Goal: Obtain resource: Obtain resource

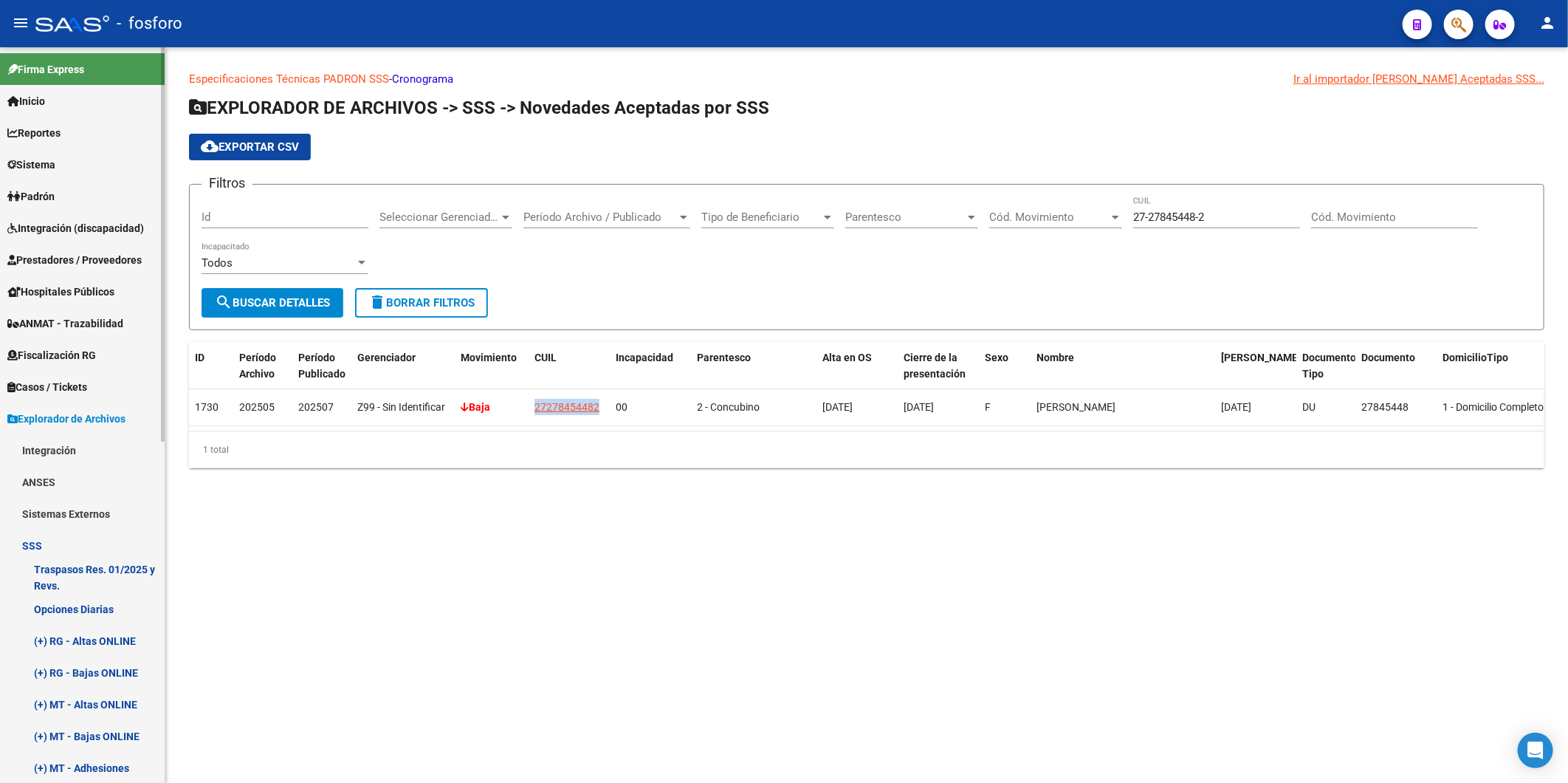
scroll to position [375, 0]
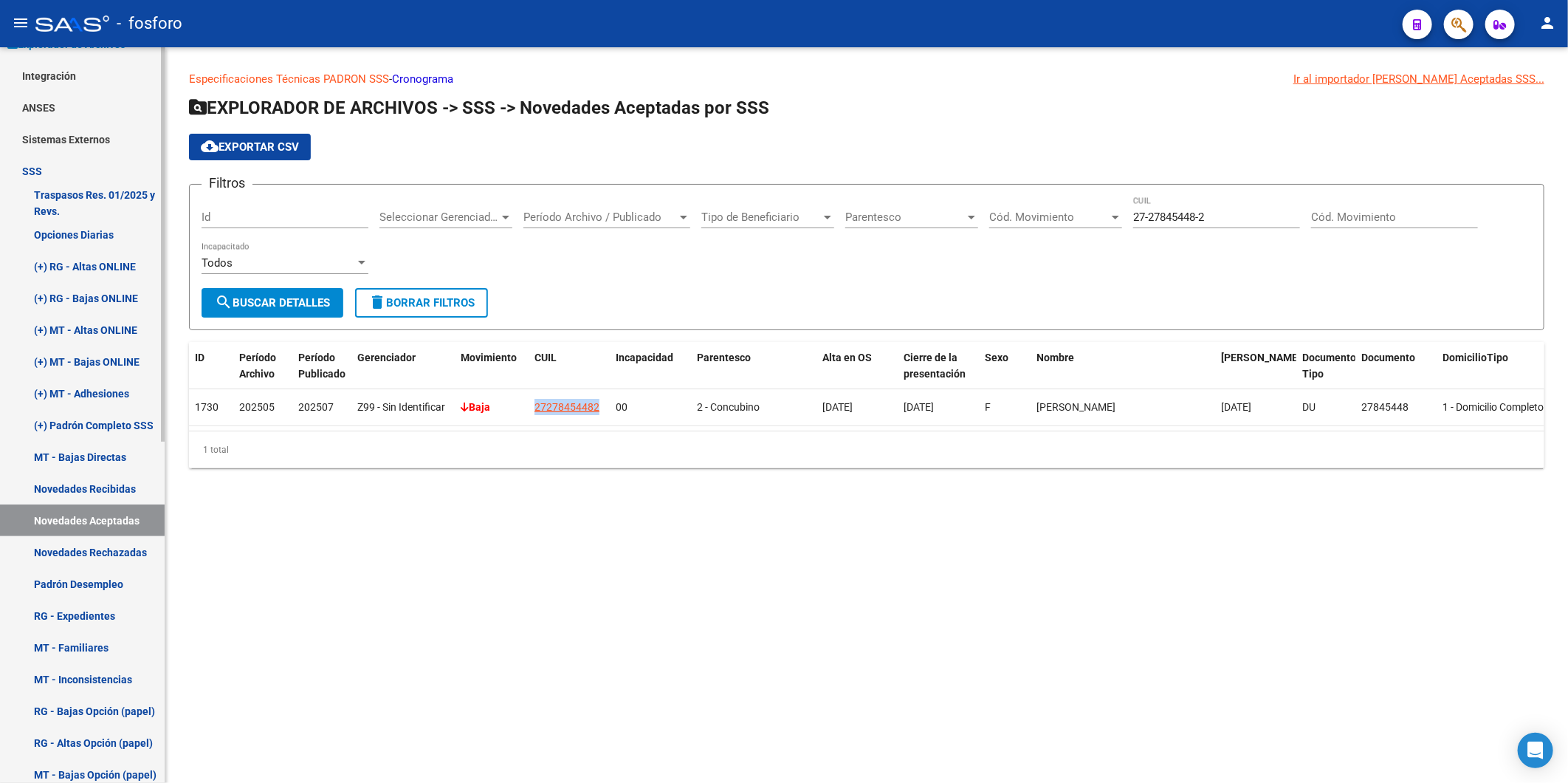
click at [62, 139] on link "Sistemas Externos" at bounding box center [82, 139] width 165 height 32
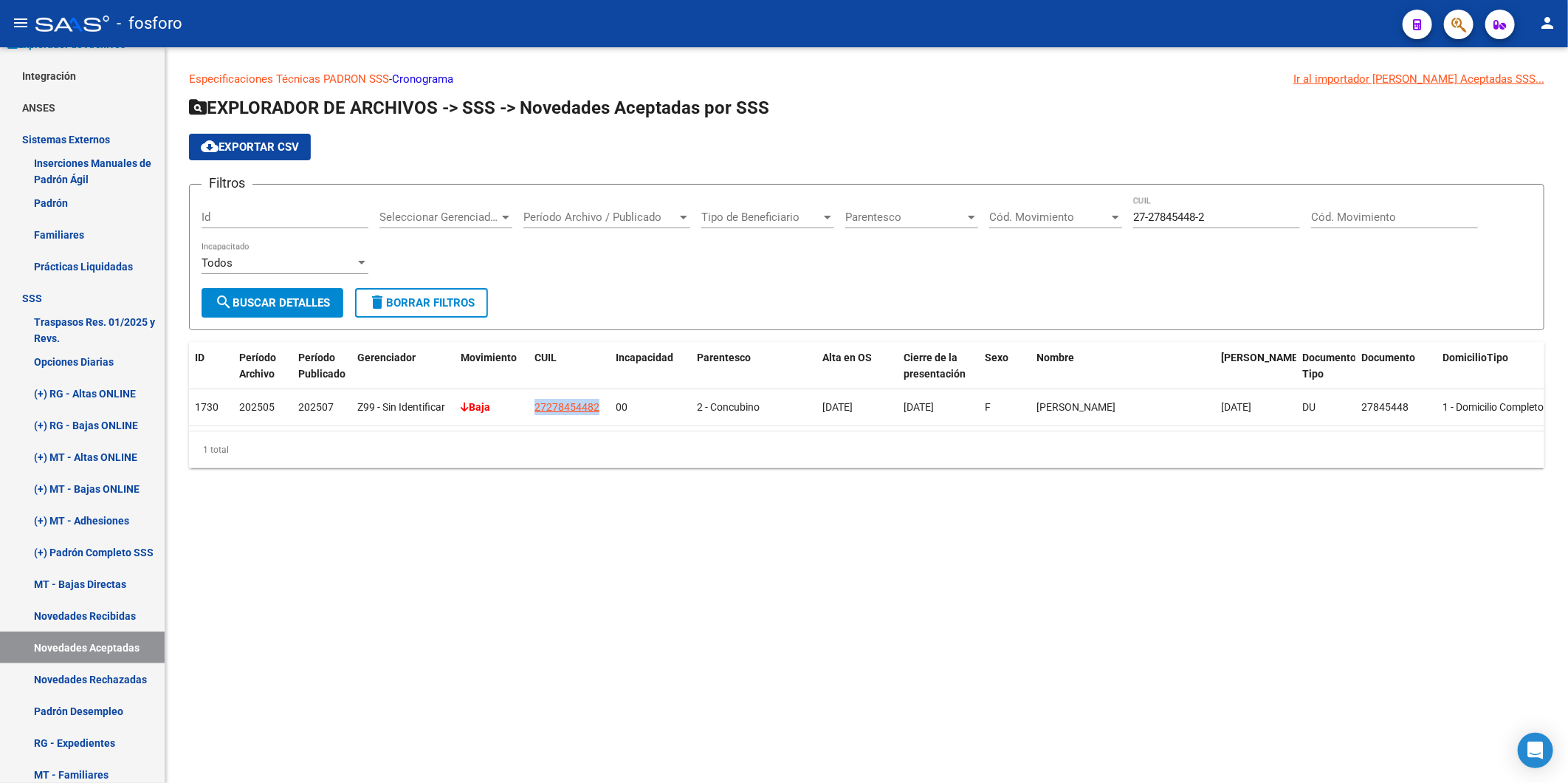
click at [1470, 29] on button "button" at bounding box center [1459, 24] width 29 height 29
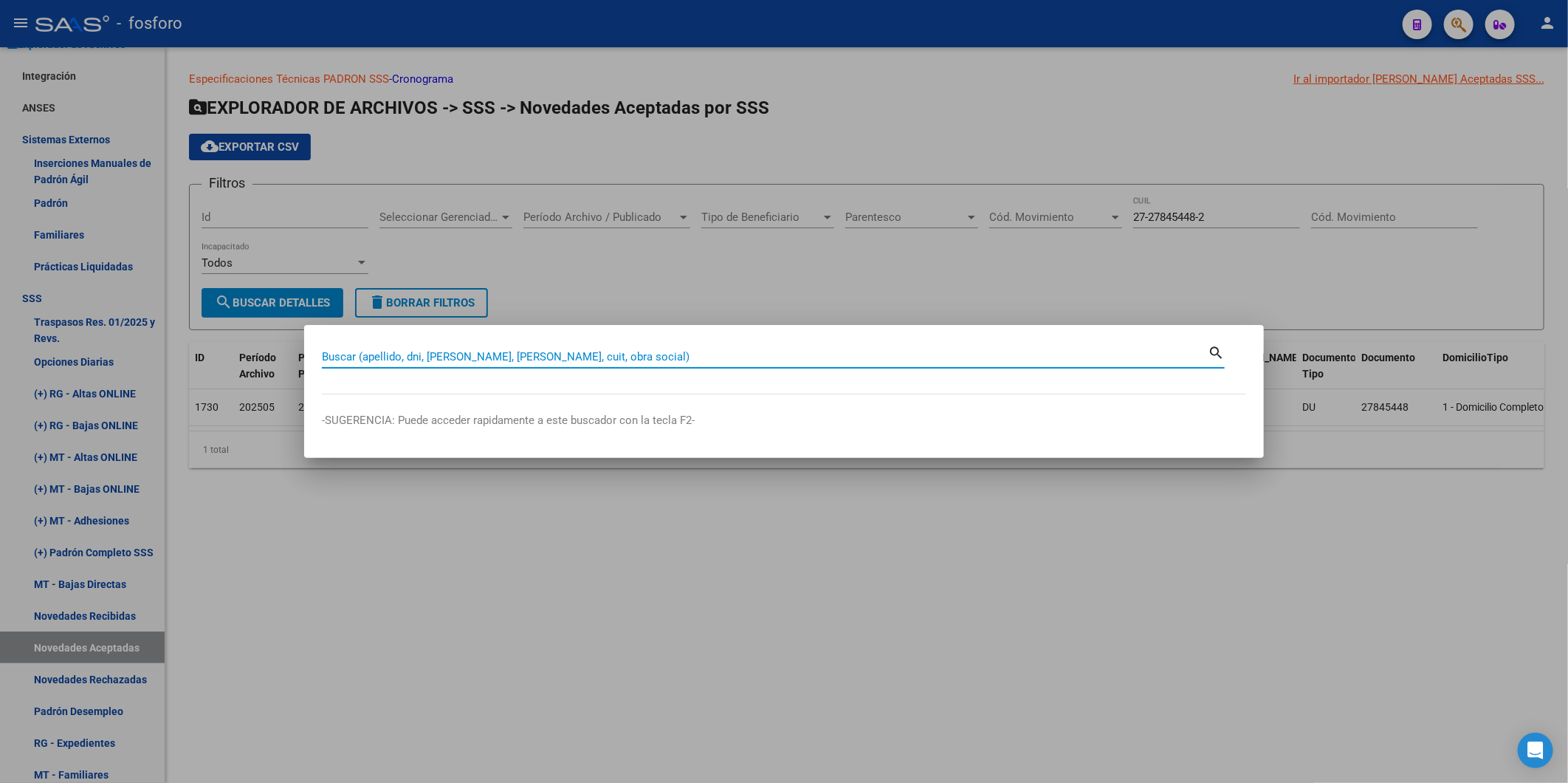
click at [783, 351] on input "Buscar (apellido, dni, [PERSON_NAME], [PERSON_NAME], cuit, obra social)" at bounding box center [765, 356] width 886 height 13
type input "facturacion"
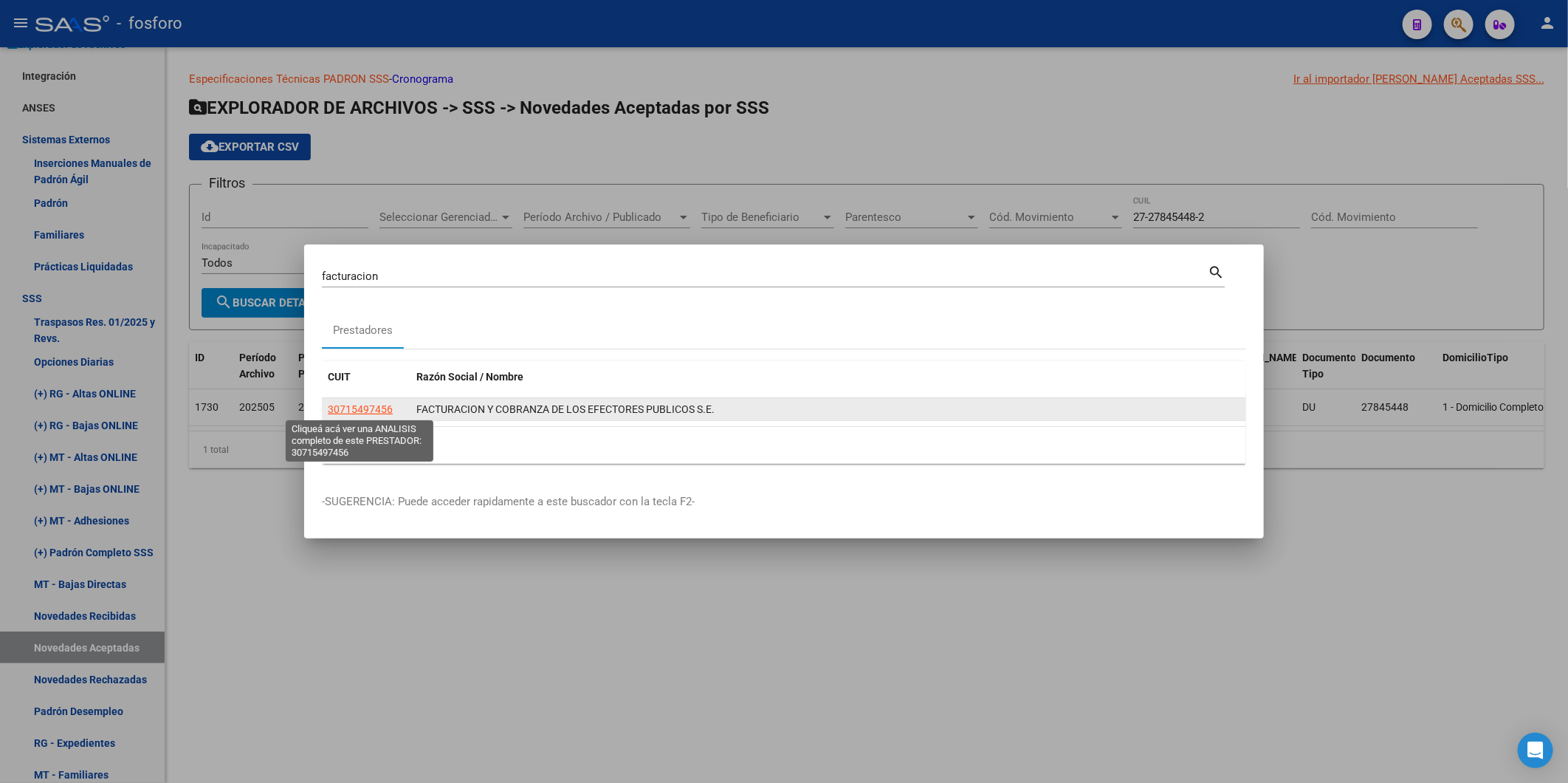
click at [381, 410] on span "30715497456" at bounding box center [360, 409] width 65 height 12
type textarea "30715497456"
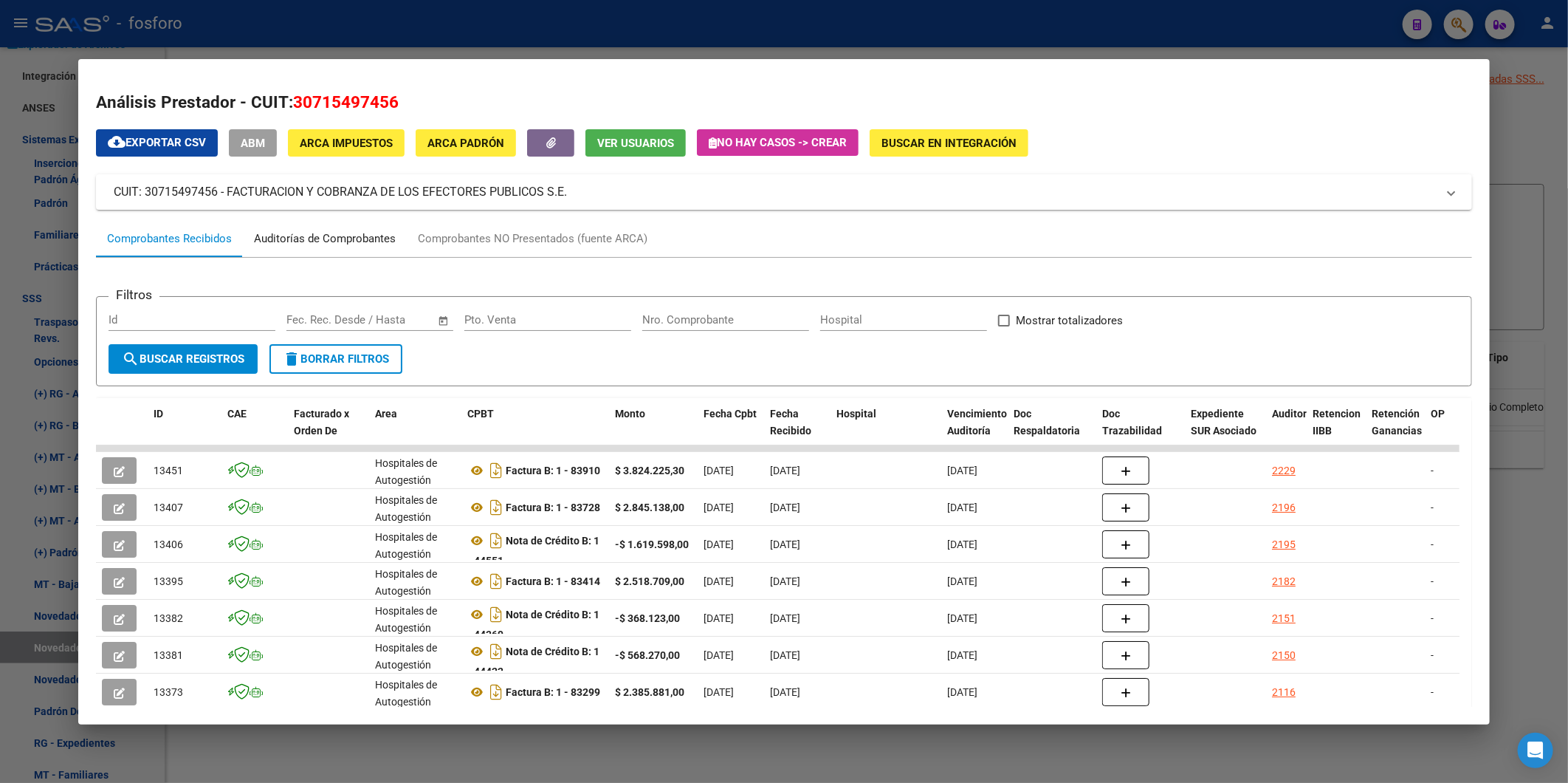
click at [335, 238] on div "Auditorías de Comprobantes" at bounding box center [324, 239] width 141 height 17
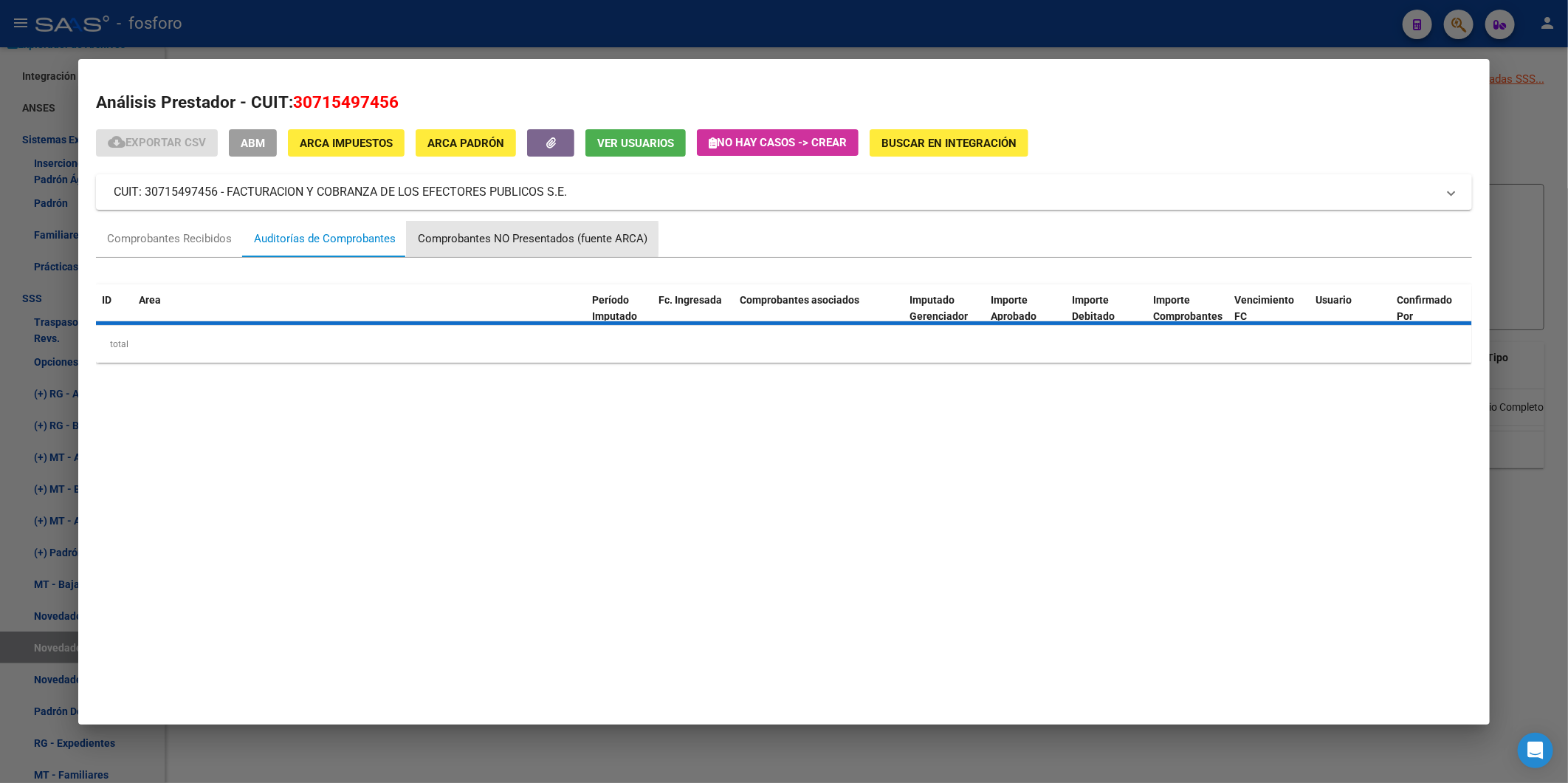
click at [474, 238] on div "Comprobantes NO Presentados (fuente ARCA)" at bounding box center [532, 239] width 230 height 17
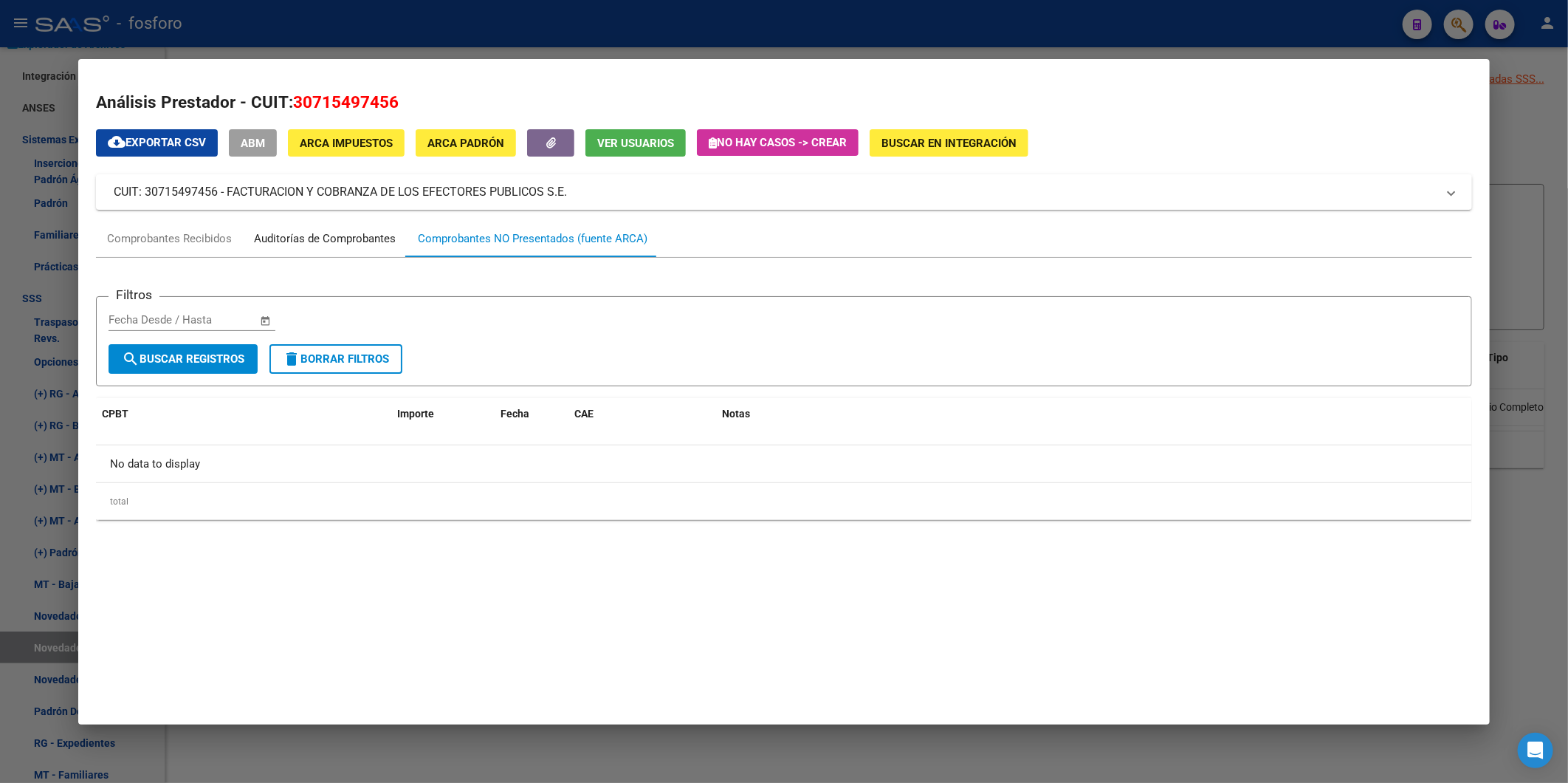
click at [356, 239] on div "Auditorías de Comprobantes" at bounding box center [324, 239] width 141 height 17
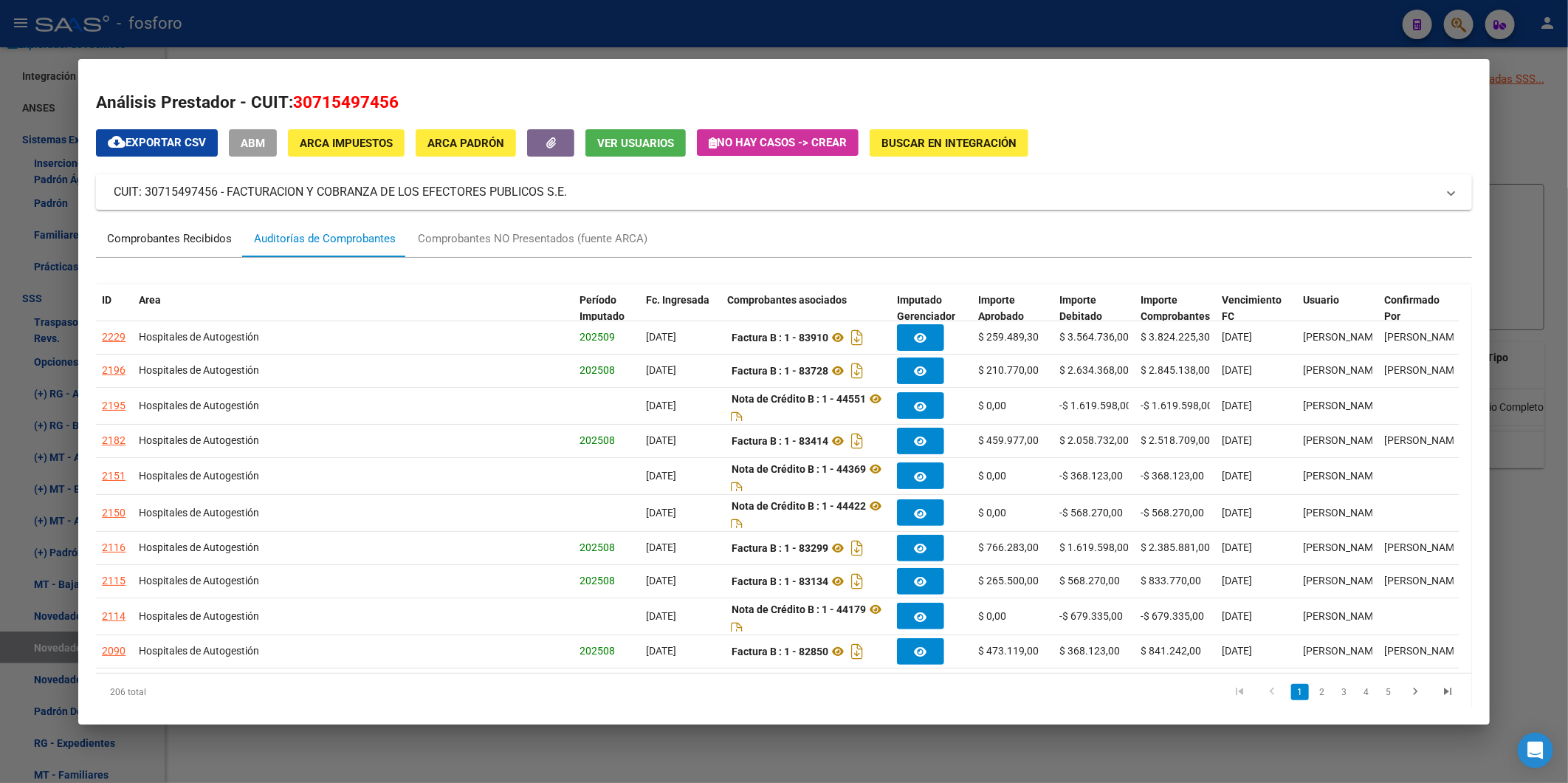
click at [180, 238] on div "Comprobantes Recibidos" at bounding box center [169, 239] width 125 height 17
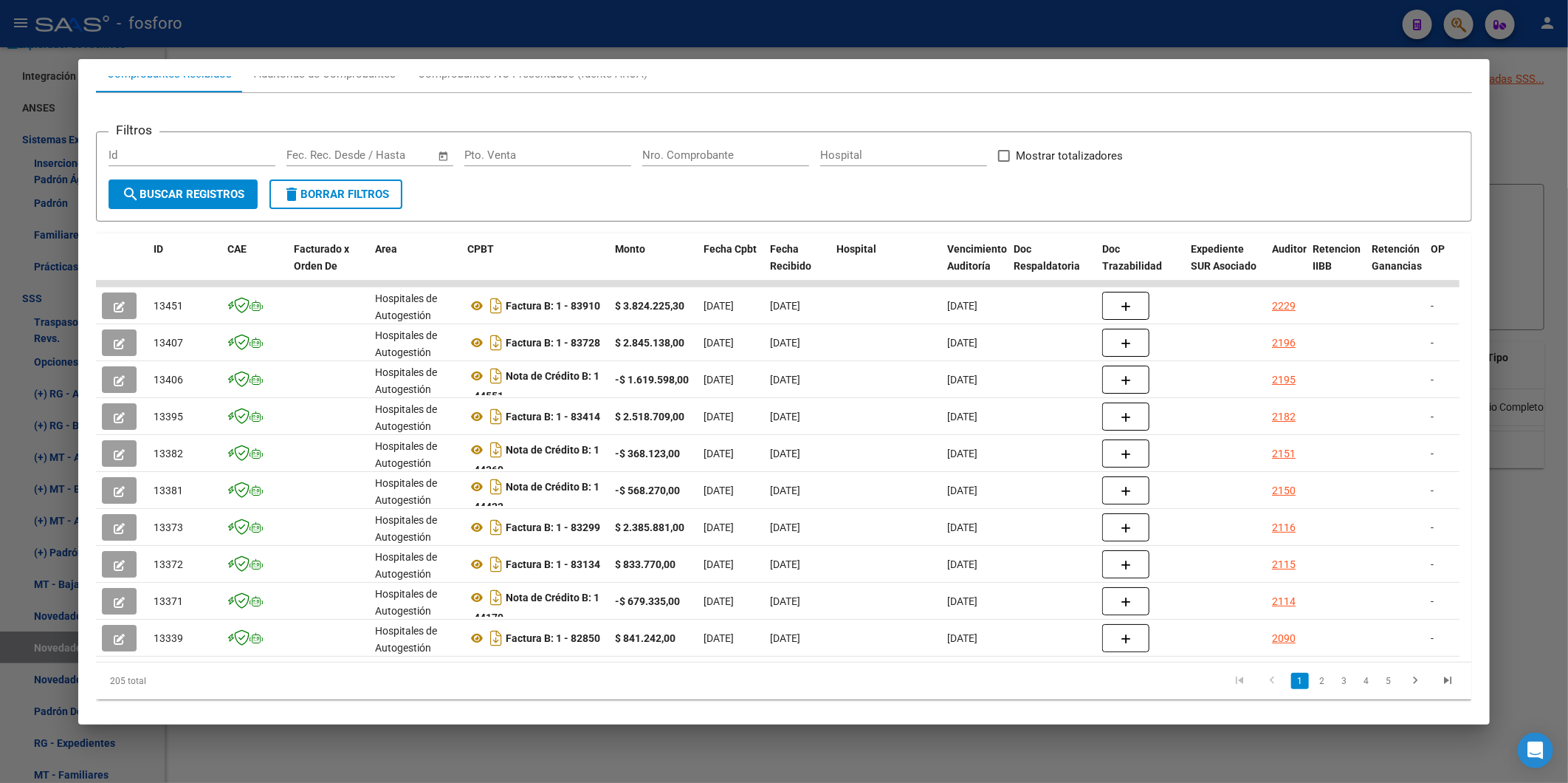
scroll to position [196, 0]
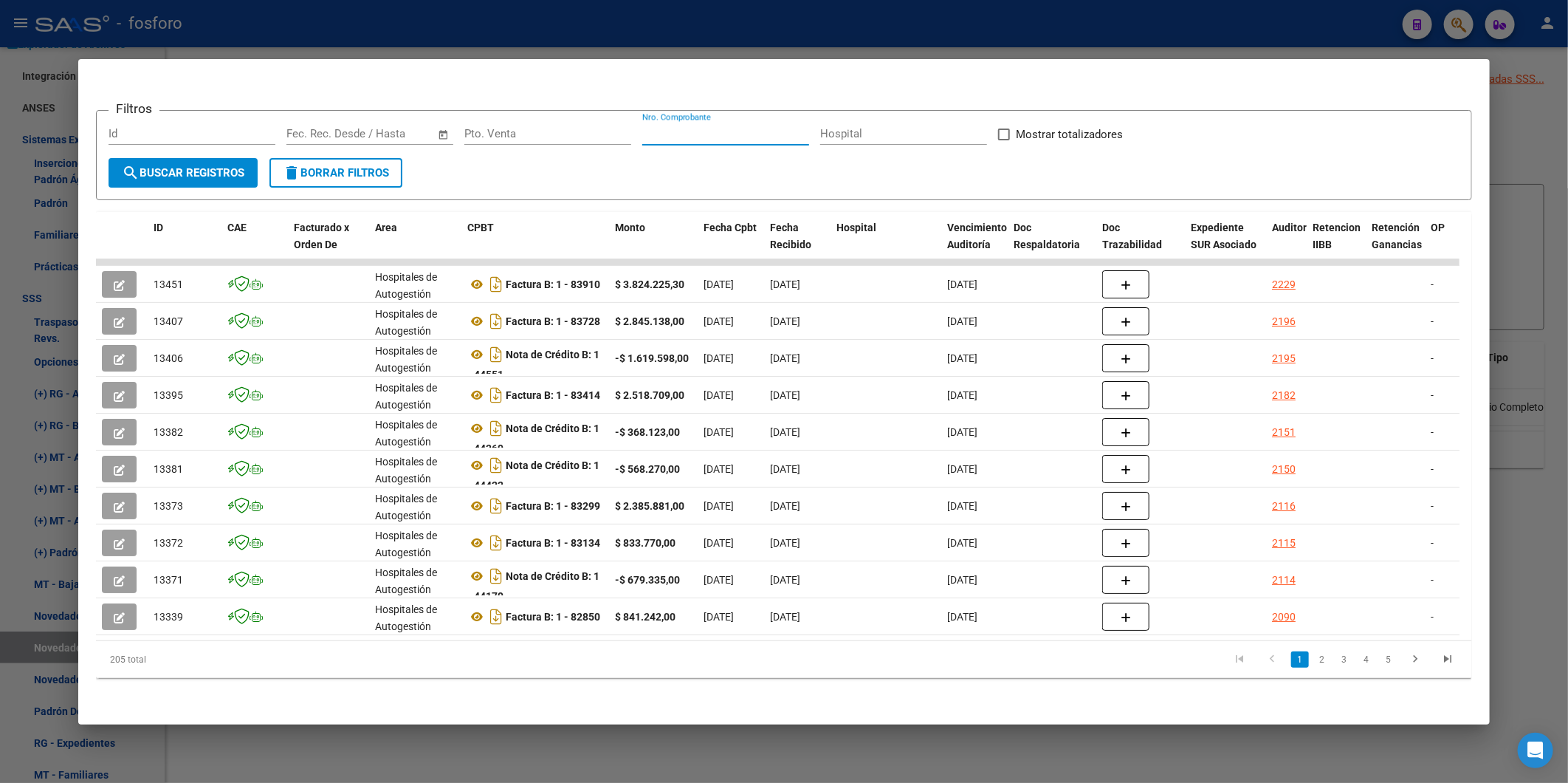
click at [732, 127] on input "Nro. Comprobante" at bounding box center [726, 133] width 167 height 13
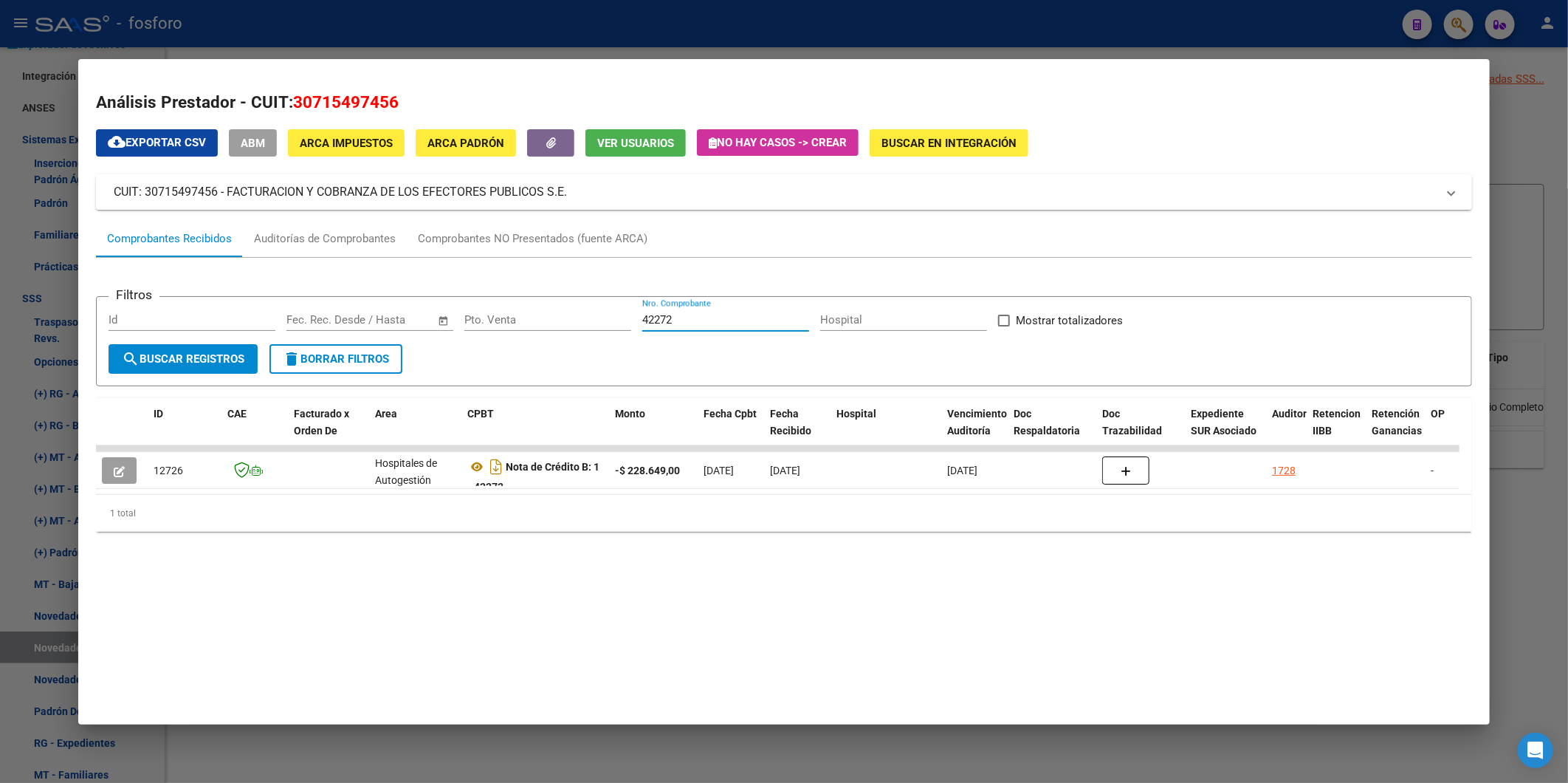
scroll to position [0, 0]
type input "42272"
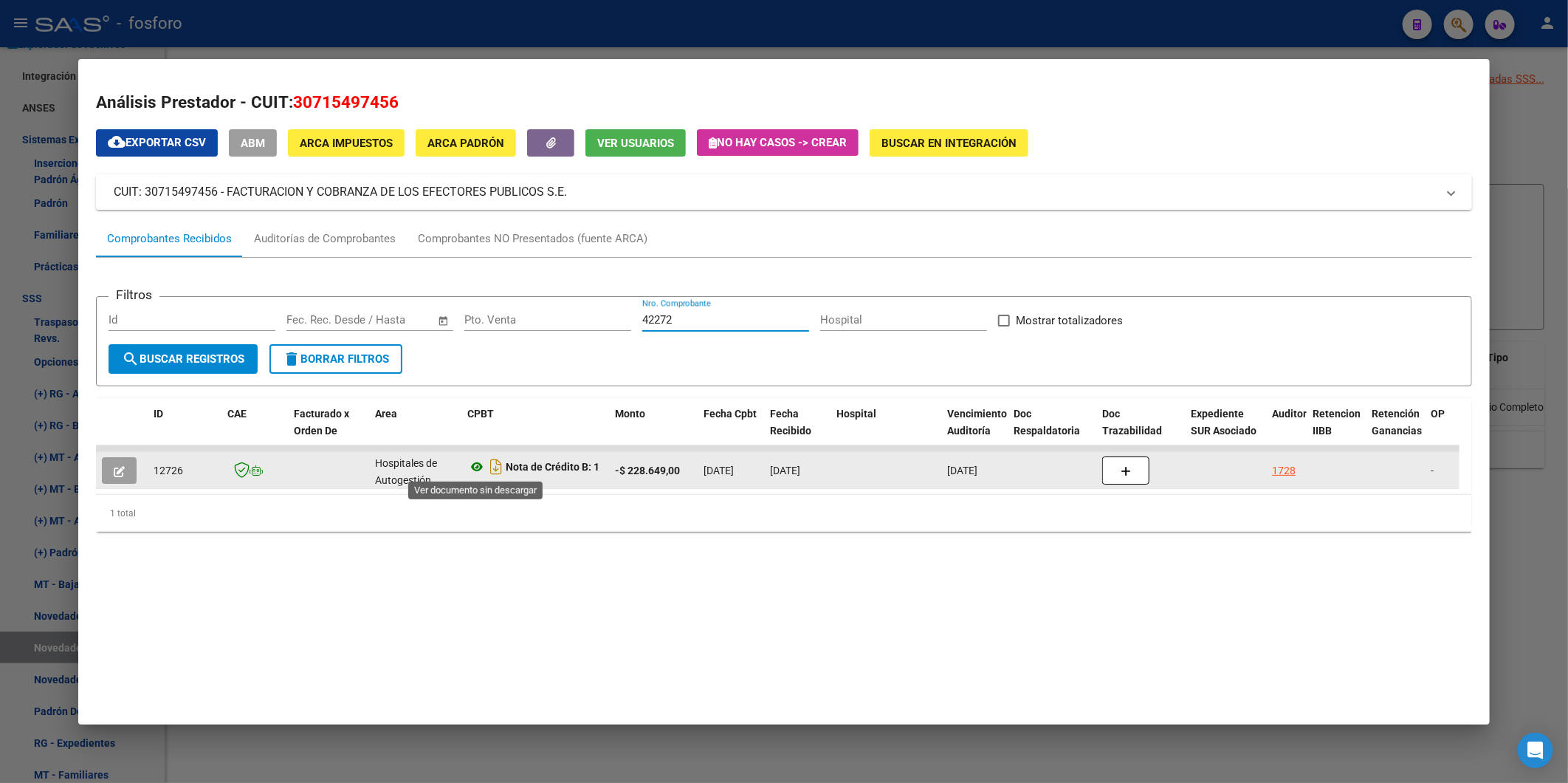
click at [474, 466] on icon at bounding box center [477, 467] width 19 height 17
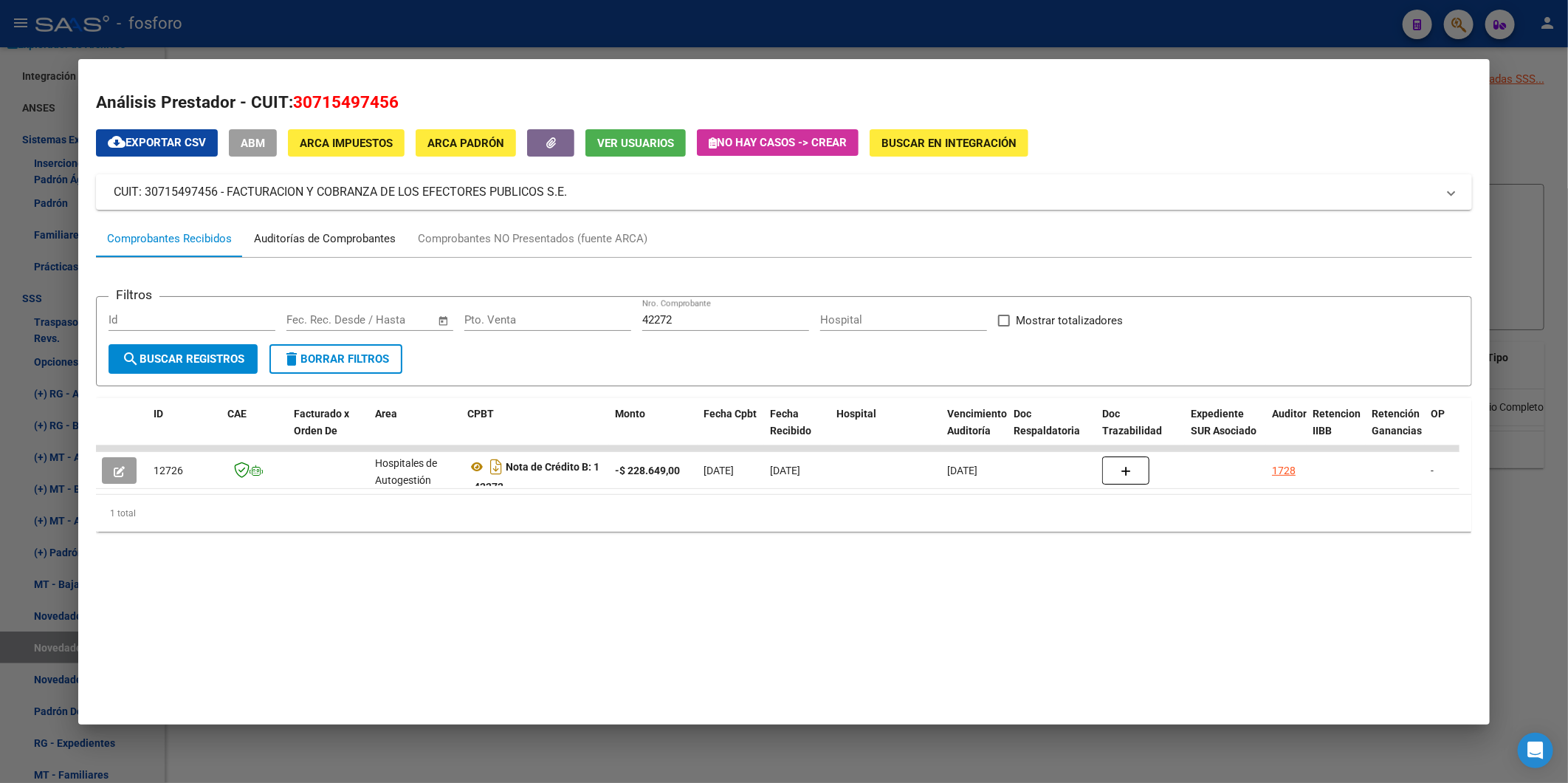
click at [344, 237] on div "Auditorías de Comprobantes" at bounding box center [324, 239] width 141 height 17
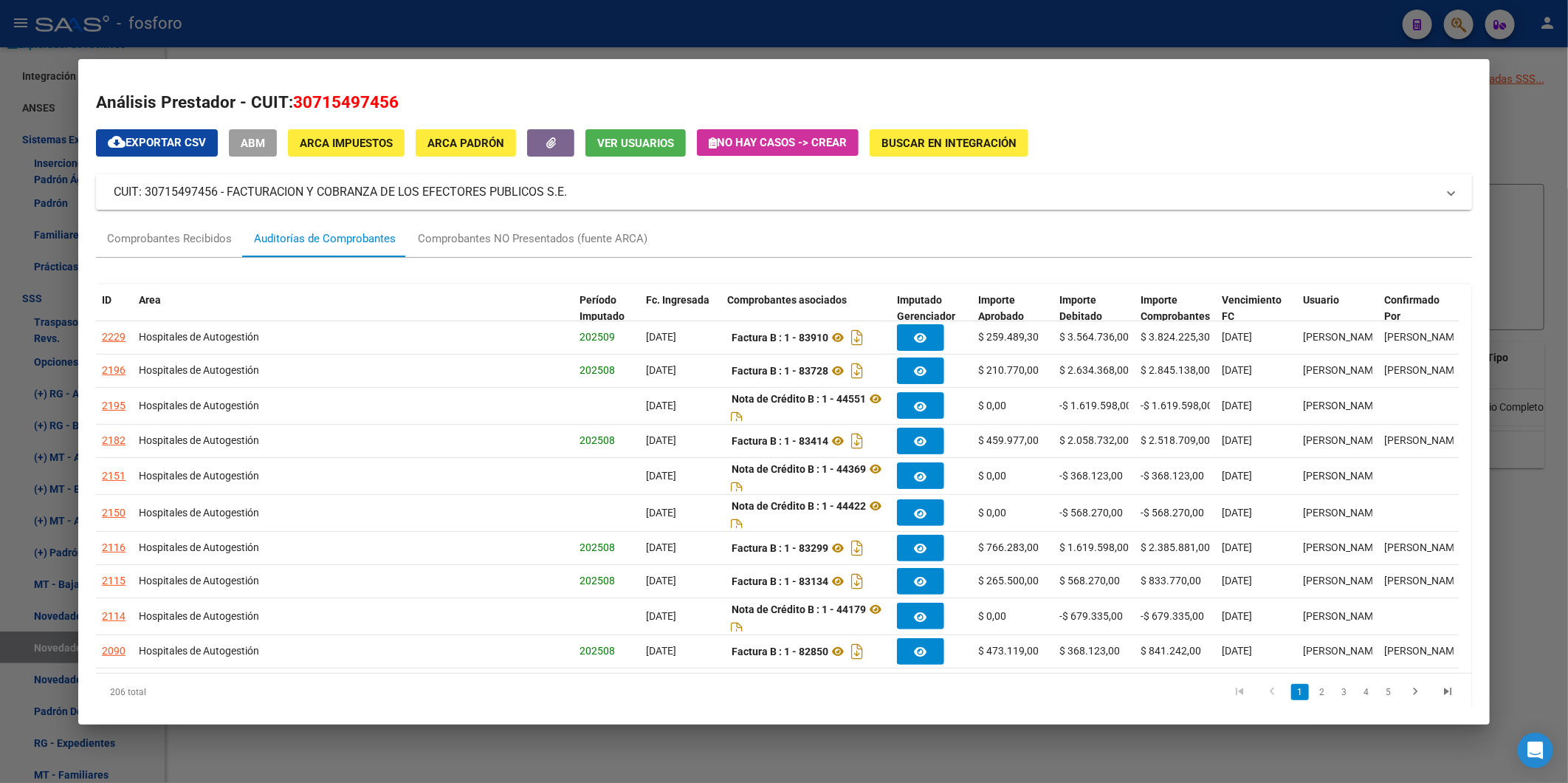
click at [830, 203] on mat-expansion-panel-header "CUIT: 30715497456 - FACTURACION Y COBRANZA DE LOS EFECTORES PUBLICOS S.E." at bounding box center [784, 192] width 1376 height 36
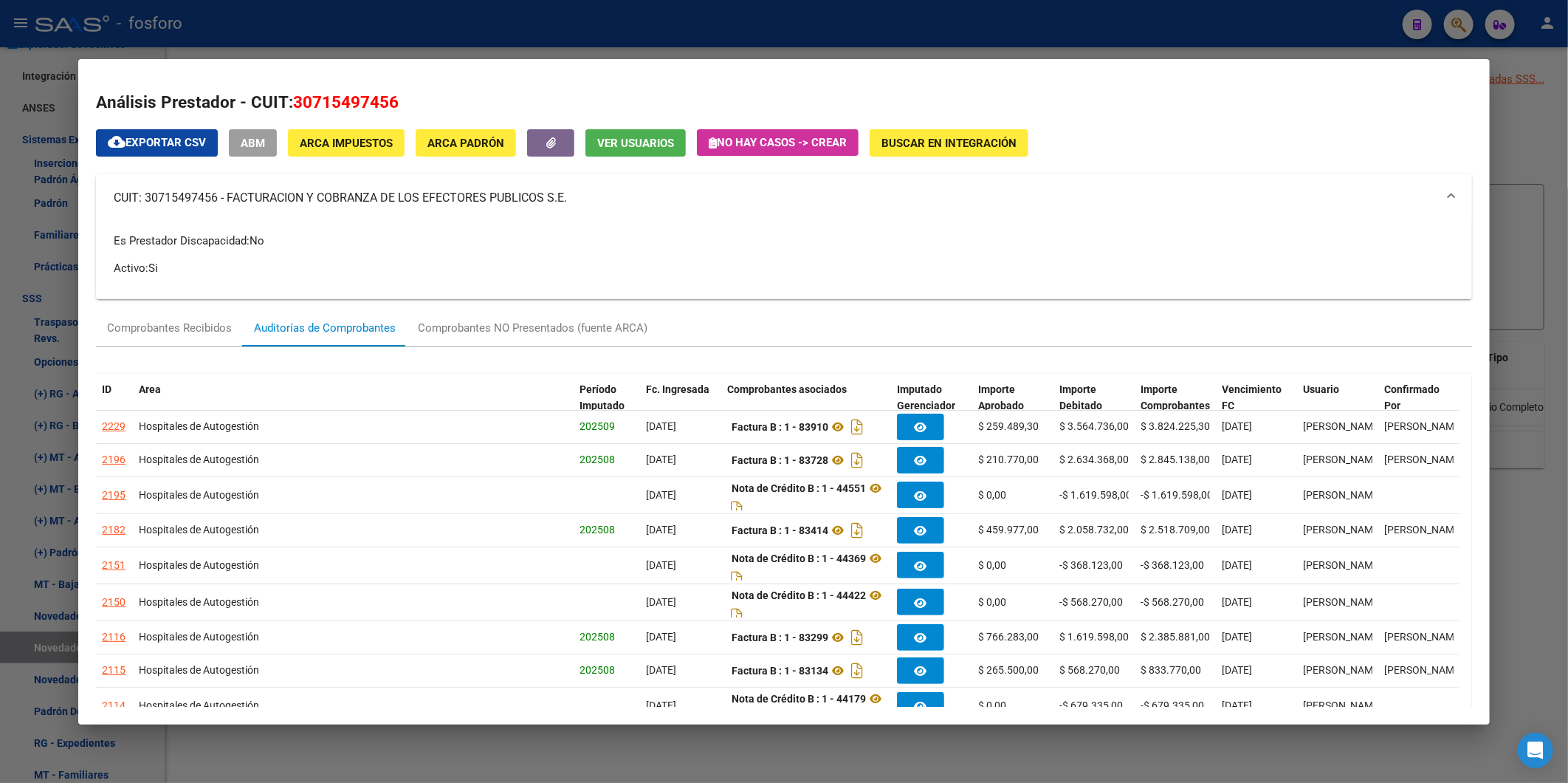
click at [830, 203] on mat-panel-title "CUIT: 30715497456 - FACTURACION Y COBRANZA DE LOS EFECTORES PUBLICOS S.E." at bounding box center [775, 198] width 1323 height 17
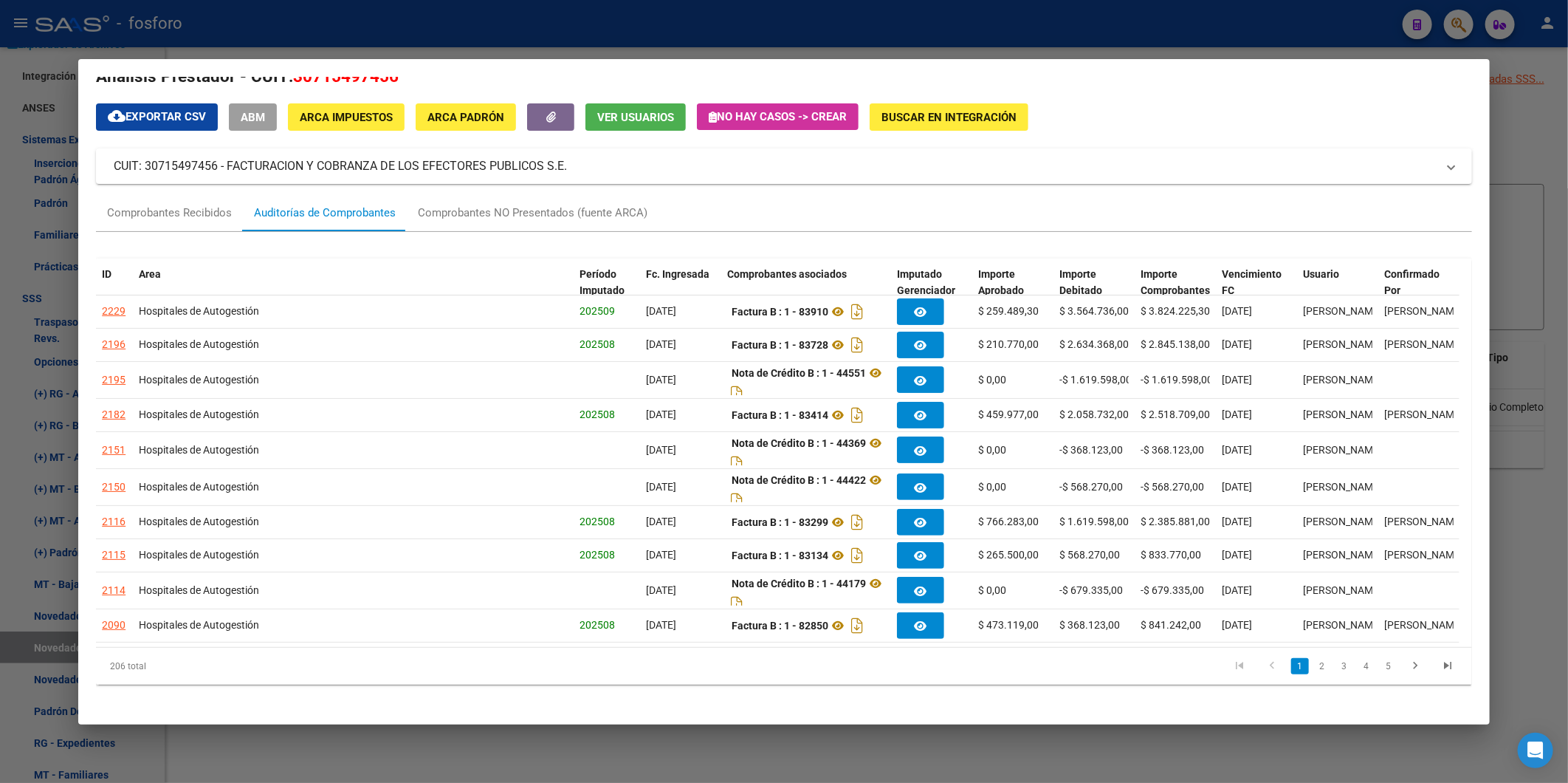
scroll to position [54, 0]
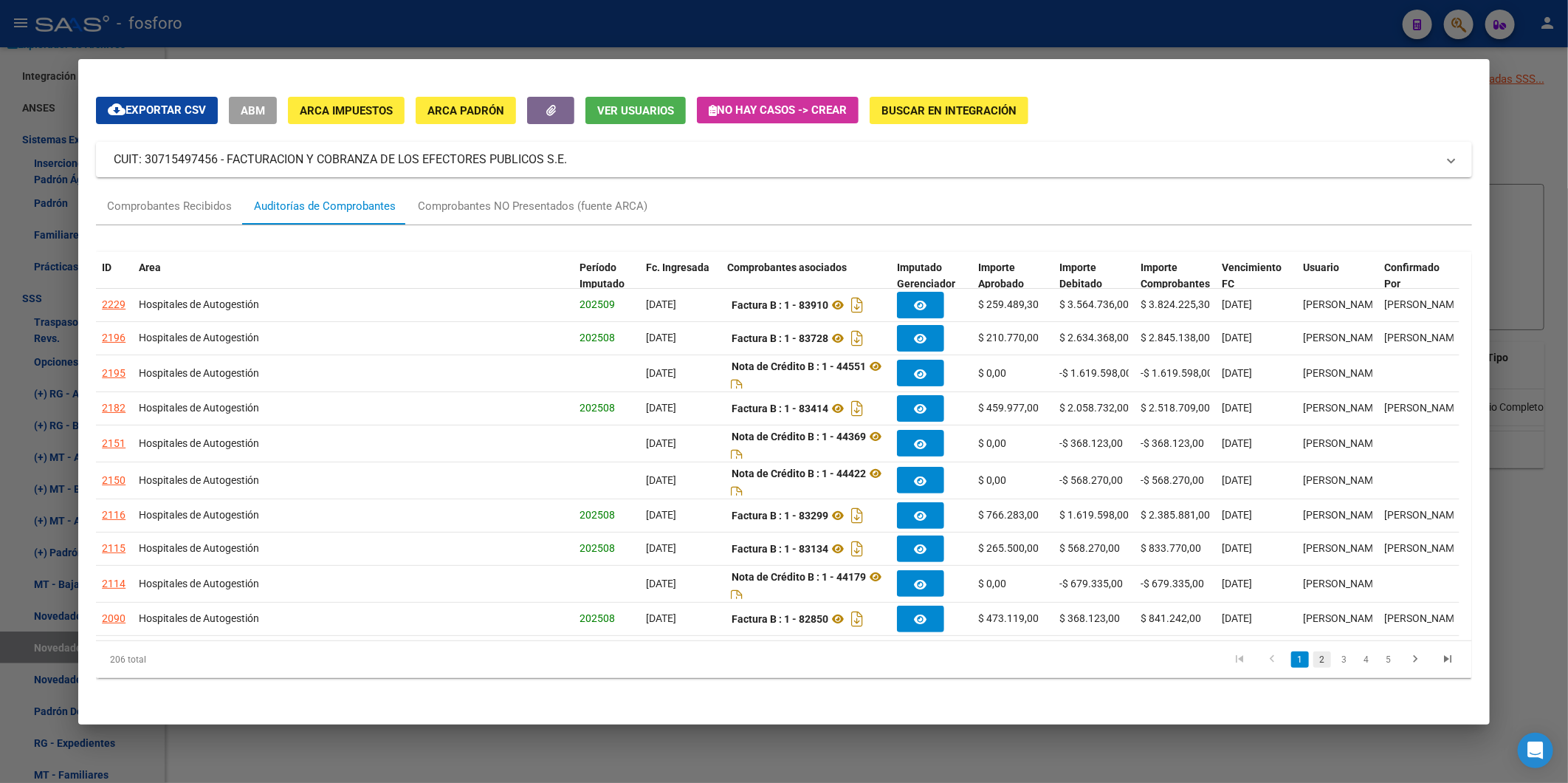
click at [1314, 660] on link "2" at bounding box center [1323, 659] width 17 height 16
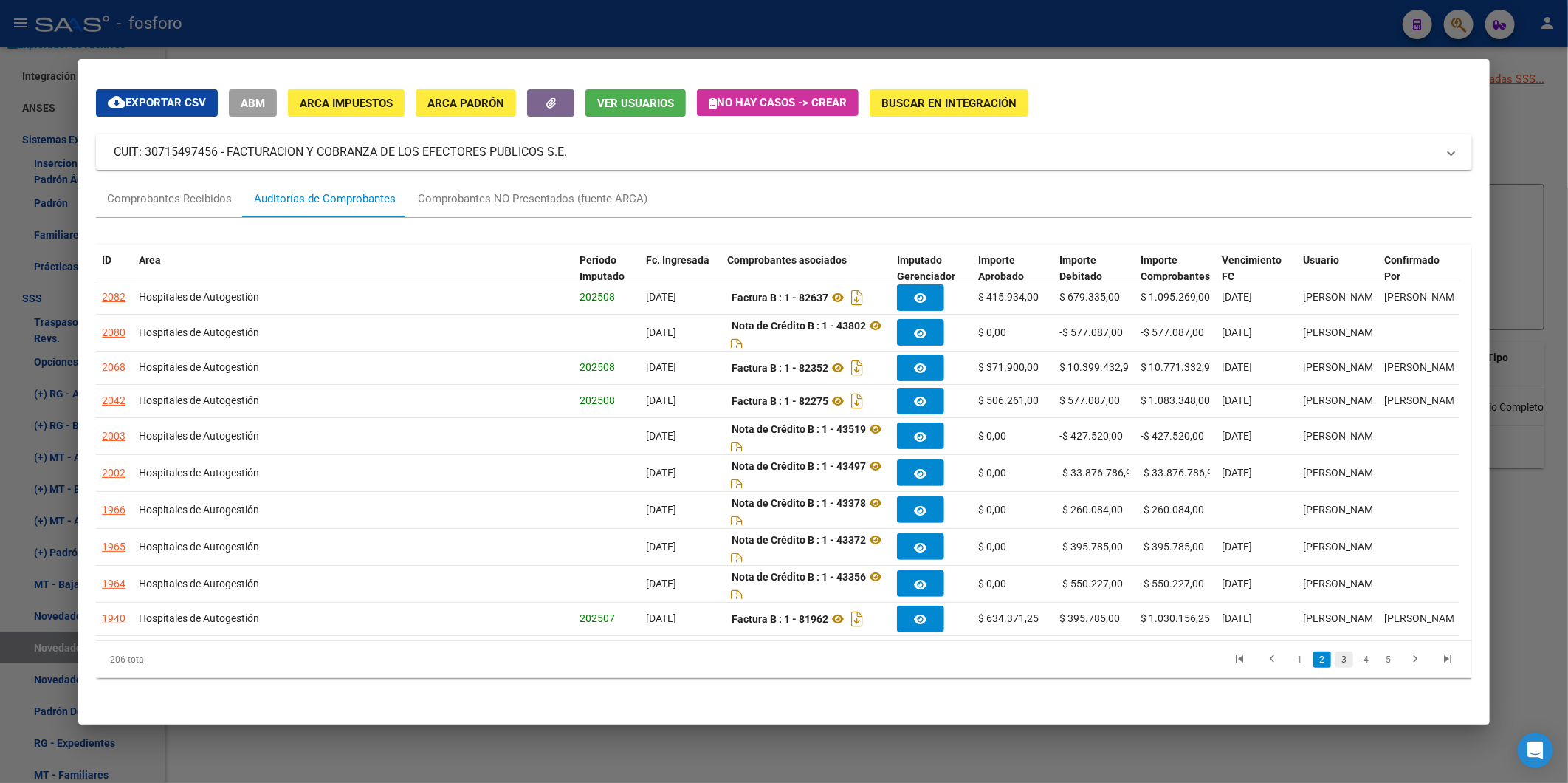
click at [1336, 659] on link "3" at bounding box center [1344, 659] width 17 height 16
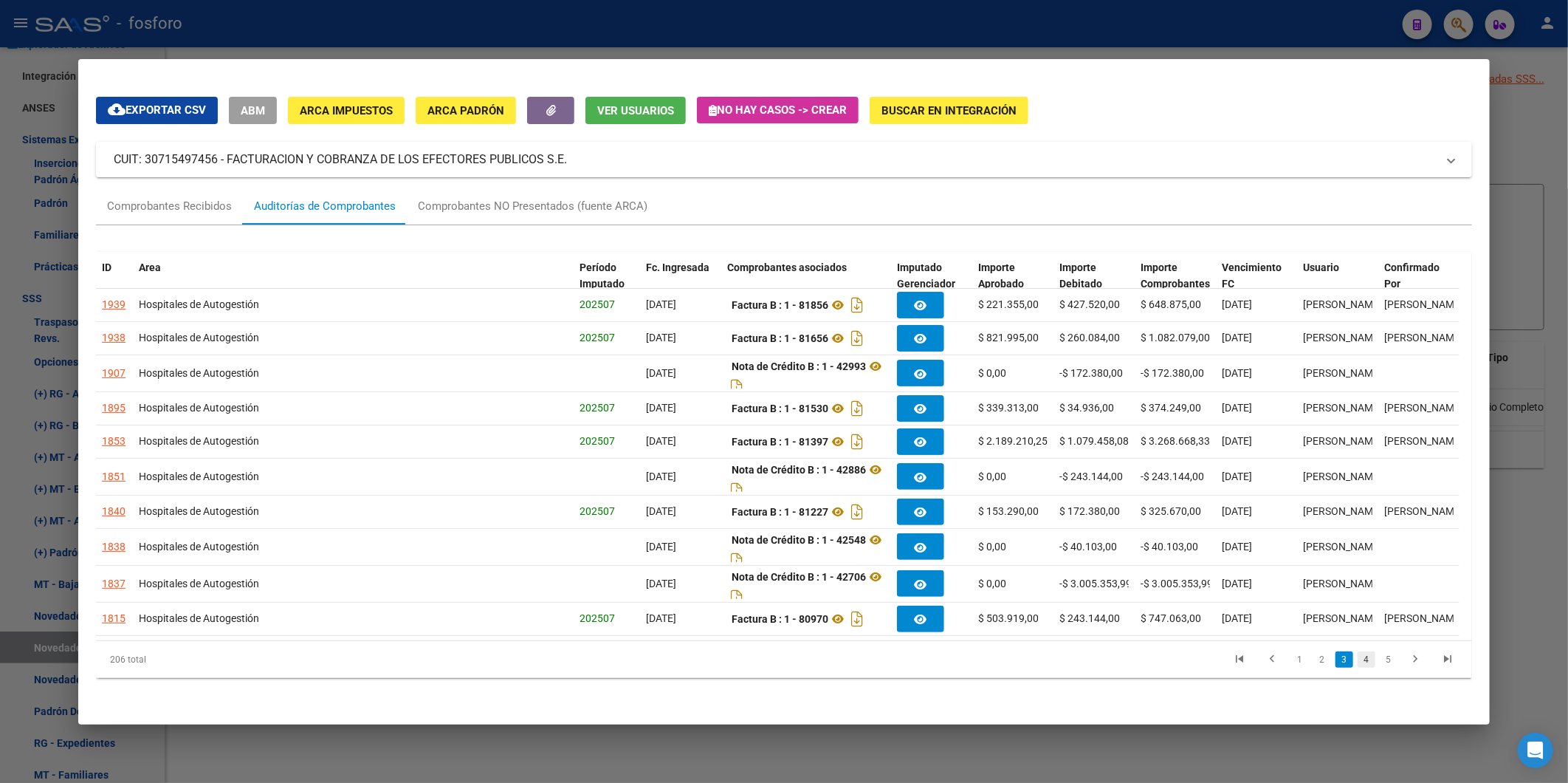
click at [1358, 659] on link "4" at bounding box center [1367, 659] width 17 height 16
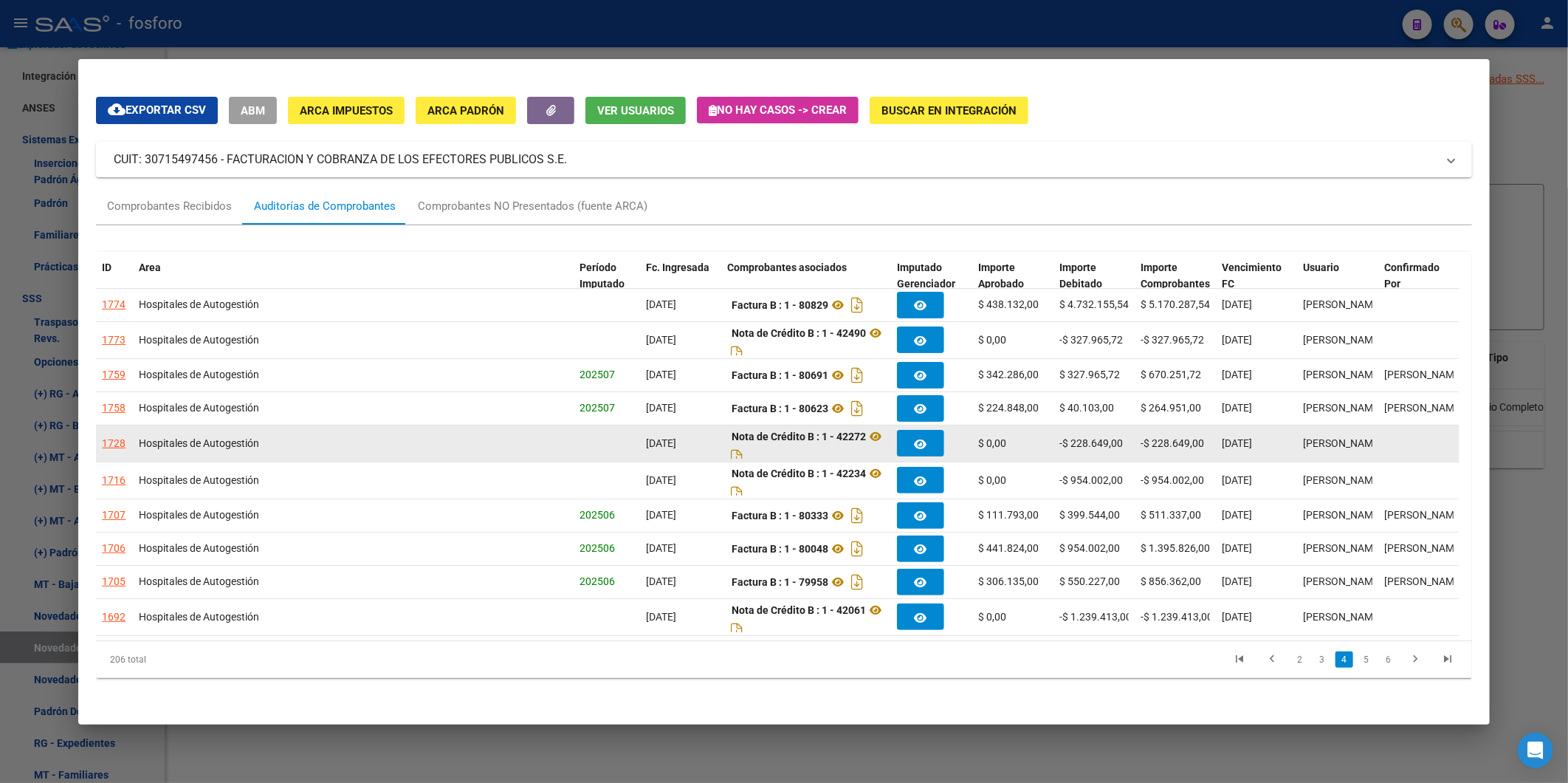
click at [117, 434] on div "1728" at bounding box center [113, 443] width 23 height 17
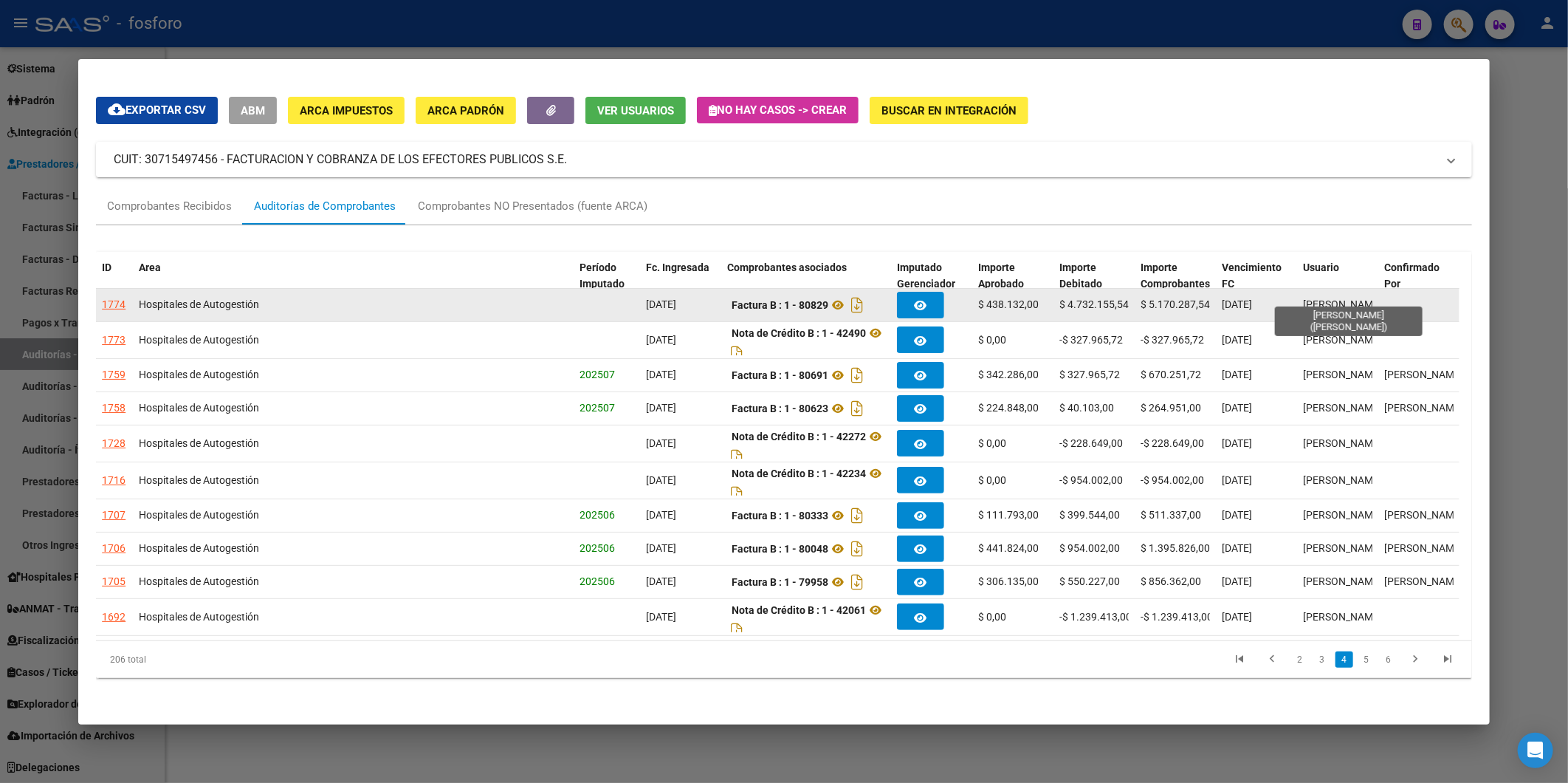
scroll to position [96, 0]
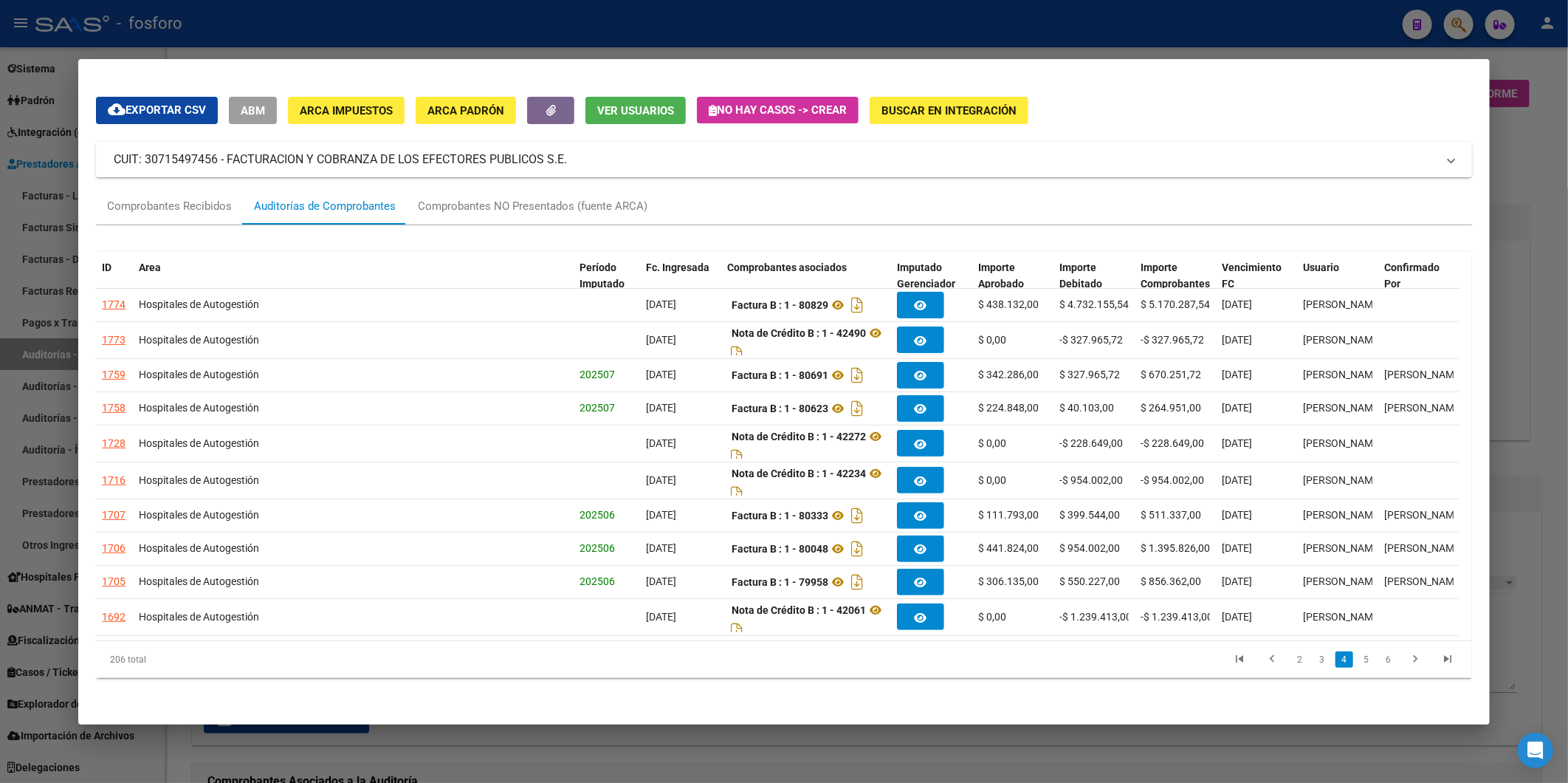
click at [1529, 151] on div at bounding box center [784, 391] width 1568 height 783
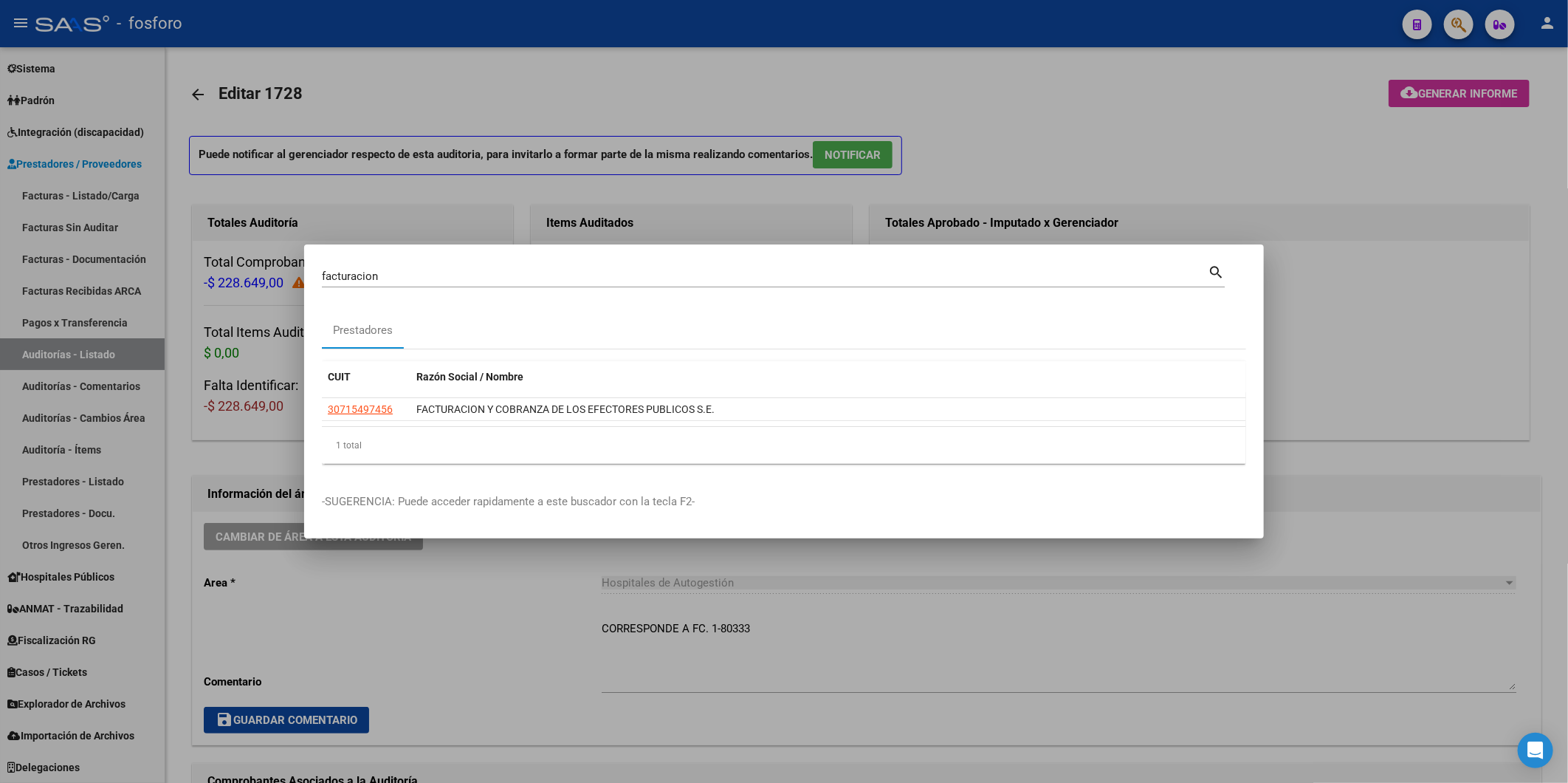
click at [1480, 92] on div at bounding box center [784, 391] width 1568 height 783
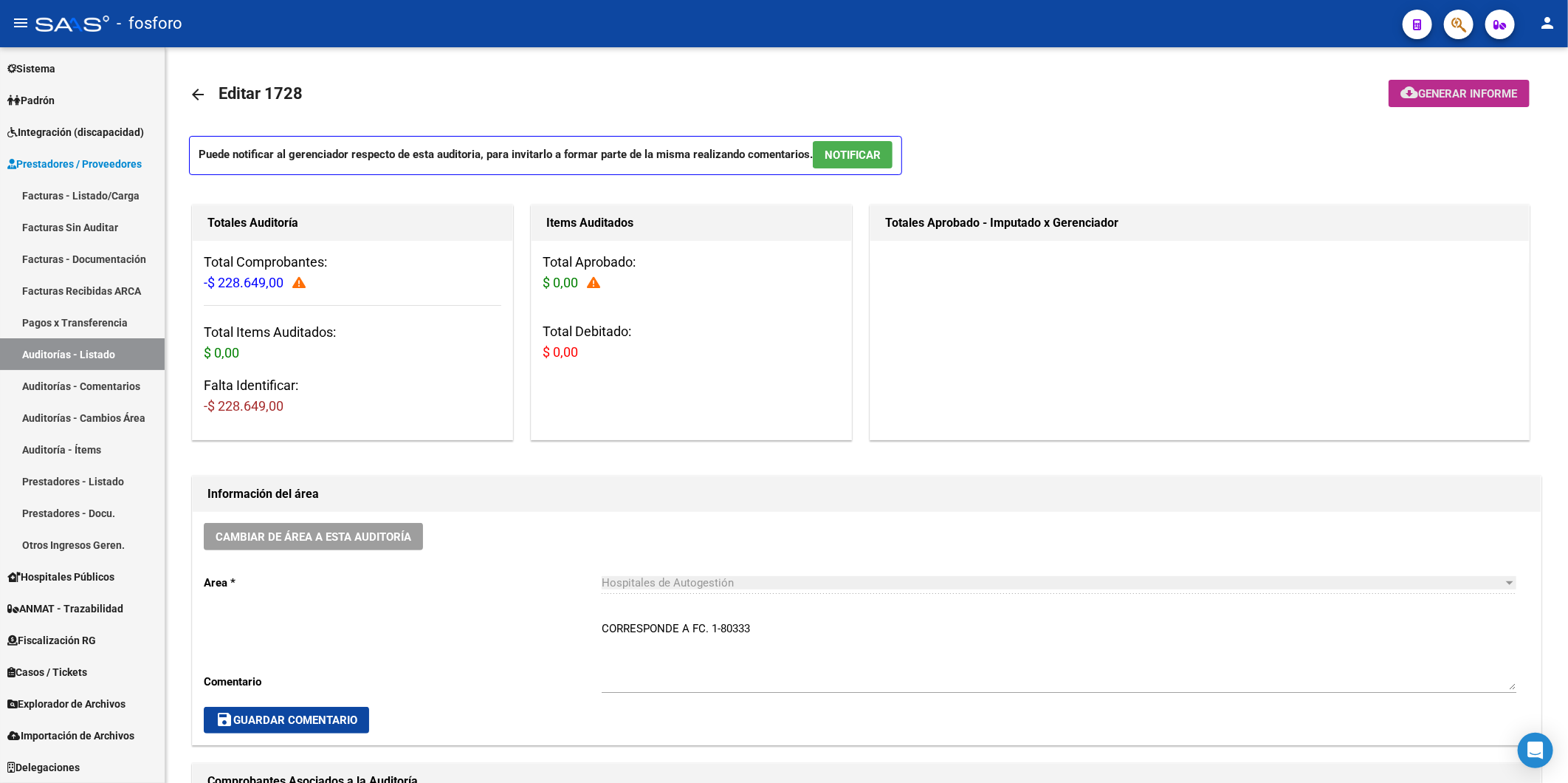
click at [1480, 92] on span "Generar informe" at bounding box center [1468, 93] width 100 height 13
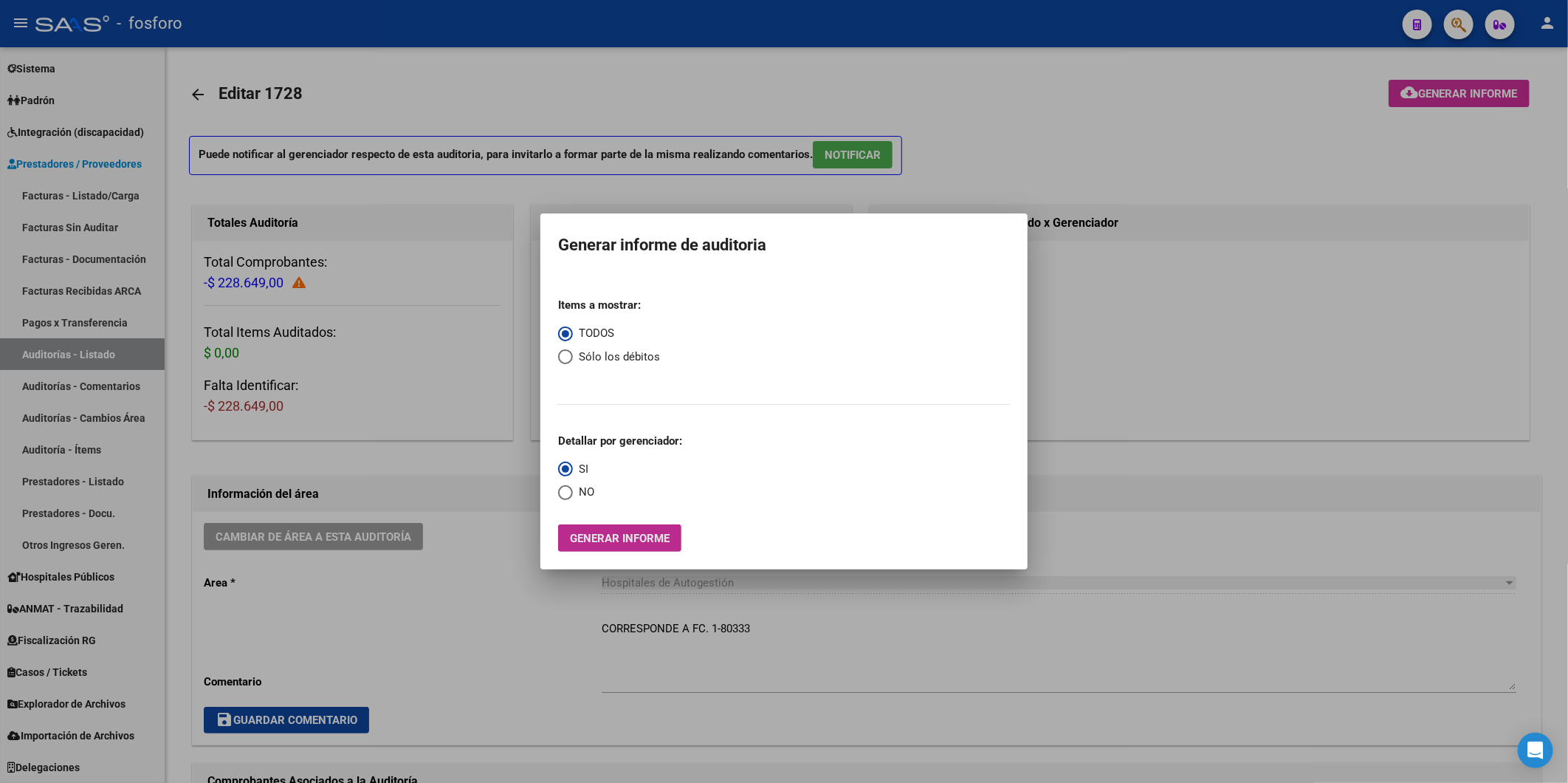
click at [664, 534] on span "Generar informe" at bounding box center [619, 538] width 100 height 13
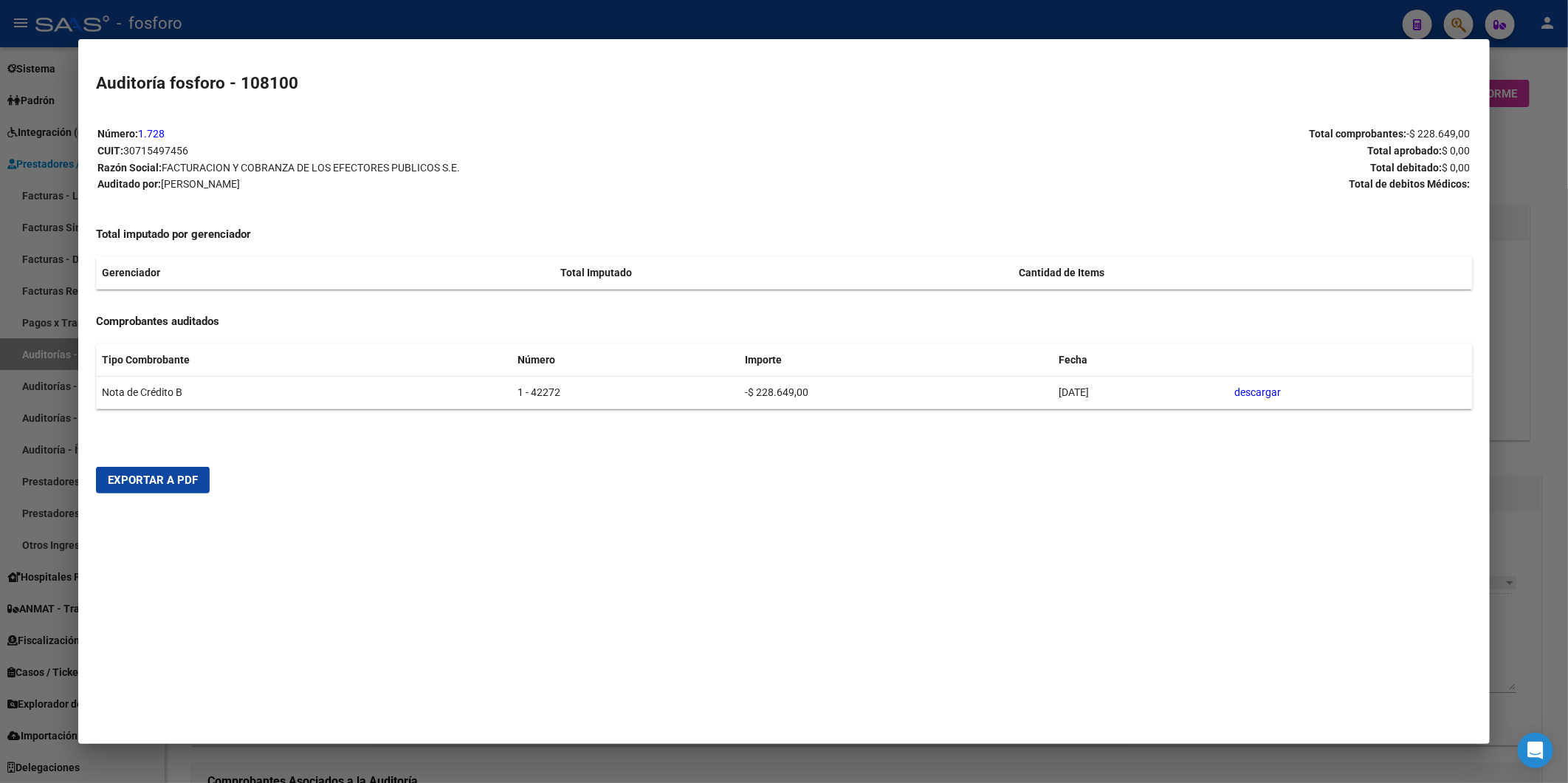
click at [131, 476] on span "Exportar a PDF" at bounding box center [153, 480] width 90 height 13
click at [1568, 306] on html "menu - fosforo person Firma Express Inicio Instructivos Contacto OS Reportes In…" at bounding box center [784, 391] width 1568 height 783
click at [1553, 341] on div at bounding box center [784, 391] width 1568 height 783
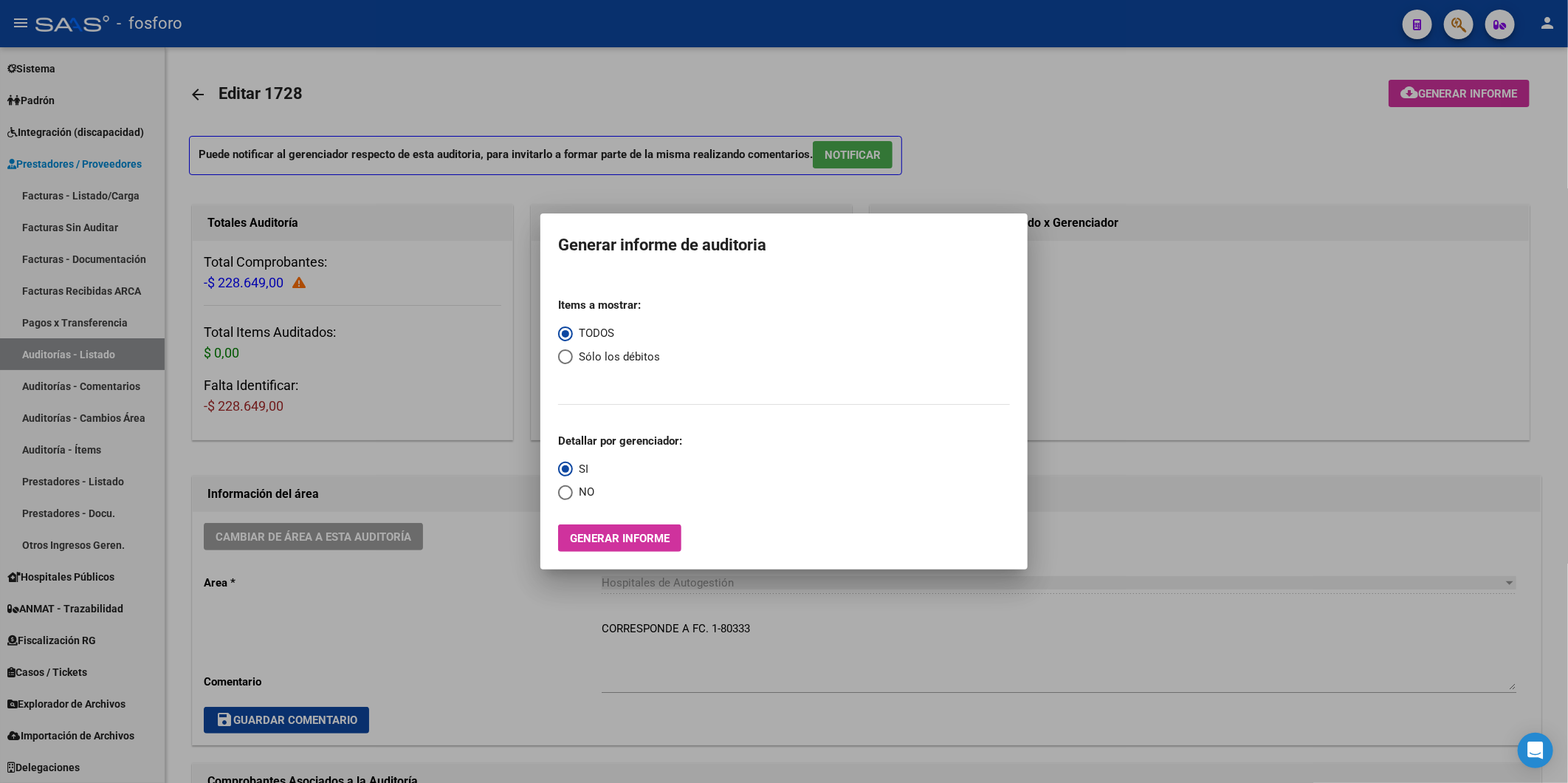
click at [1270, 310] on div at bounding box center [784, 391] width 1568 height 783
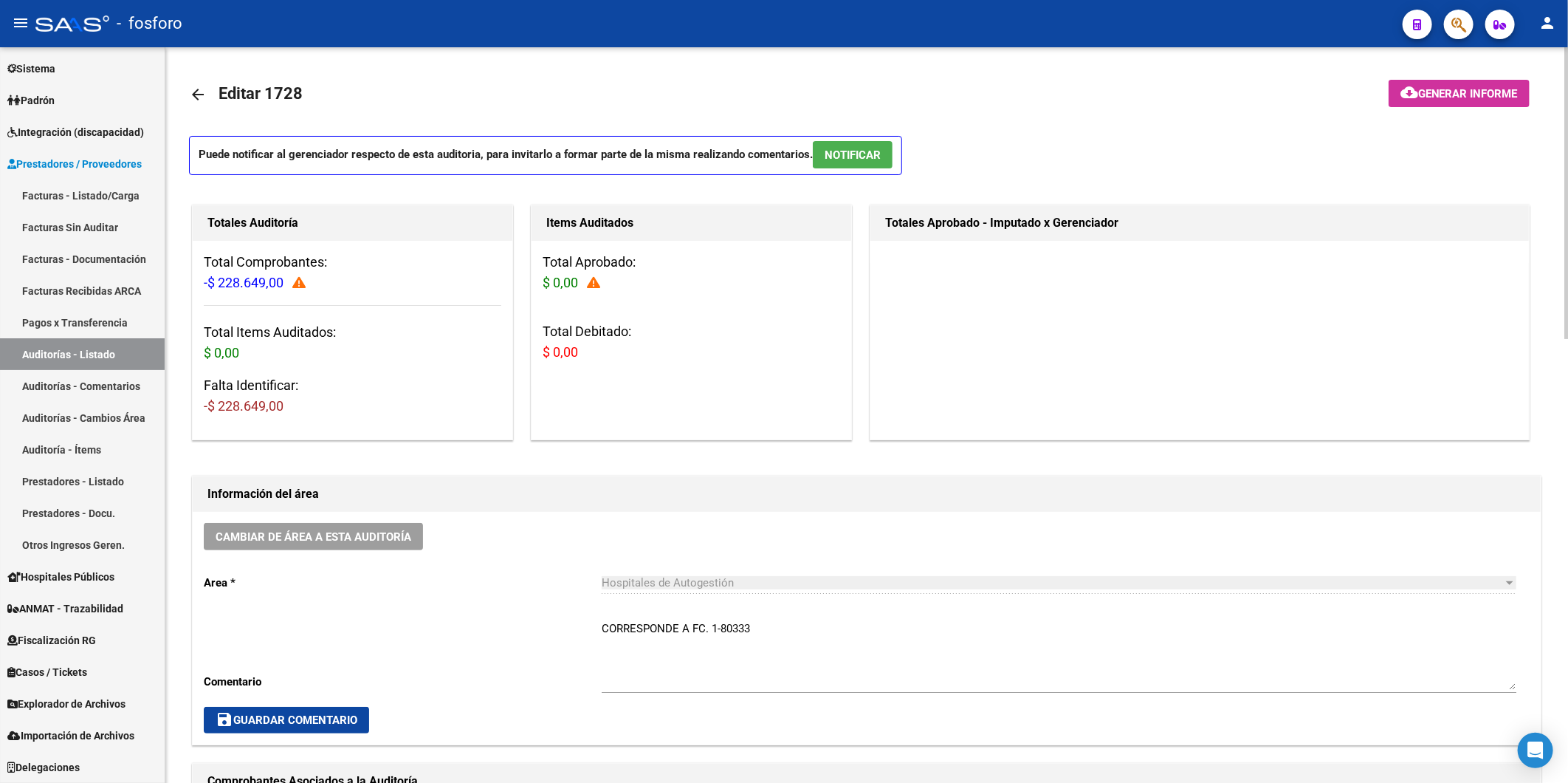
click at [198, 101] on mat-icon "arrow_back" at bounding box center [198, 95] width 17 height 17
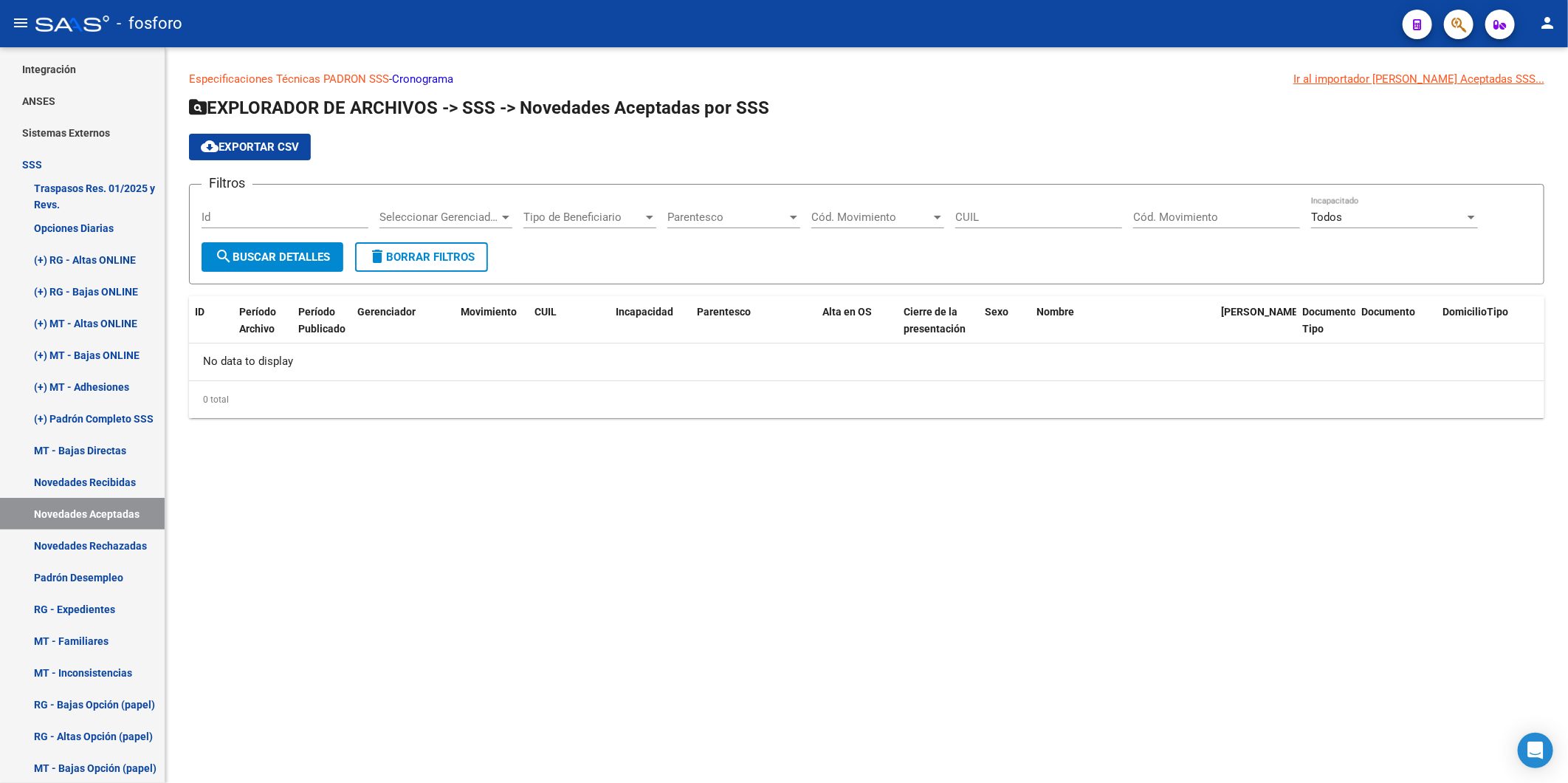
scroll to position [355, 0]
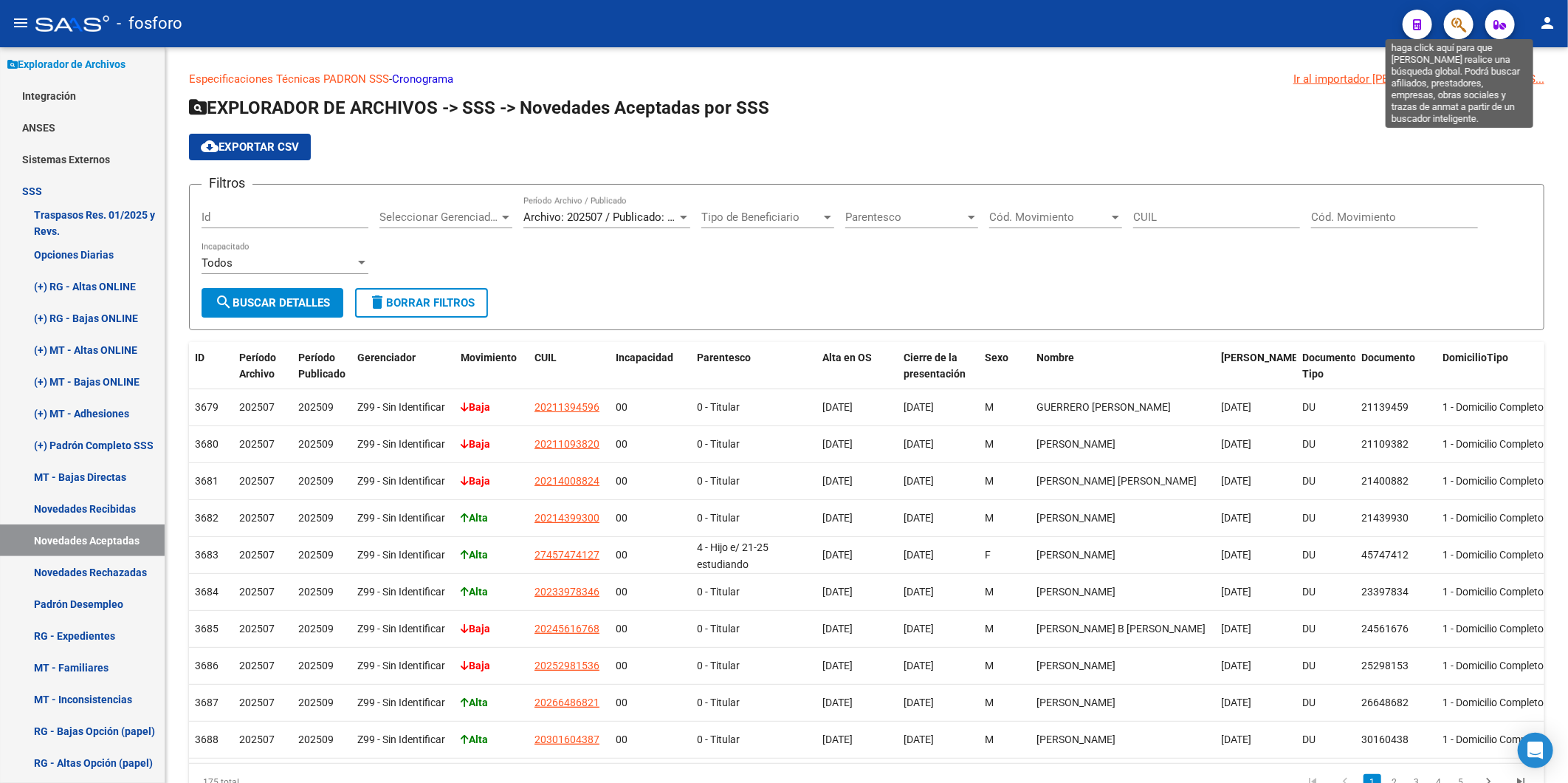
click at [1462, 24] on icon "button" at bounding box center [1459, 25] width 15 height 17
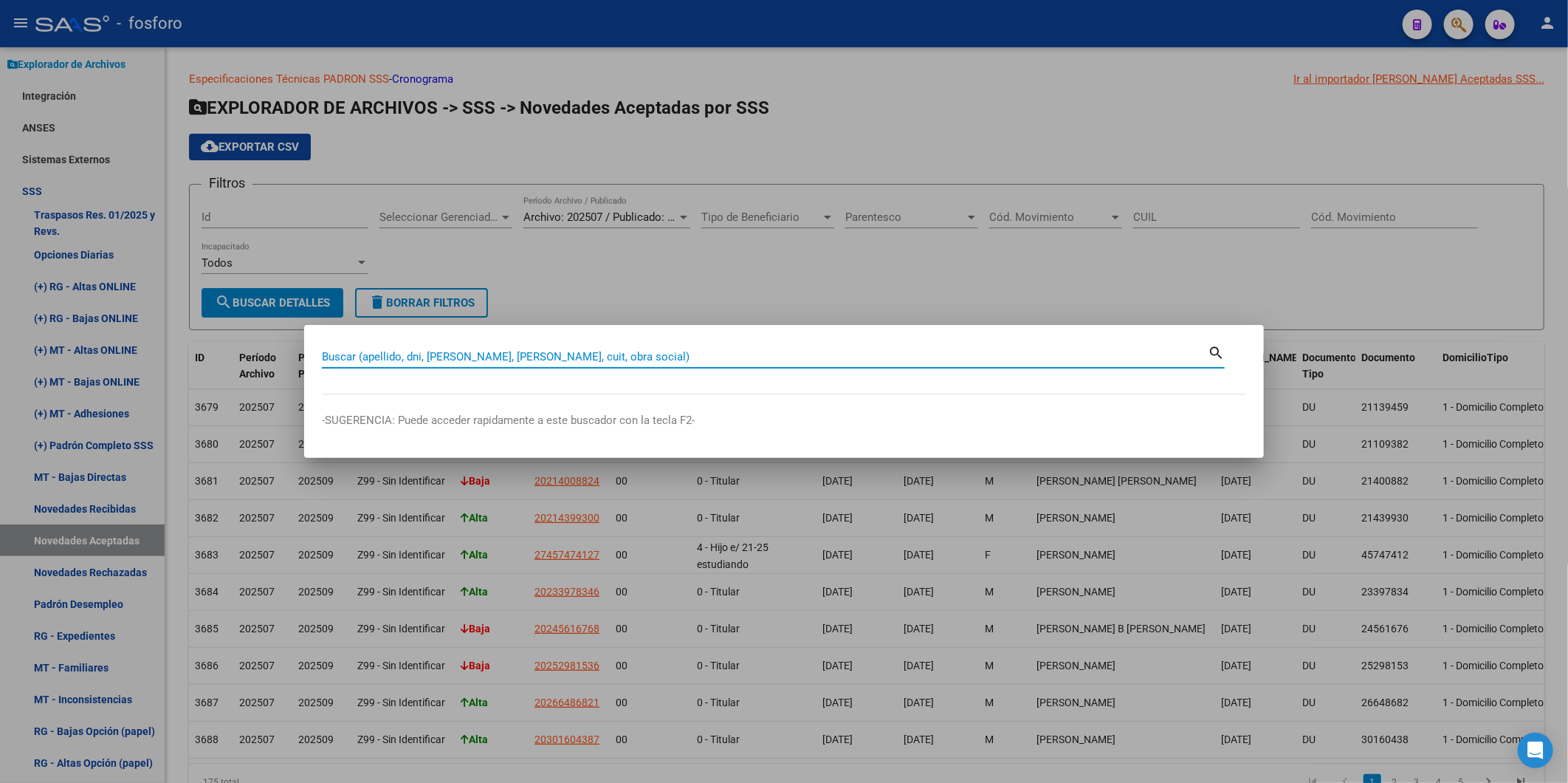
click at [390, 358] on input "Buscar (apellido, dni, [PERSON_NAME], [PERSON_NAME], cuit, obra social)" at bounding box center [765, 356] width 886 height 13
type input "facturaci"
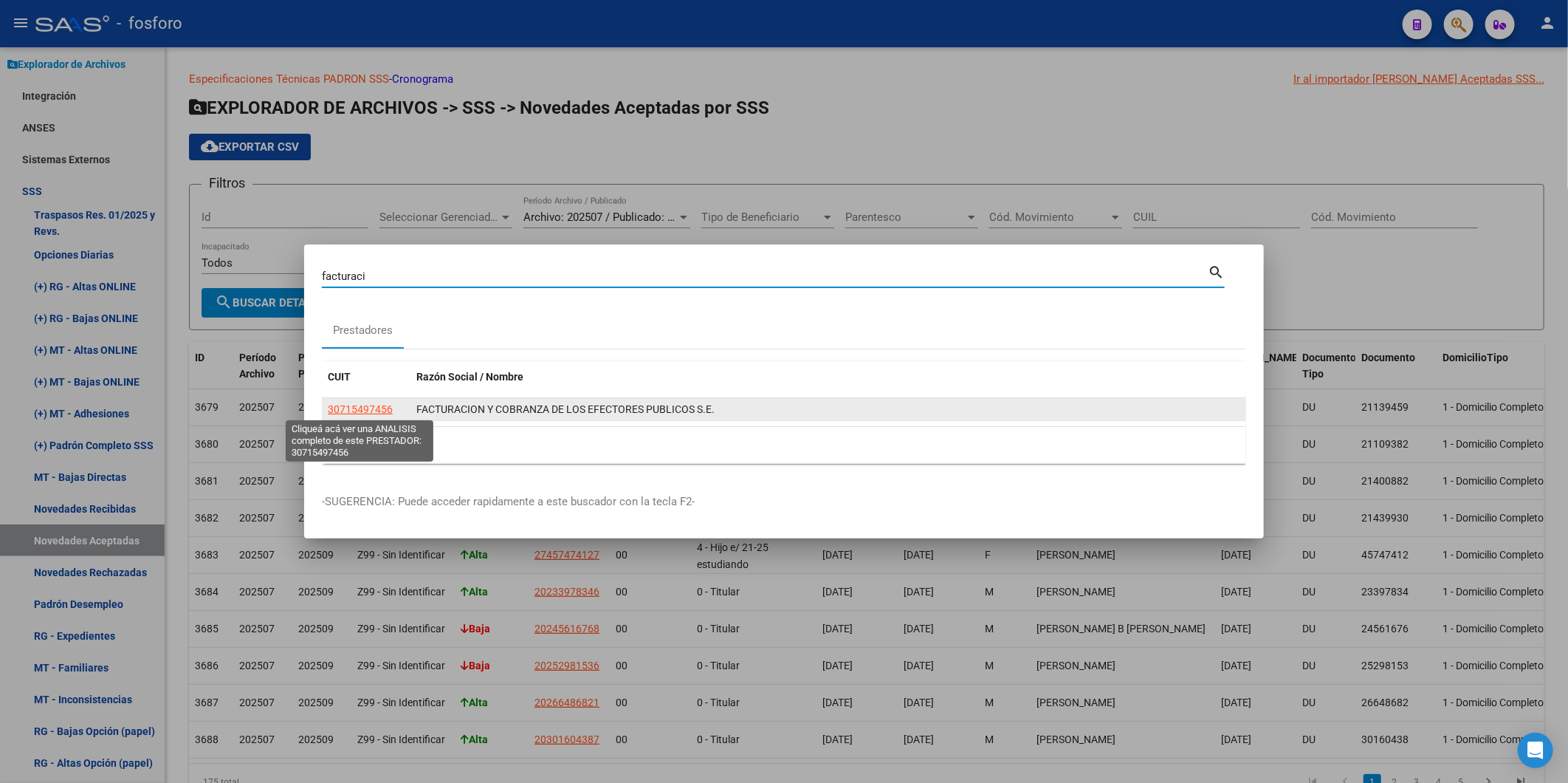
click at [366, 403] on span "30715497456" at bounding box center [360, 409] width 65 height 12
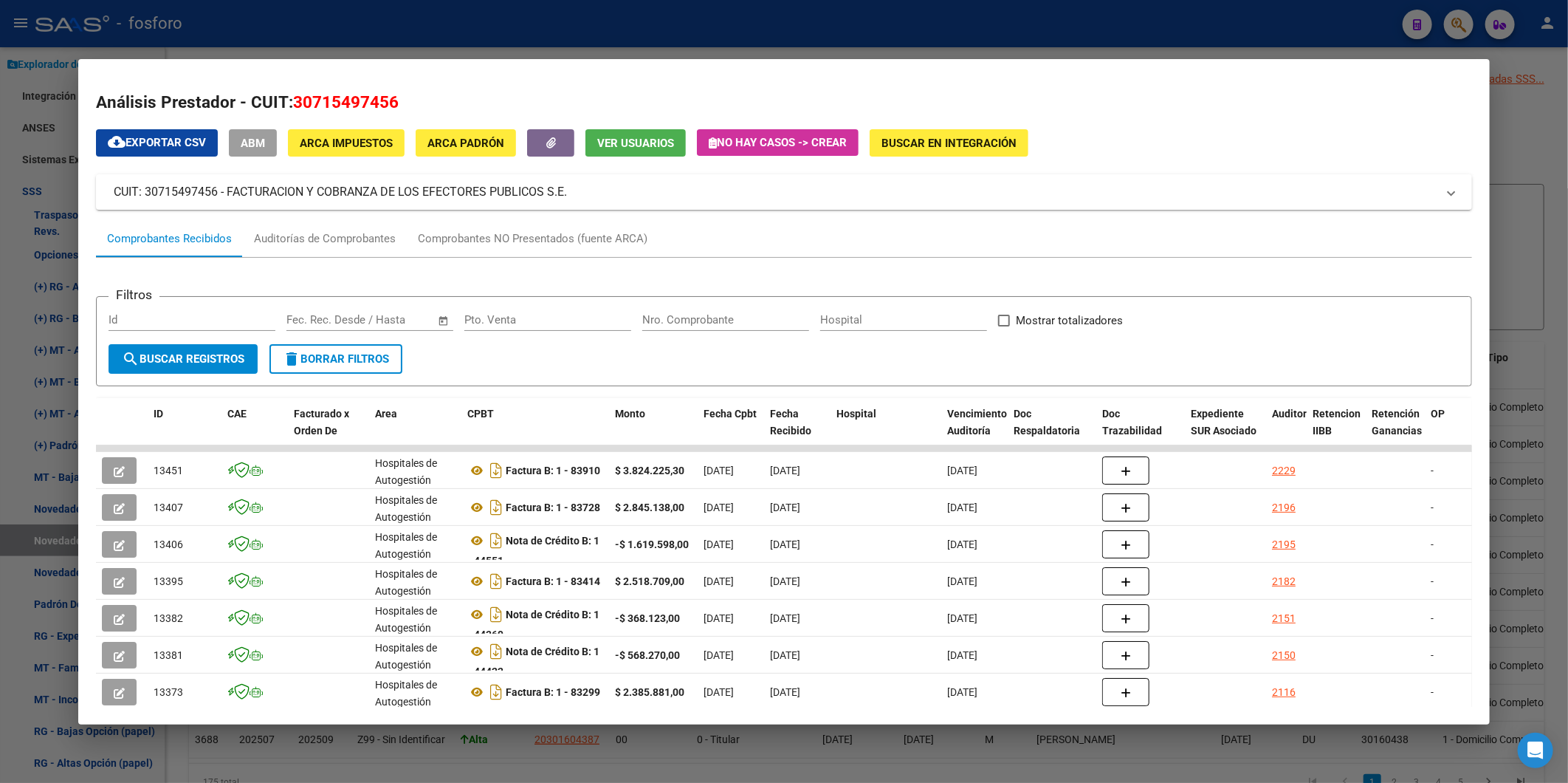
click at [709, 321] on input "Nro. Comprobante" at bounding box center [726, 319] width 167 height 13
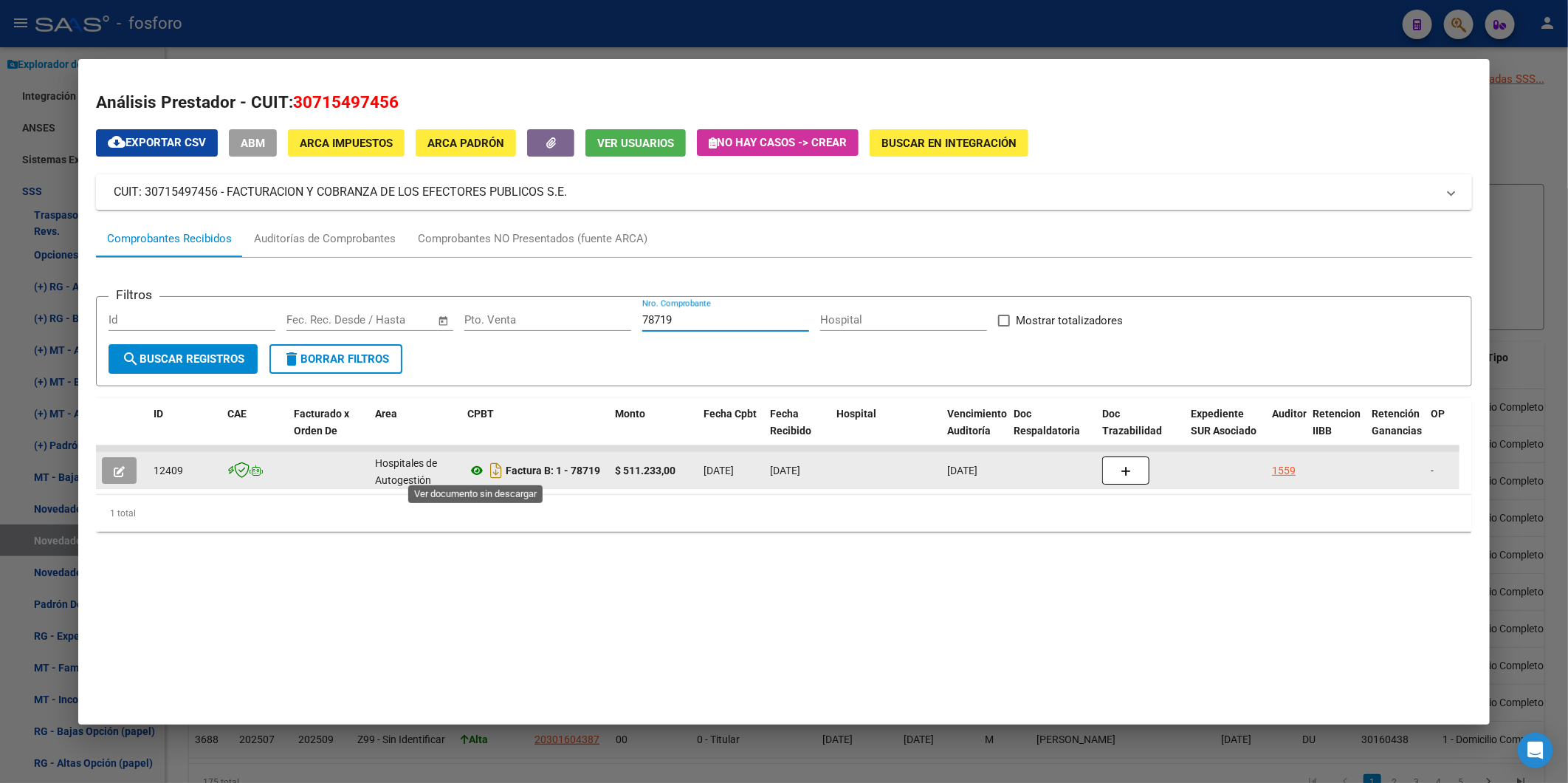
type input "78719"
click at [478, 470] on icon at bounding box center [477, 470] width 19 height 17
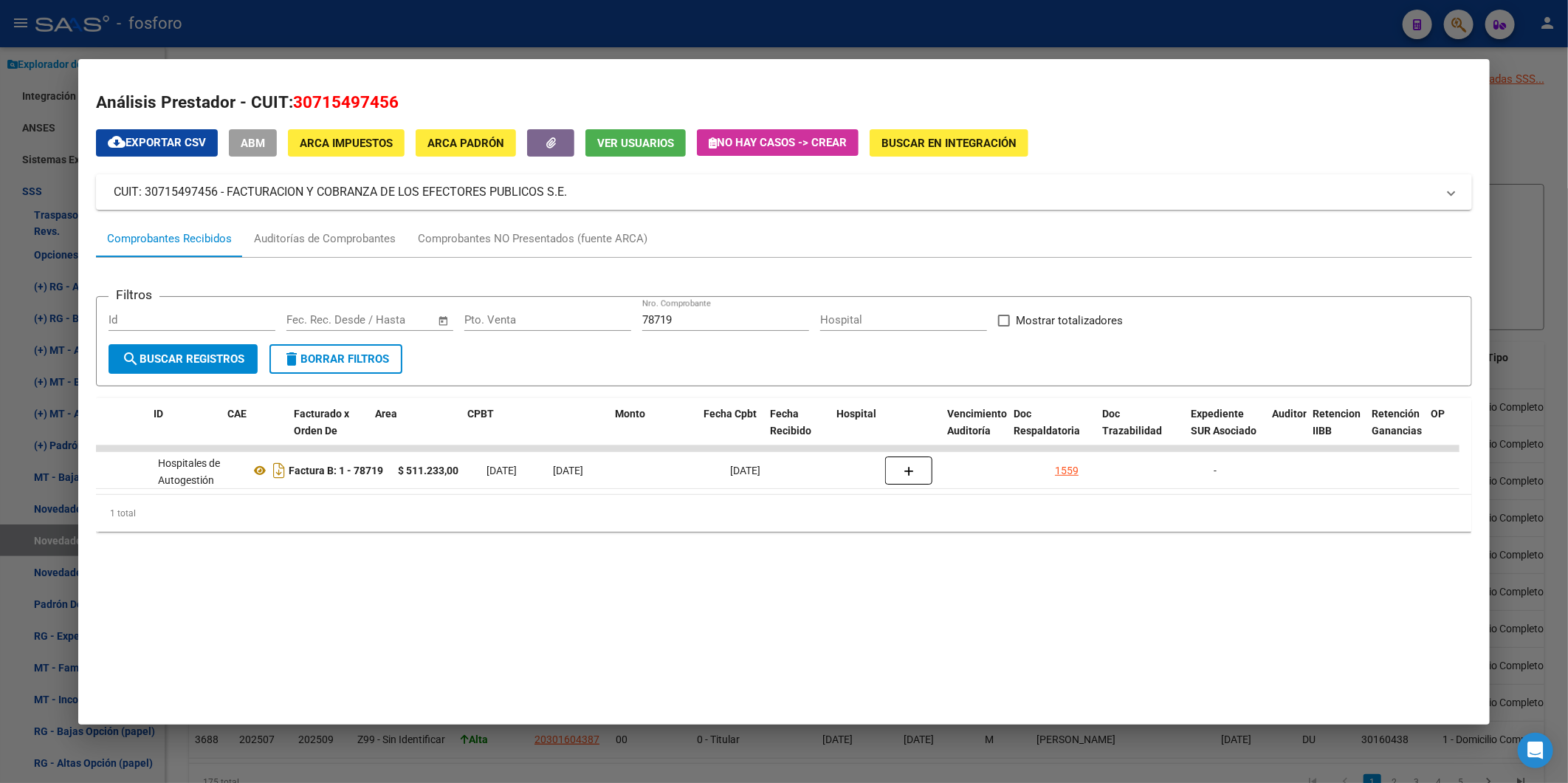
scroll to position [0, 0]
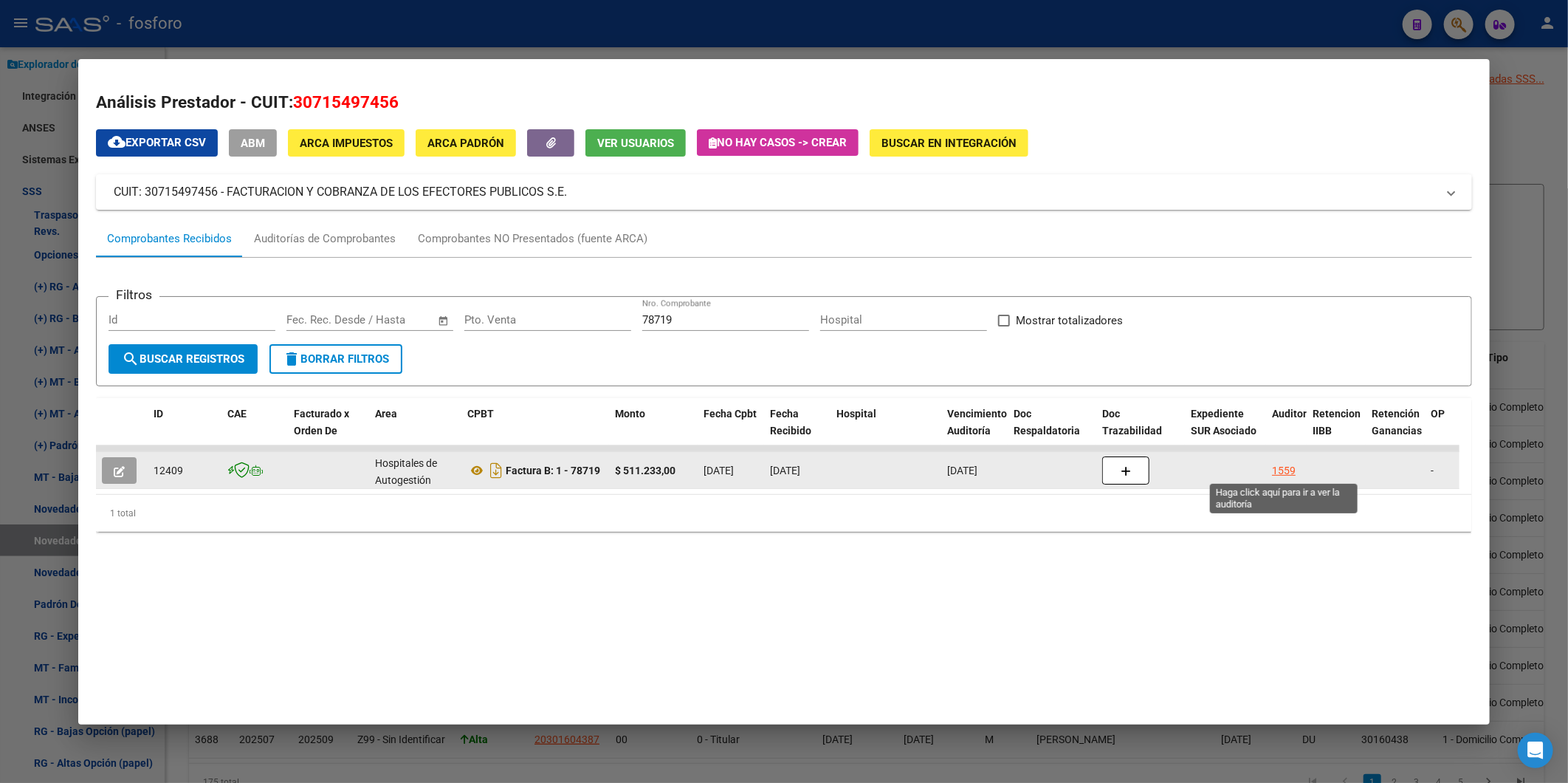
click at [1282, 469] on div "1559" at bounding box center [1284, 471] width 23 height 17
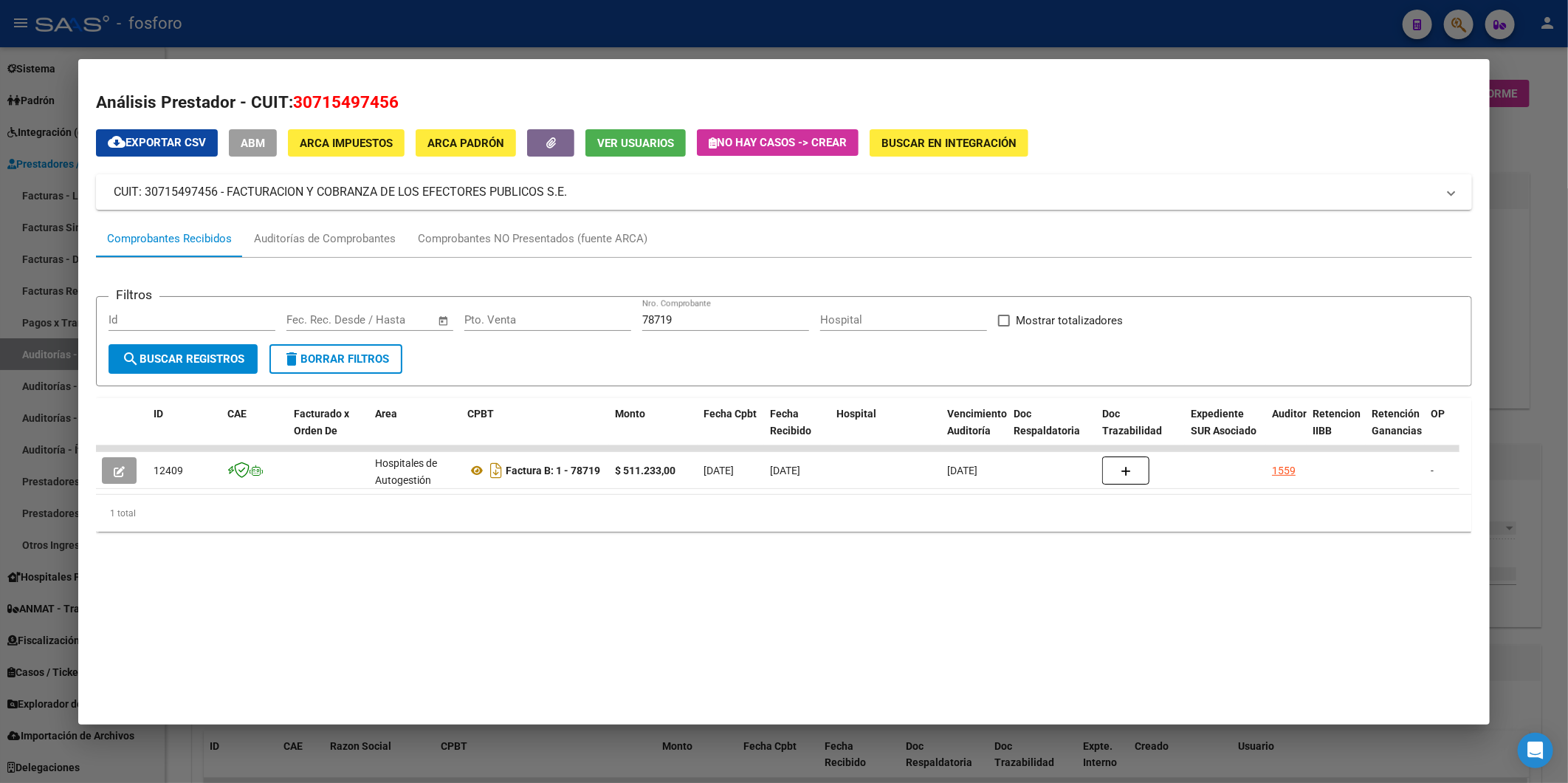
scroll to position [96, 0]
click at [1542, 149] on div at bounding box center [784, 391] width 1568 height 783
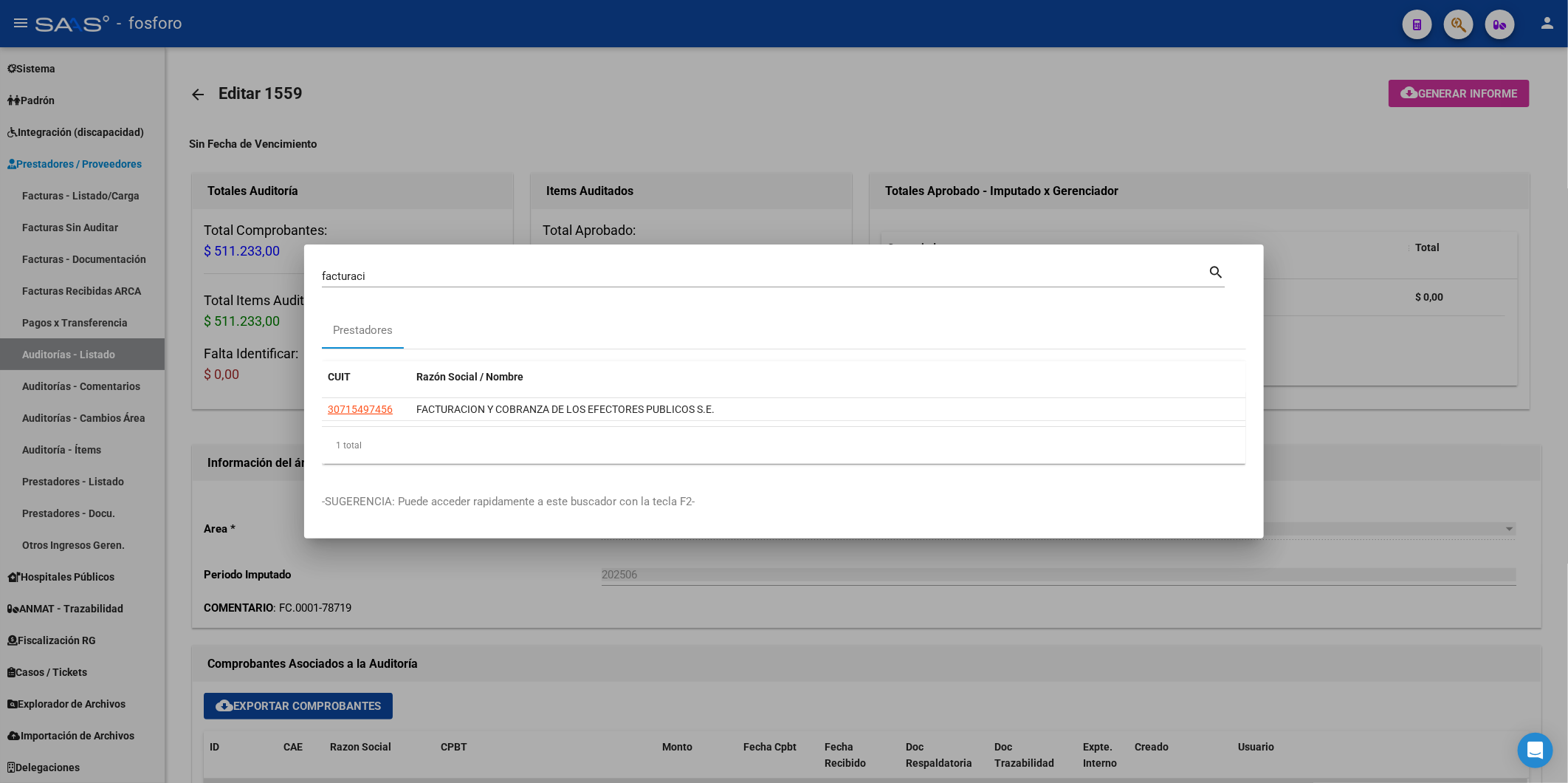
click at [1480, 100] on div at bounding box center [784, 391] width 1568 height 783
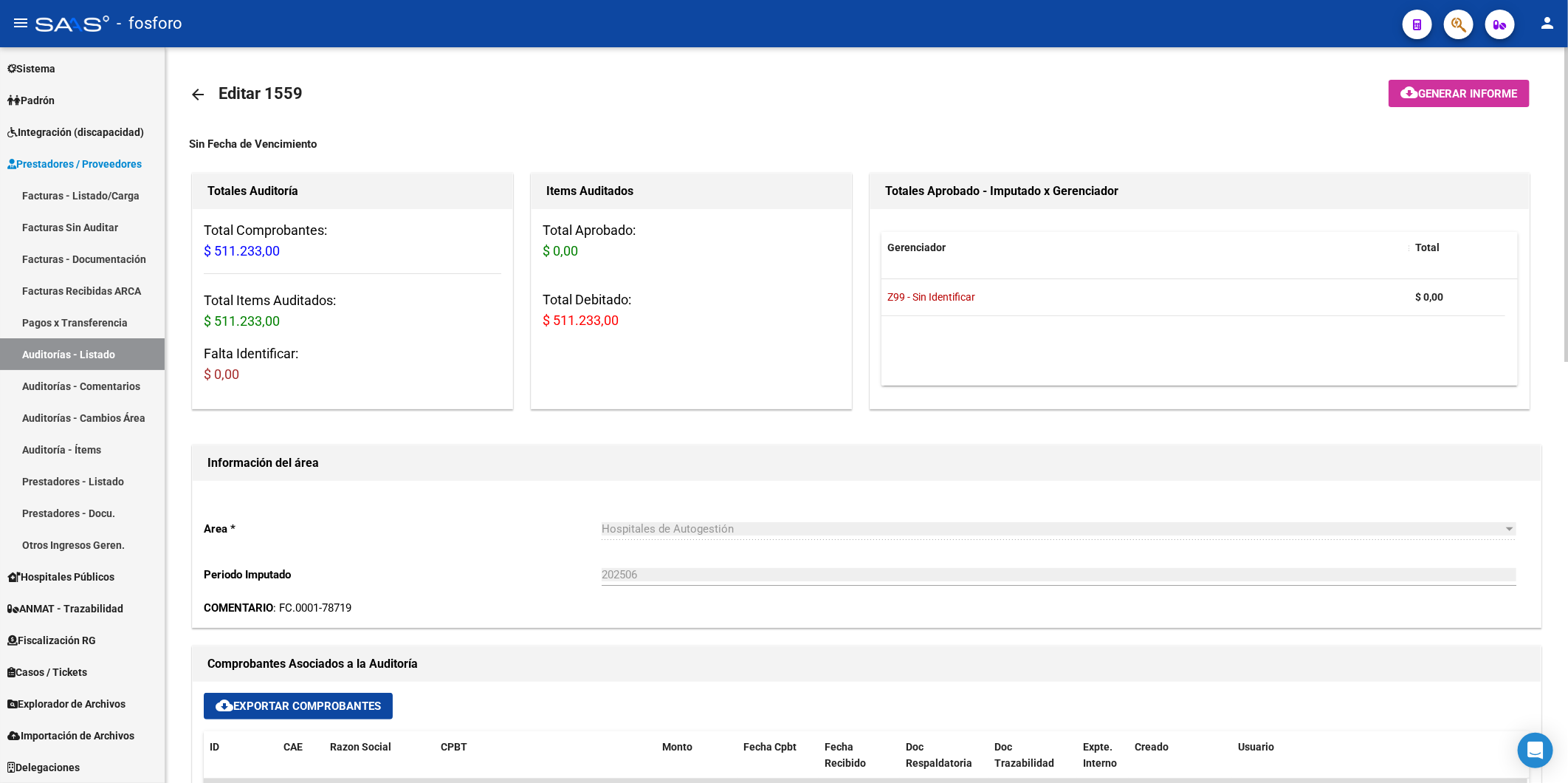
click at [1478, 97] on span "Generar informe" at bounding box center [1468, 93] width 100 height 13
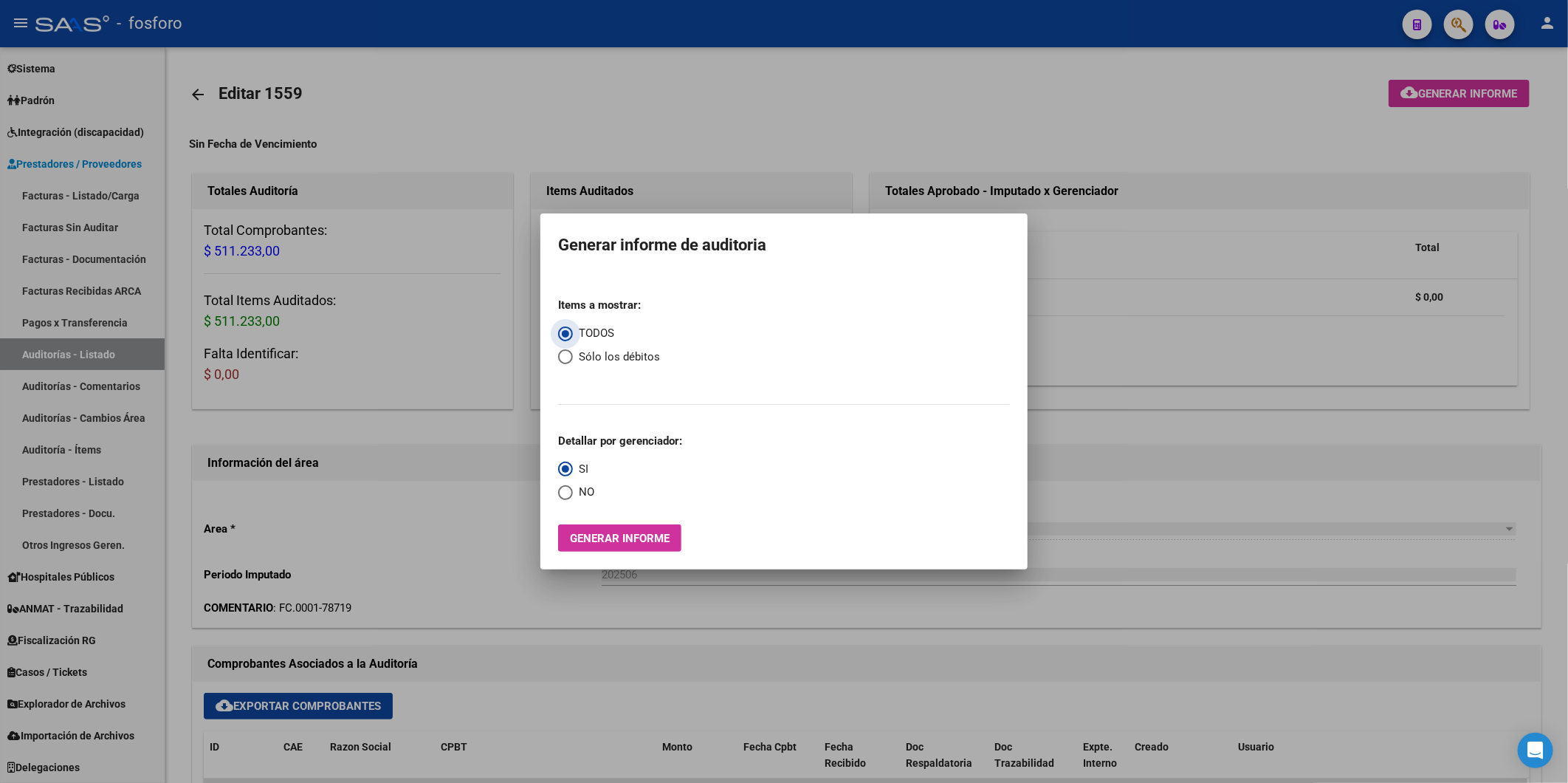
click at [603, 544] on span "Generar informe" at bounding box center [619, 538] width 100 height 13
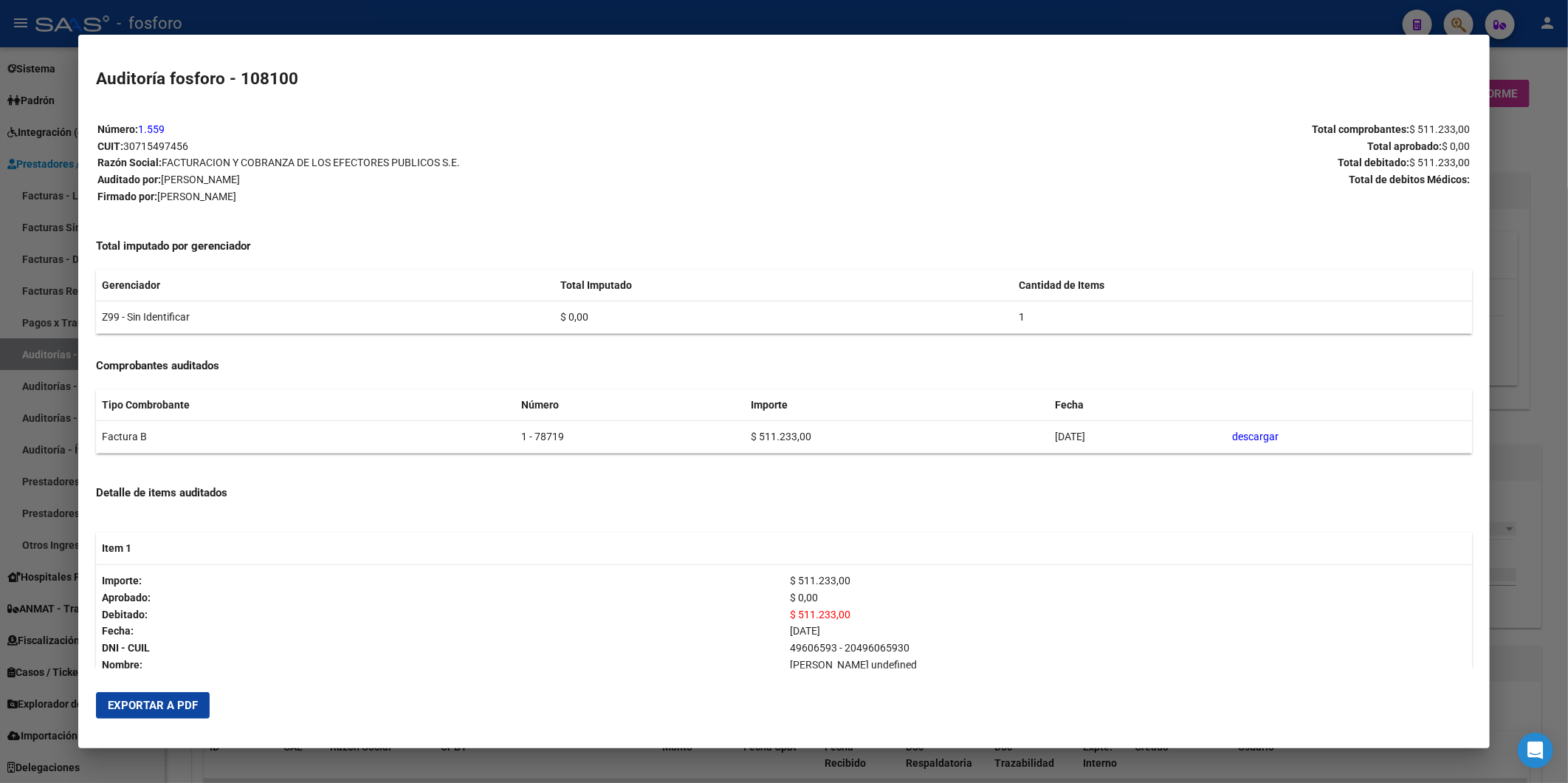
click at [149, 704] on span "Exportar a PDF" at bounding box center [153, 704] width 90 height 13
click at [1568, 225] on html "menu - fosforo person Firma Express Inicio Instructivos Contacto OS Reportes In…" at bounding box center [784, 391] width 1568 height 783
click at [1524, 263] on div at bounding box center [784, 391] width 1568 height 783
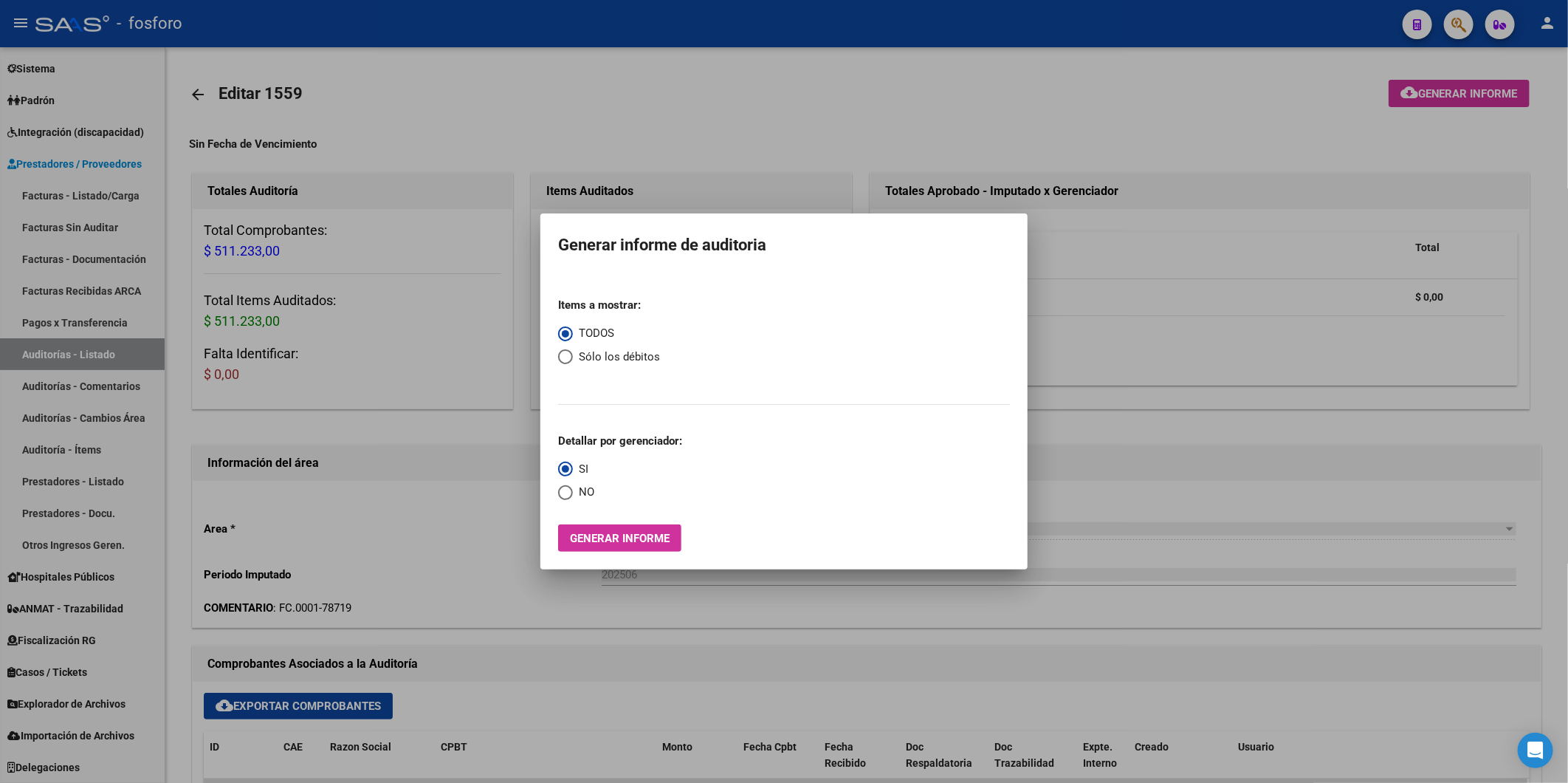
click at [751, 112] on div at bounding box center [784, 391] width 1568 height 783
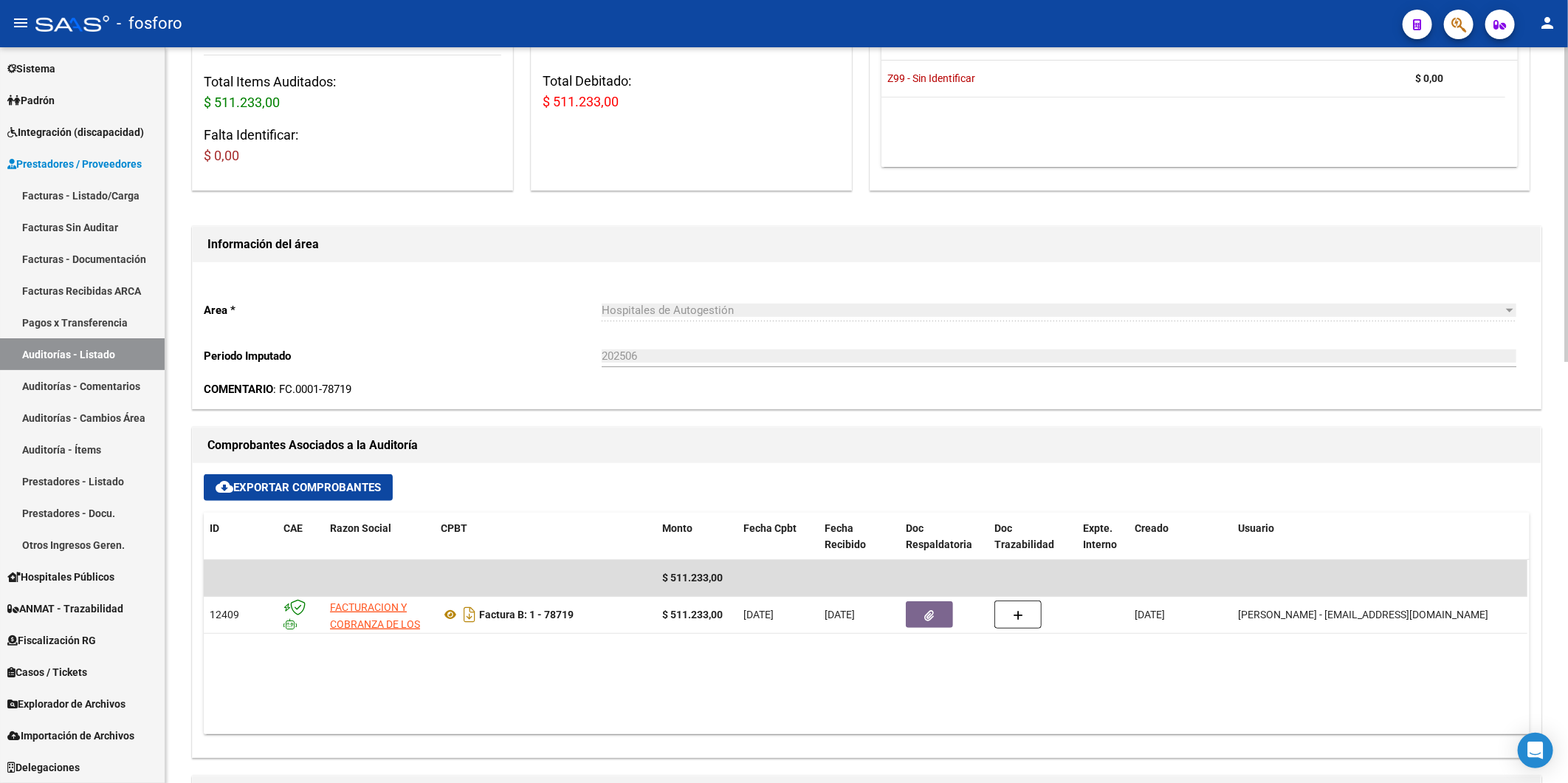
scroll to position [428, 0]
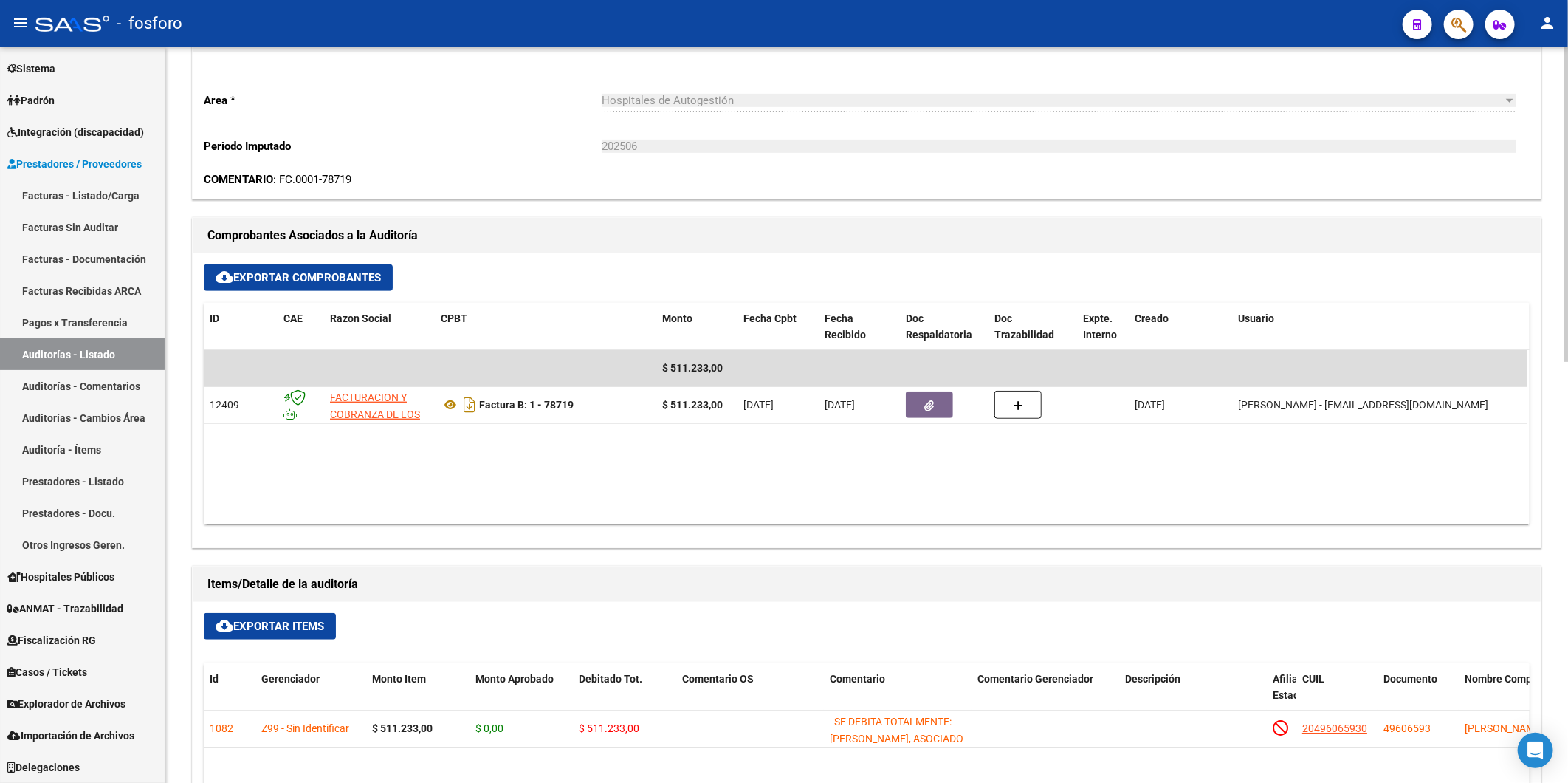
click at [1568, 432] on html "menu - fosforo person Firma Express Inicio Instructivos Contacto OS Reportes In…" at bounding box center [784, 391] width 1568 height 783
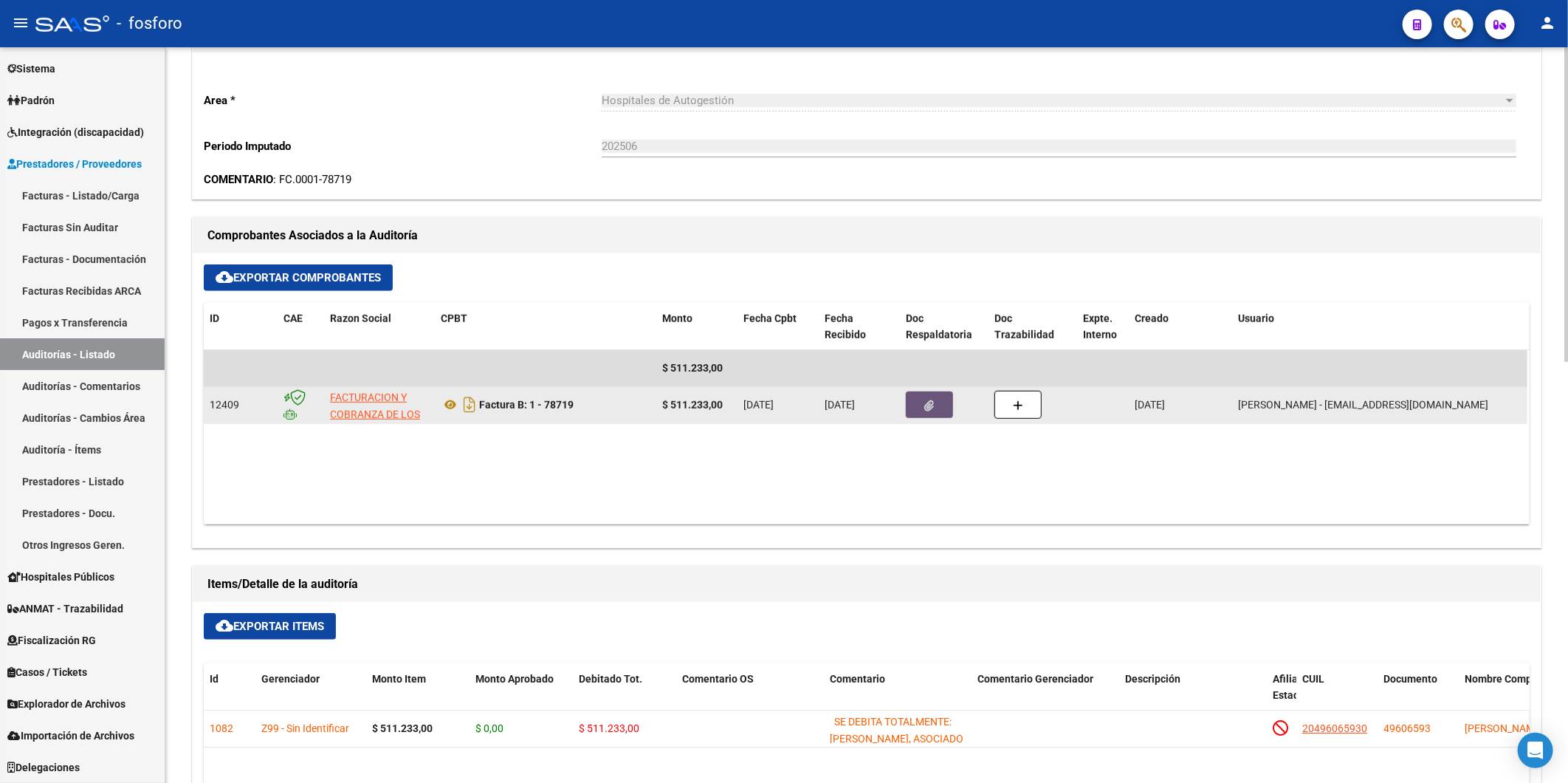
click at [921, 409] on button "button" at bounding box center [930, 404] width 47 height 27
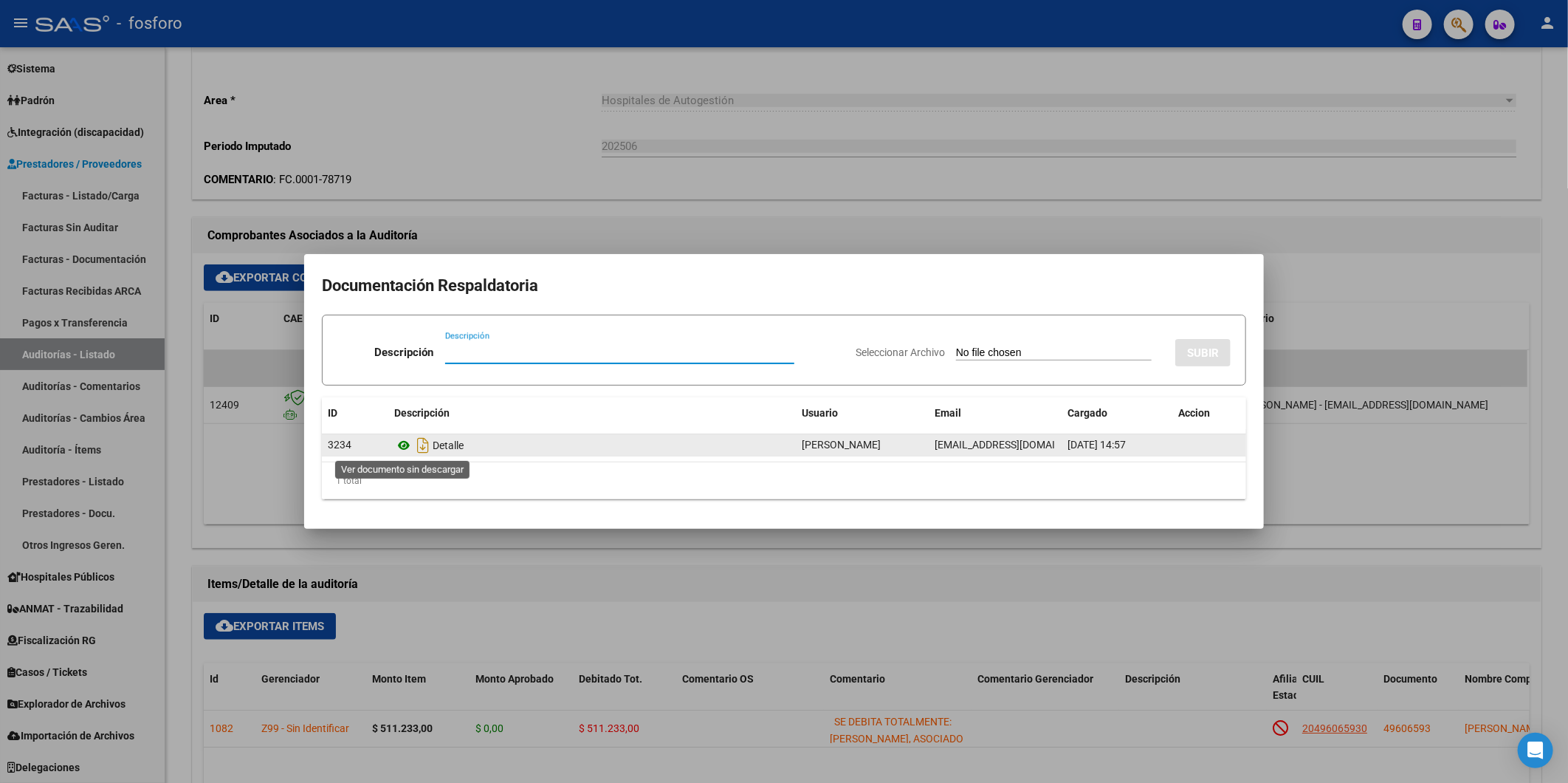
click at [406, 447] on icon at bounding box center [404, 445] width 19 height 17
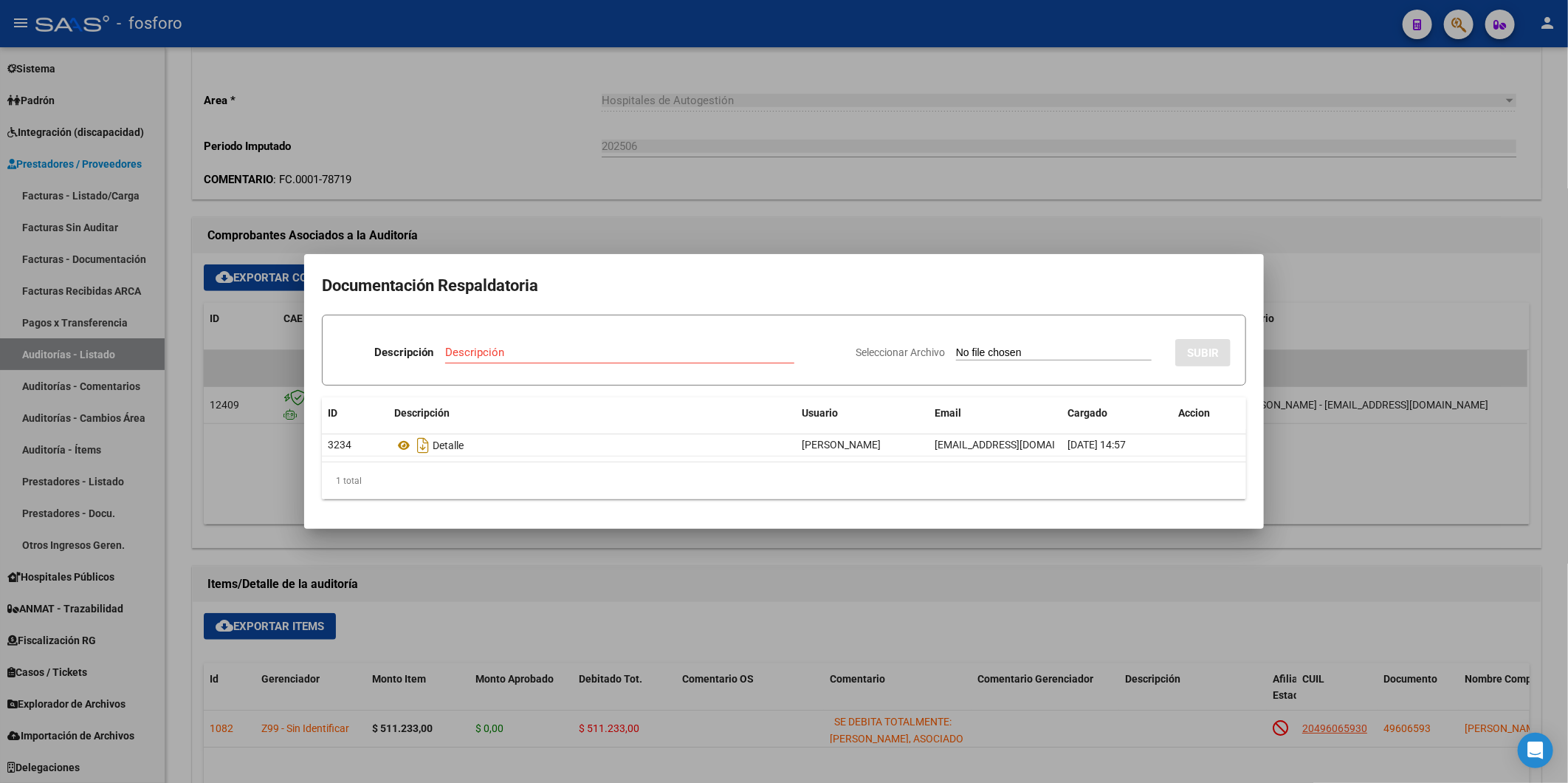
click at [794, 120] on div at bounding box center [784, 391] width 1568 height 783
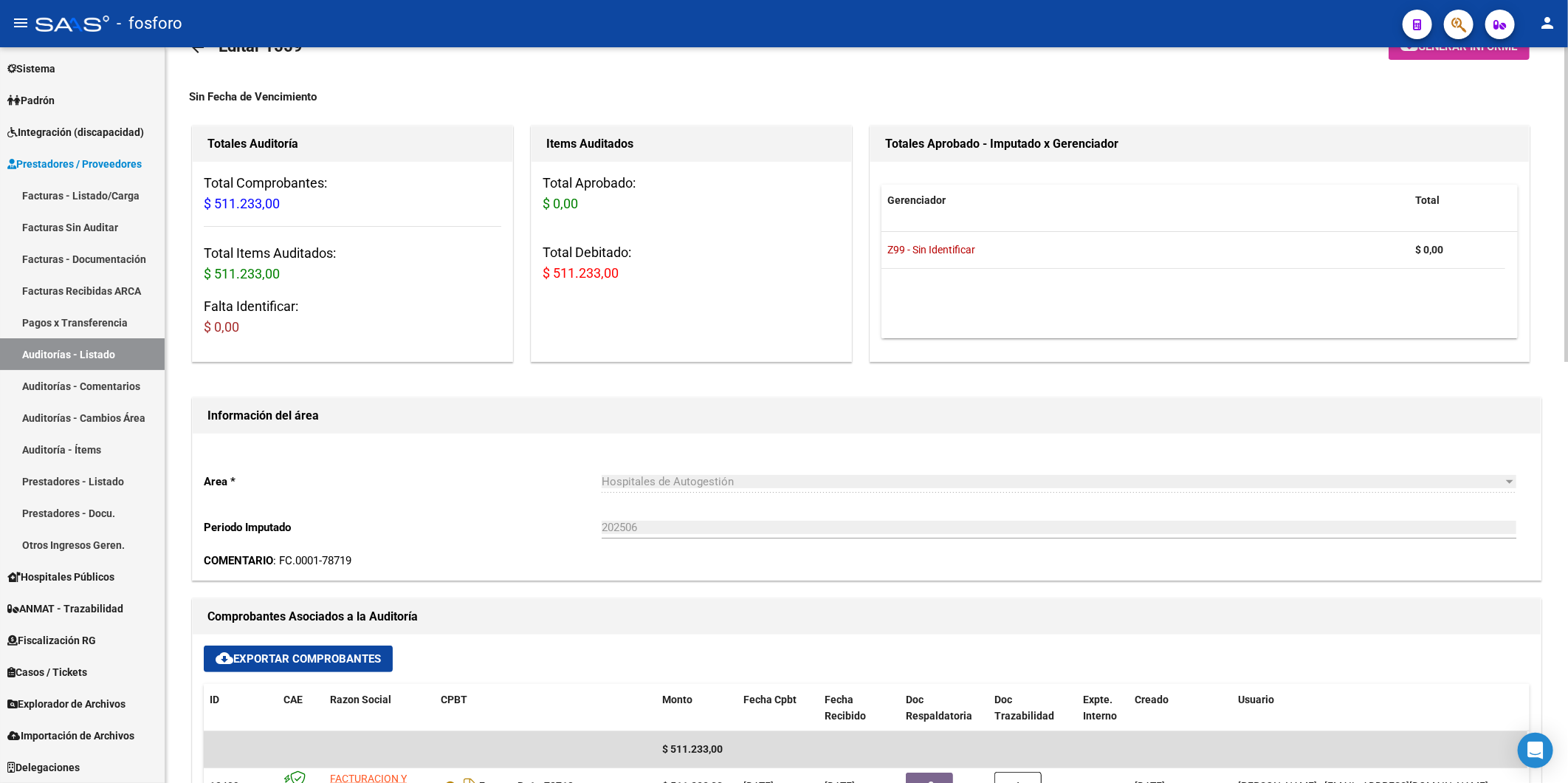
scroll to position [0, 0]
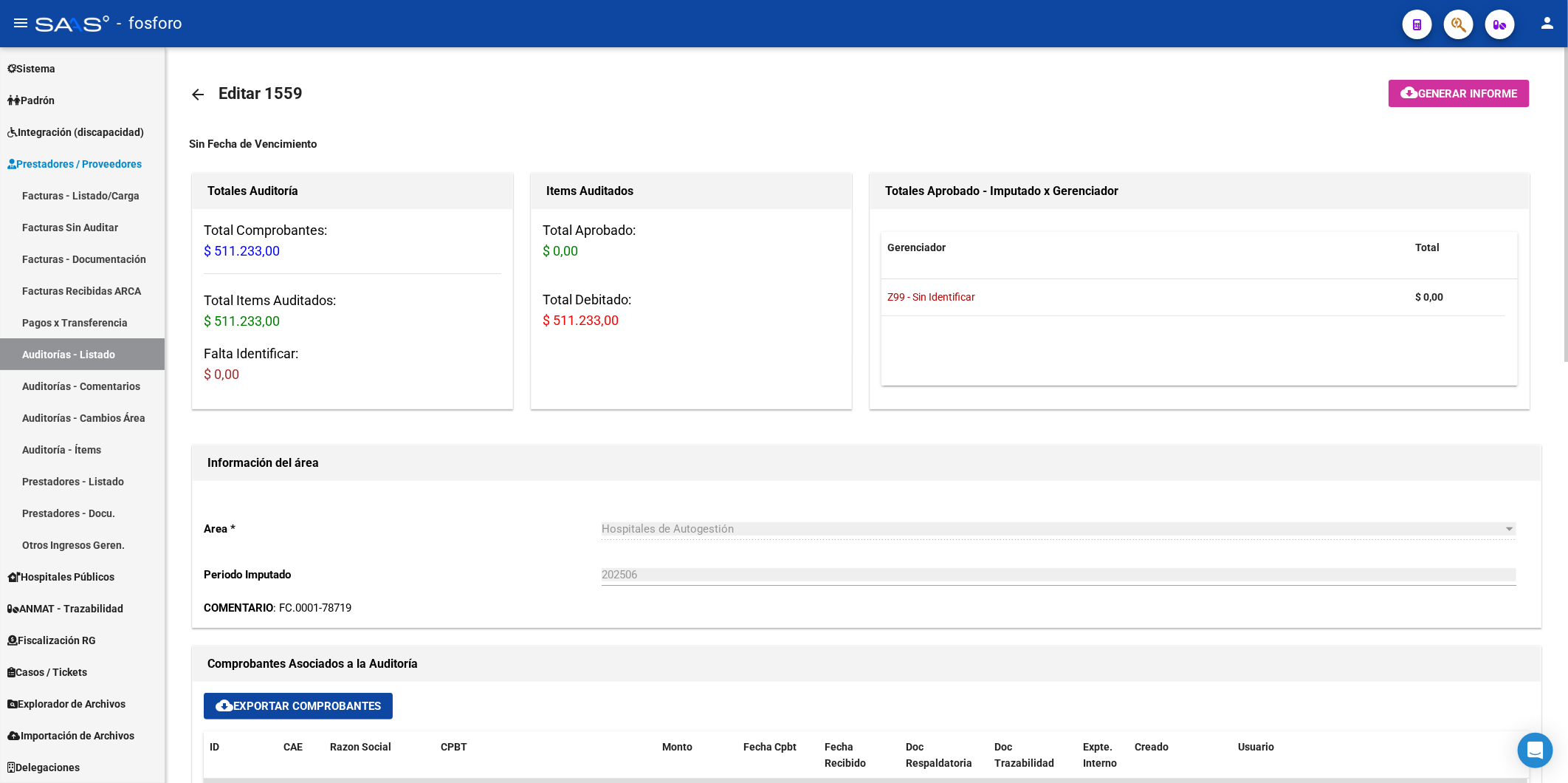
click at [1568, 196] on html "menu - fosforo person Firma Express Inicio Instructivos Contacto OS Reportes In…" at bounding box center [784, 391] width 1568 height 783
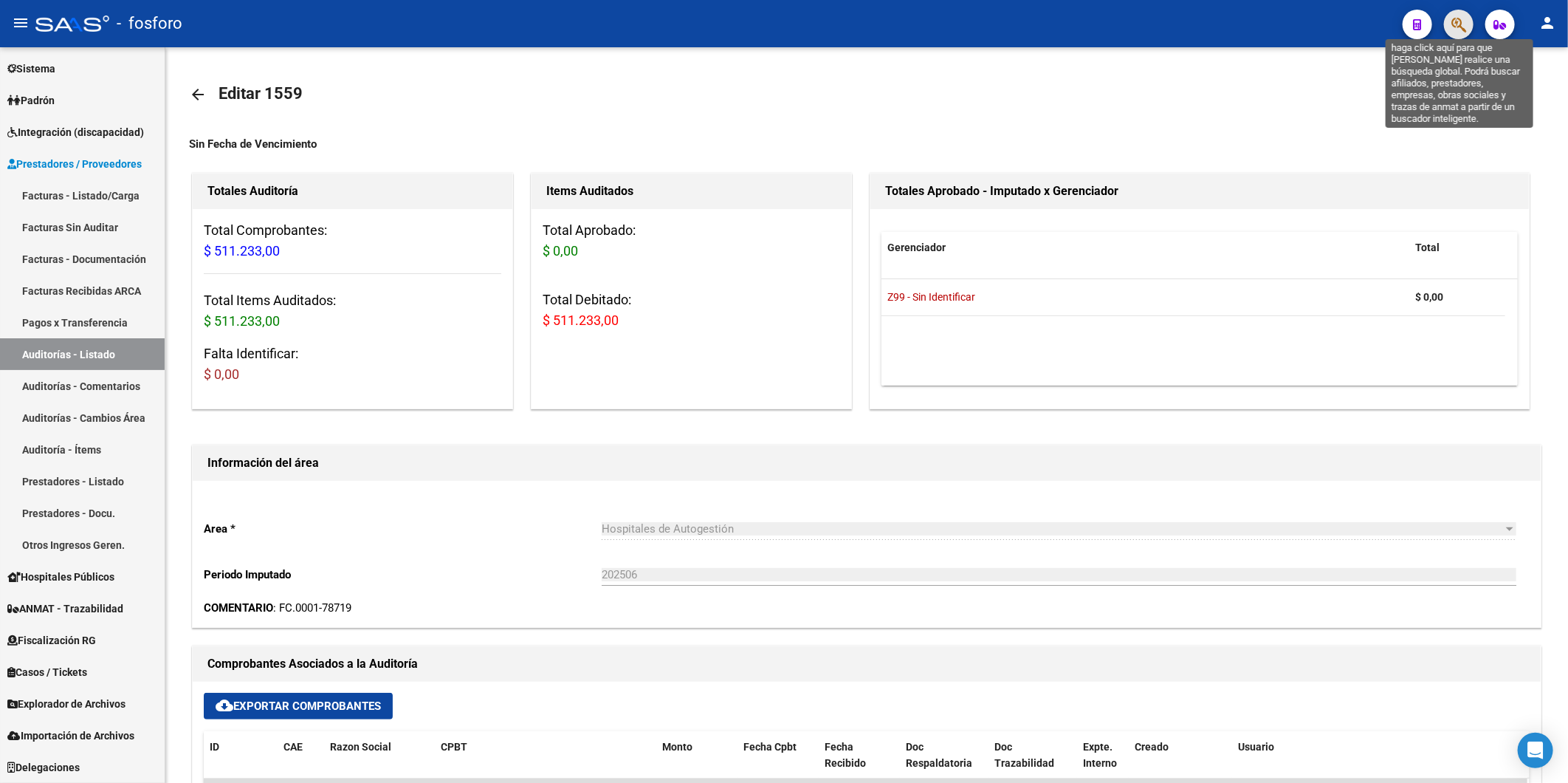
click at [1462, 19] on icon "button" at bounding box center [1459, 25] width 15 height 17
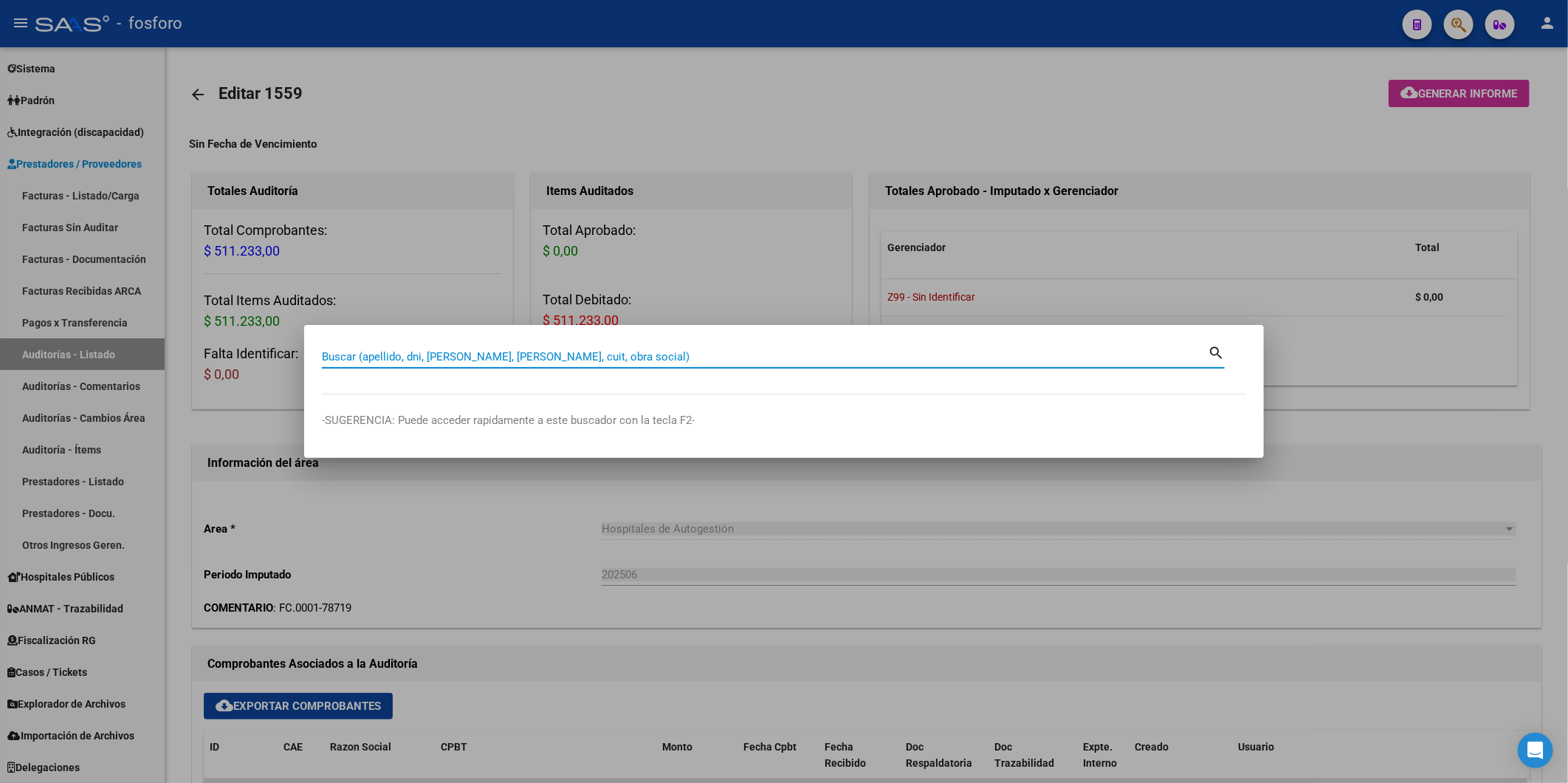
click at [451, 357] on input "Buscar (apellido, dni, [PERSON_NAME], [PERSON_NAME], cuit, obra social)" at bounding box center [765, 356] width 886 height 13
type input "facturac"
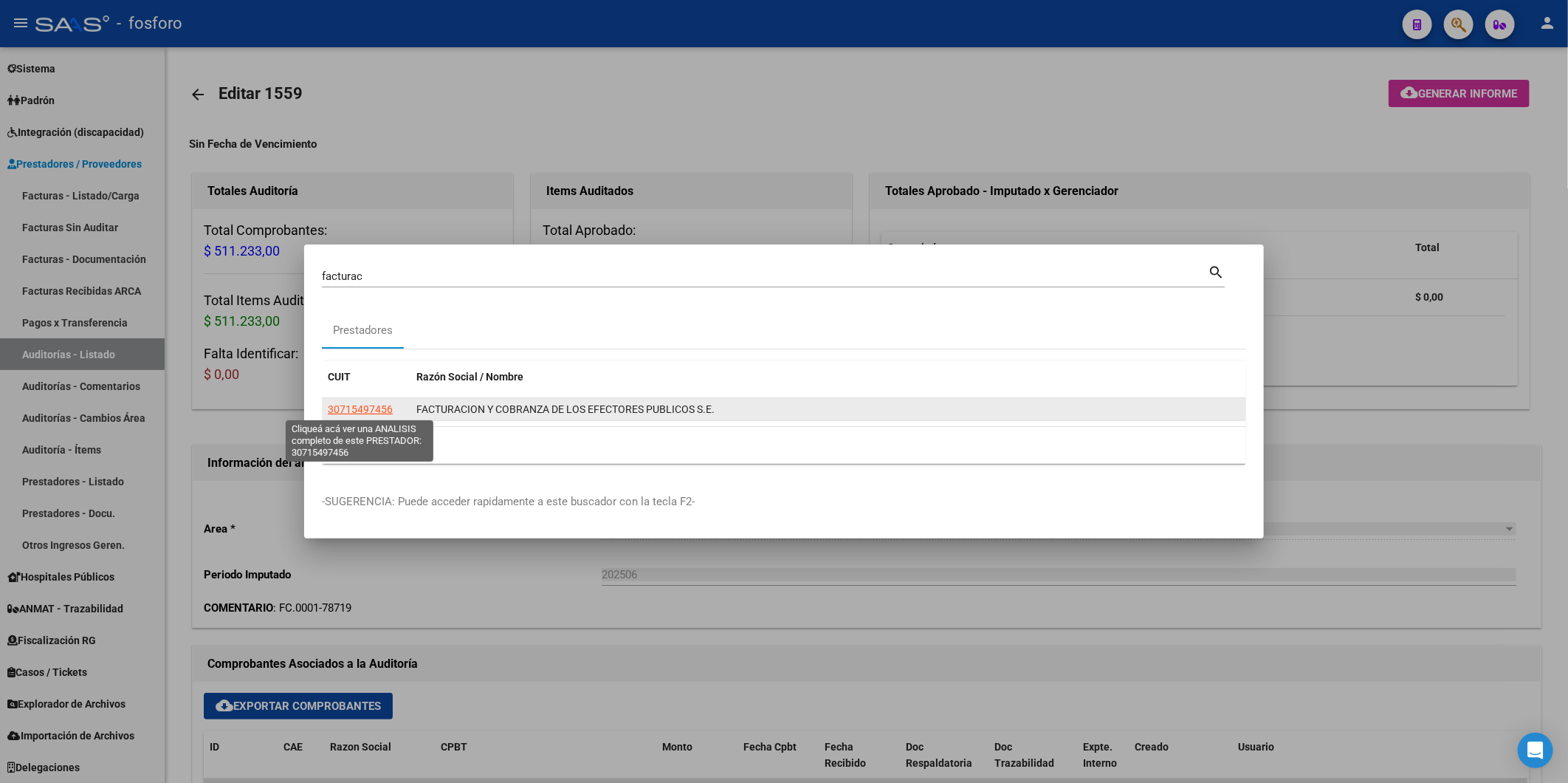
click at [373, 412] on span "30715497456" at bounding box center [360, 409] width 65 height 12
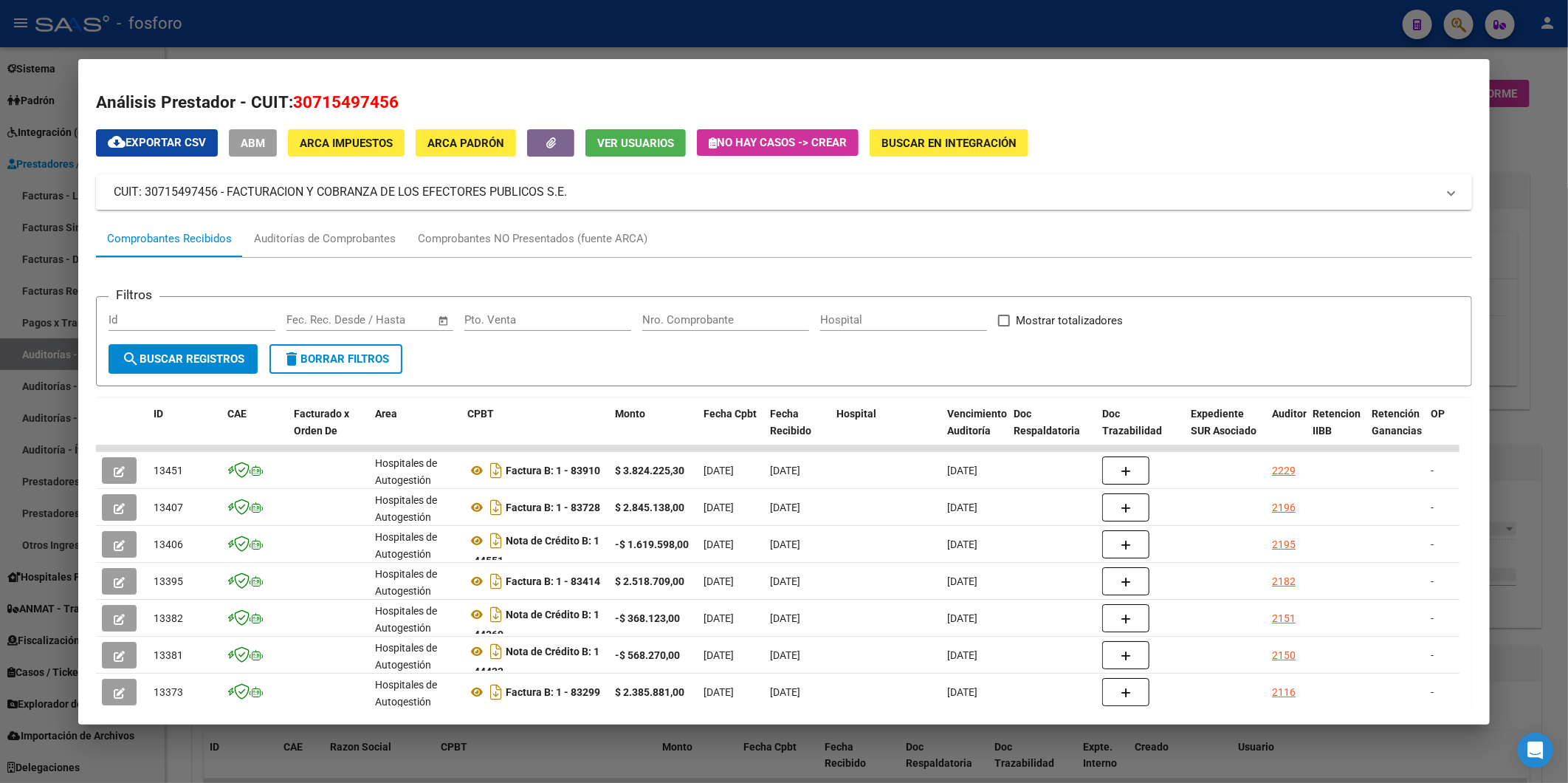
click at [689, 313] on input "Nro. Comprobante" at bounding box center [726, 319] width 167 height 13
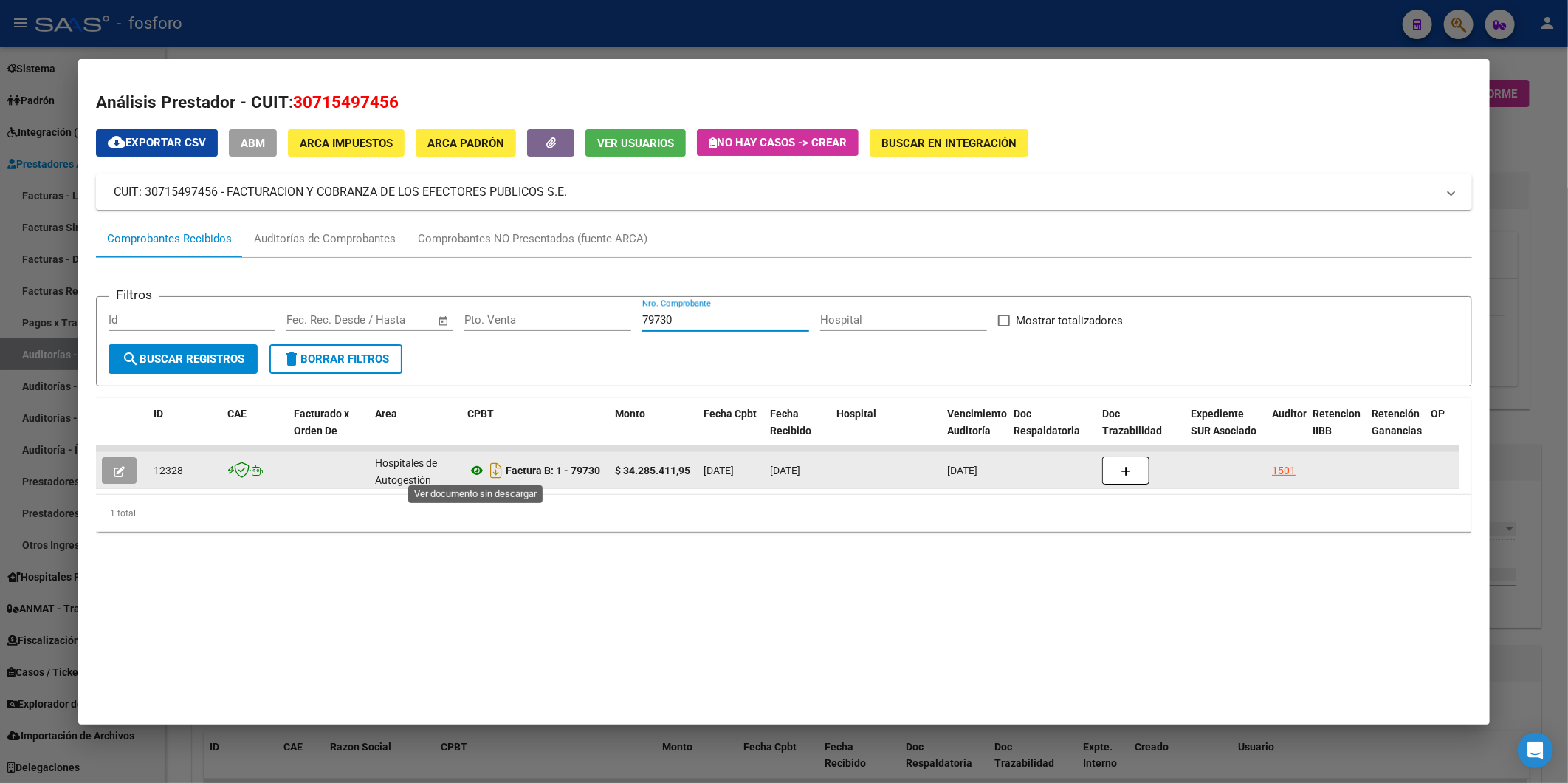
type input "79730"
click at [477, 470] on icon at bounding box center [477, 470] width 19 height 17
click at [1285, 466] on div "1501" at bounding box center [1284, 471] width 23 height 17
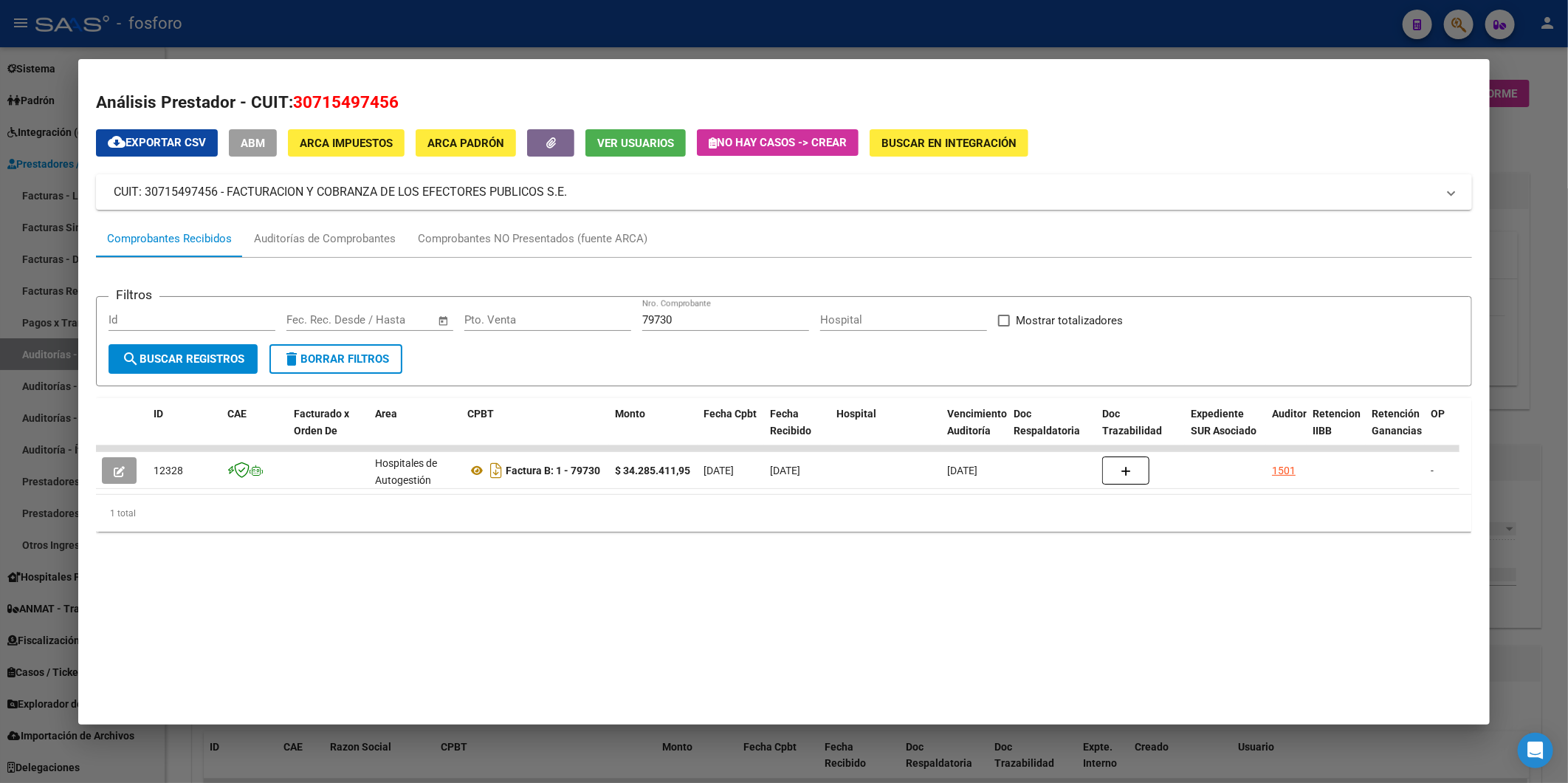
click at [1548, 155] on div at bounding box center [784, 391] width 1568 height 783
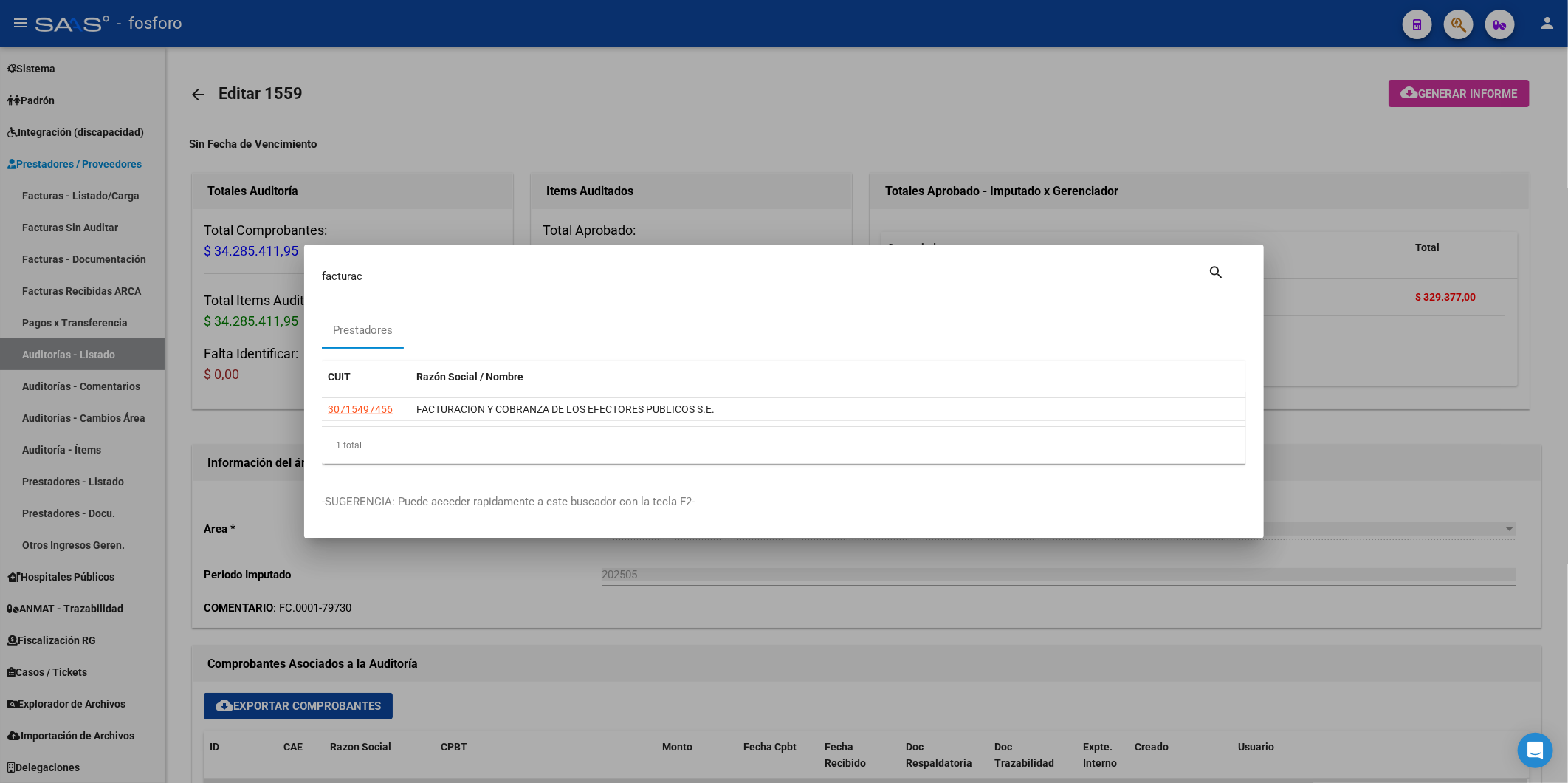
click at [1105, 101] on div at bounding box center [784, 391] width 1568 height 783
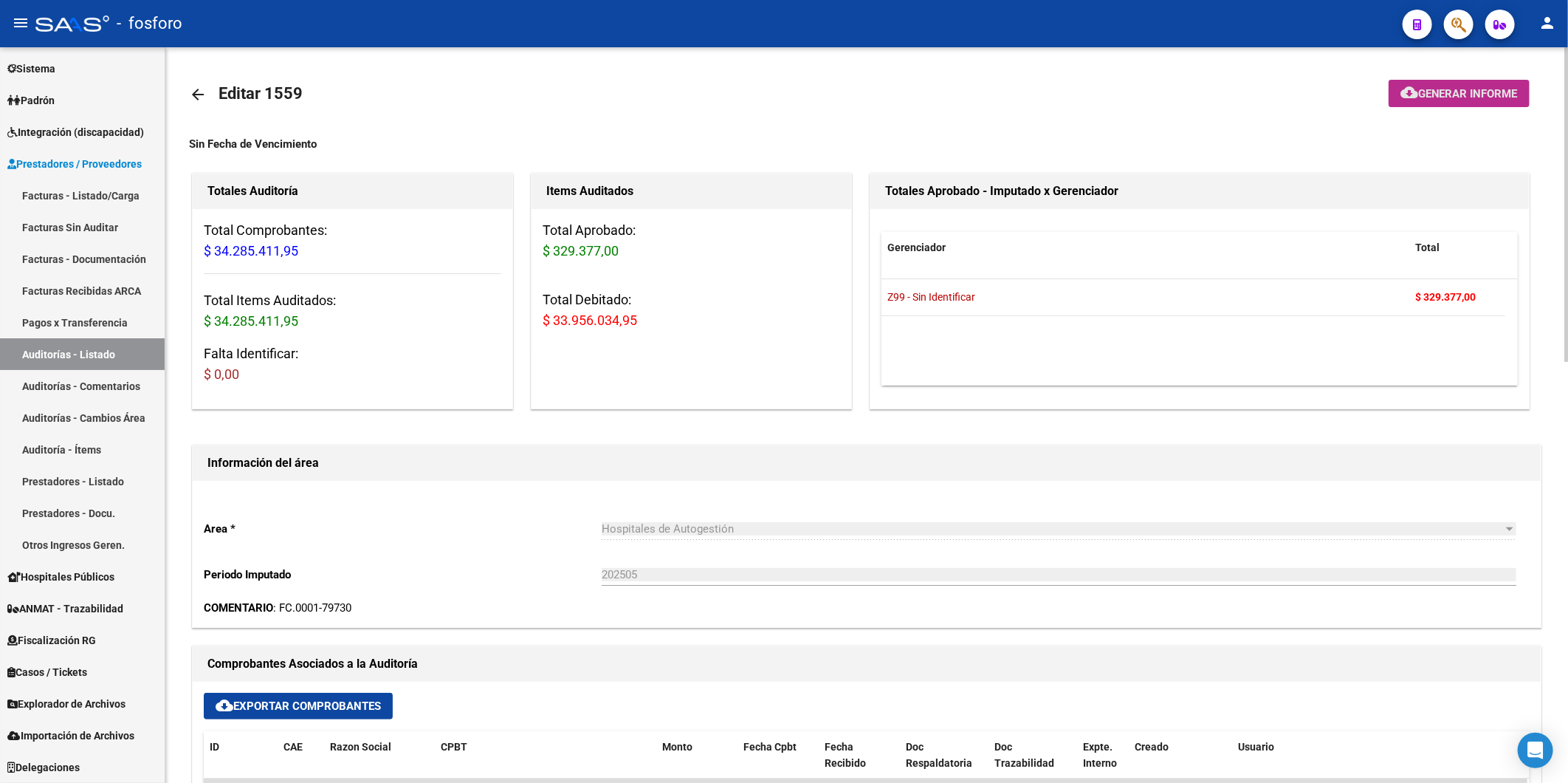
click at [1419, 93] on span "Generar informe" at bounding box center [1468, 93] width 100 height 13
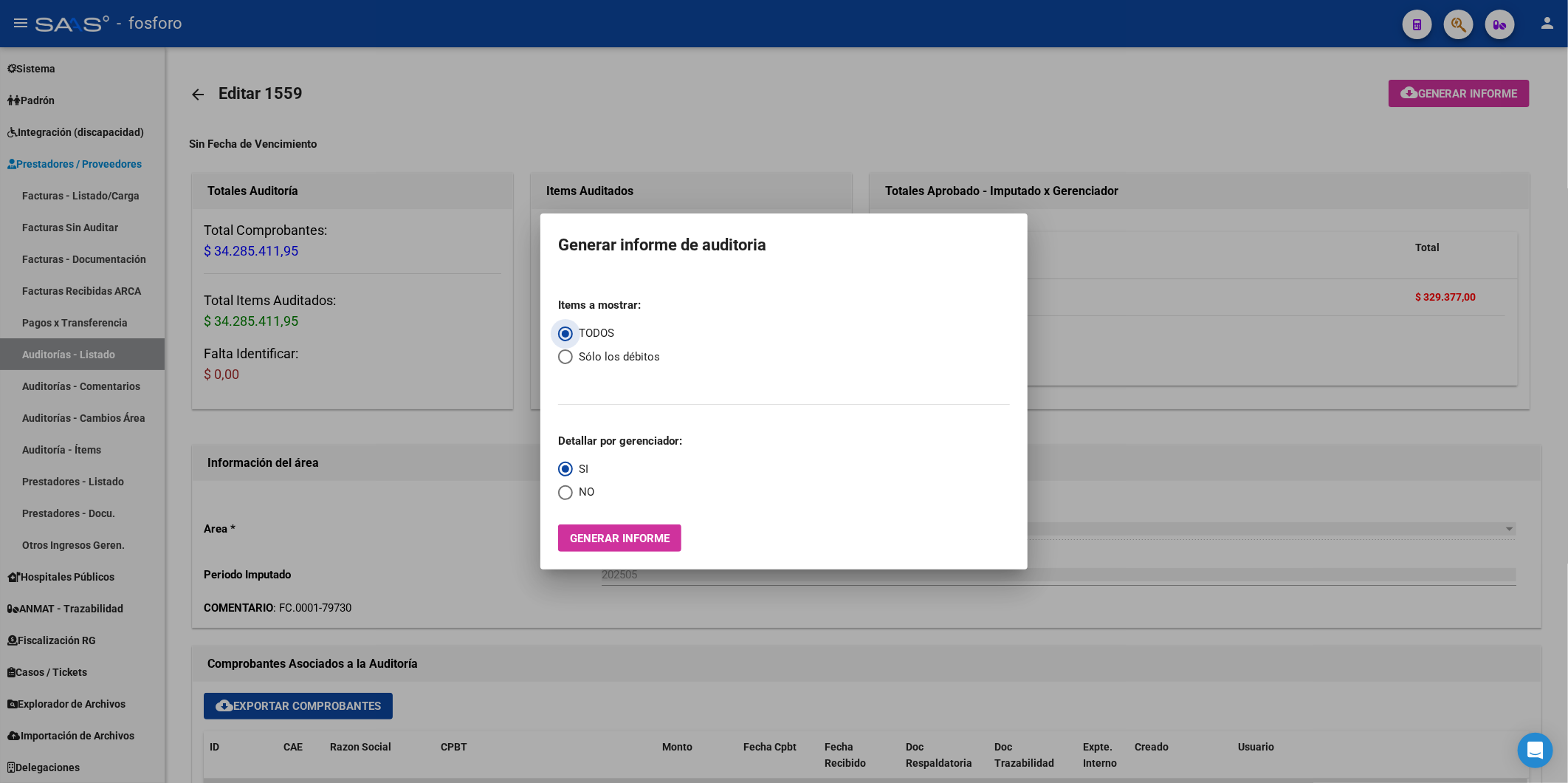
click at [620, 550] on button "Generar informe" at bounding box center [620, 538] width 123 height 28
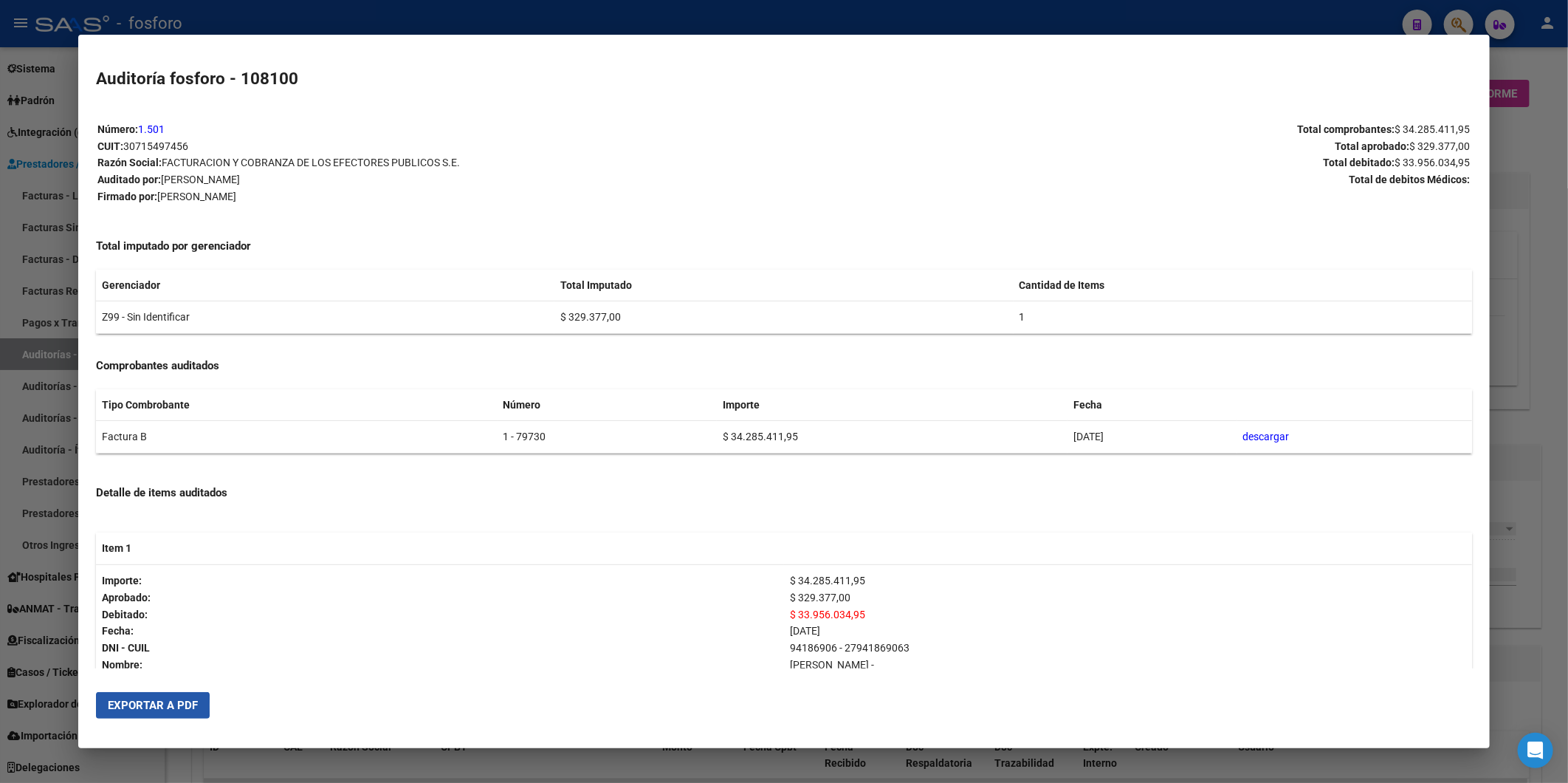
click at [119, 706] on span "Exportar a PDF" at bounding box center [153, 704] width 90 height 13
click at [1526, 279] on div at bounding box center [784, 391] width 1568 height 783
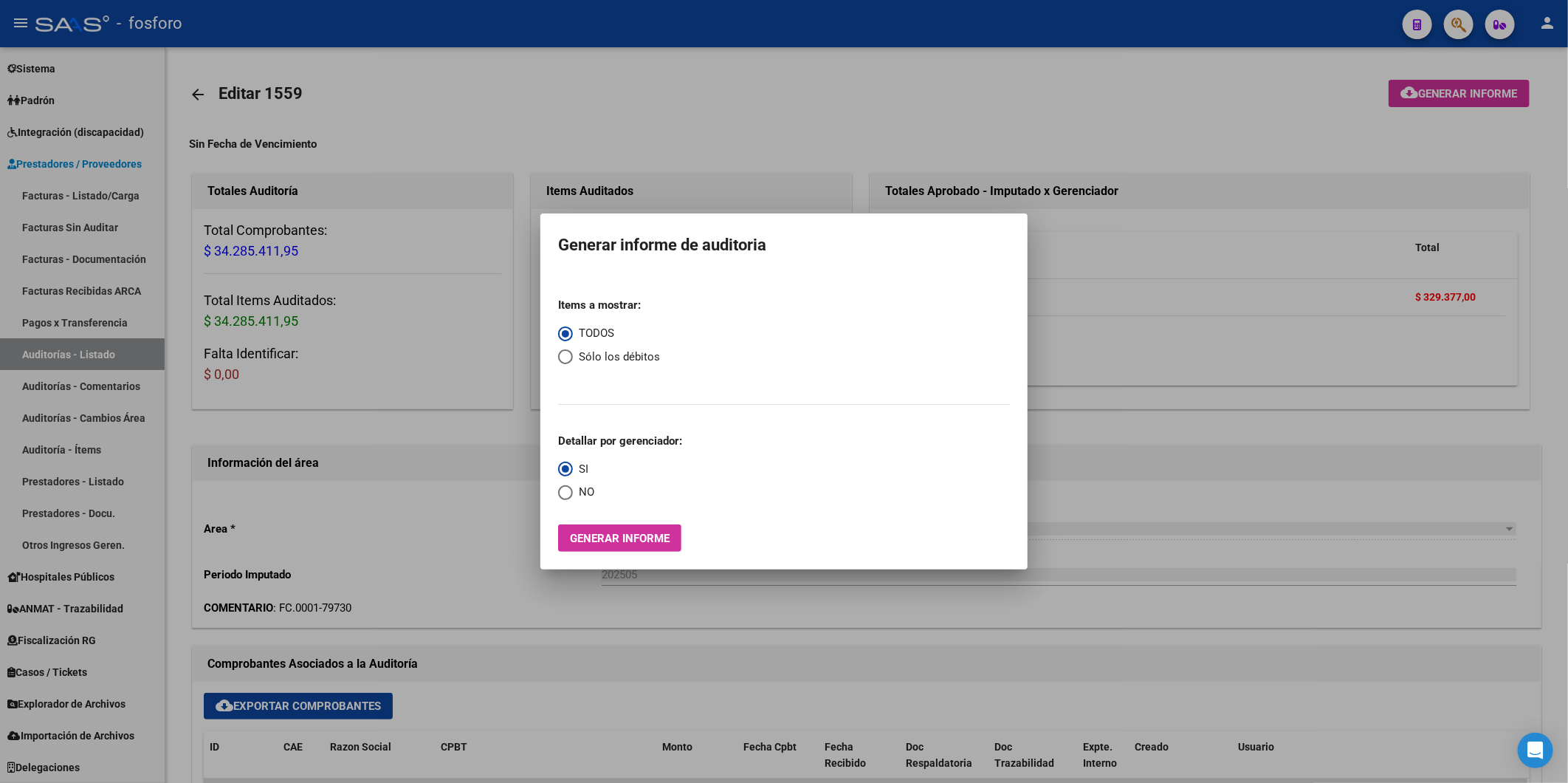
click at [931, 88] on div at bounding box center [784, 391] width 1568 height 783
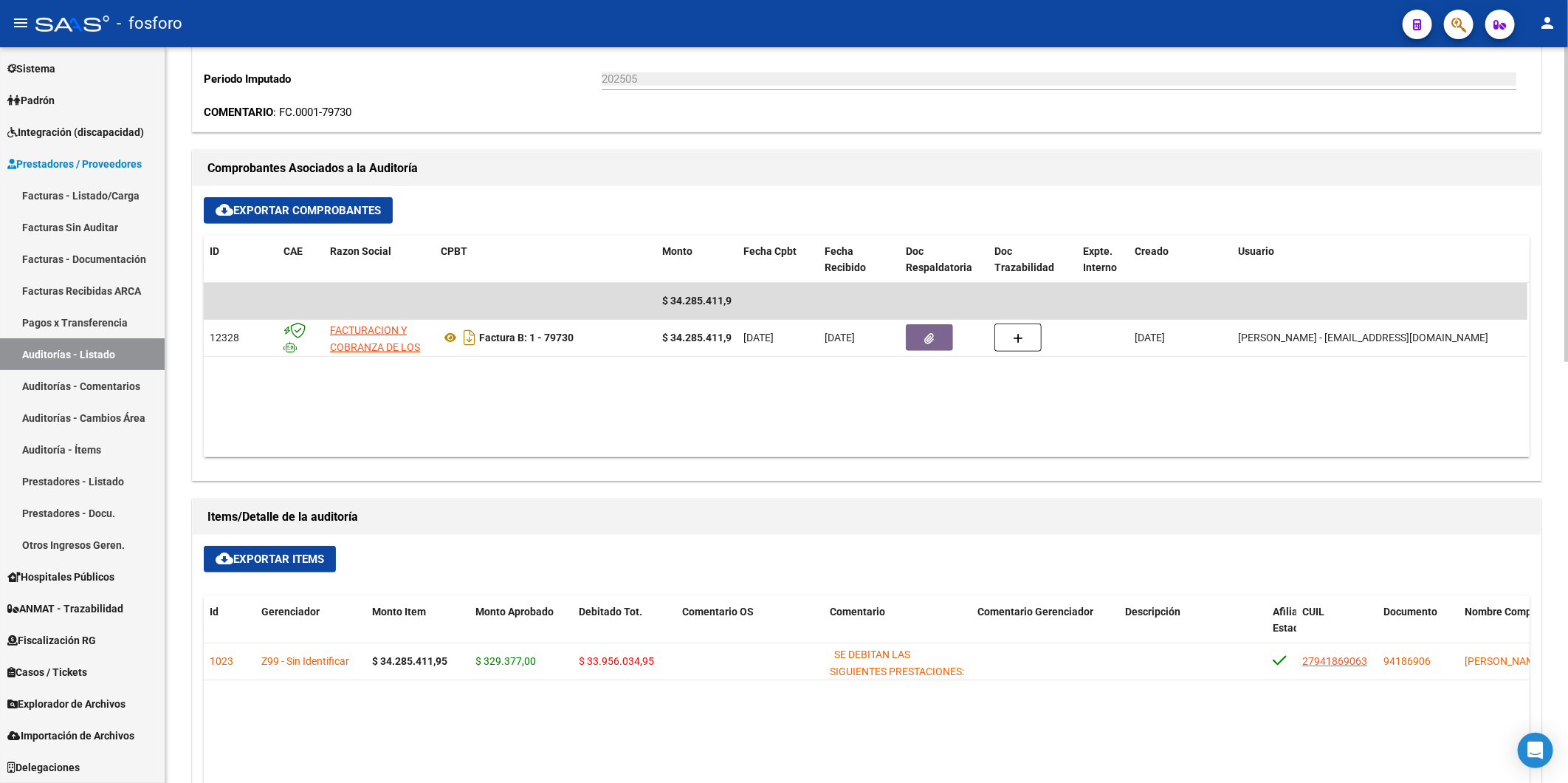
click at [1554, 486] on div "arrow_back Editar 1559 cloud_download Generar informe Sin Fecha de Vencimiento …" at bounding box center [869, 412] width 1407 height 1720
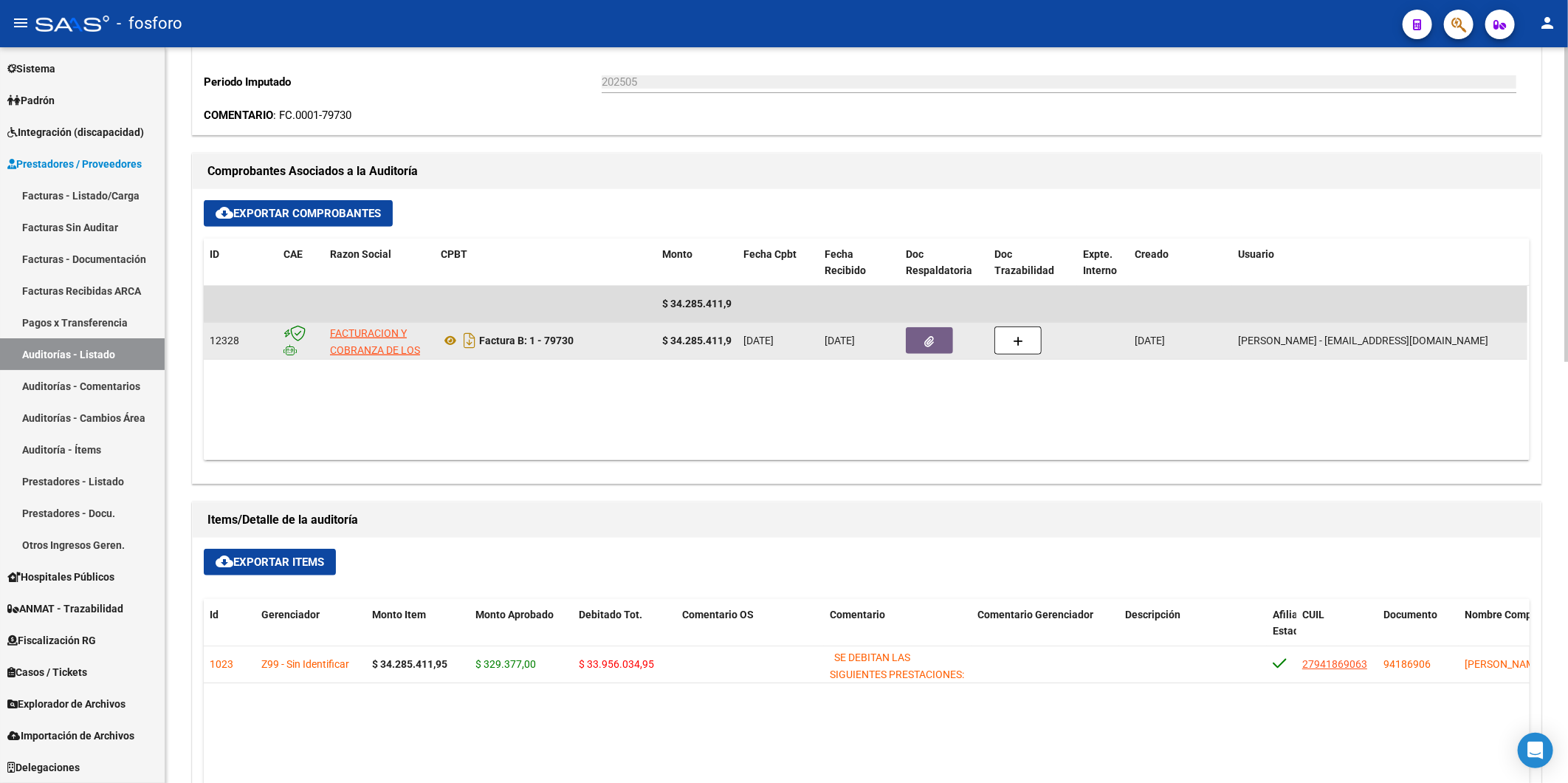
click at [928, 349] on button "button" at bounding box center [930, 340] width 47 height 27
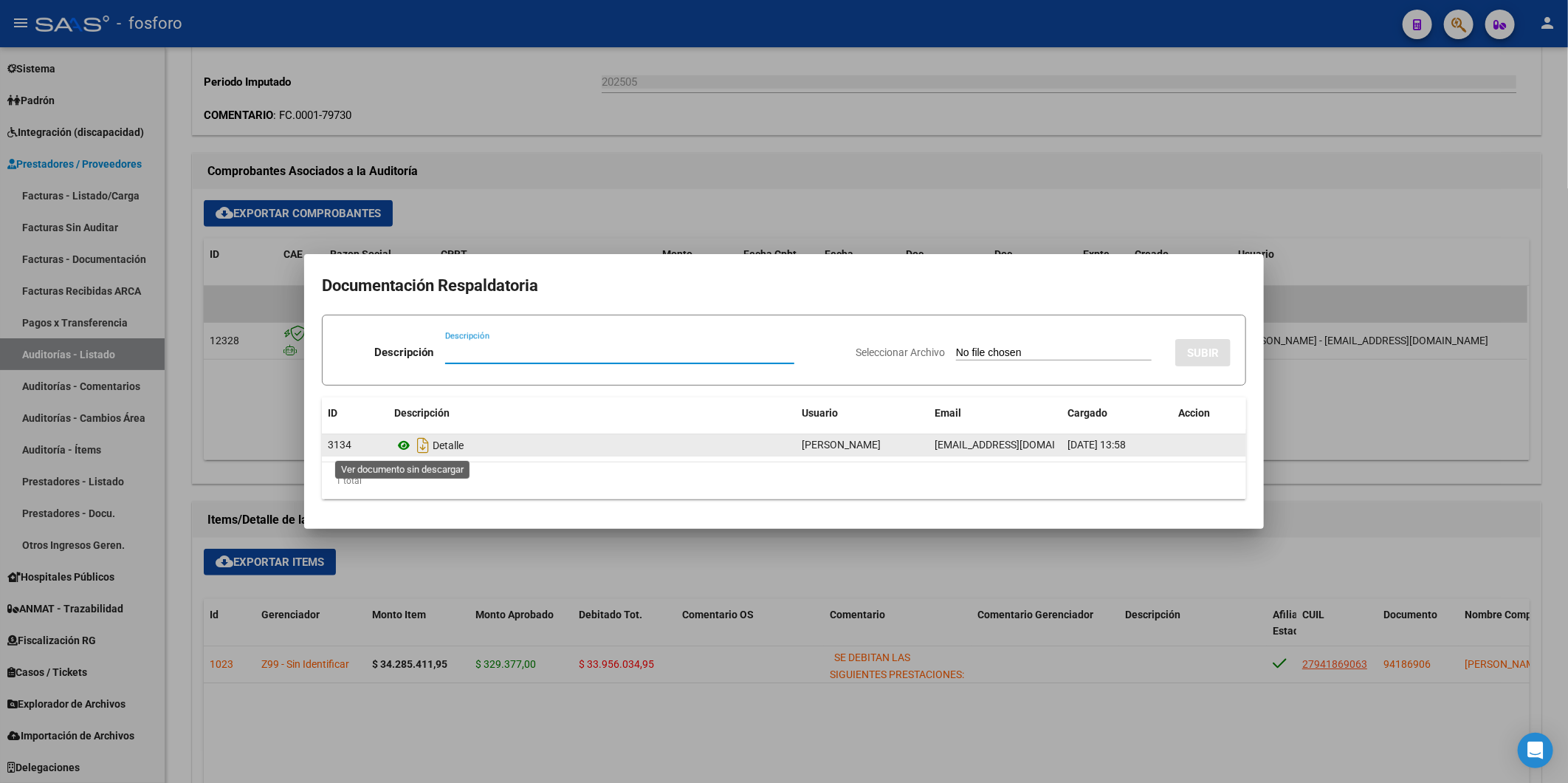
click at [406, 447] on icon at bounding box center [404, 445] width 19 height 17
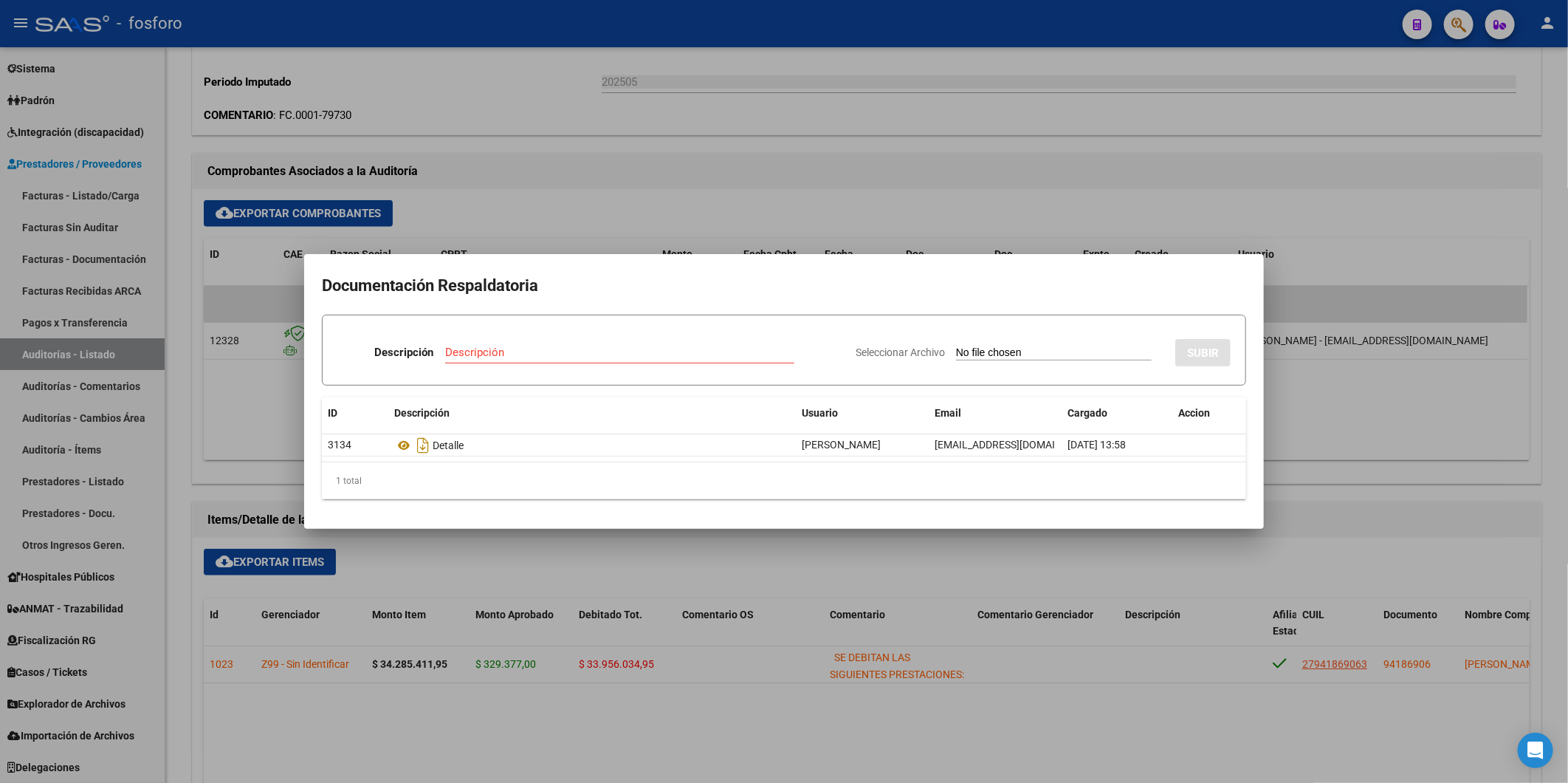
click at [1098, 141] on div at bounding box center [784, 391] width 1568 height 783
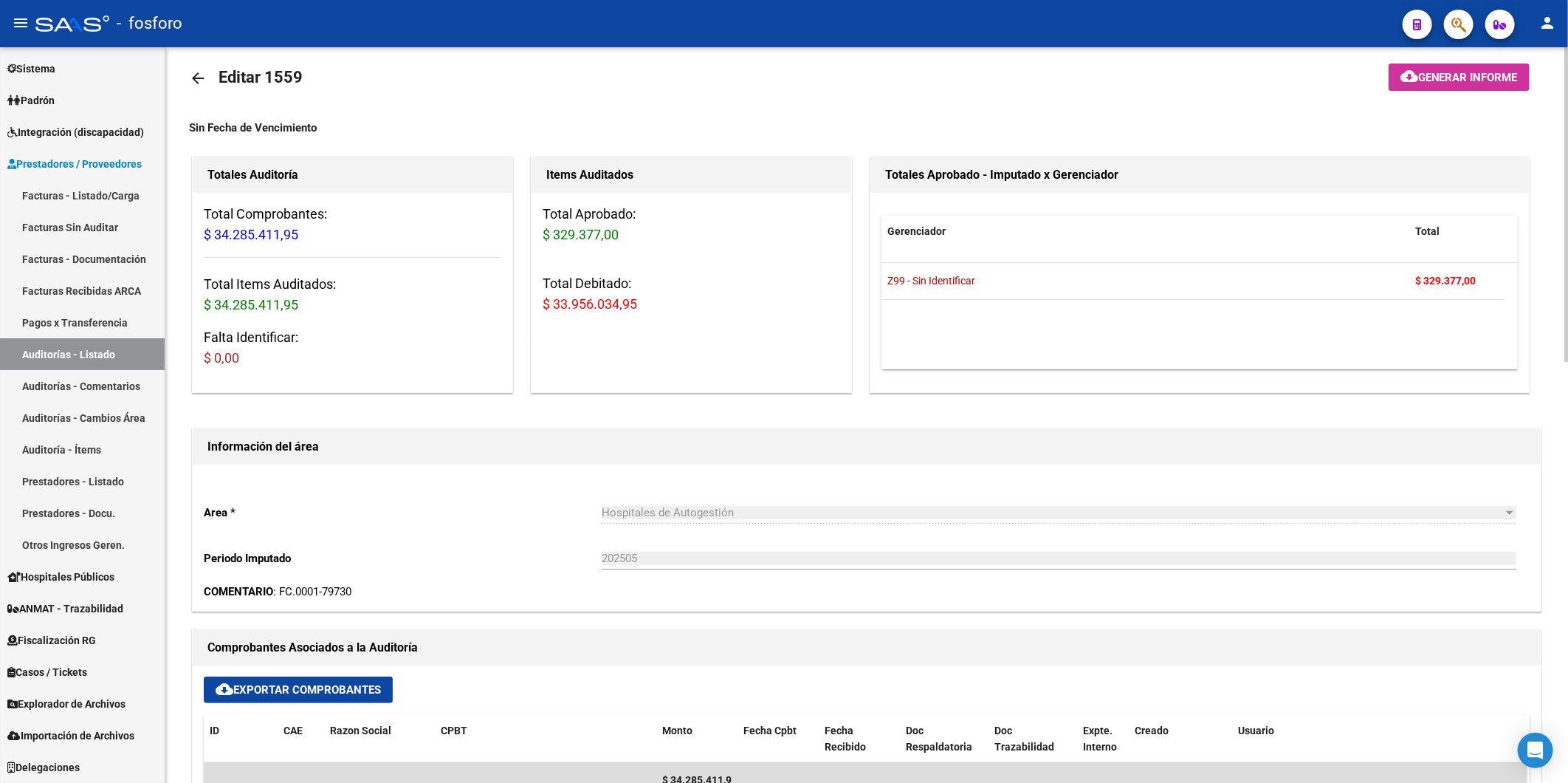
scroll to position [0, 0]
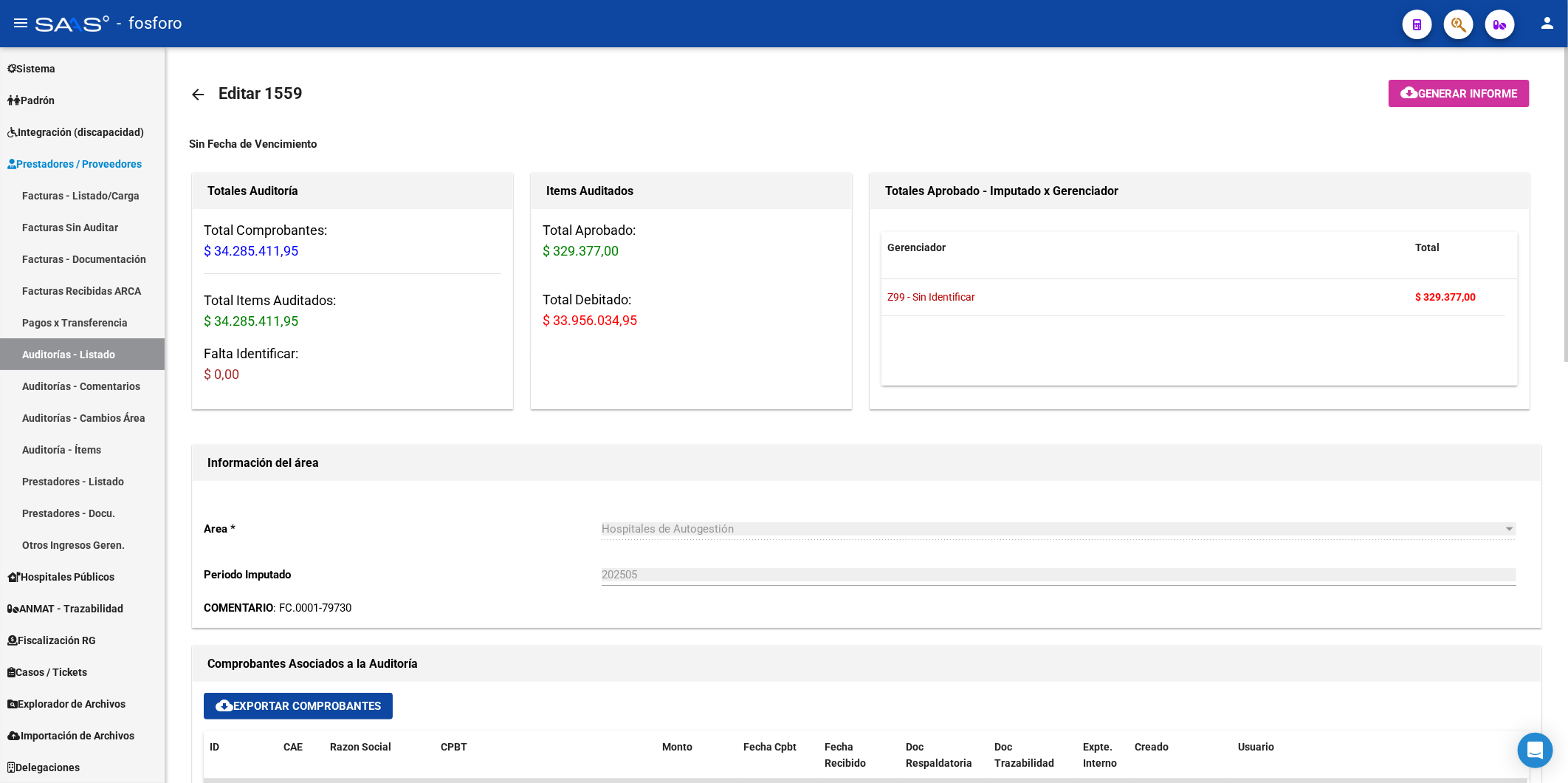
click at [1568, 153] on html "menu - fosforo person Firma Express Inicio Instructivos Contacto OS Reportes In…" at bounding box center [784, 391] width 1568 height 783
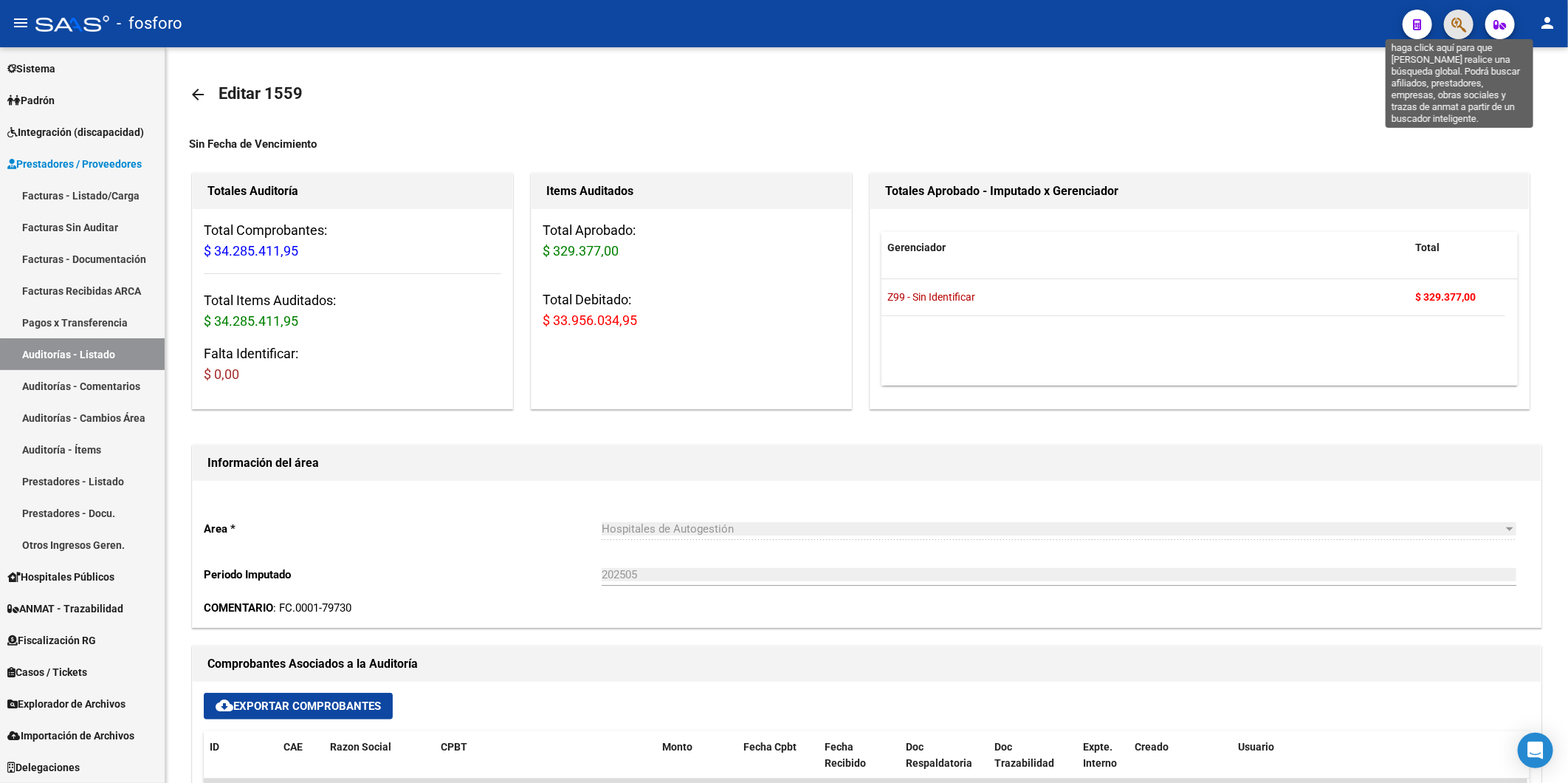
click at [1455, 26] on icon "button" at bounding box center [1459, 25] width 15 height 17
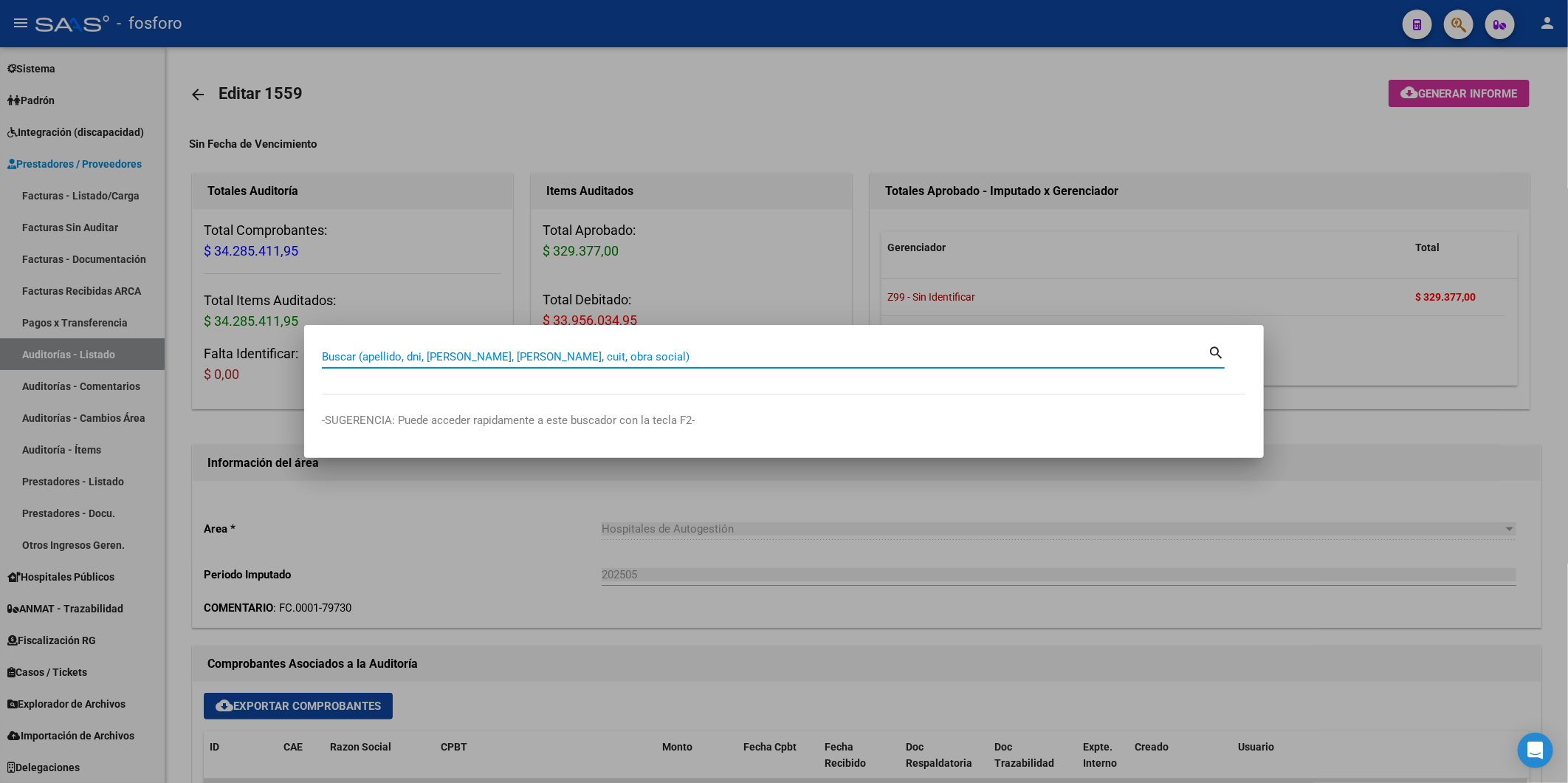
click at [408, 357] on input "Buscar (apellido, dni, [PERSON_NAME], [PERSON_NAME], cuit, obra social)" at bounding box center [765, 356] width 886 height 13
type input "factura"
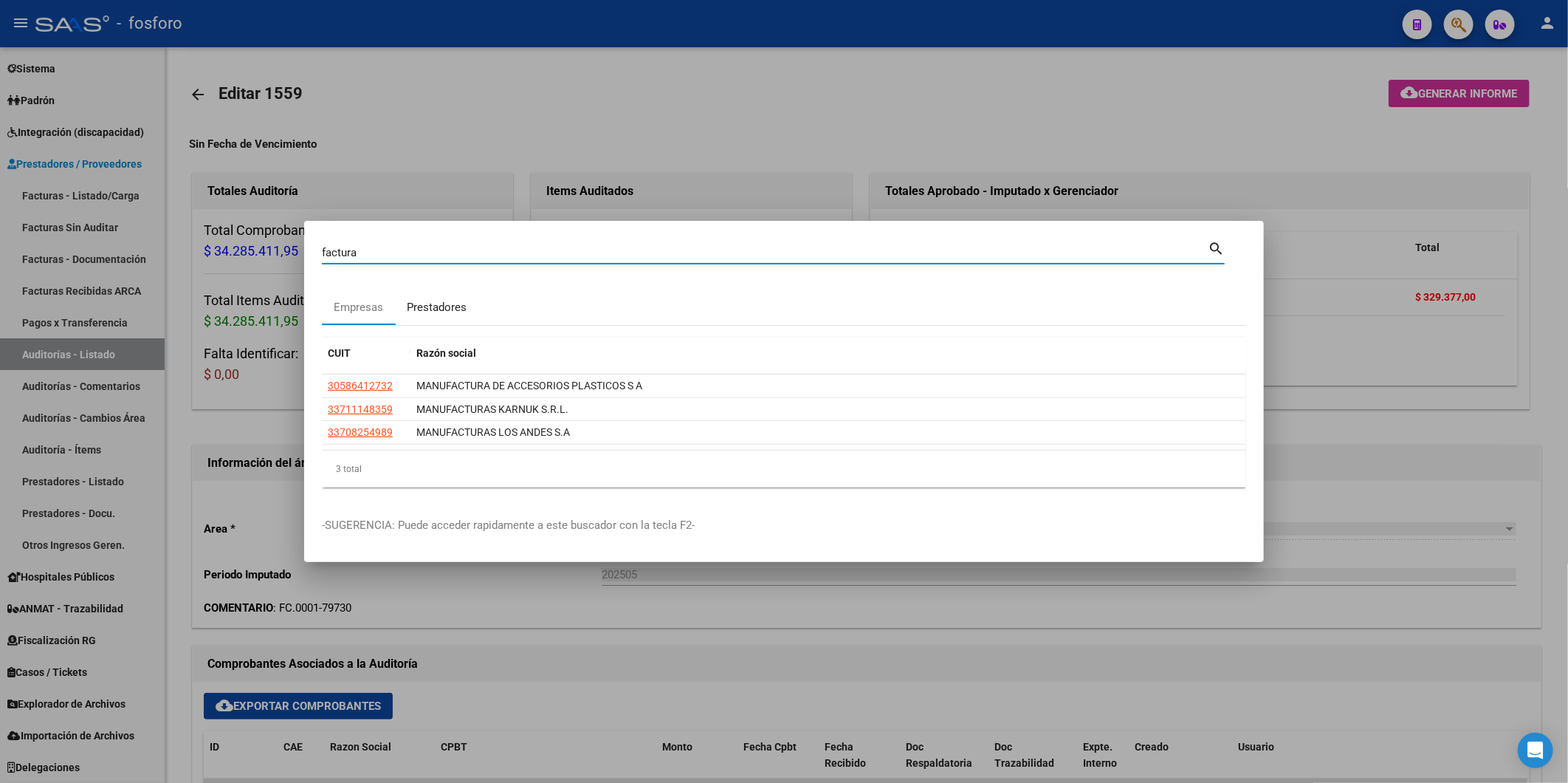
click at [424, 294] on div "Prestadores" at bounding box center [436, 307] width 82 height 36
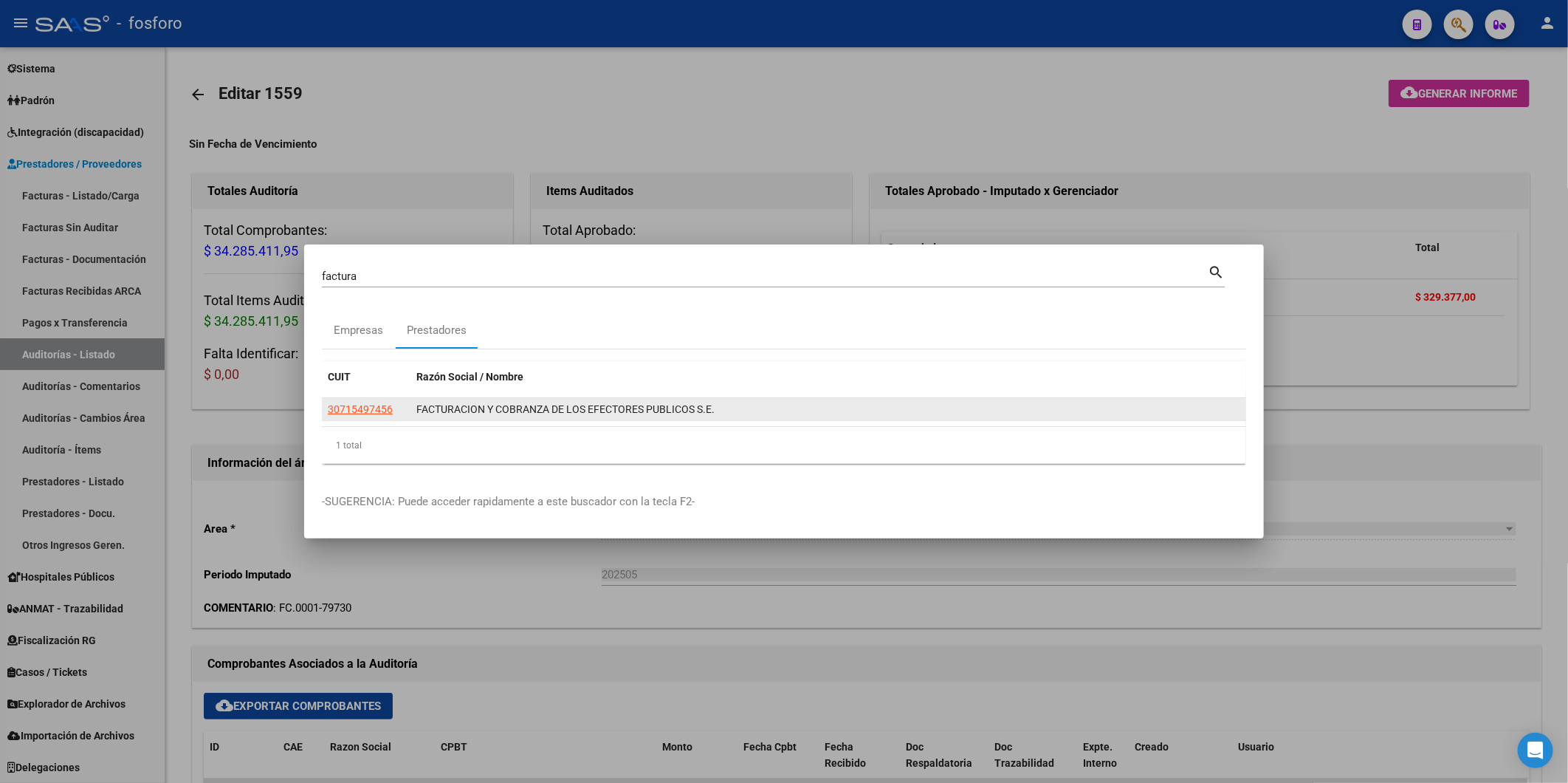
click at [376, 416] on app-link-go-to "30715497456" at bounding box center [360, 409] width 65 height 17
click at [378, 409] on span "30715497456" at bounding box center [360, 409] width 65 height 12
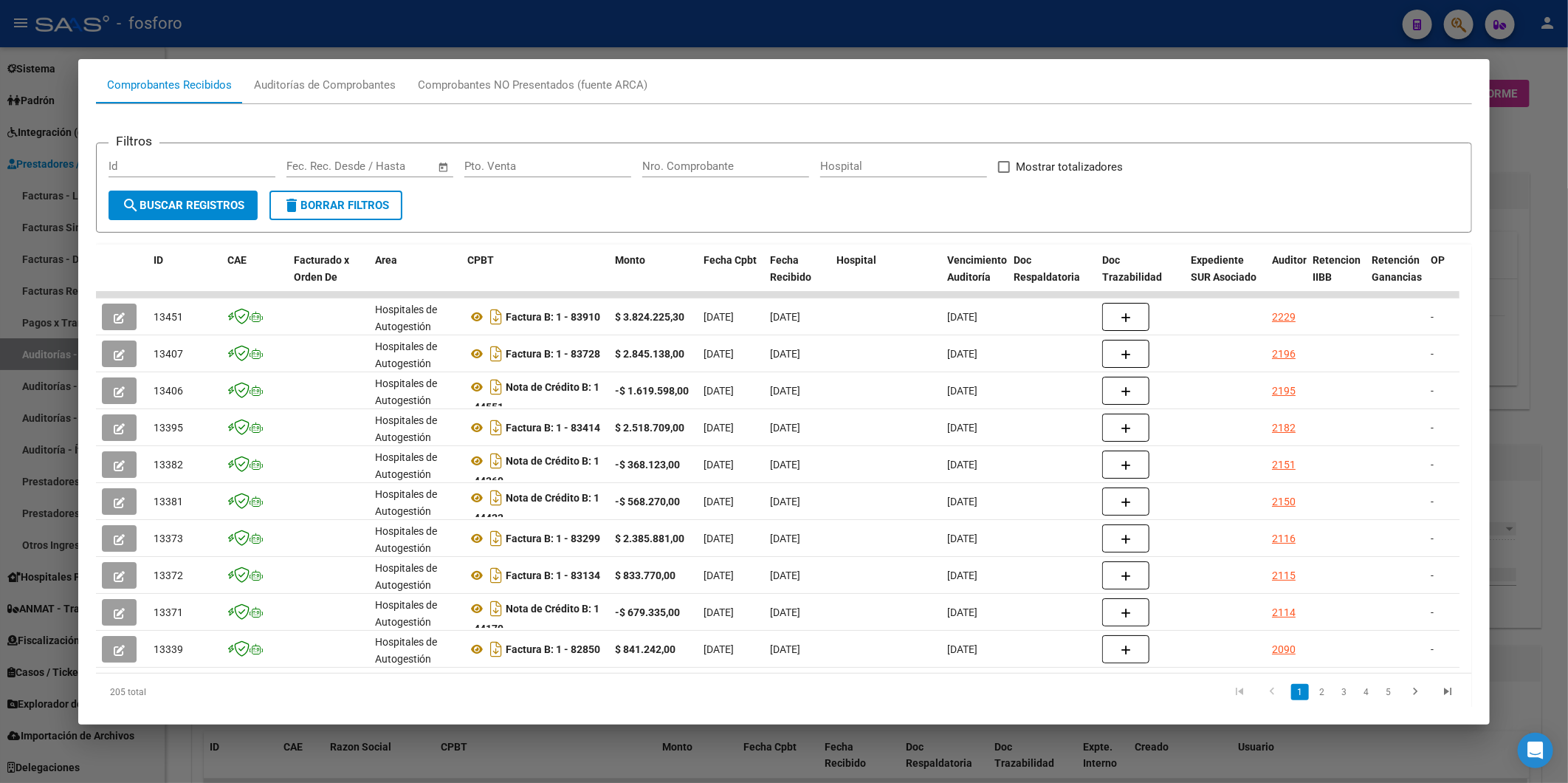
scroll to position [196, 0]
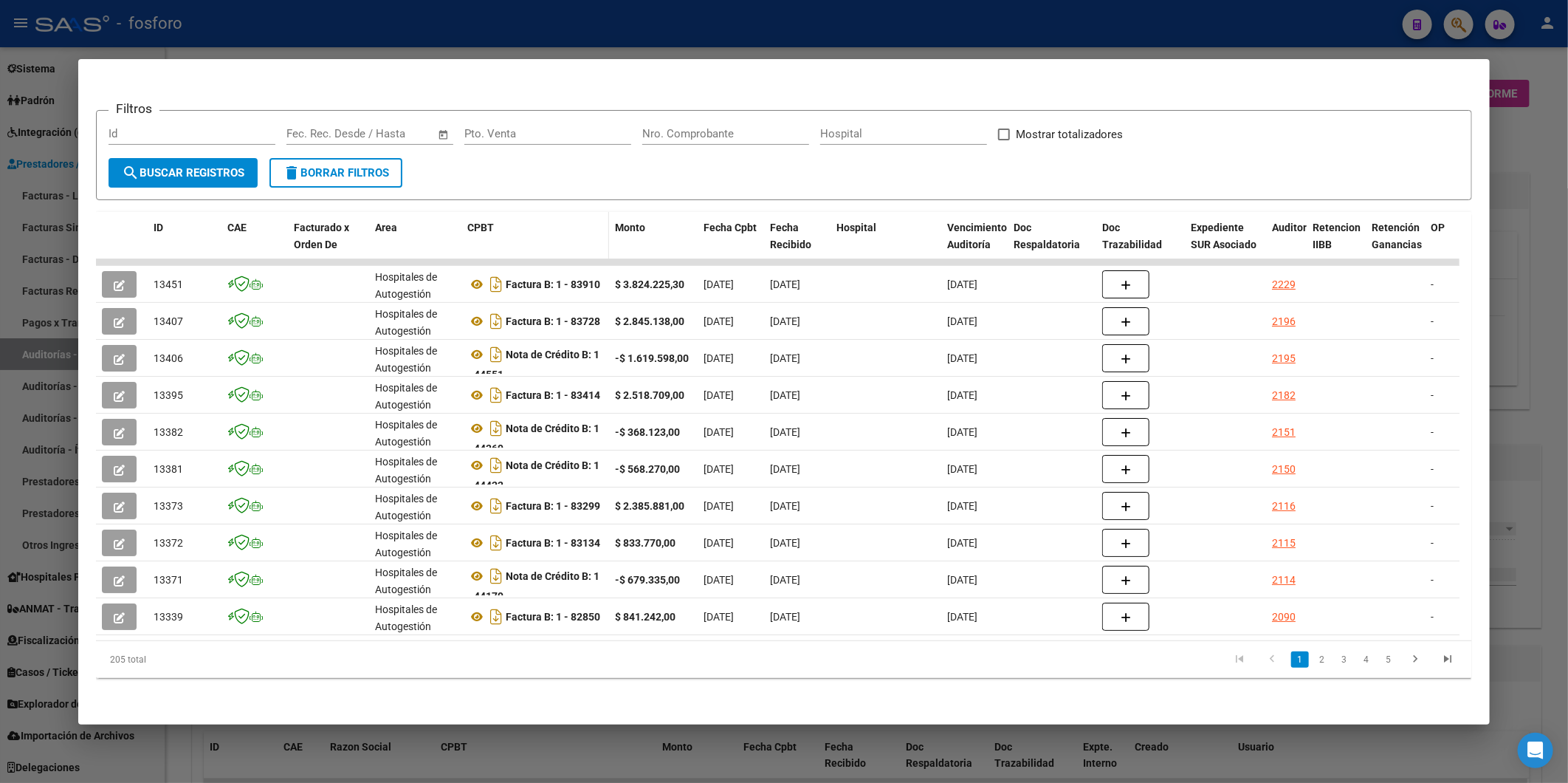
click at [493, 212] on datatable-header-cell "CPBT" at bounding box center [535, 244] width 147 height 65
click at [491, 221] on span "CPBT" at bounding box center [480, 227] width 27 height 12
click at [569, 219] on div "CPBT" at bounding box center [535, 228] width 136 height 17
click at [474, 221] on span "CPBT" at bounding box center [480, 227] width 27 height 12
click at [588, 231] on datatable-header-cell "CPBT" at bounding box center [535, 244] width 147 height 65
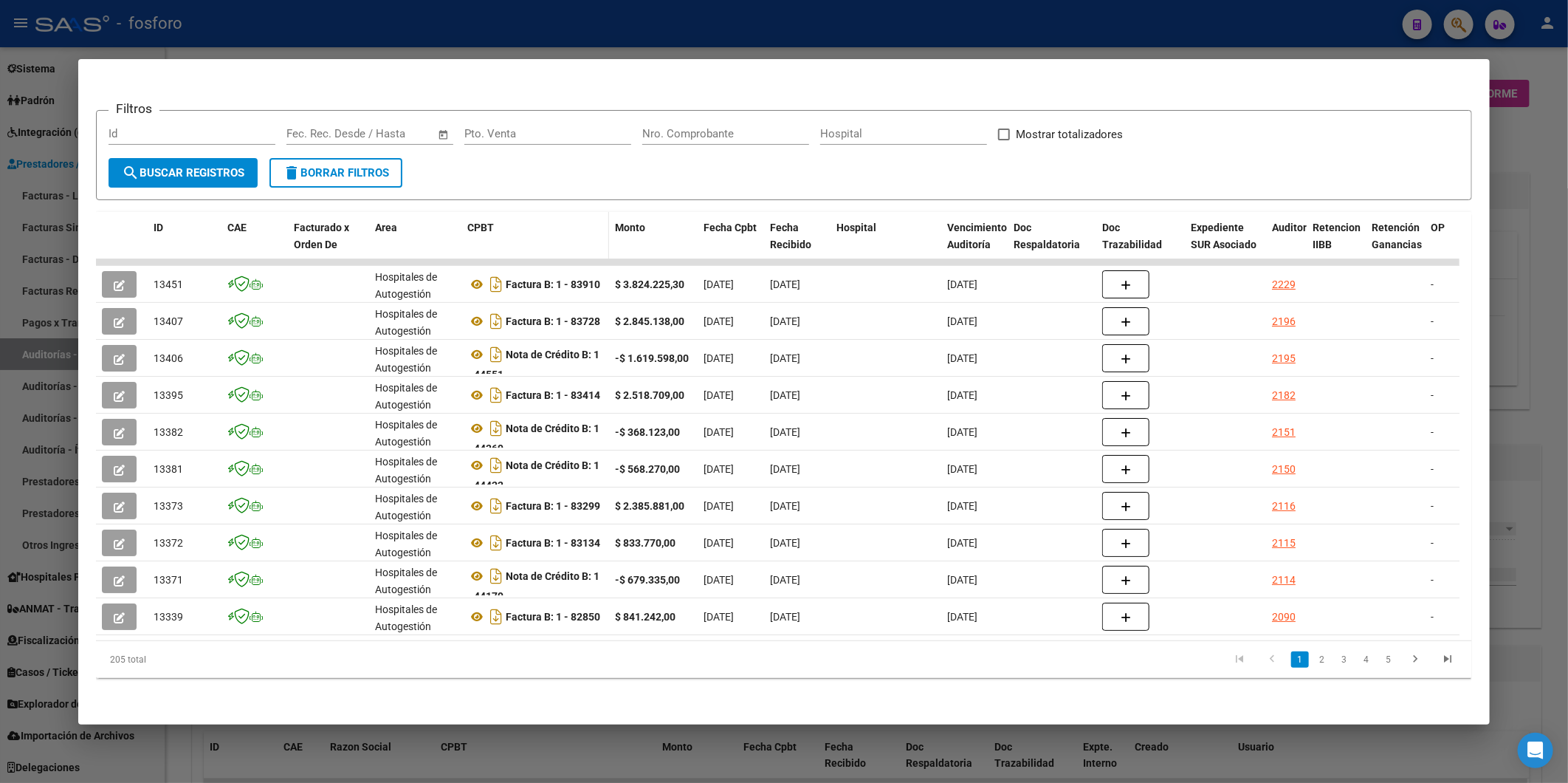
click at [598, 219] on div "CPBT" at bounding box center [535, 228] width 136 height 17
click at [603, 212] on span at bounding box center [606, 244] width 7 height 65
click at [586, 239] on datatable-header-cell "CPBT" at bounding box center [535, 244] width 147 height 65
click at [466, 225] on datatable-header-cell "CPBT" at bounding box center [535, 244] width 147 height 65
click at [454, 212] on span at bounding box center [458, 244] width 7 height 65
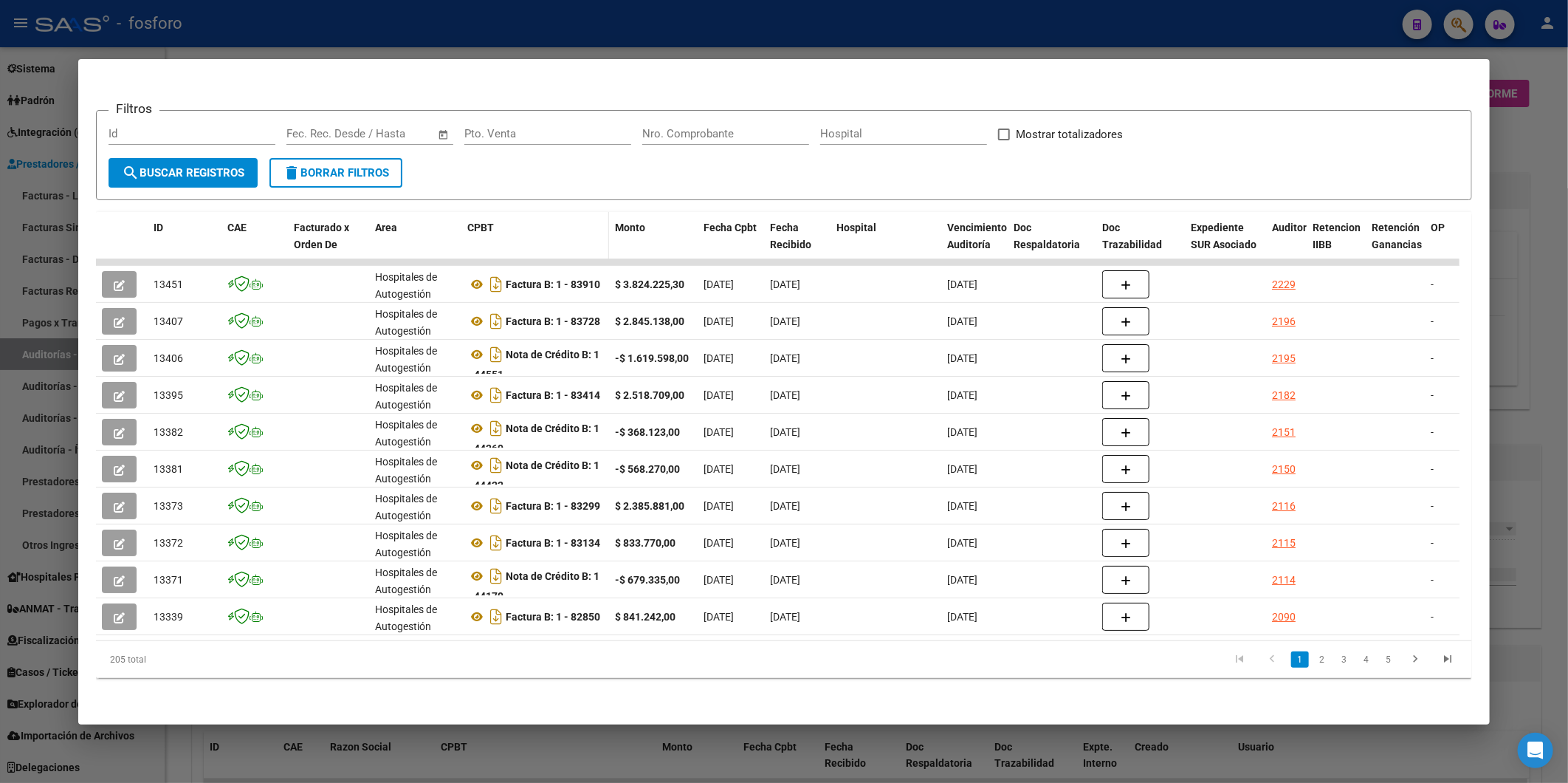
click at [489, 221] on span "CPBT" at bounding box center [480, 227] width 27 height 12
click at [708, 127] on input "Nro. Comprobante" at bounding box center [726, 133] width 167 height 13
click at [555, 127] on input "Pto. Venta" at bounding box center [548, 133] width 167 height 13
click at [1183, 141] on div "Filtros Id Fecha inicio – Fecha fin Fec. Rec. Desde / Hasta Pto. Venta Nro. Com…" at bounding box center [784, 140] width 1351 height 36
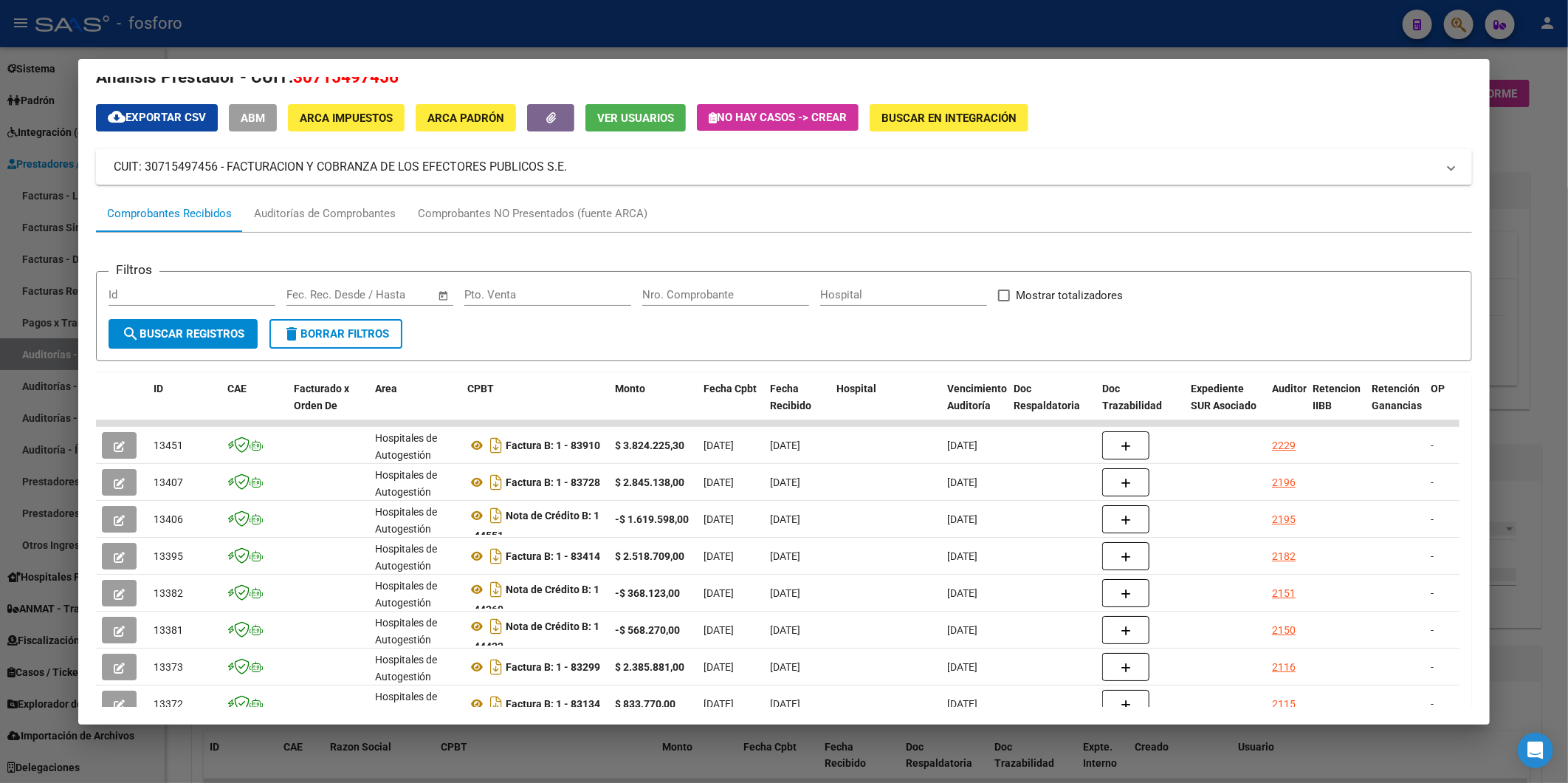
scroll to position [23, 0]
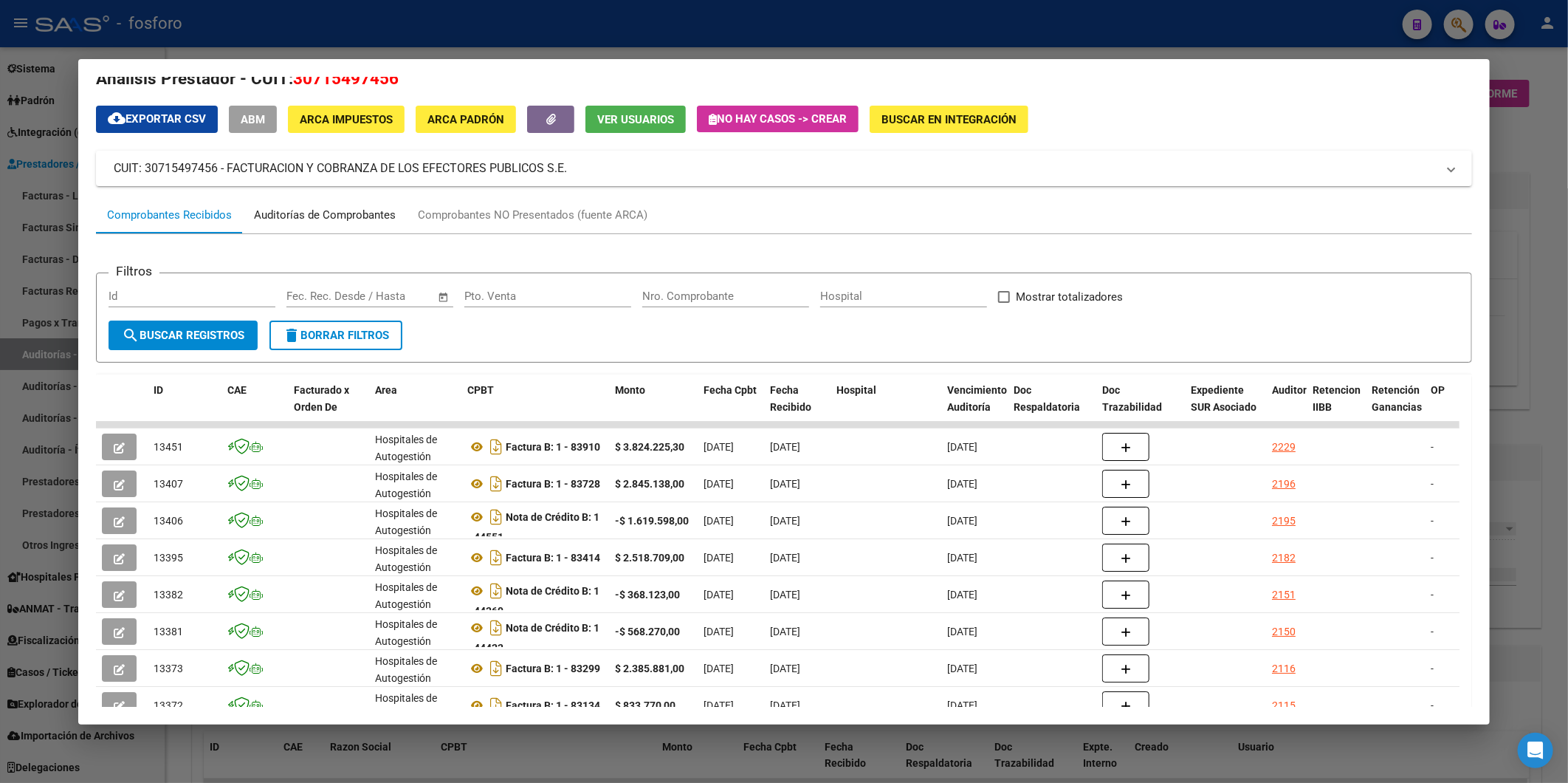
click at [340, 203] on div "Auditorías de Comprobantes" at bounding box center [324, 215] width 164 height 36
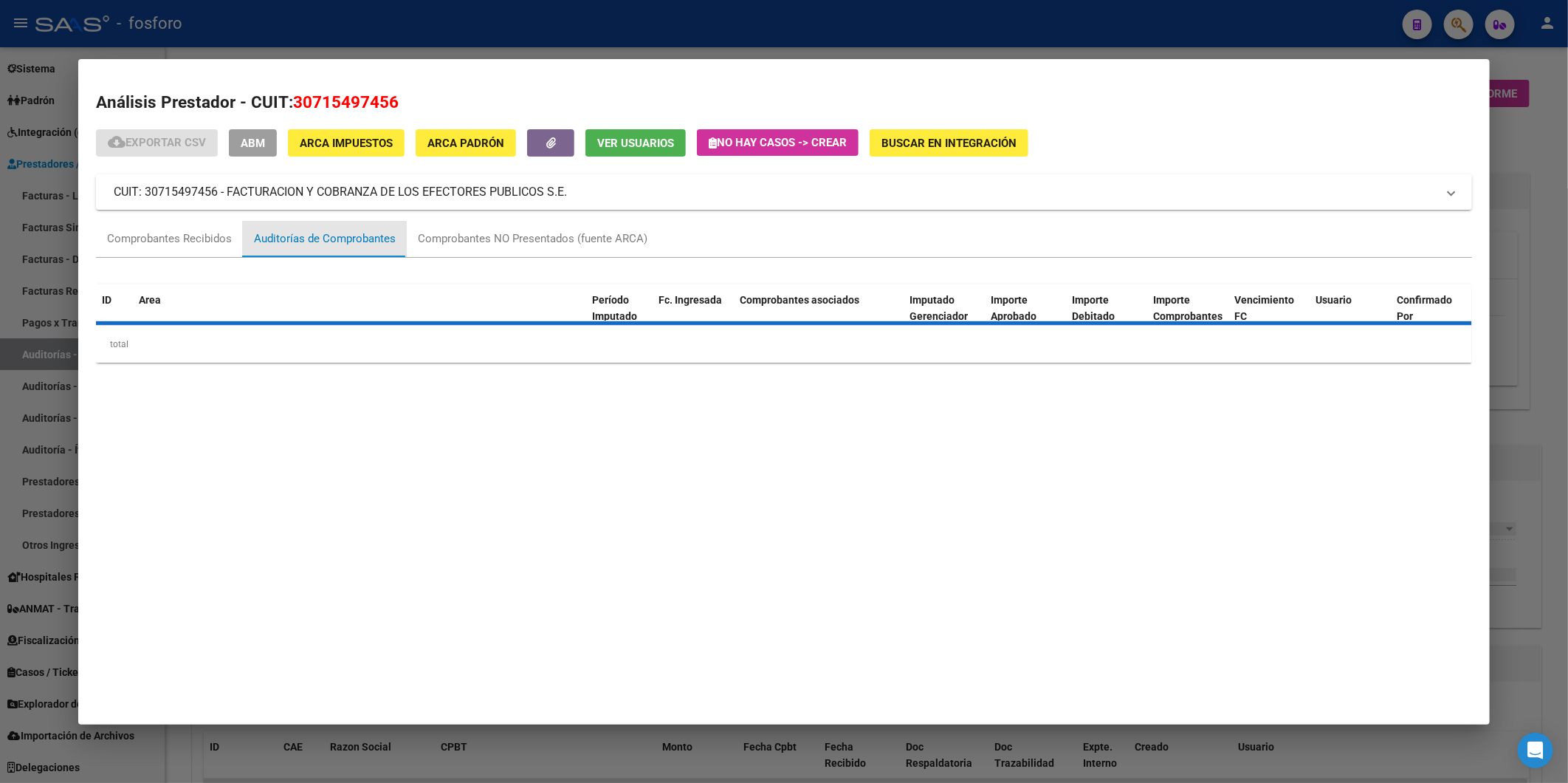
scroll to position [0, 0]
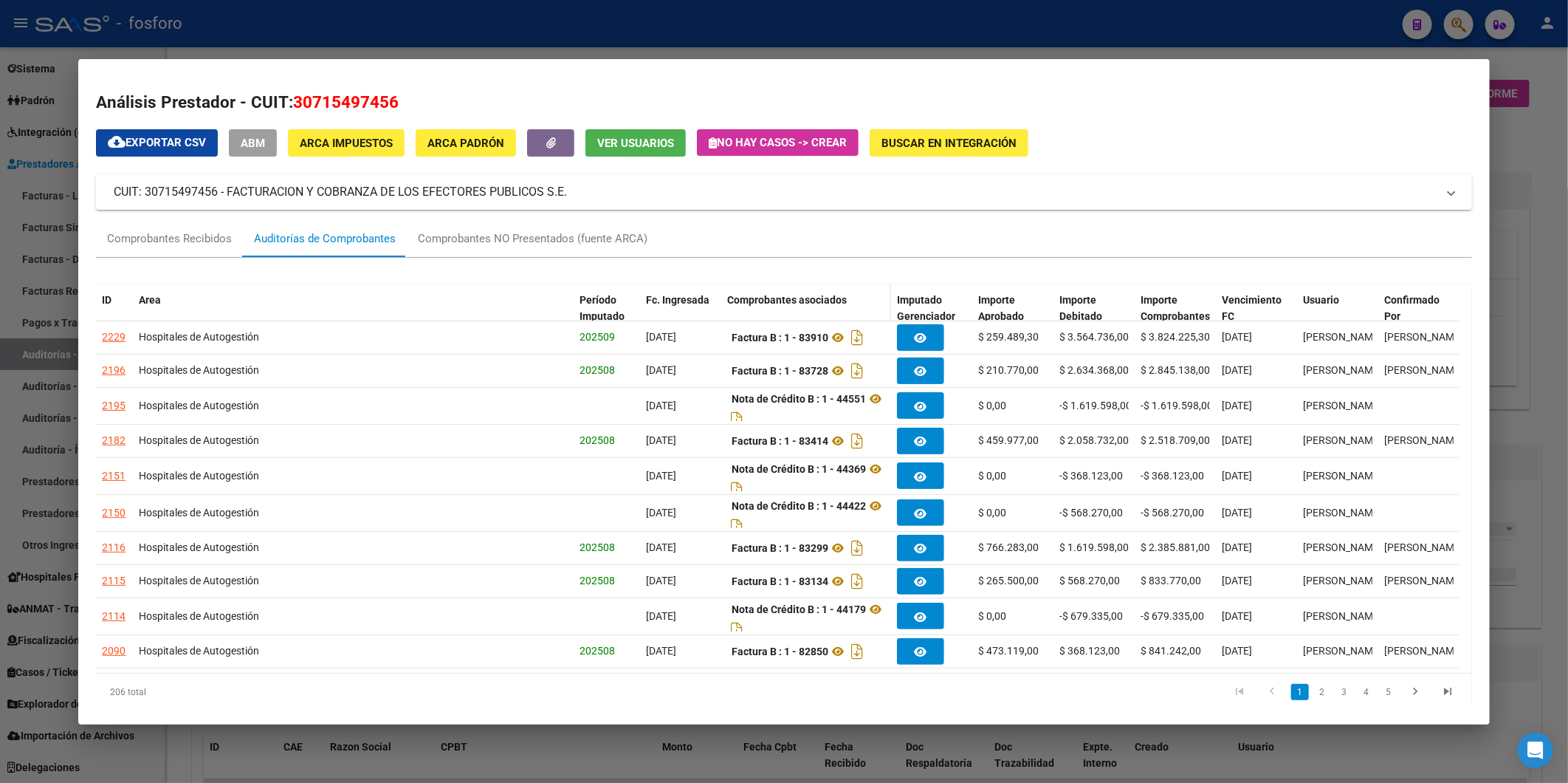
click at [741, 294] on span "Comprobantes asociados" at bounding box center [787, 300] width 120 height 12
click at [808, 301] on span "Comprobantes asociados" at bounding box center [787, 300] width 120 height 12
click at [353, 193] on mat-panel-title "CUIT: 30715497456 - FACTURACION Y COBRANZA DE LOS EFECTORES PUBLICOS S.E." at bounding box center [775, 192] width 1323 height 17
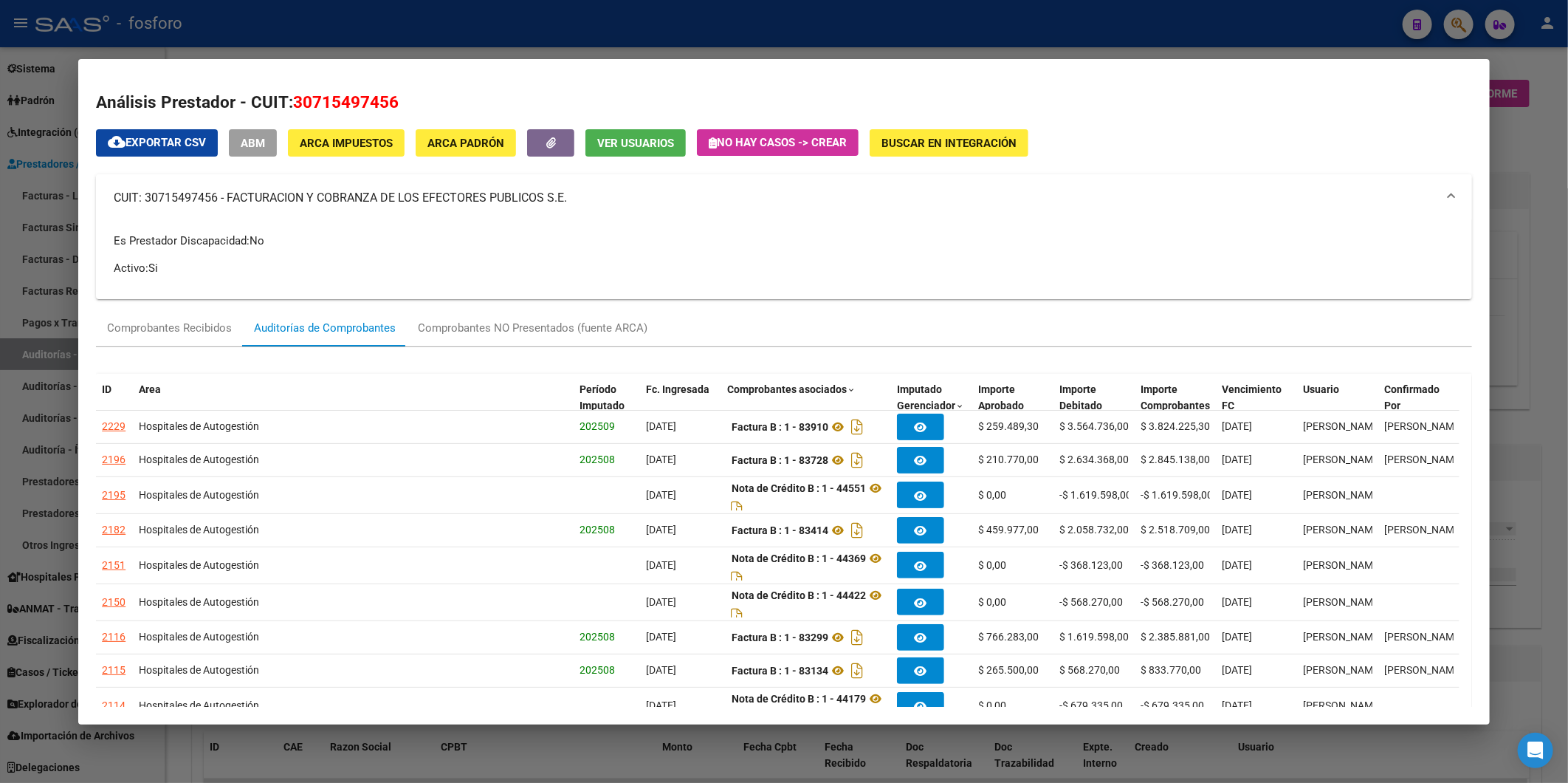
click at [353, 193] on mat-panel-title "CUIT: 30715497456 - FACTURACION Y COBRANZA DE LOS EFECTORES PUBLICOS S.E." at bounding box center [775, 198] width 1323 height 17
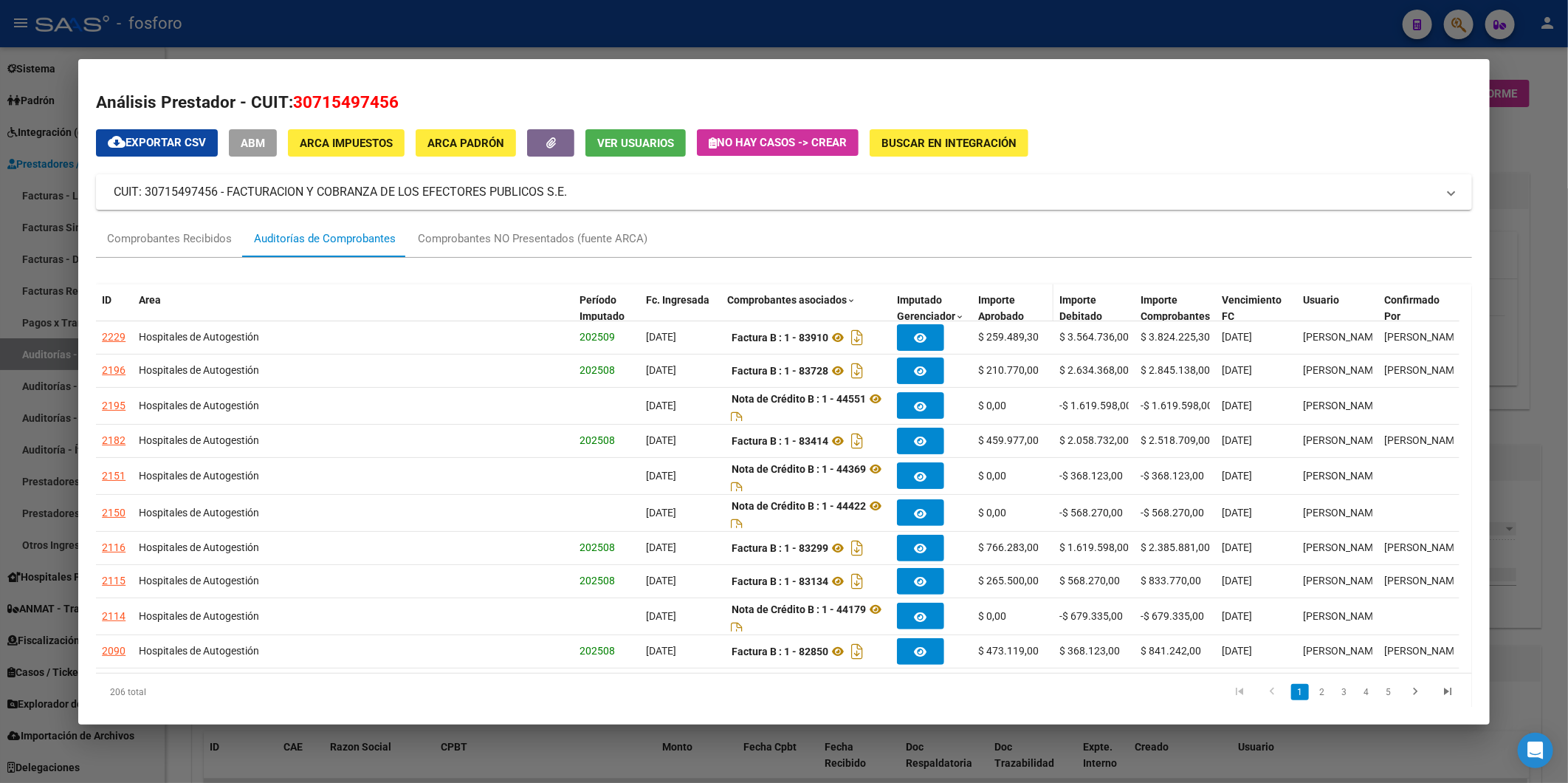
click at [1016, 305] on div "Importe Aprobado" at bounding box center [1013, 308] width 69 height 34
click at [996, 310] on span "Importe Aprobado" at bounding box center [1001, 308] width 46 height 29
click at [1005, 309] on span "Importe Aprobado" at bounding box center [1001, 308] width 46 height 29
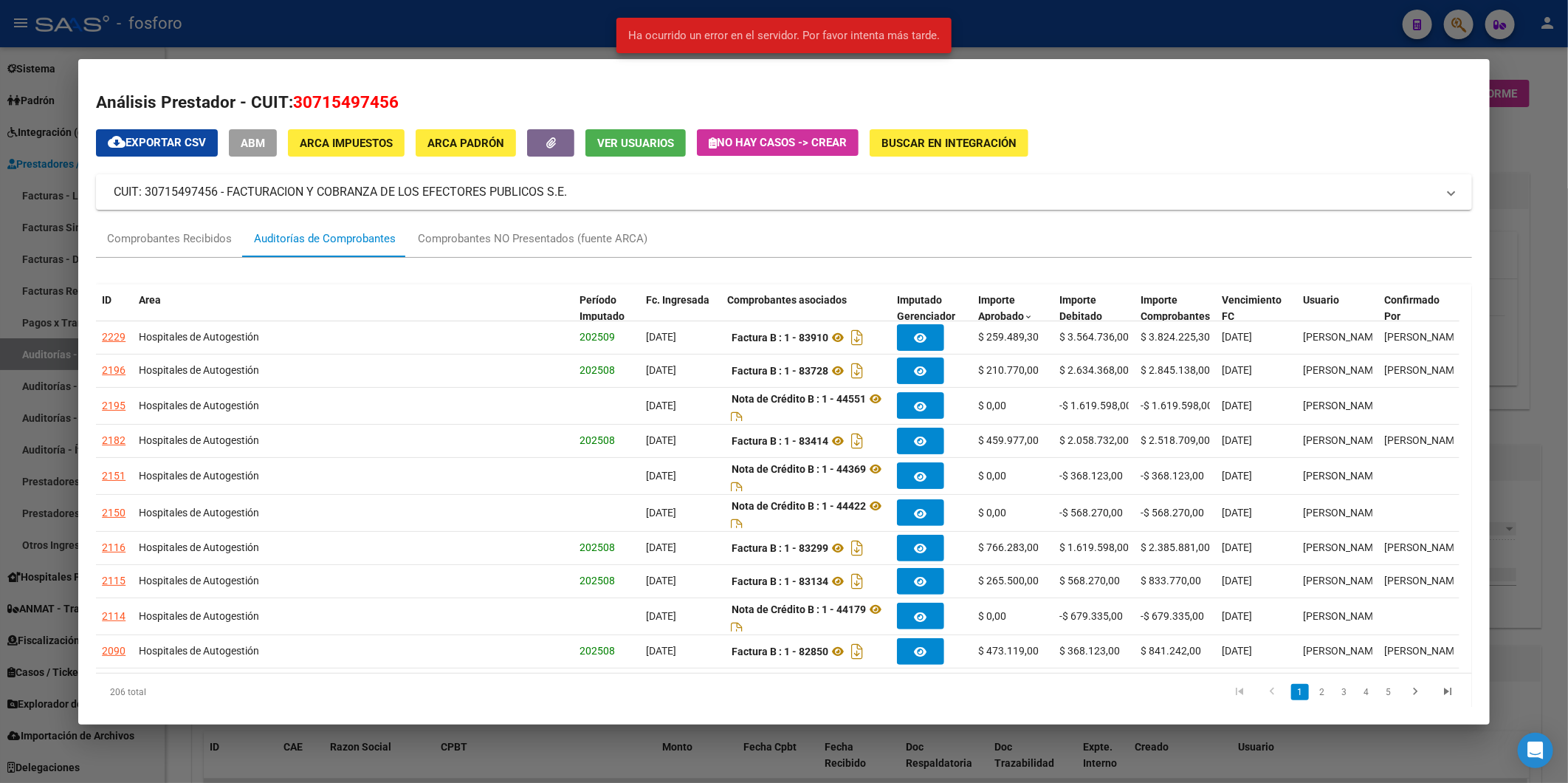
click at [390, 71] on mat-dialog-container "Análisis Prestador - CUIT: 30715497456 cloud_download Exportar CSV ABM ARCA Imp…" at bounding box center [784, 391] width 1412 height 665
click at [429, 42] on div at bounding box center [784, 391] width 1568 height 783
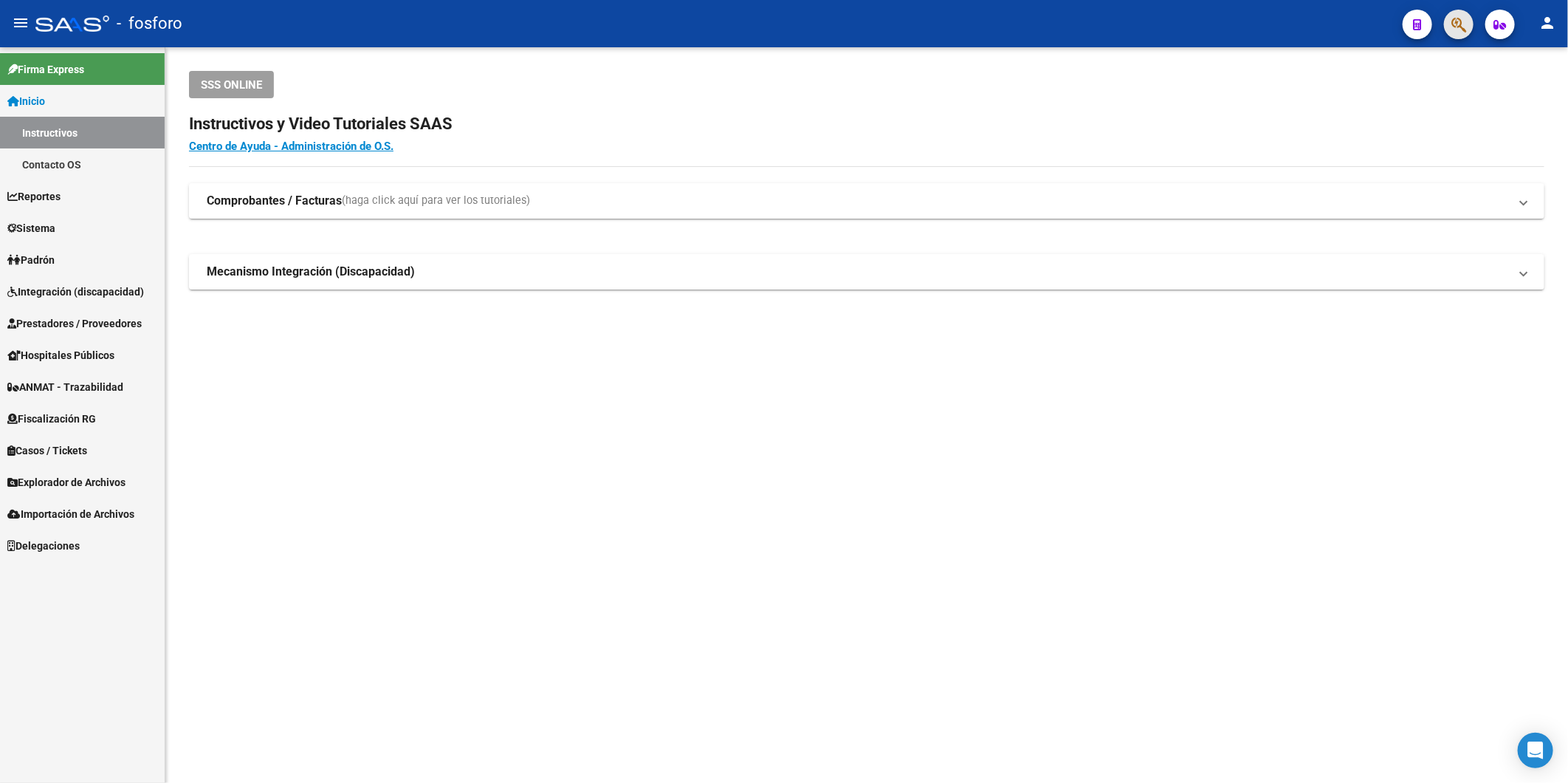
click at [1445, 18] on button "button" at bounding box center [1459, 24] width 29 height 29
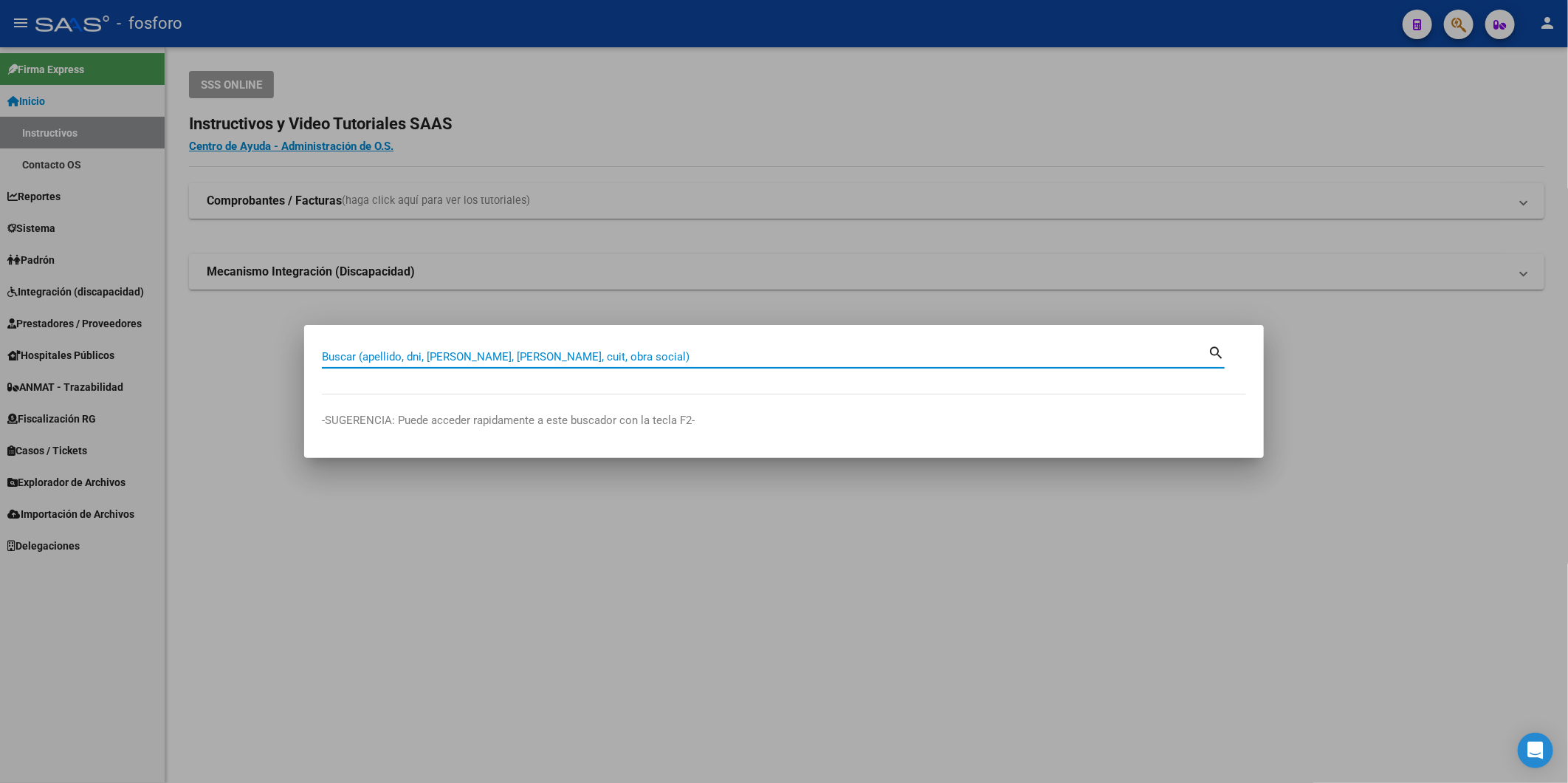
click at [726, 356] on input "Buscar (apellido, dni, [PERSON_NAME], [PERSON_NAME], cuit, obra social)" at bounding box center [765, 356] width 886 height 13
type input "facturaci"
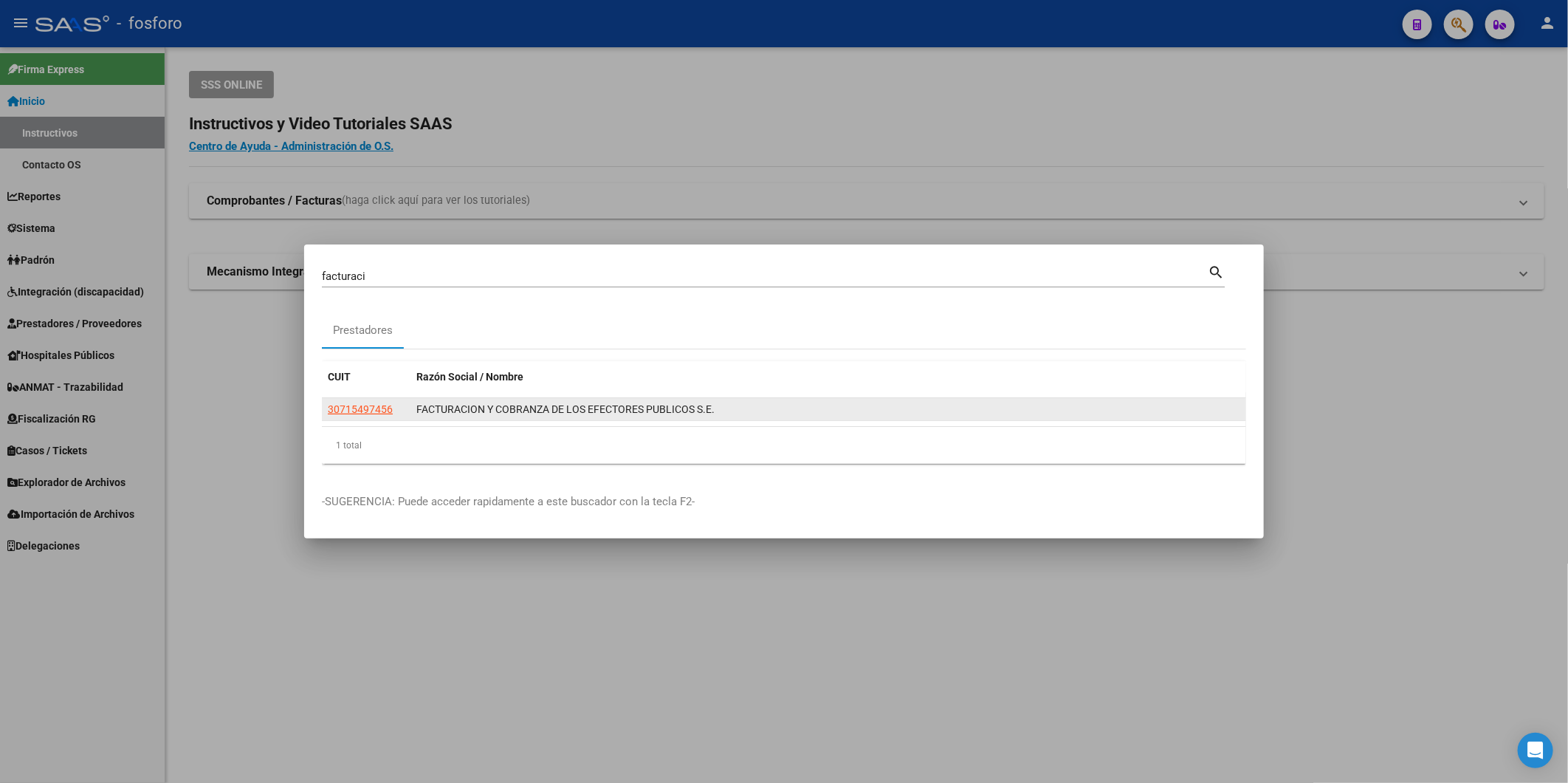
click at [366, 415] on app-link-go-to "30715497456" at bounding box center [360, 409] width 65 height 17
click at [368, 408] on span "30715497456" at bounding box center [360, 409] width 65 height 12
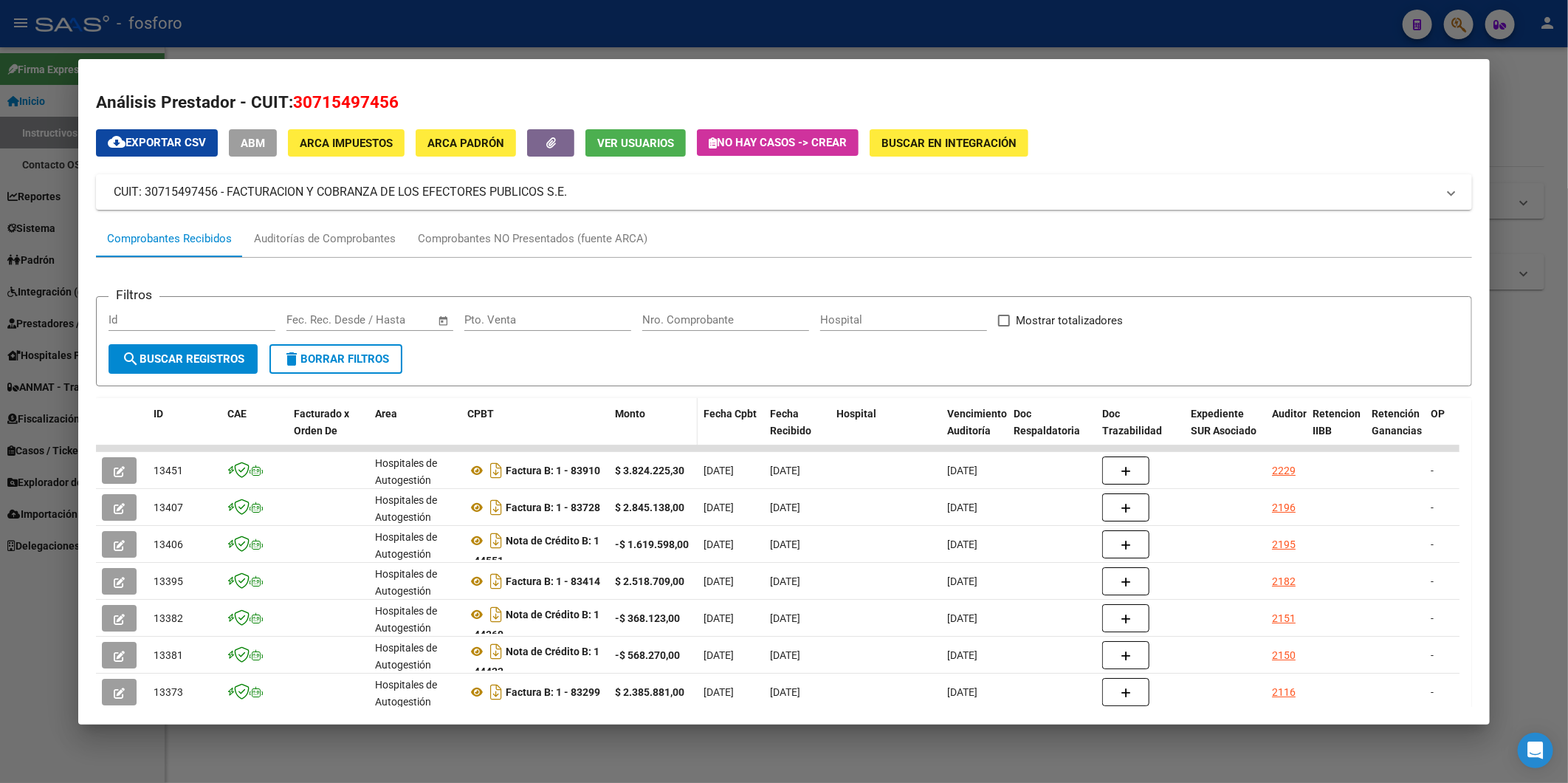
click at [638, 412] on span "Monto" at bounding box center [630, 414] width 30 height 12
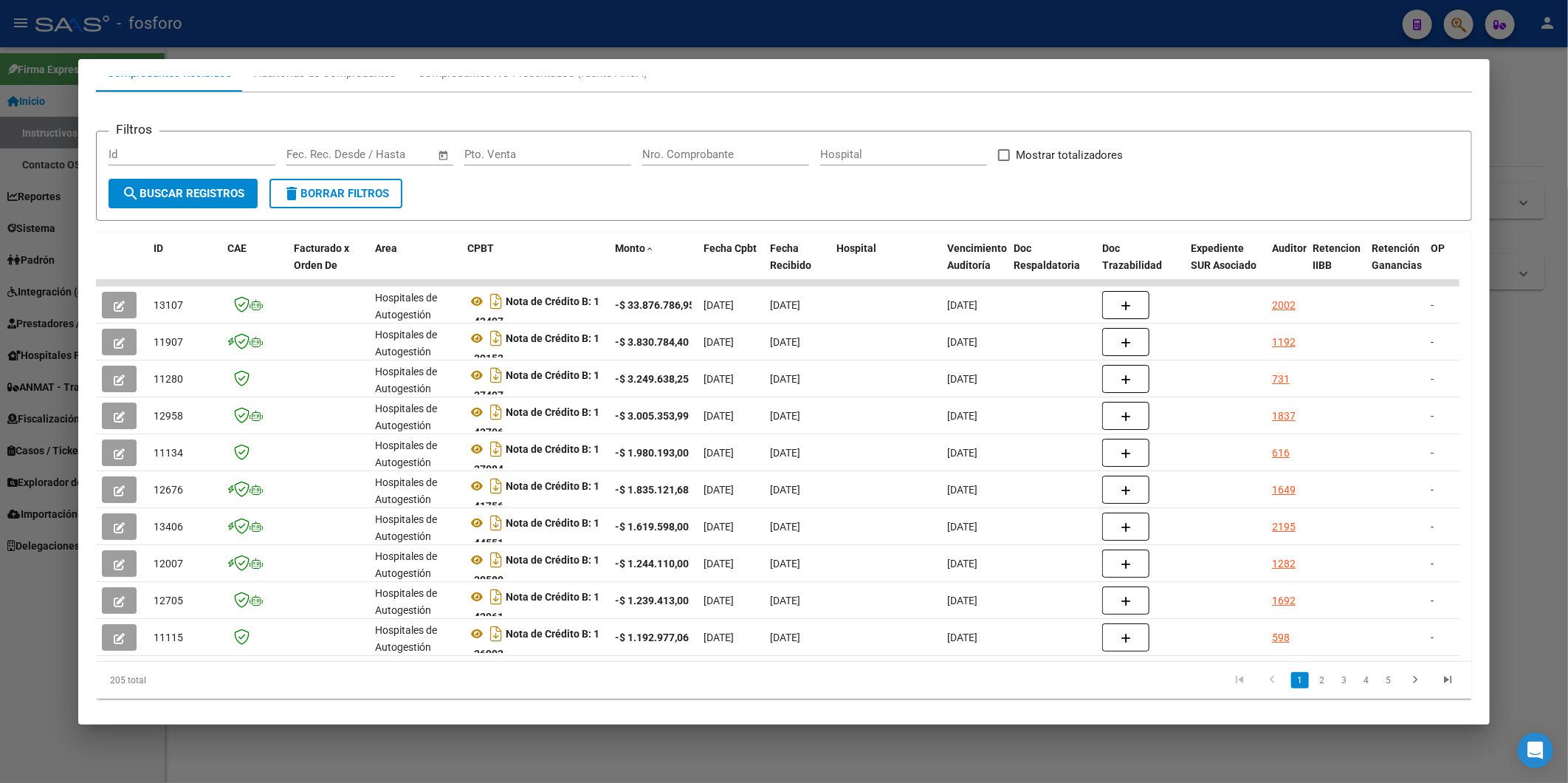
scroll to position [196, 0]
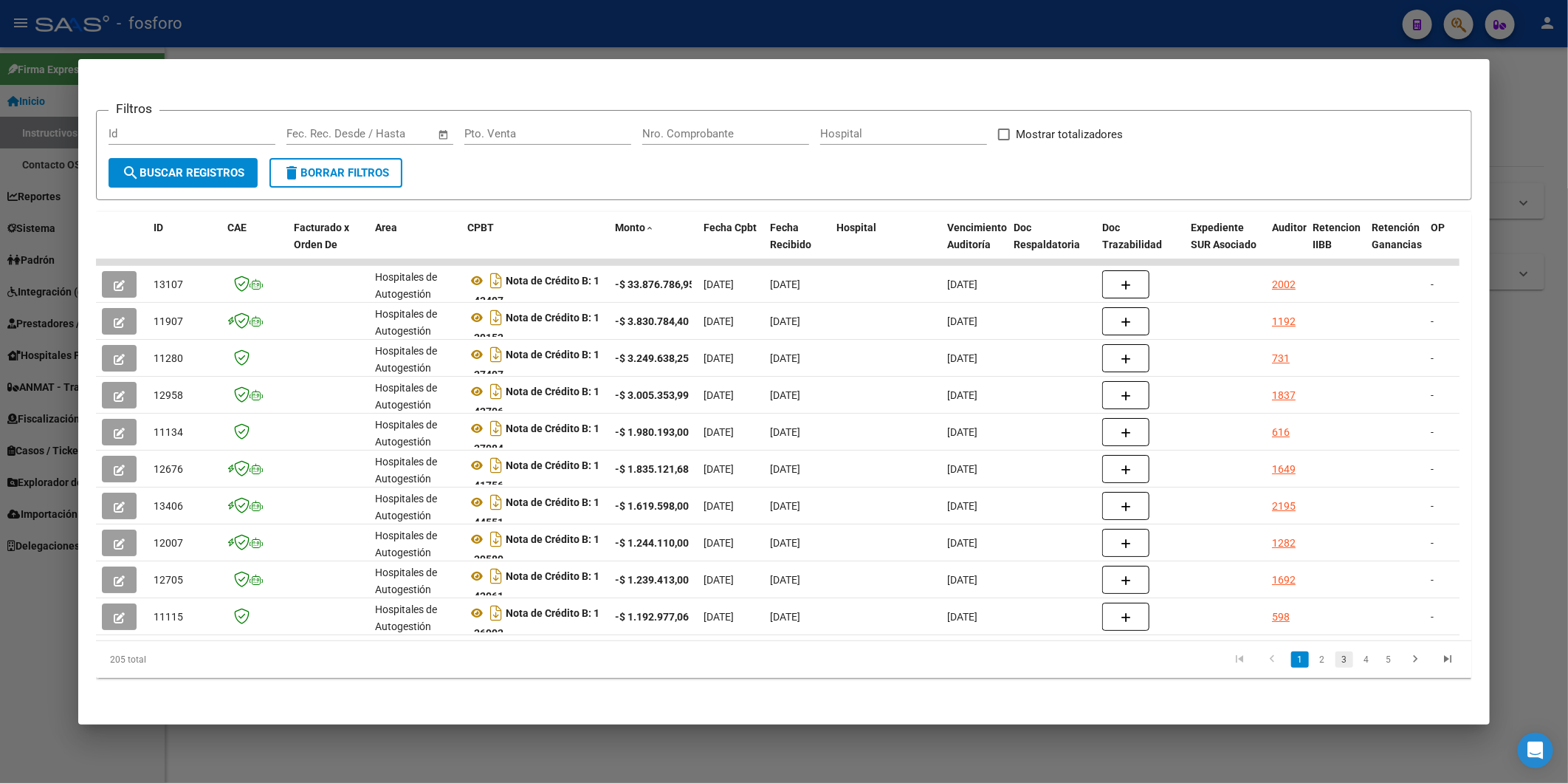
click at [1340, 658] on link "3" at bounding box center [1344, 659] width 17 height 16
click at [1361, 656] on link "4" at bounding box center [1367, 659] width 17 height 16
click at [1380, 662] on link "6" at bounding box center [1388, 659] width 17 height 16
click at [1380, 662] on link "8" at bounding box center [1388, 659] width 17 height 16
click at [1312, 658] on link "7" at bounding box center [1321, 659] width 17 height 16
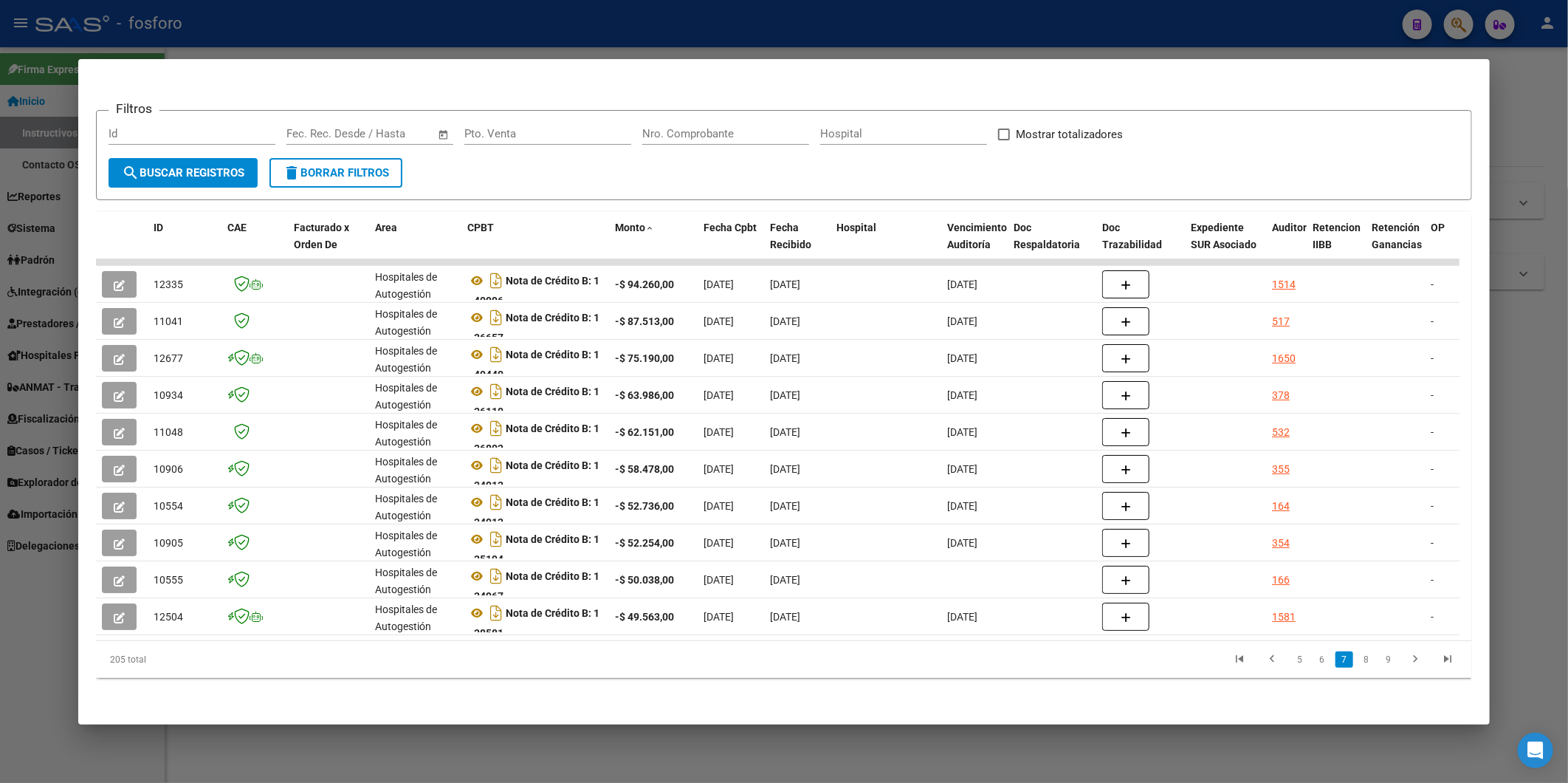
click at [1568, 277] on html "menu - fosforo person Firma Express Inicio Instructivos Contacto OS Reportes In…" at bounding box center [784, 391] width 1568 height 783
click at [1532, 278] on div at bounding box center [784, 391] width 1568 height 783
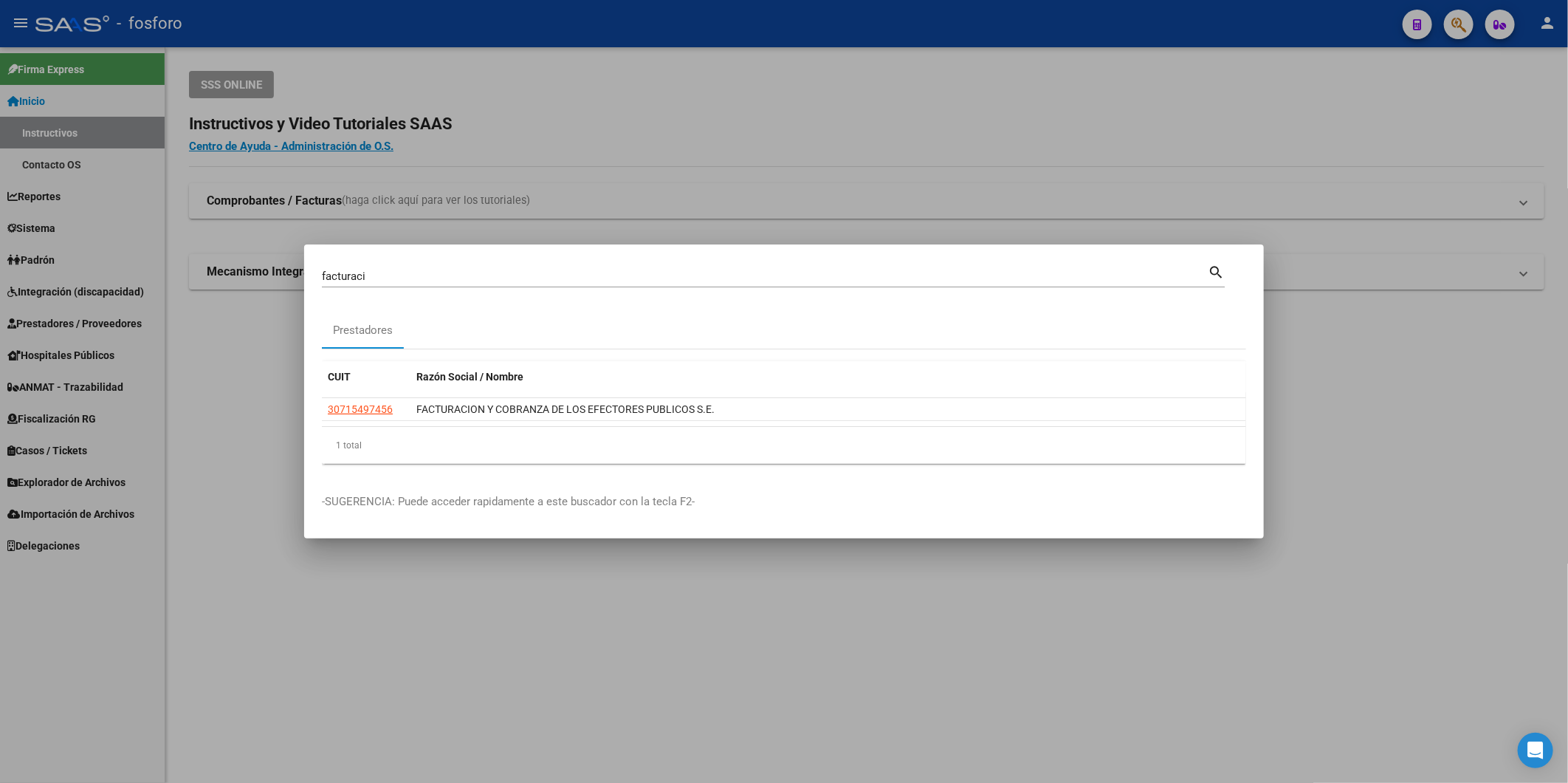
click at [1456, 24] on div at bounding box center [784, 391] width 1568 height 783
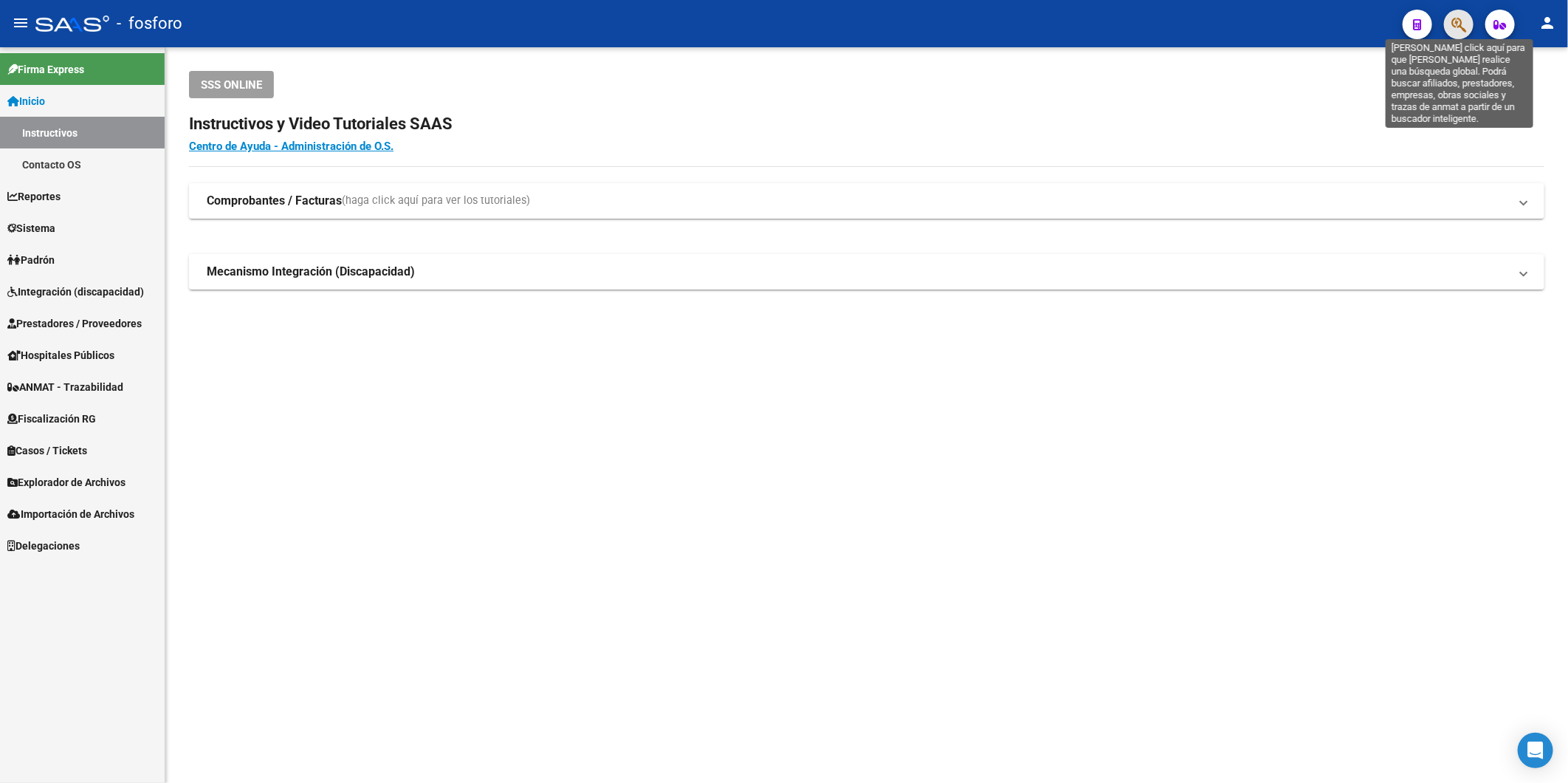
click at [1456, 24] on icon "button" at bounding box center [1459, 25] width 15 height 17
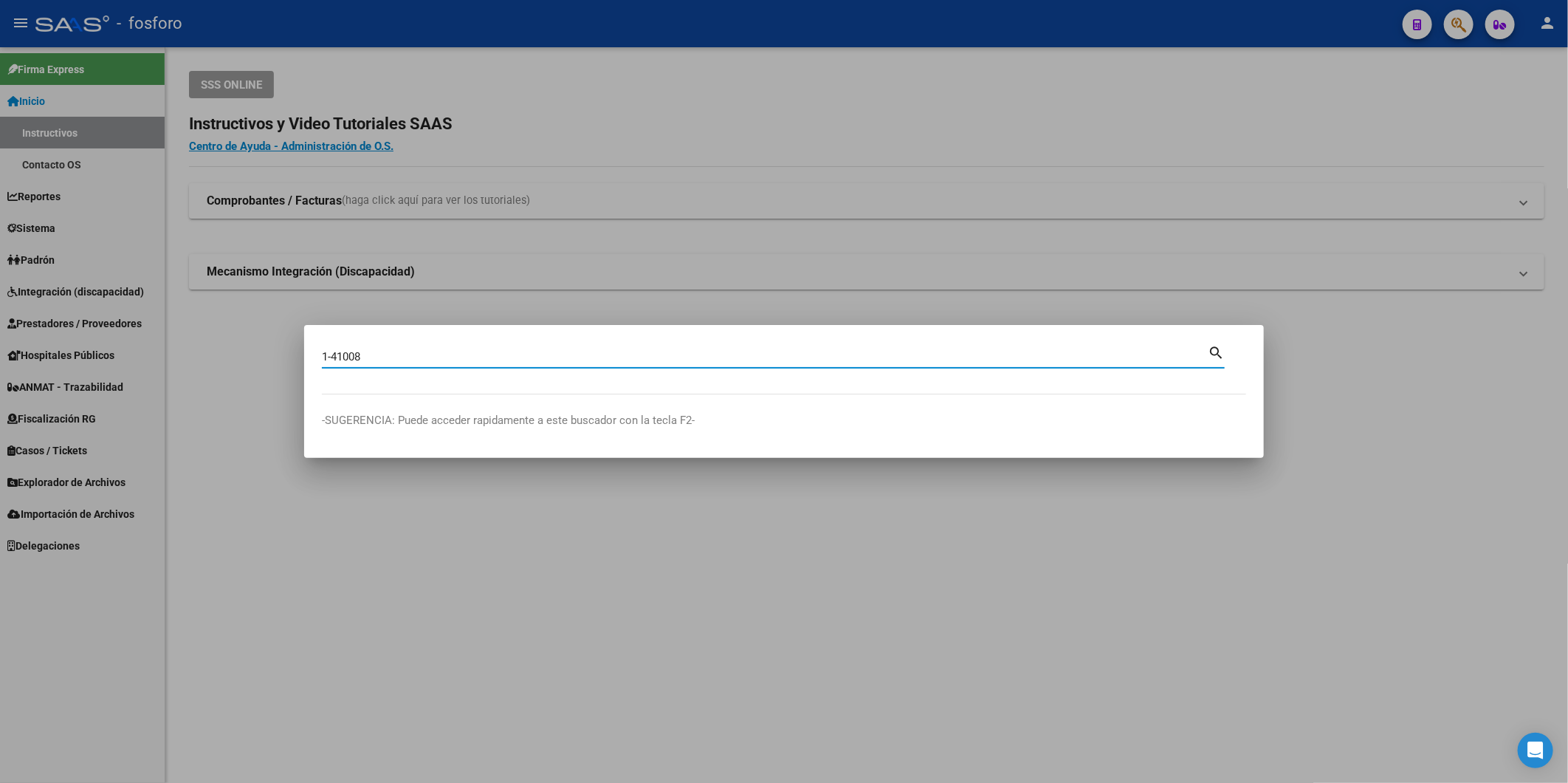
type input "1-41008"
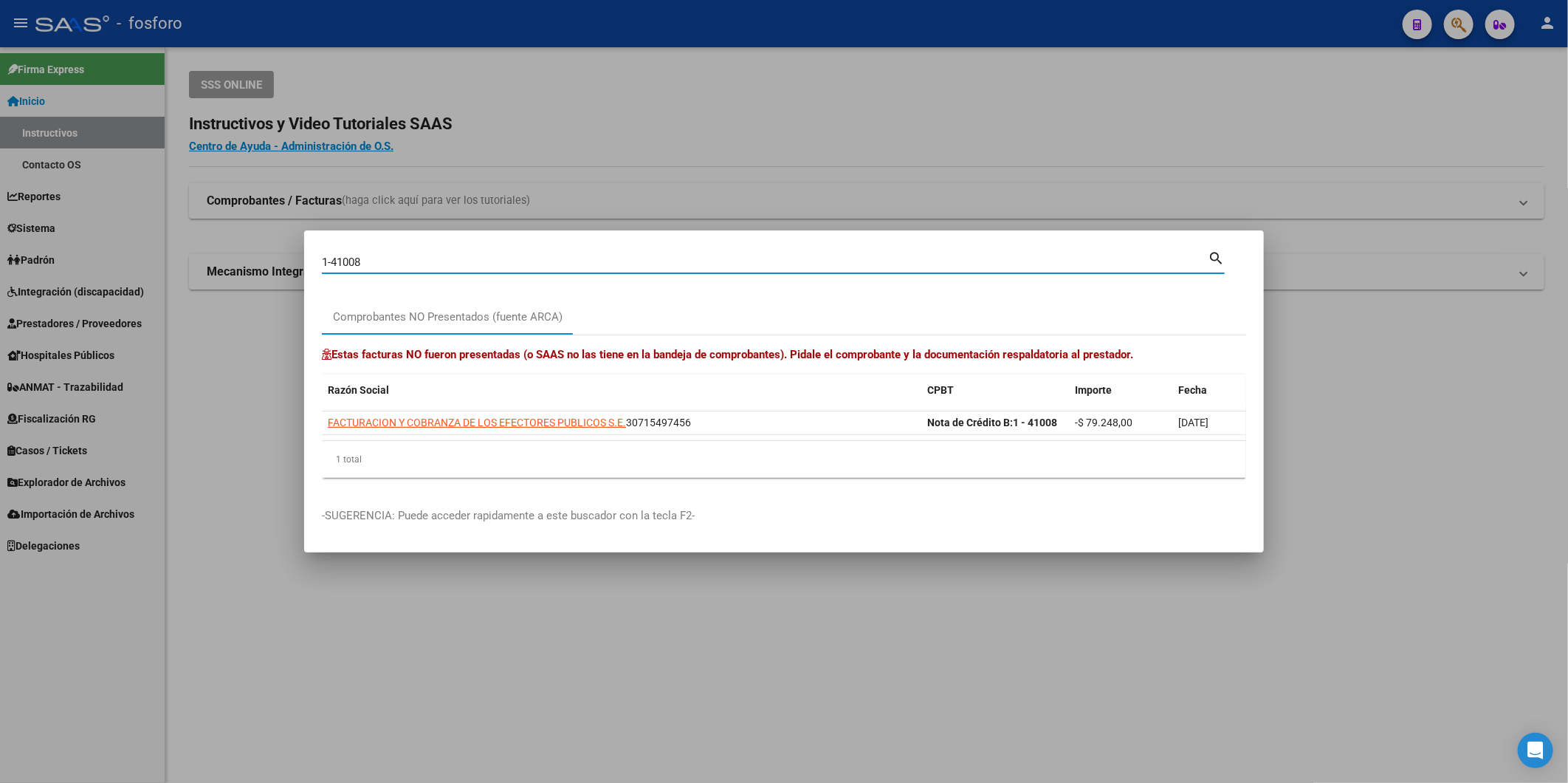
click at [1356, 464] on div at bounding box center [784, 391] width 1568 height 783
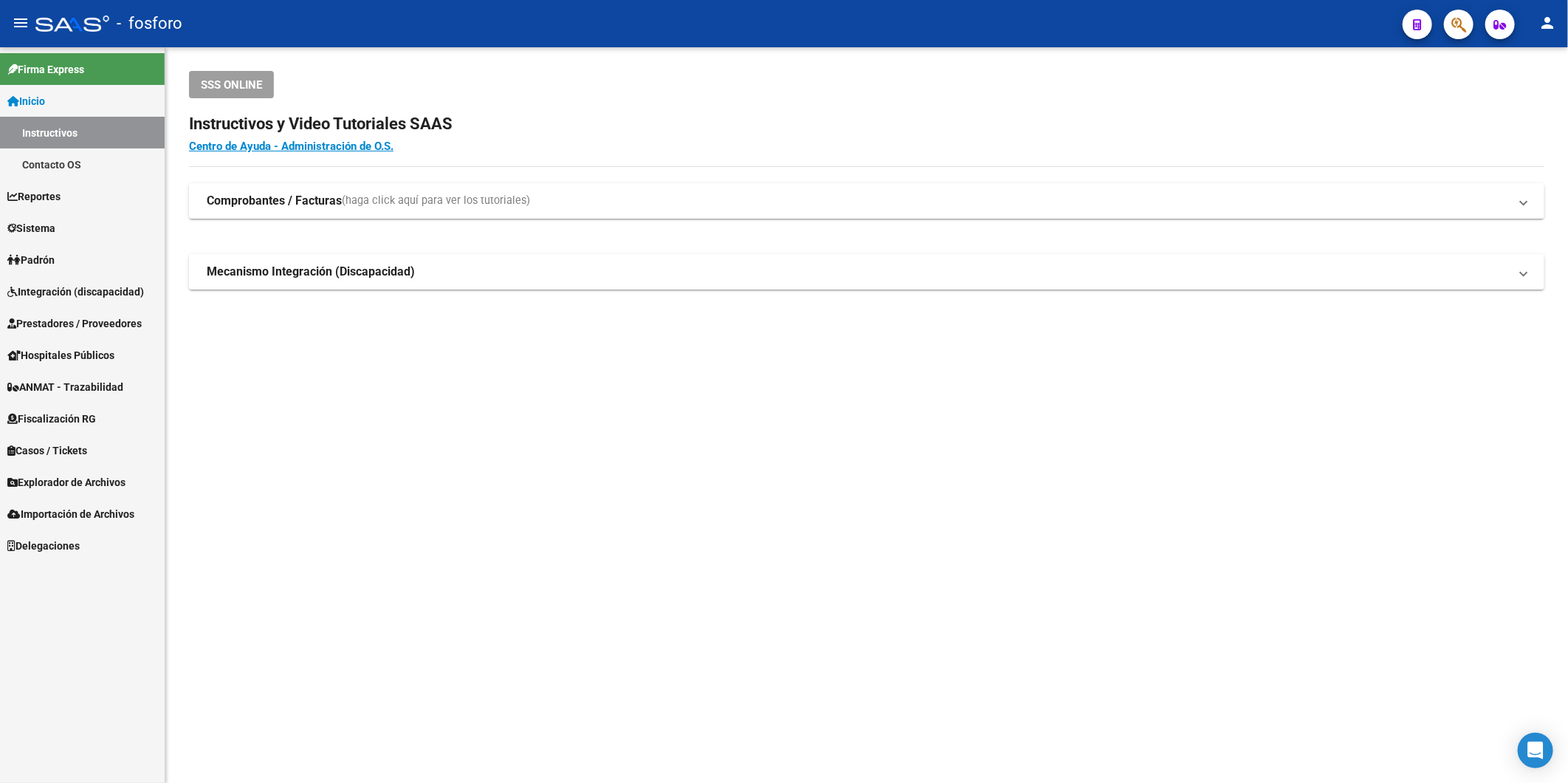
click at [1473, 26] on mat-toolbar "menu - fosforo person" at bounding box center [784, 23] width 1568 height 47
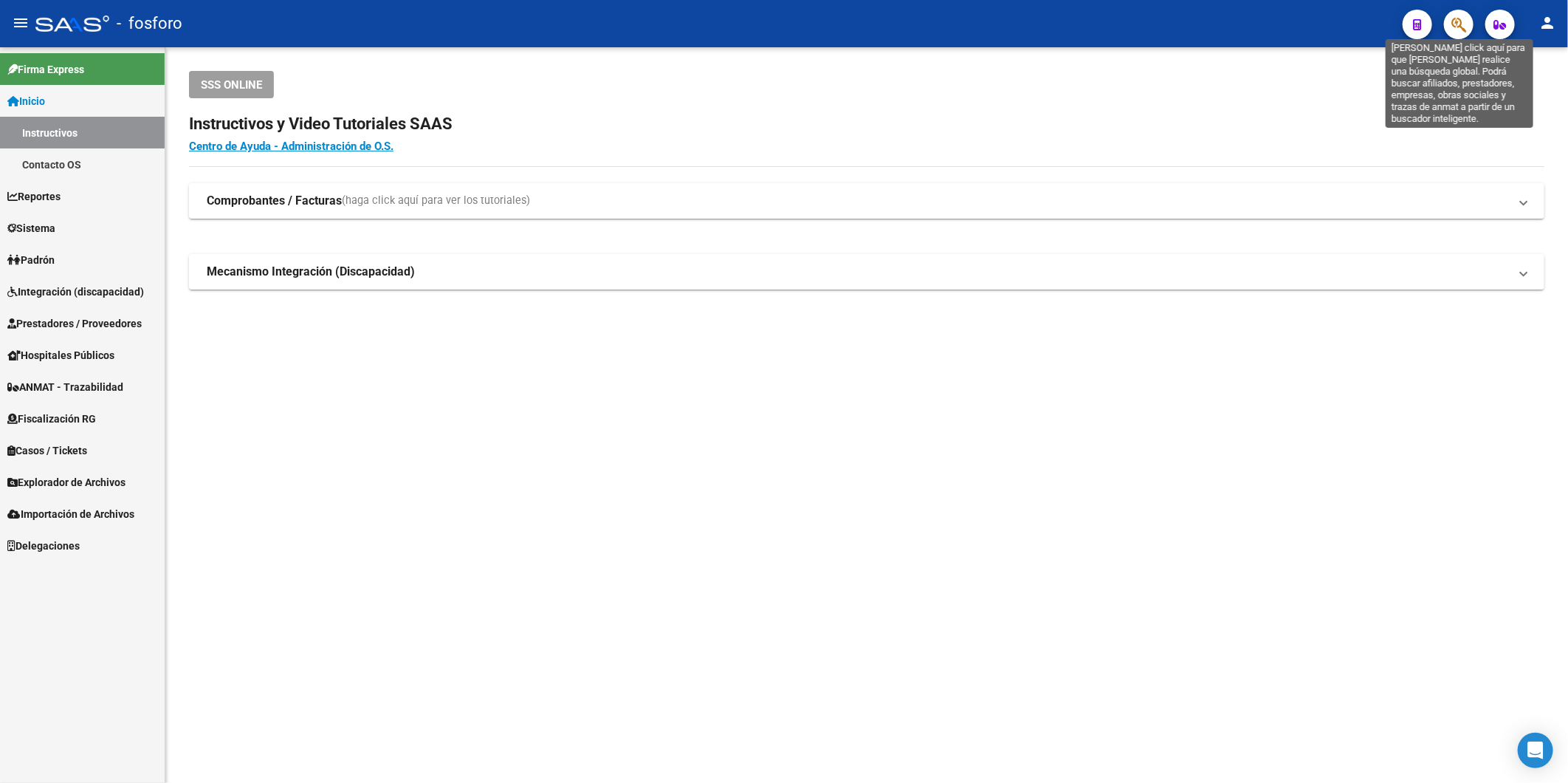
click at [1460, 30] on icon "button" at bounding box center [1459, 25] width 15 height 17
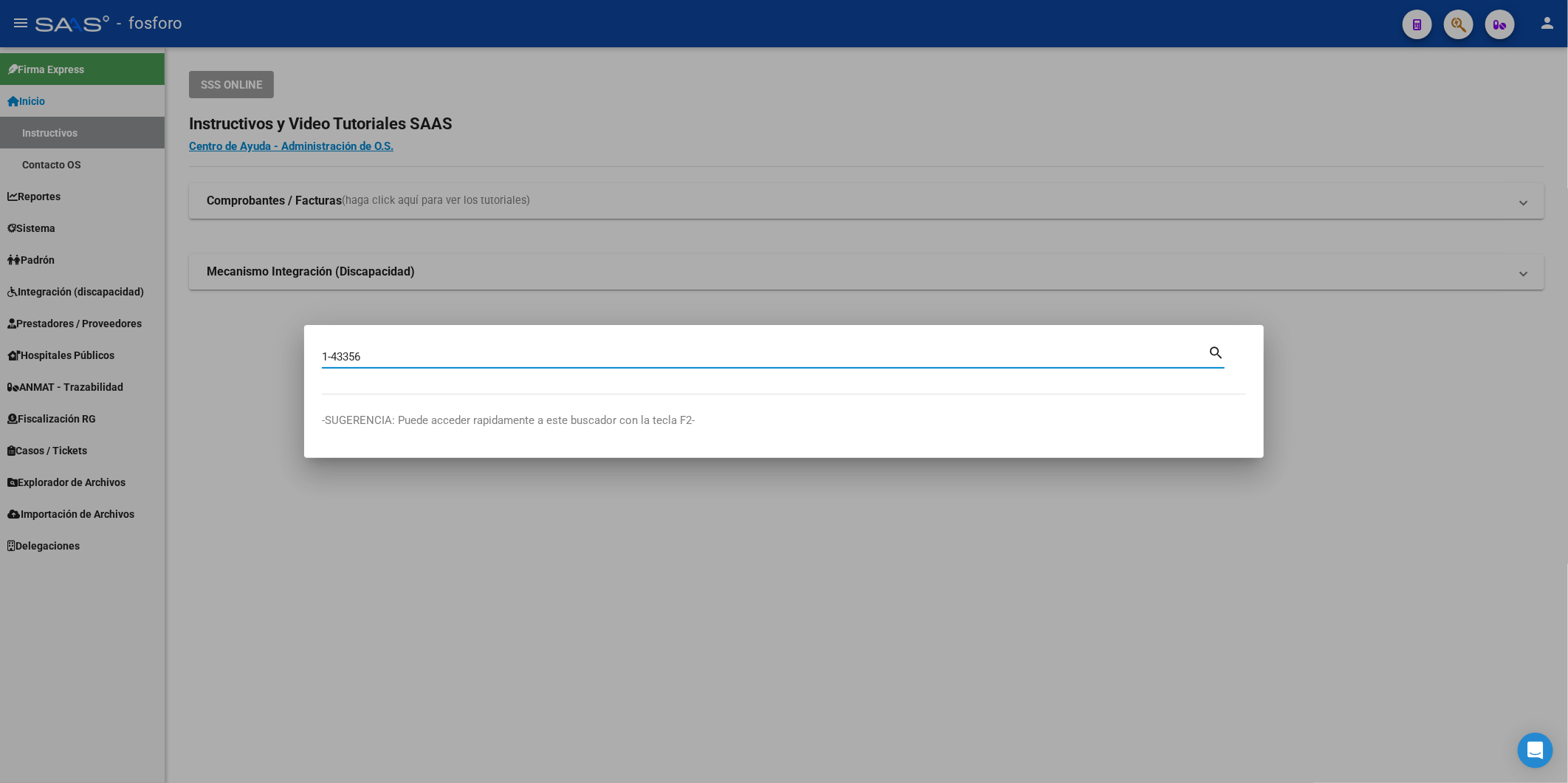
type input "1-43356"
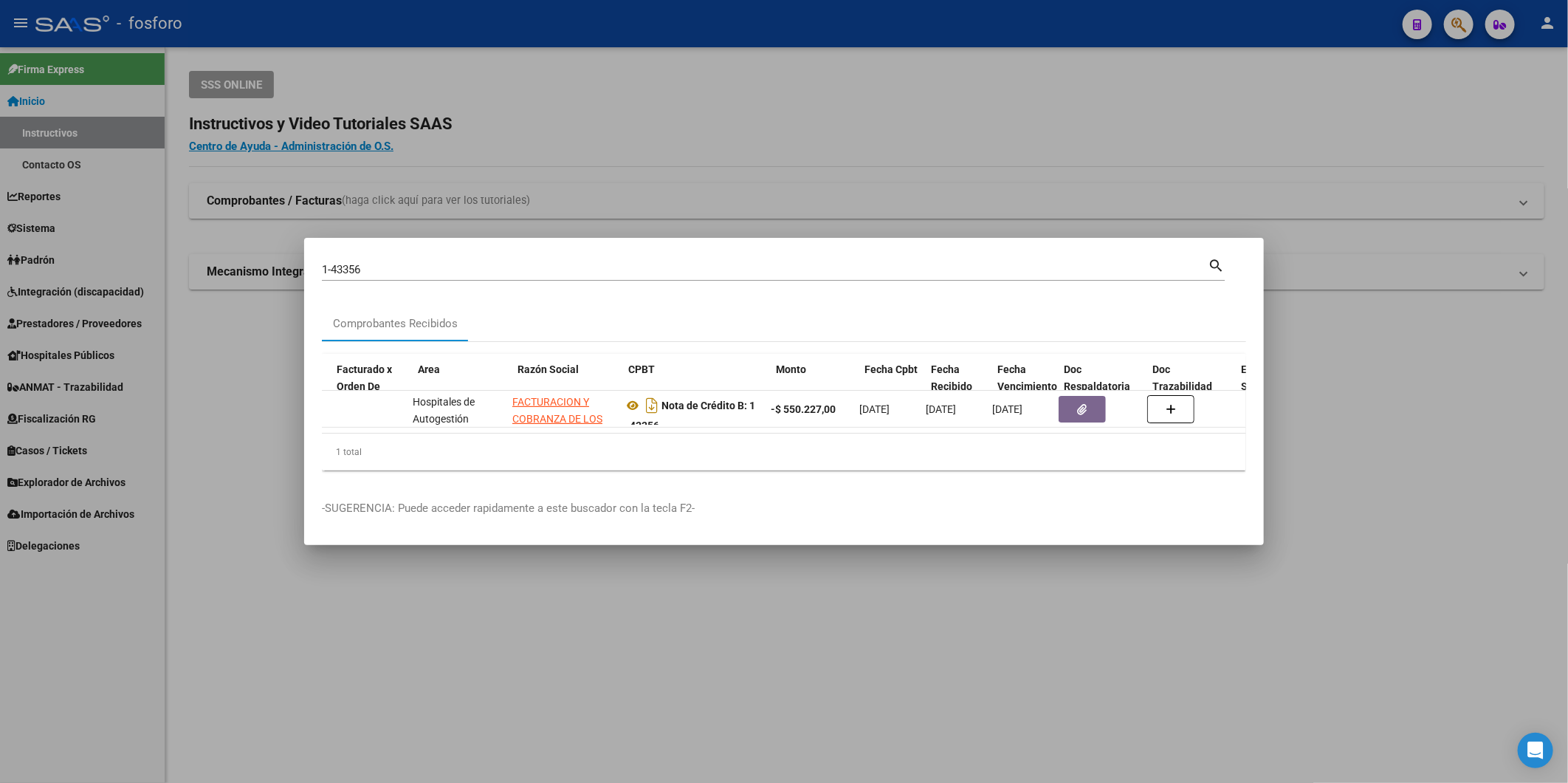
scroll to position [0, 142]
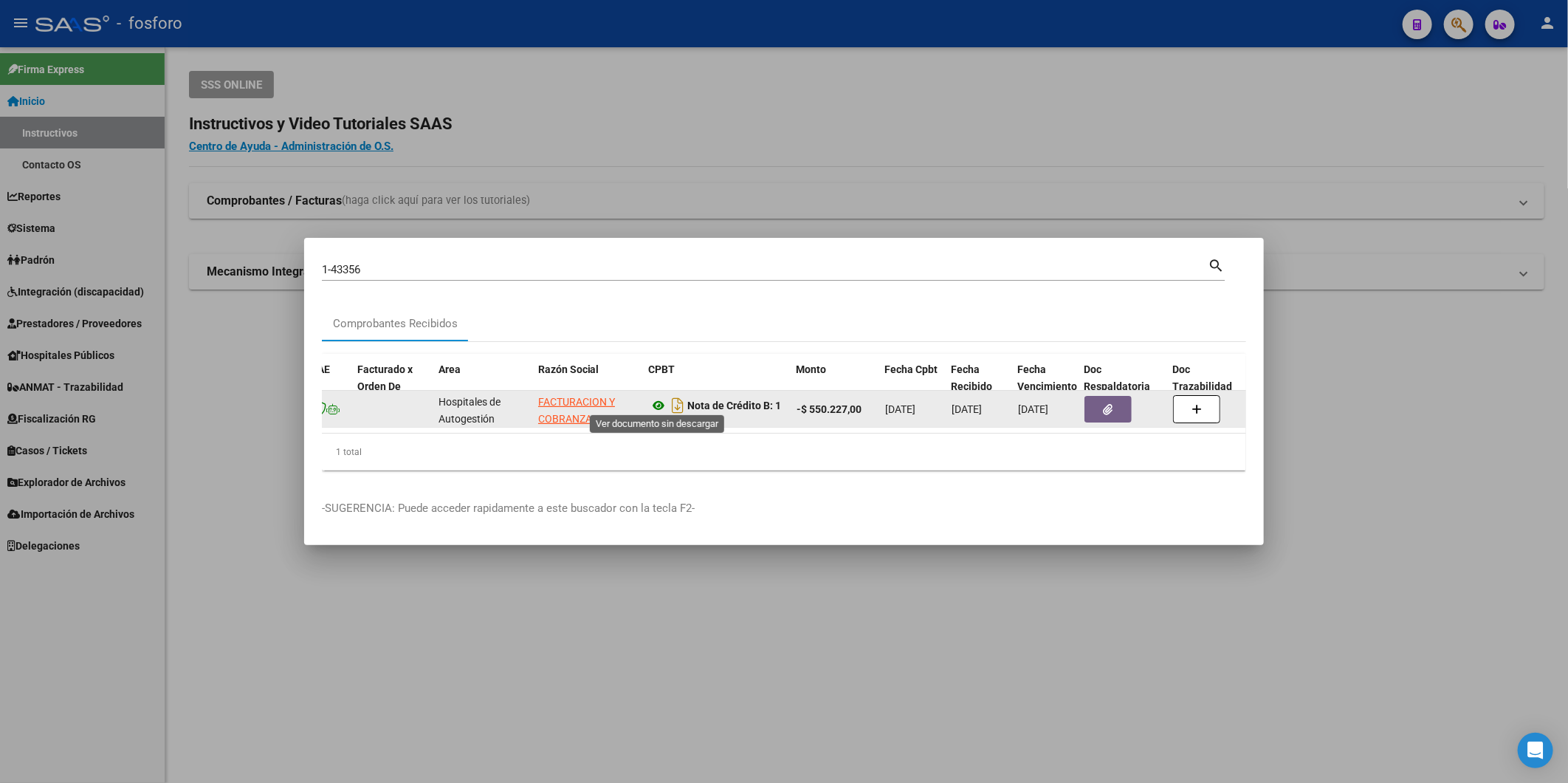
click at [664, 400] on icon at bounding box center [658, 405] width 19 height 17
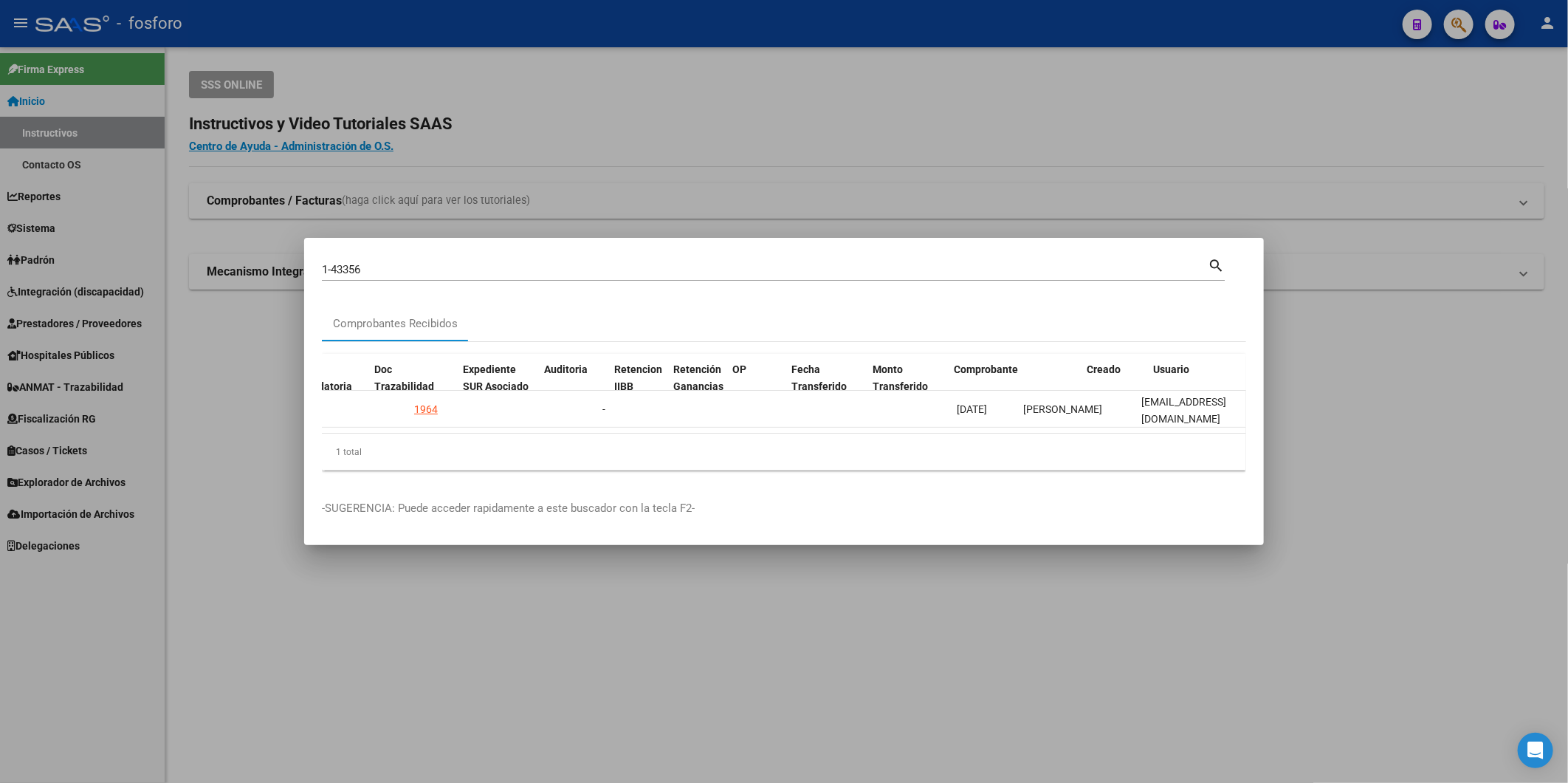
scroll to position [0, 881]
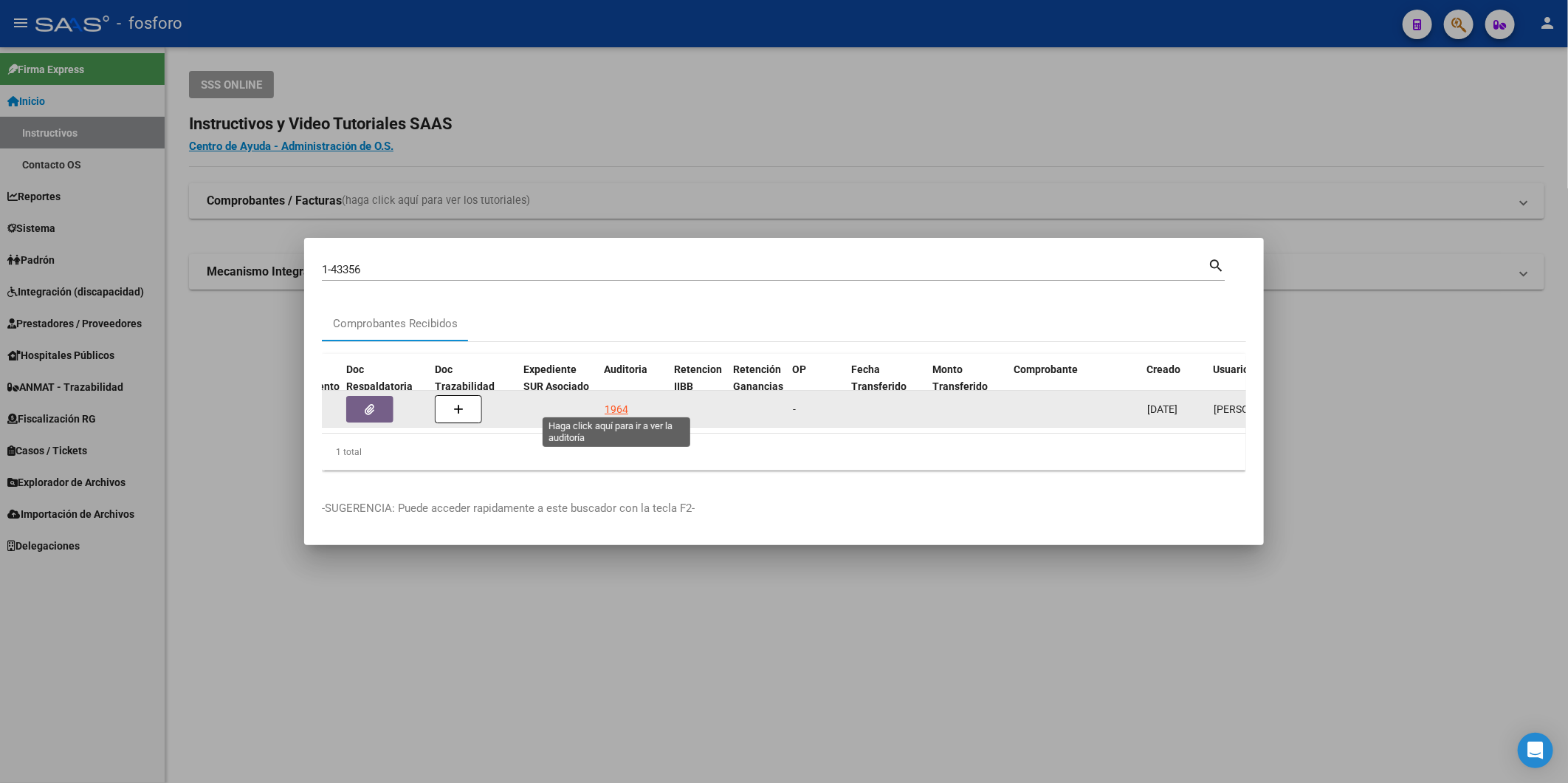
click at [620, 401] on div "1964" at bounding box center [616, 409] width 23 height 17
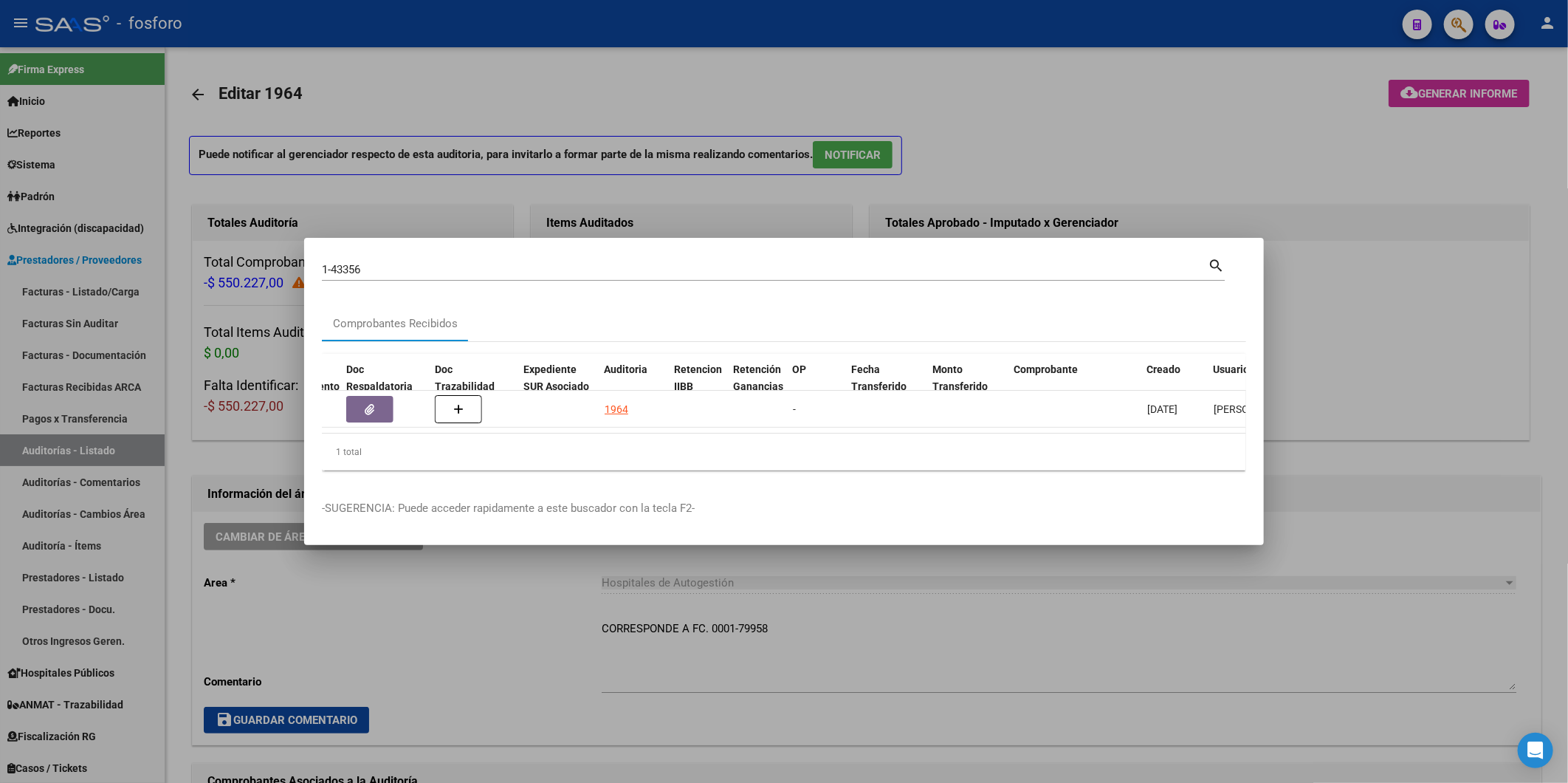
click at [1462, 95] on div at bounding box center [784, 391] width 1568 height 783
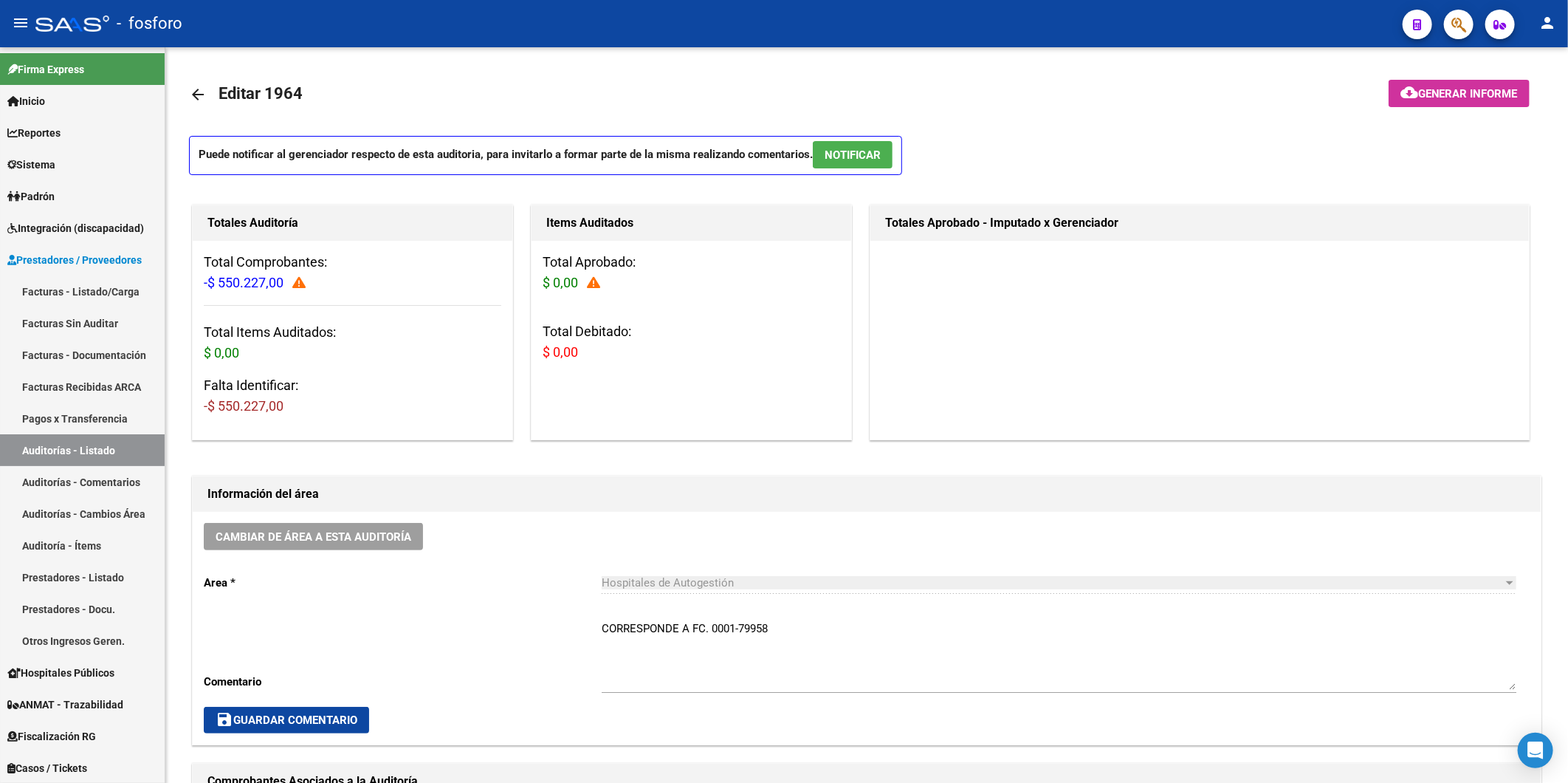
click at [1462, 95] on span "Generar informe" at bounding box center [1468, 93] width 100 height 13
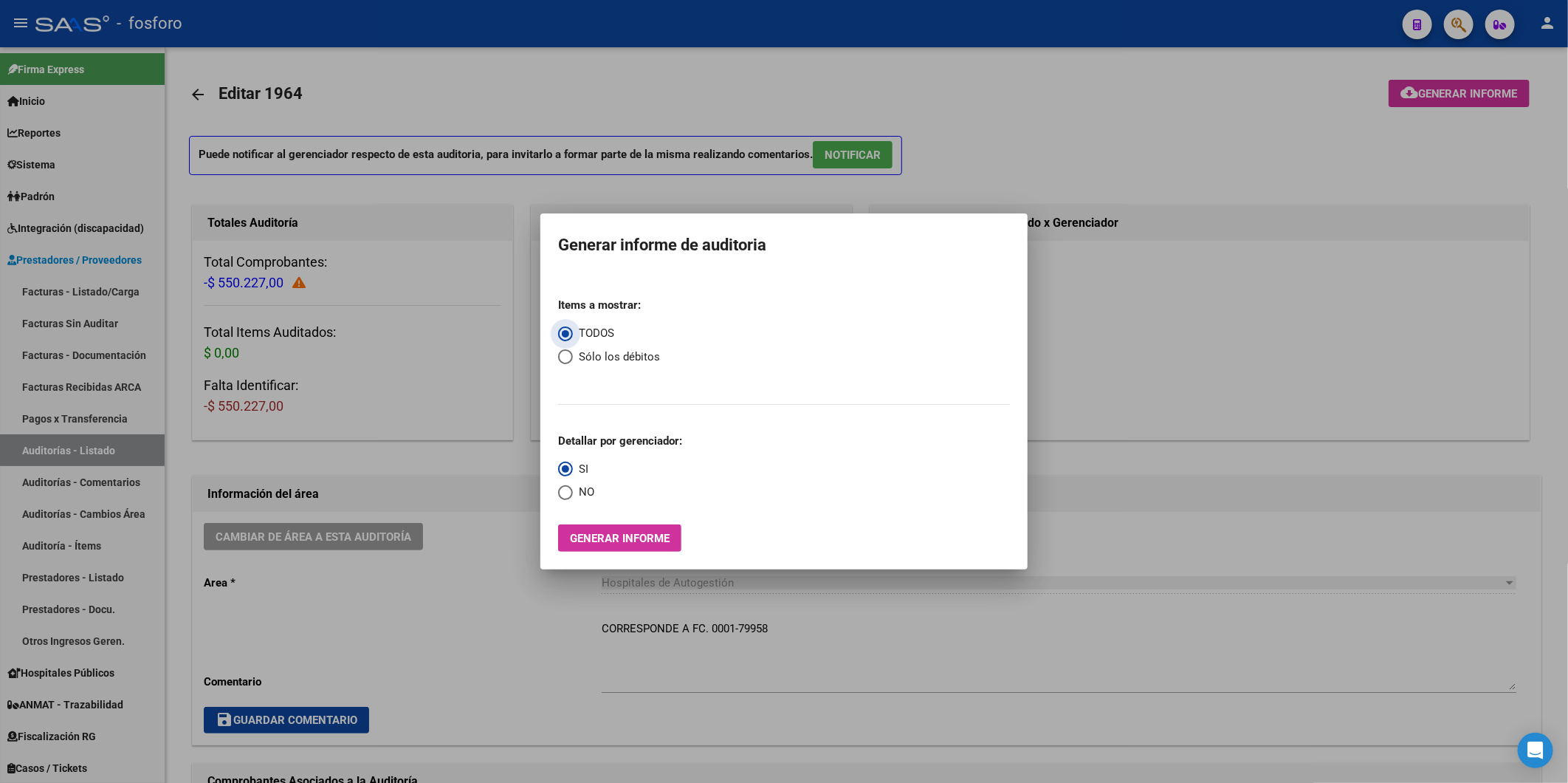
click at [614, 537] on span "Generar informe" at bounding box center [619, 538] width 100 height 13
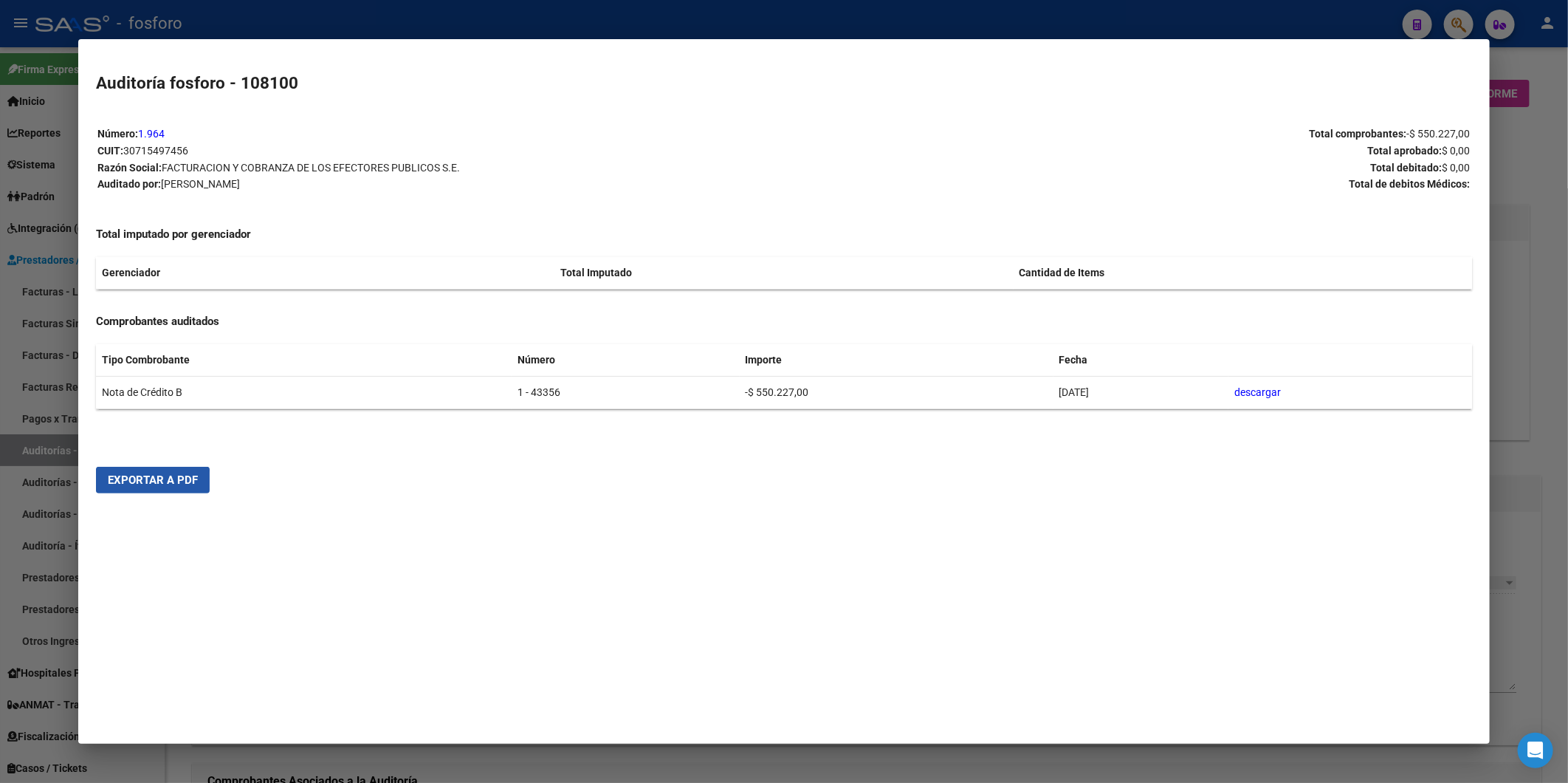
click at [122, 481] on span "Exportar a PDF" at bounding box center [153, 480] width 90 height 13
click at [1555, 321] on div at bounding box center [784, 391] width 1568 height 783
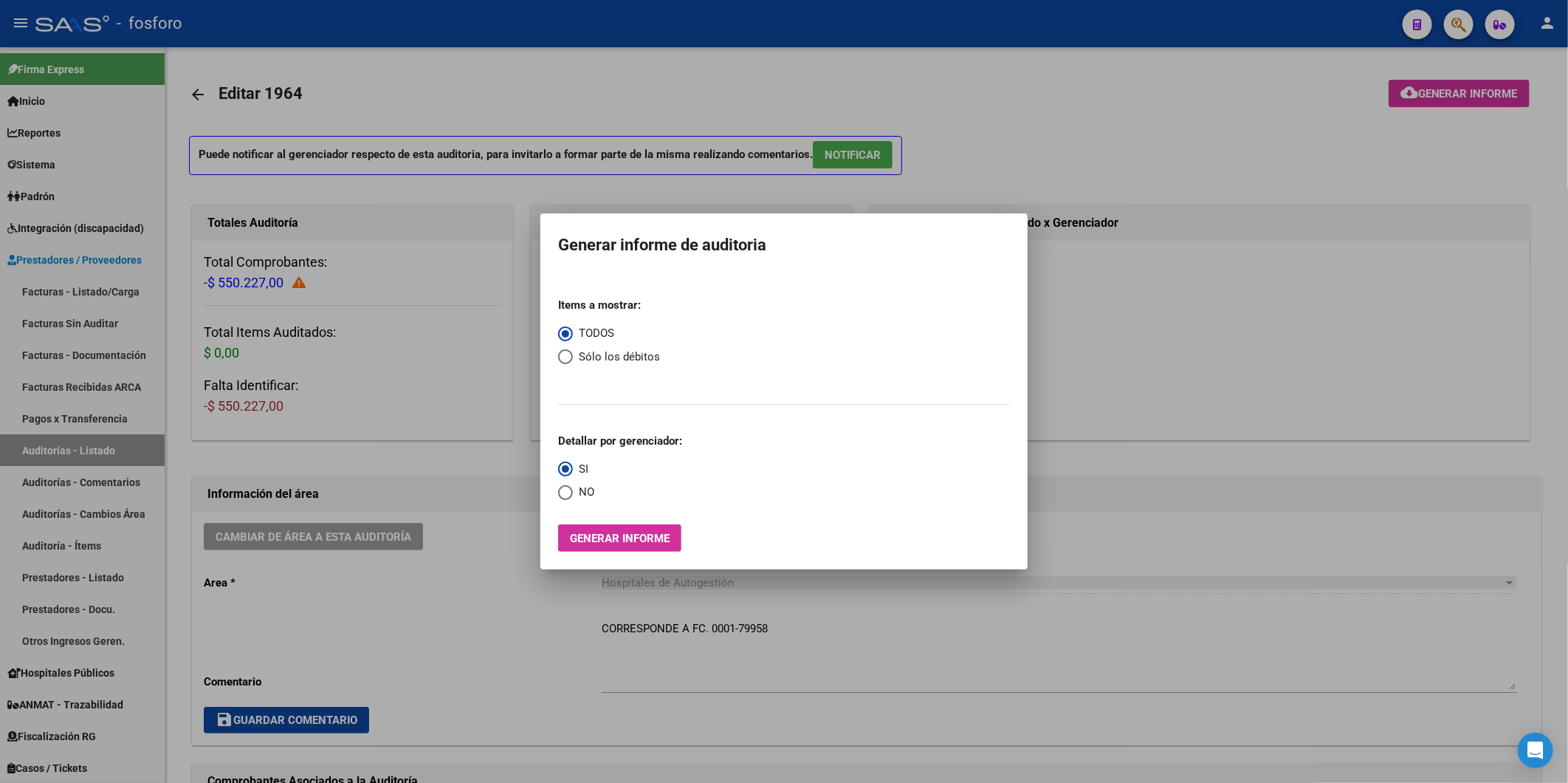
click at [1173, 82] on div at bounding box center [784, 391] width 1568 height 783
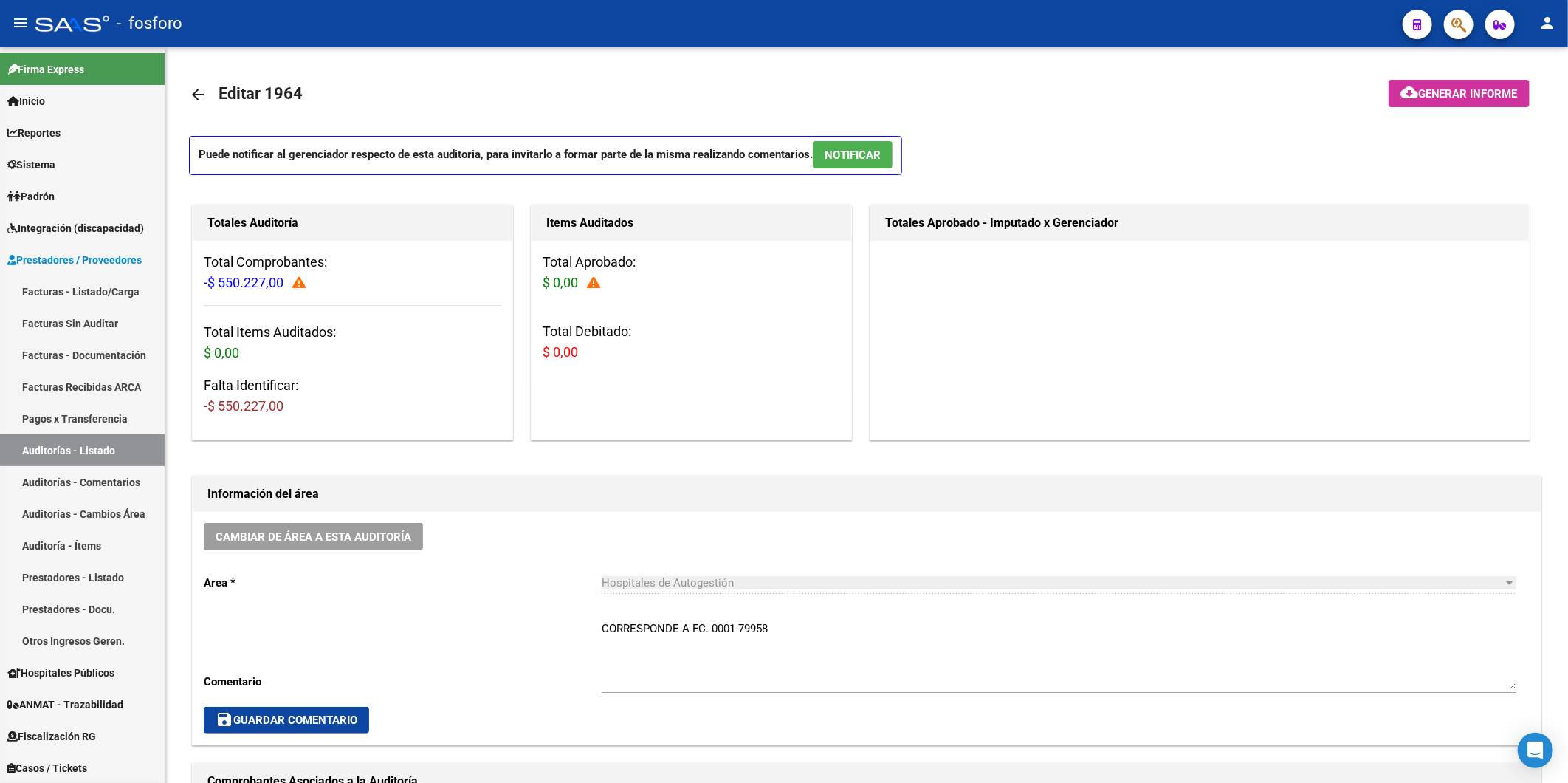
click at [1447, 32] on button "button" at bounding box center [1459, 24] width 29 height 29
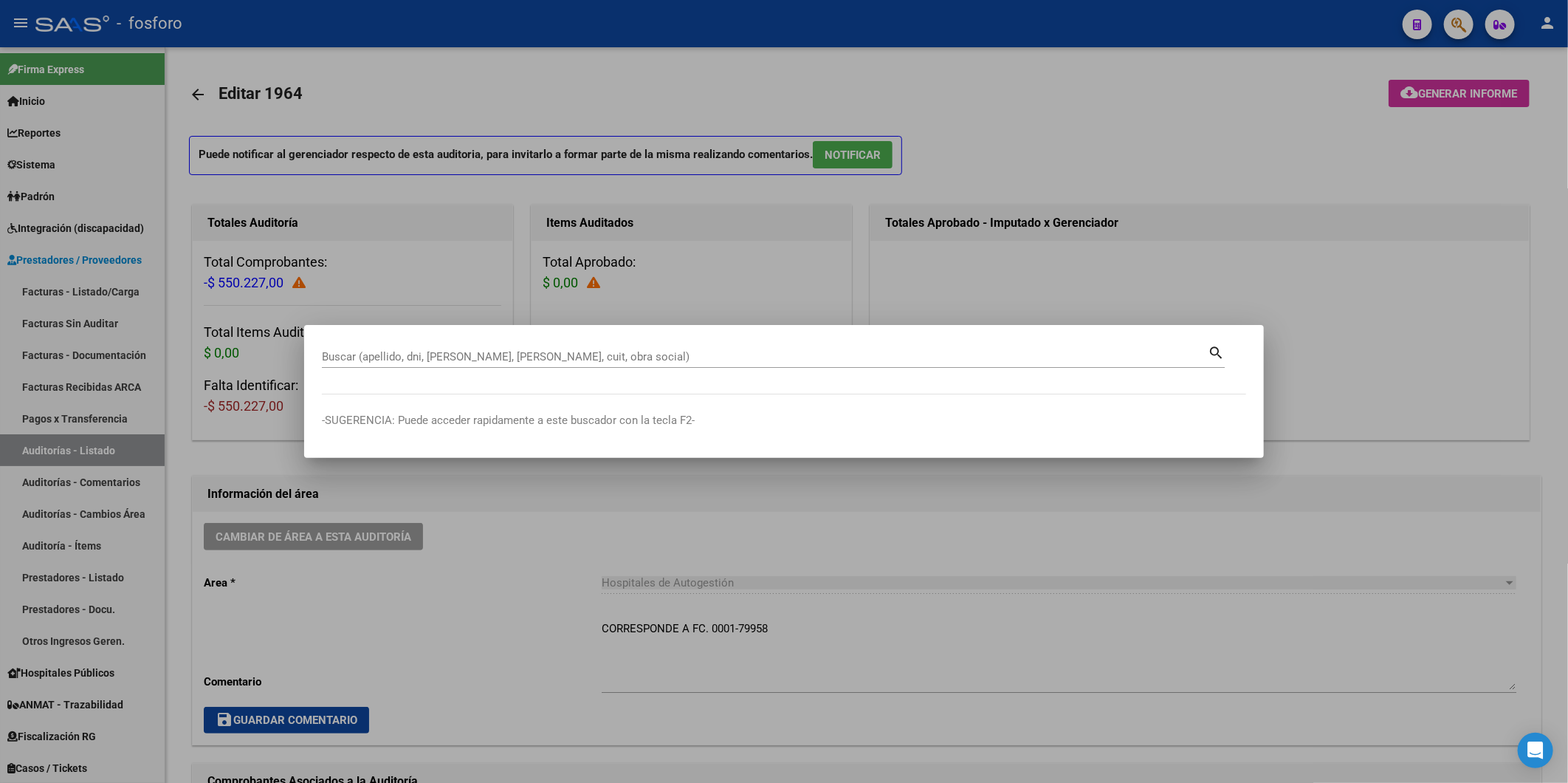
click at [489, 348] on div "Buscar (apellido, dni, [PERSON_NAME], [PERSON_NAME], cuit, obra social)" at bounding box center [765, 356] width 886 height 23
type input "1-41008"
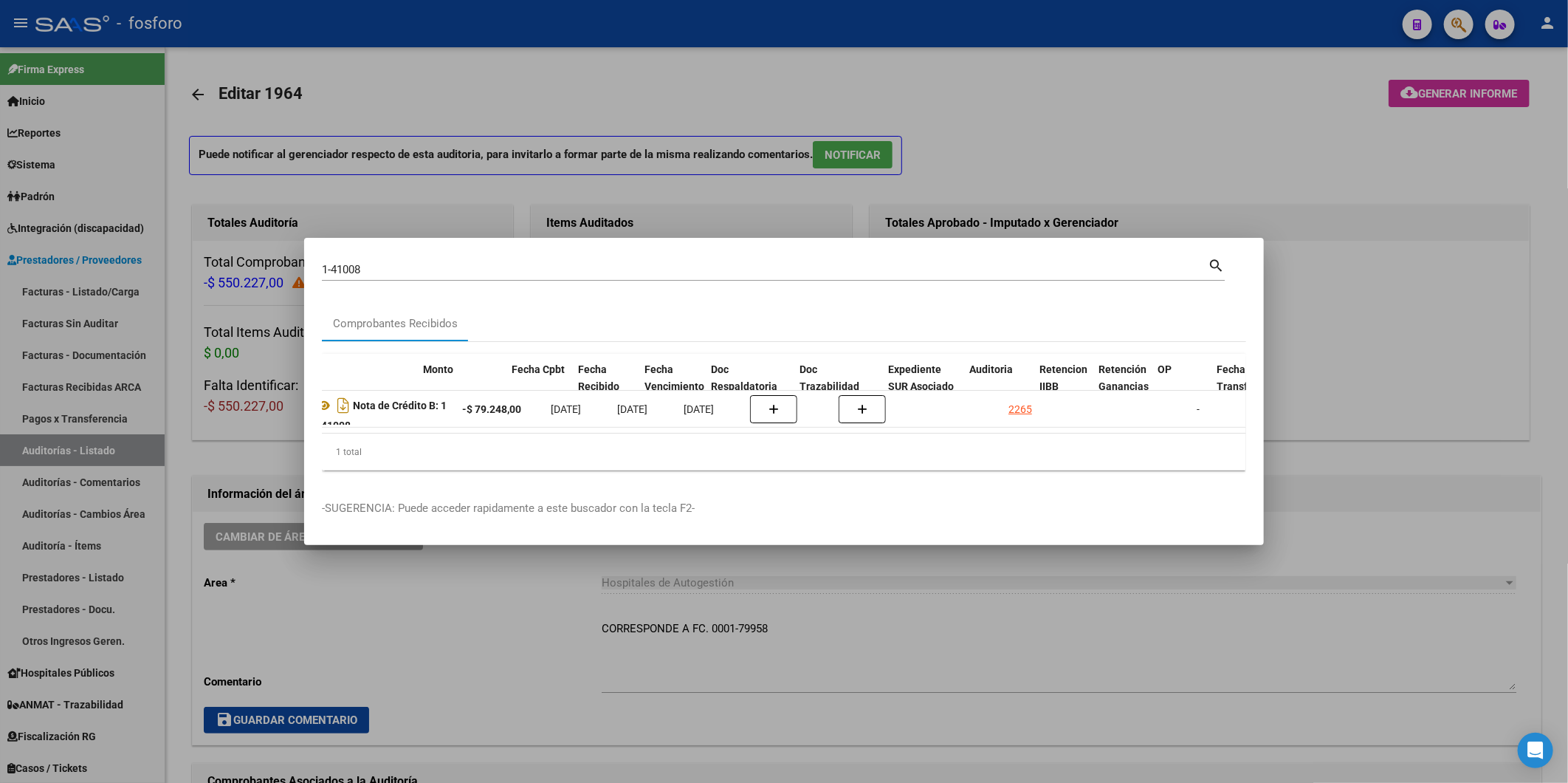
scroll to position [0, 515]
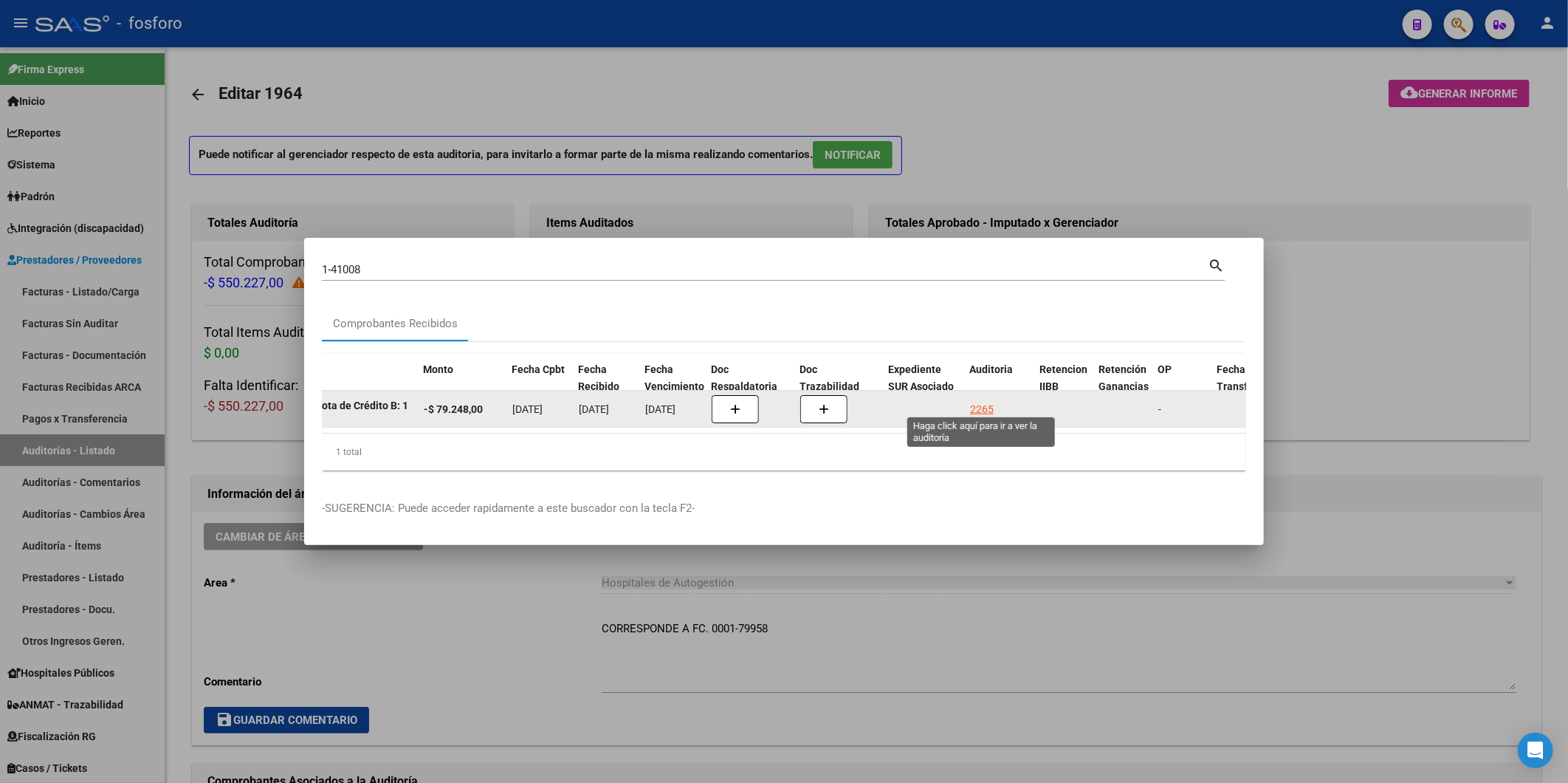
click at [976, 401] on div "2265" at bounding box center [982, 409] width 23 height 17
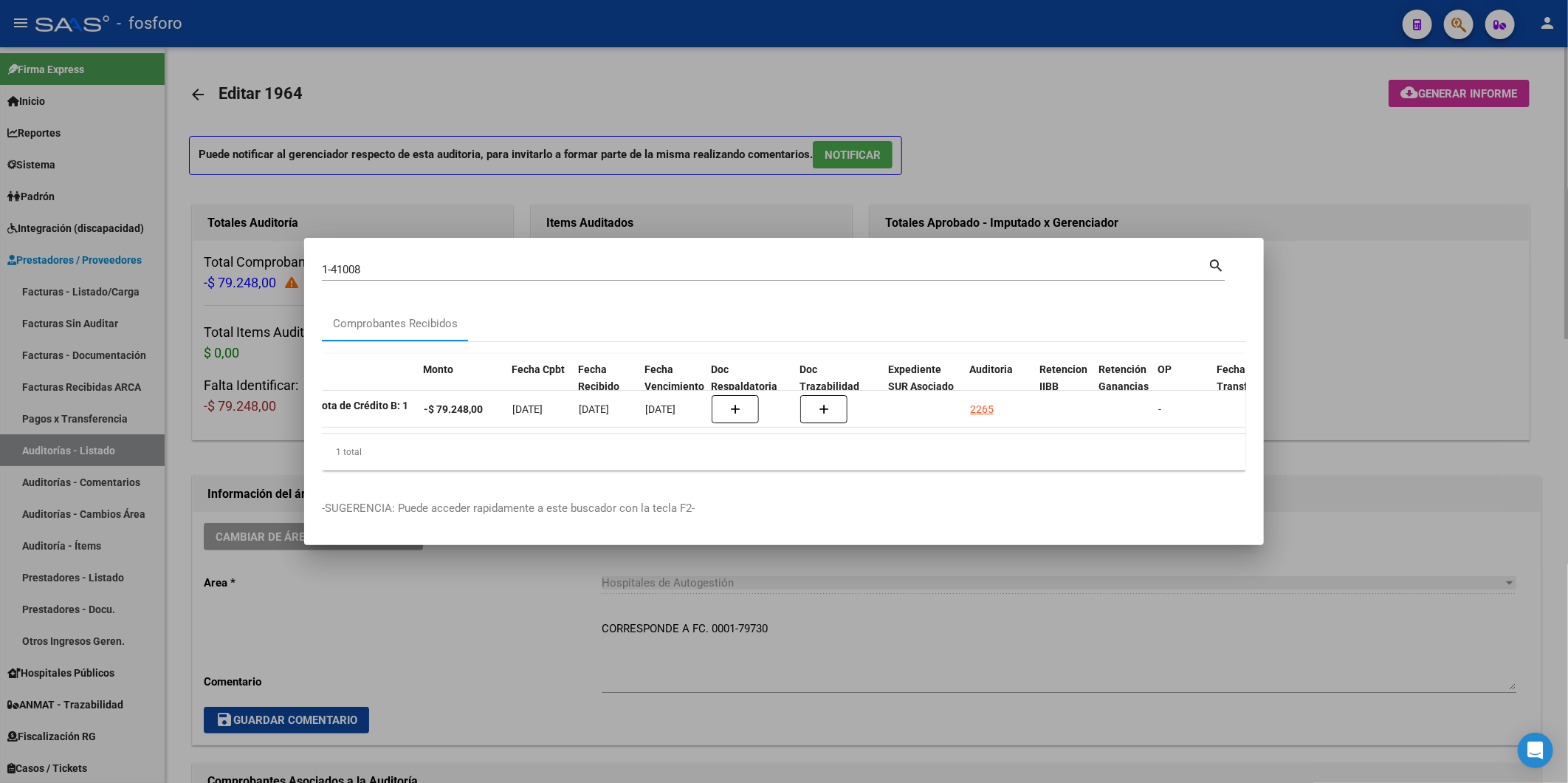
click at [1430, 76] on div at bounding box center [784, 391] width 1568 height 783
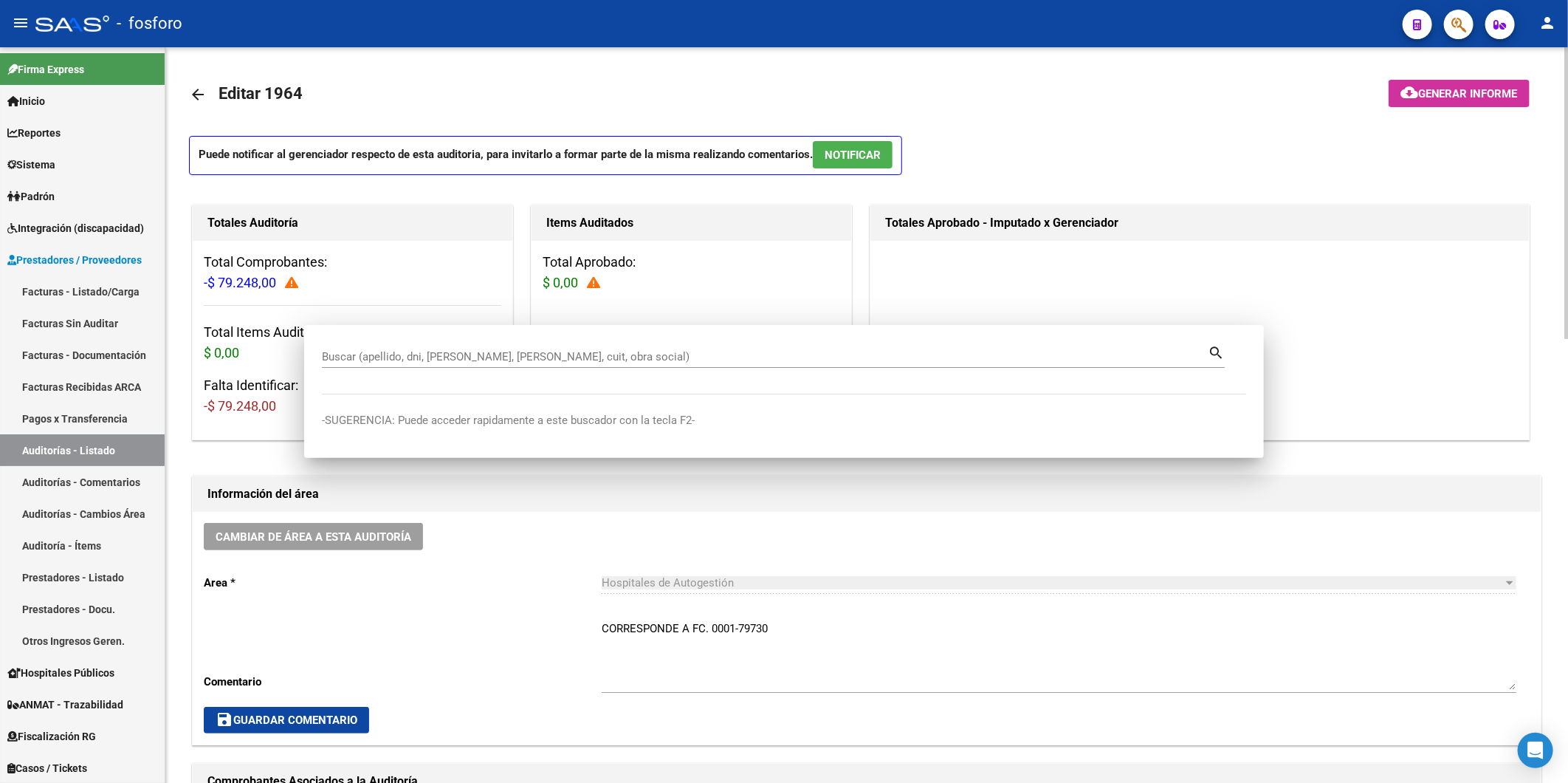
click at [1430, 85] on button "cloud_download Generar informe" at bounding box center [1460, 94] width 141 height 28
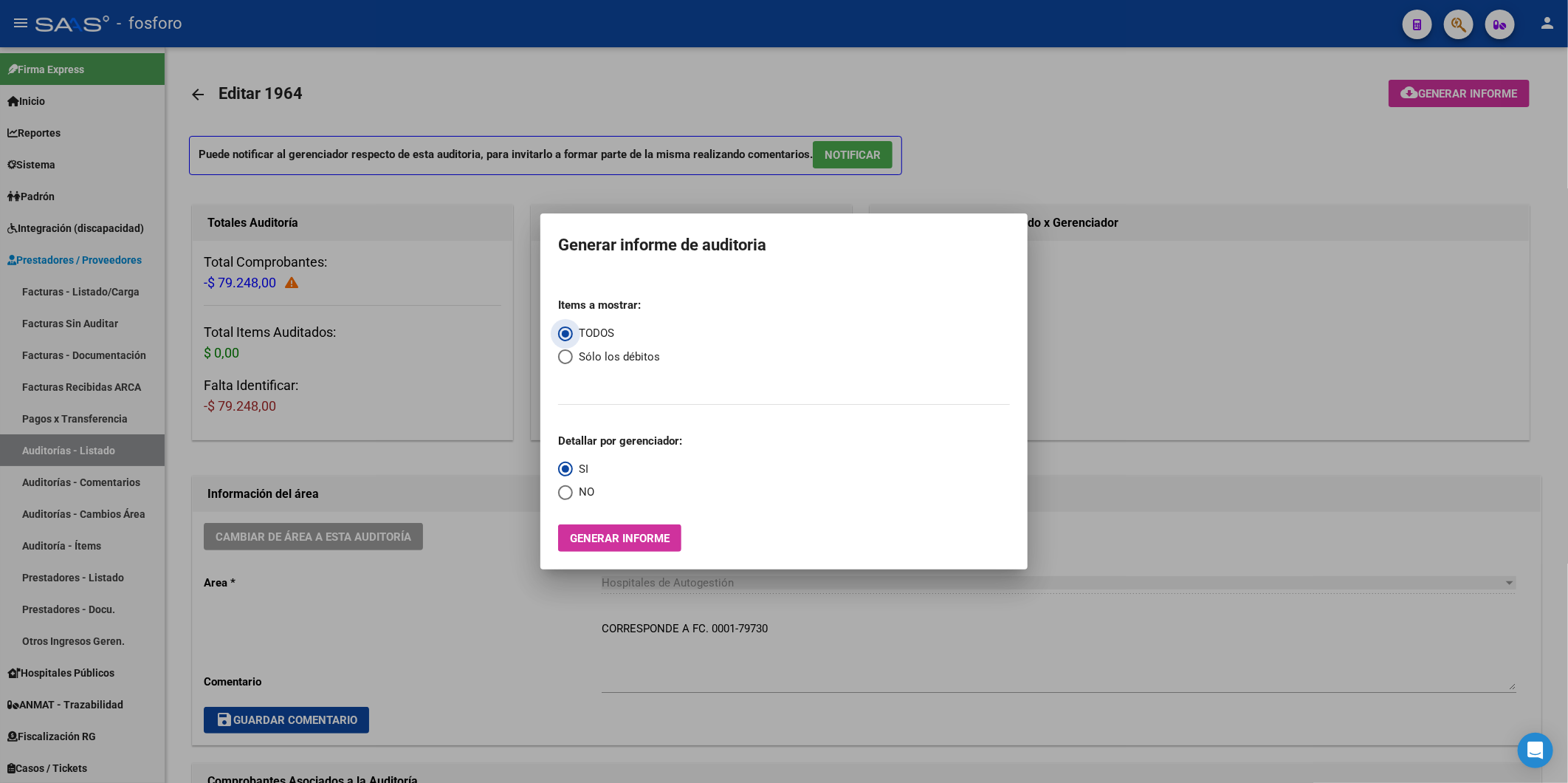
click at [591, 526] on button "Generar informe" at bounding box center [620, 538] width 123 height 28
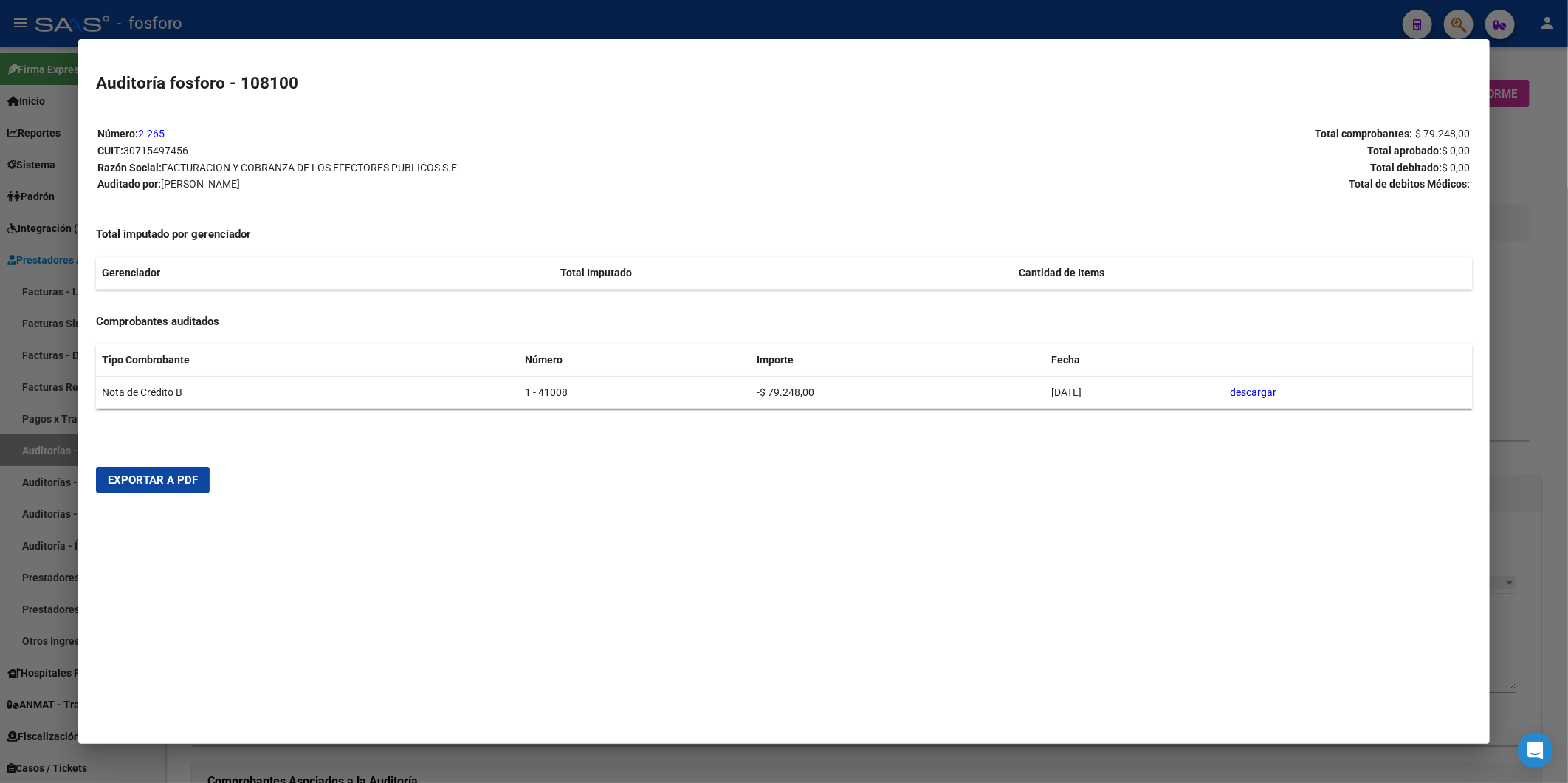
click at [155, 480] on span "Exportar a PDF" at bounding box center [153, 480] width 90 height 13
click at [1538, 309] on div at bounding box center [784, 391] width 1568 height 783
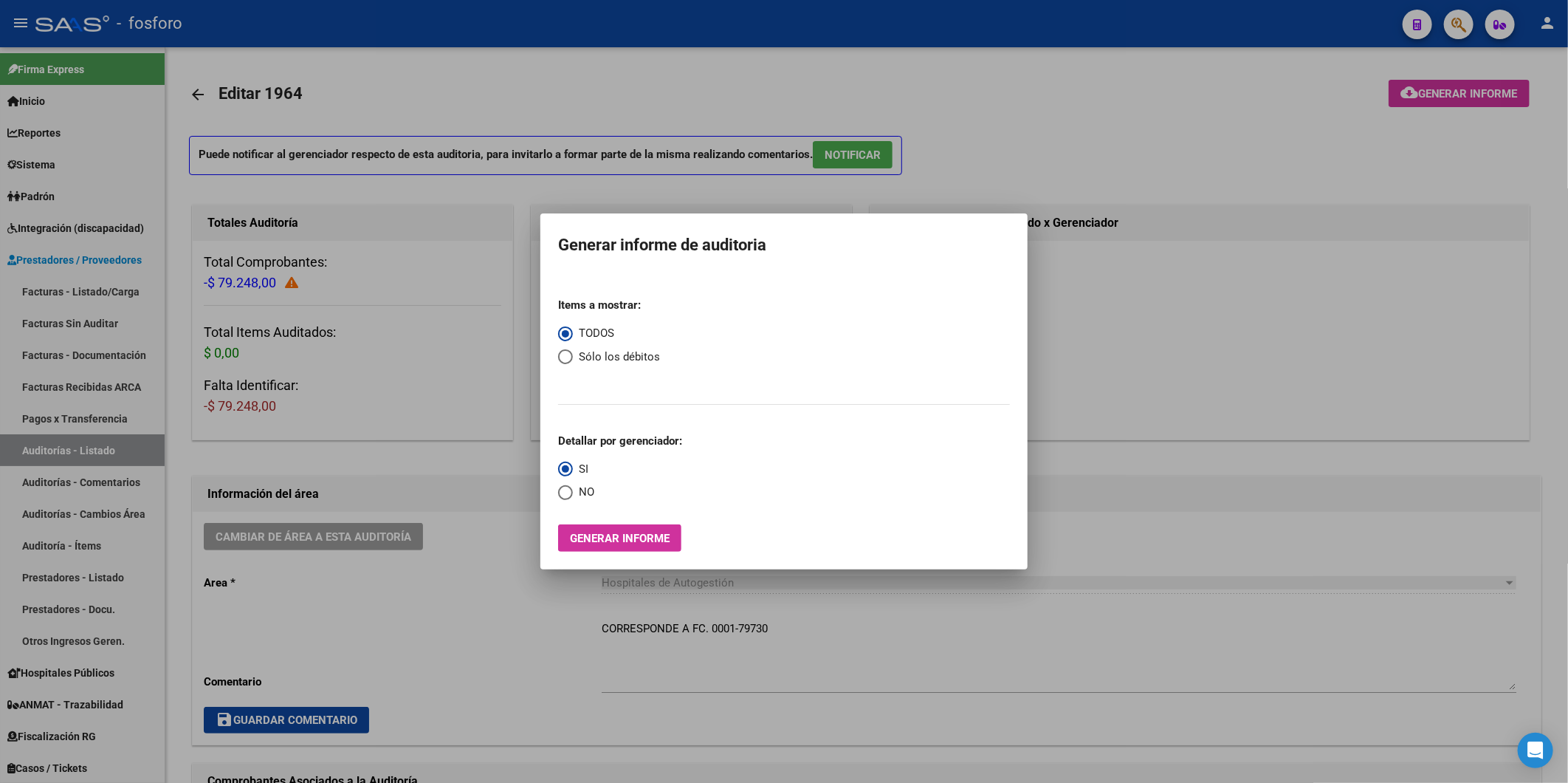
click at [1224, 197] on div at bounding box center [784, 391] width 1568 height 783
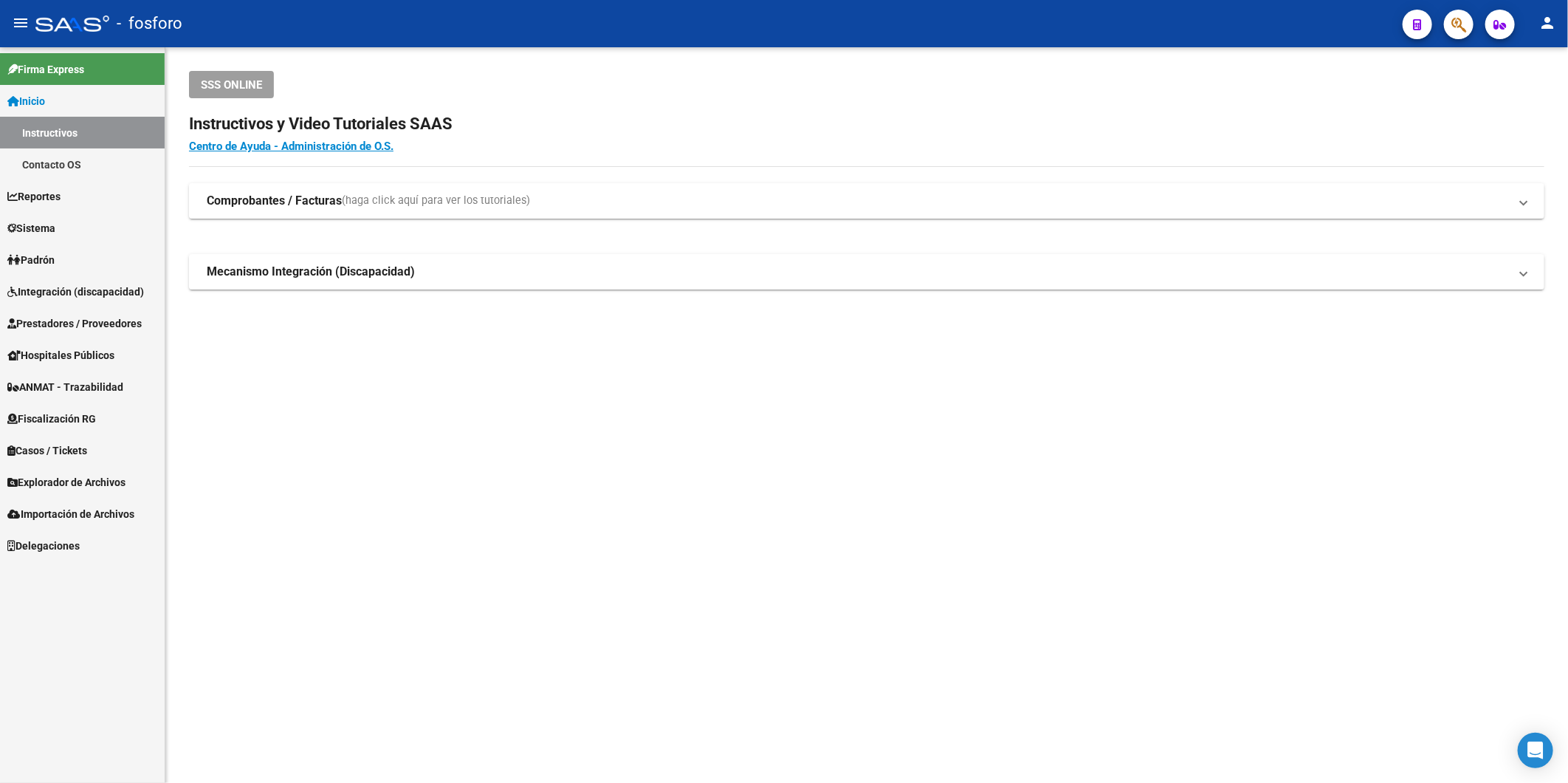
click at [1449, 13] on button "button" at bounding box center [1459, 24] width 29 height 29
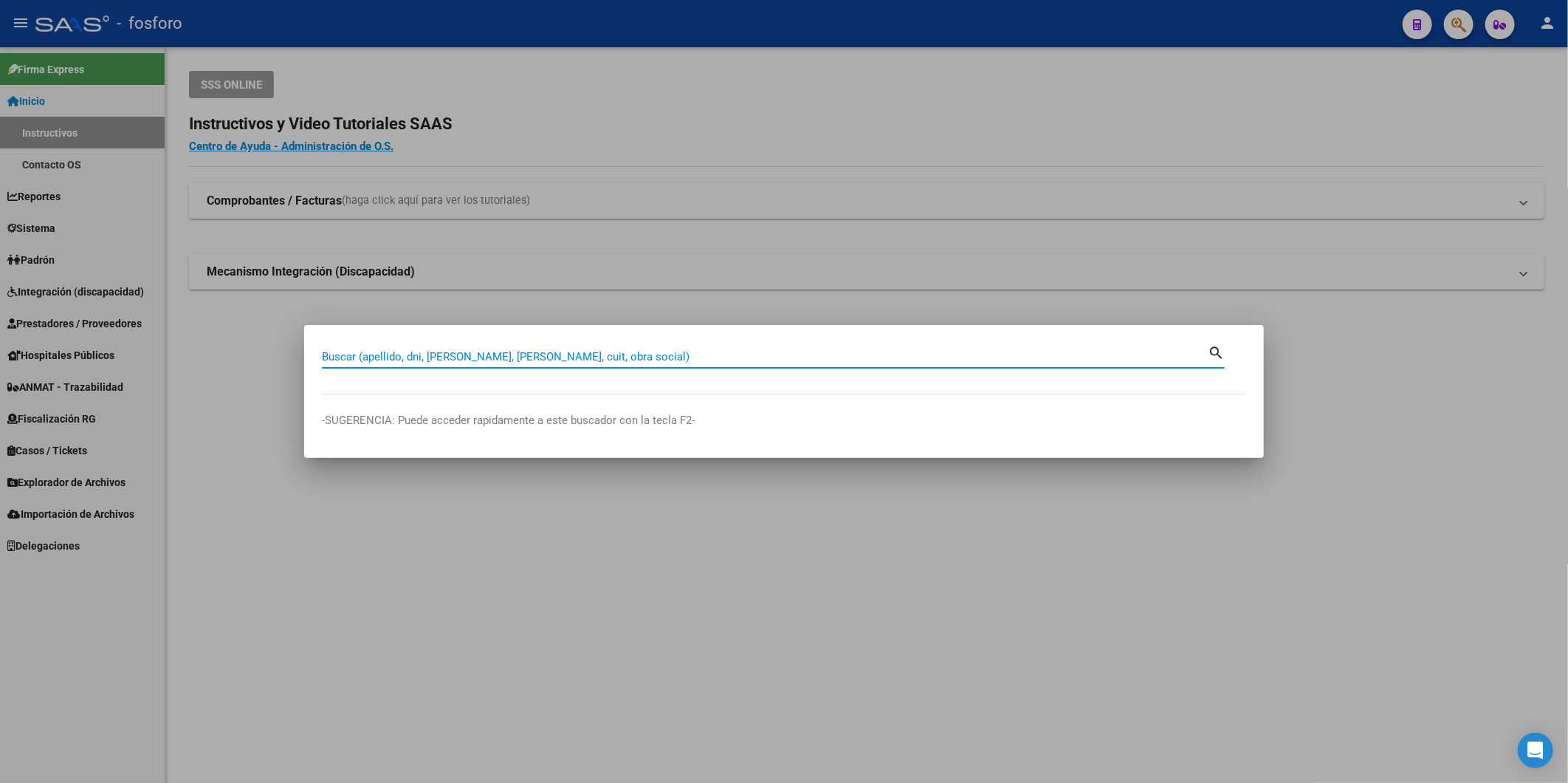
click at [621, 358] on input "Buscar (apellido, dni, [PERSON_NAME], [PERSON_NAME], cuit, obra social)" at bounding box center [765, 356] width 886 height 13
type input "1-80623"
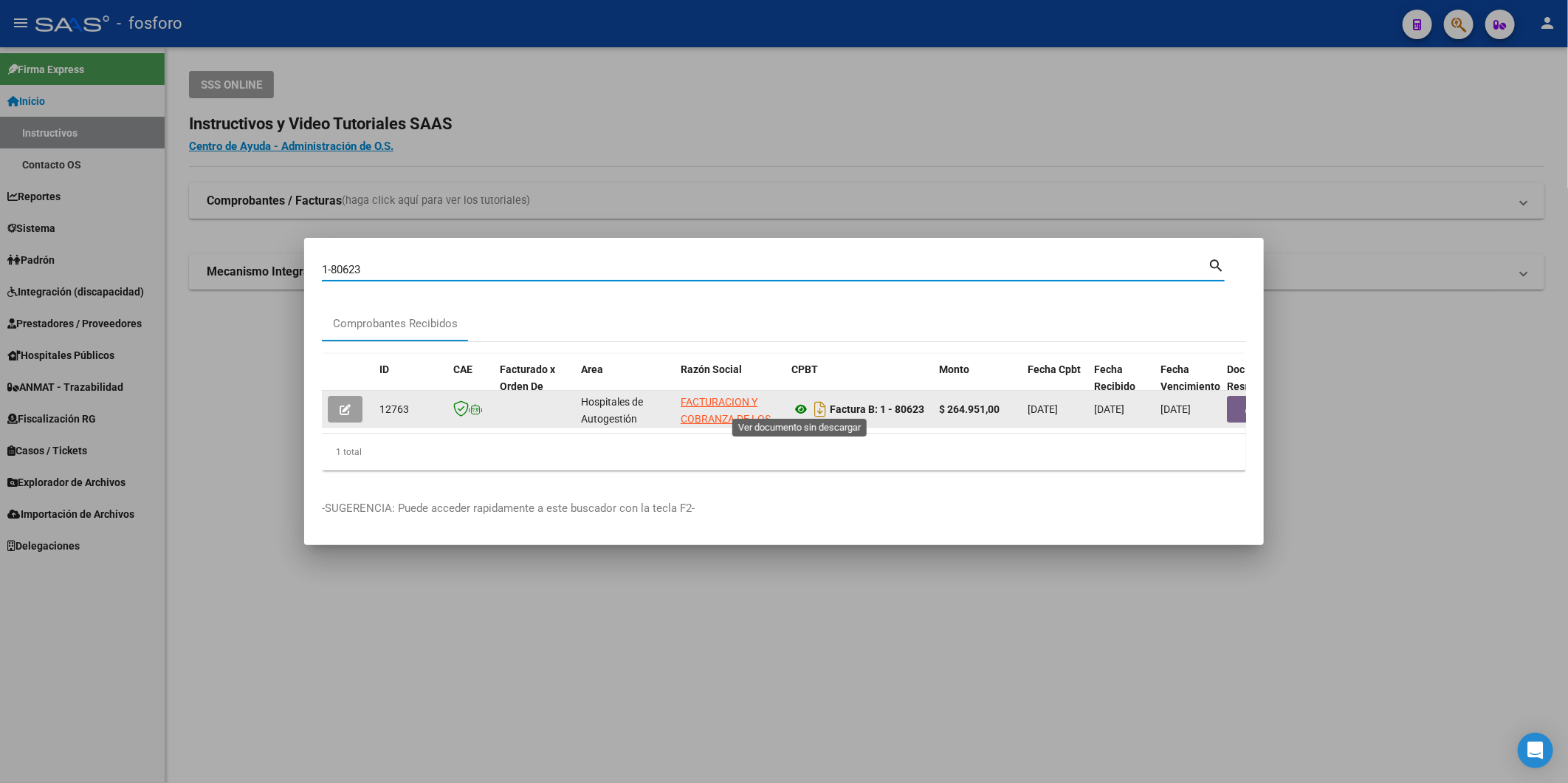
click at [802, 409] on icon at bounding box center [801, 408] width 19 height 17
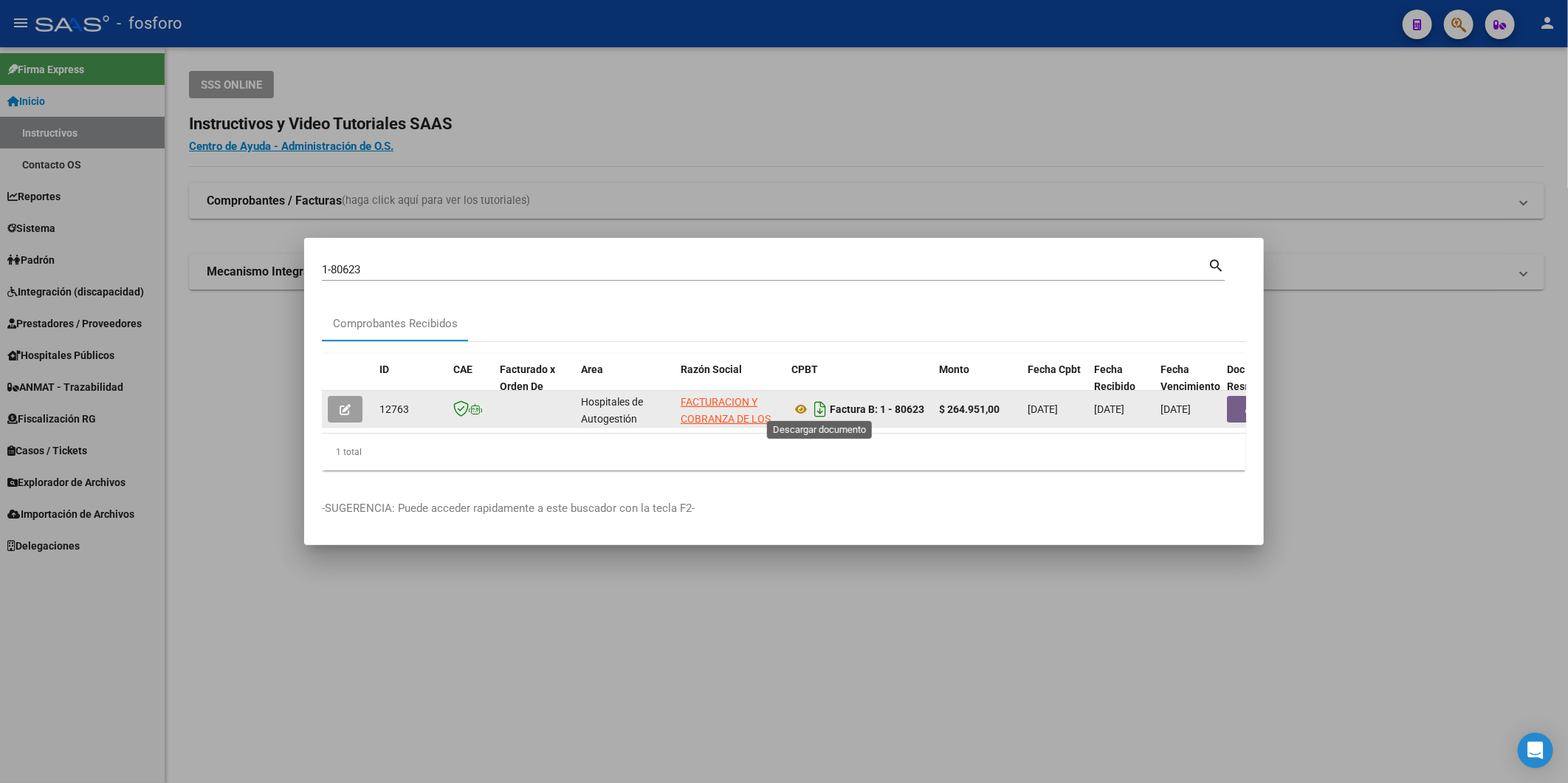
click at [824, 410] on icon "Descargar documento" at bounding box center [820, 408] width 19 height 23
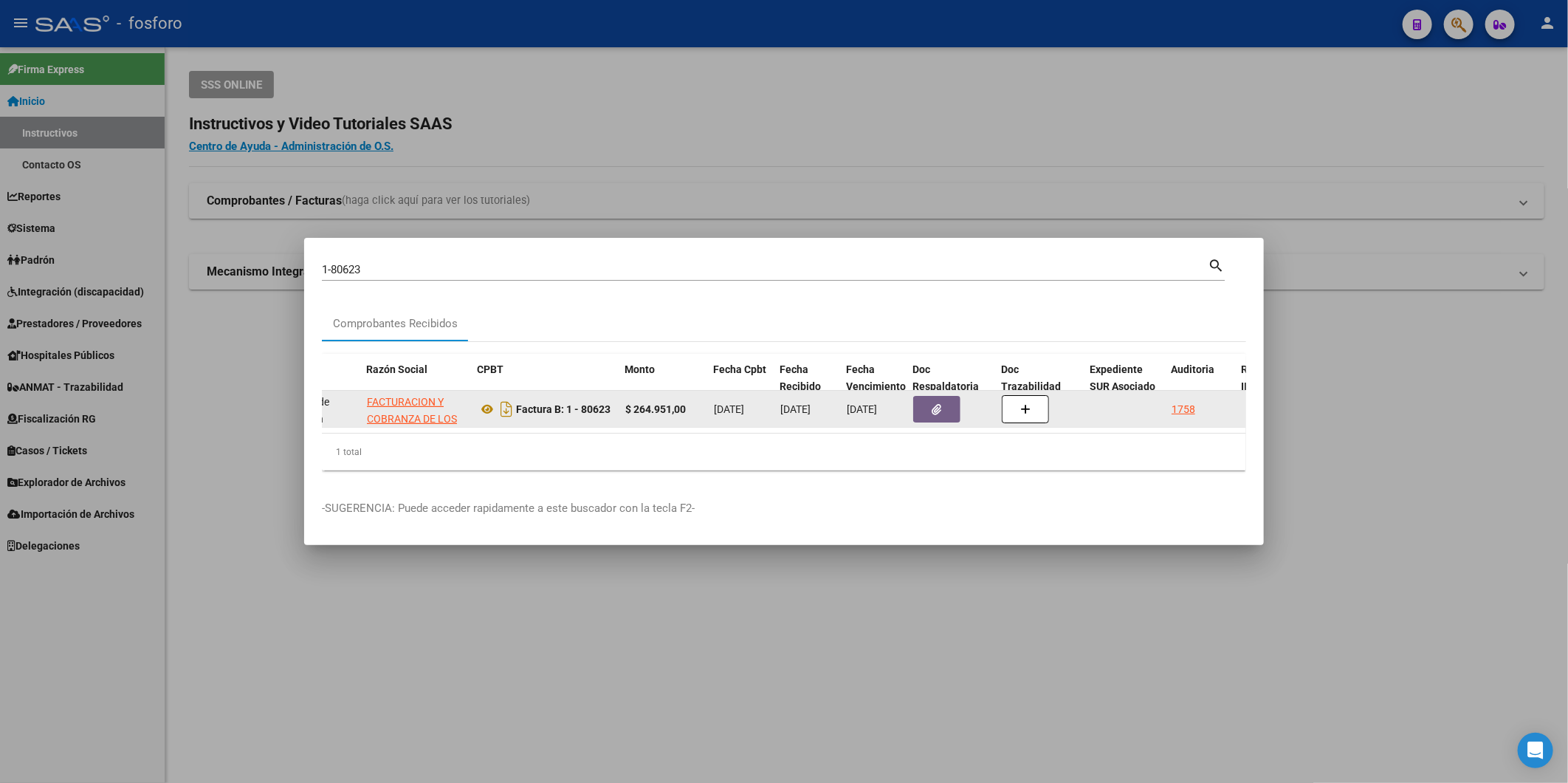
scroll to position [0, 332]
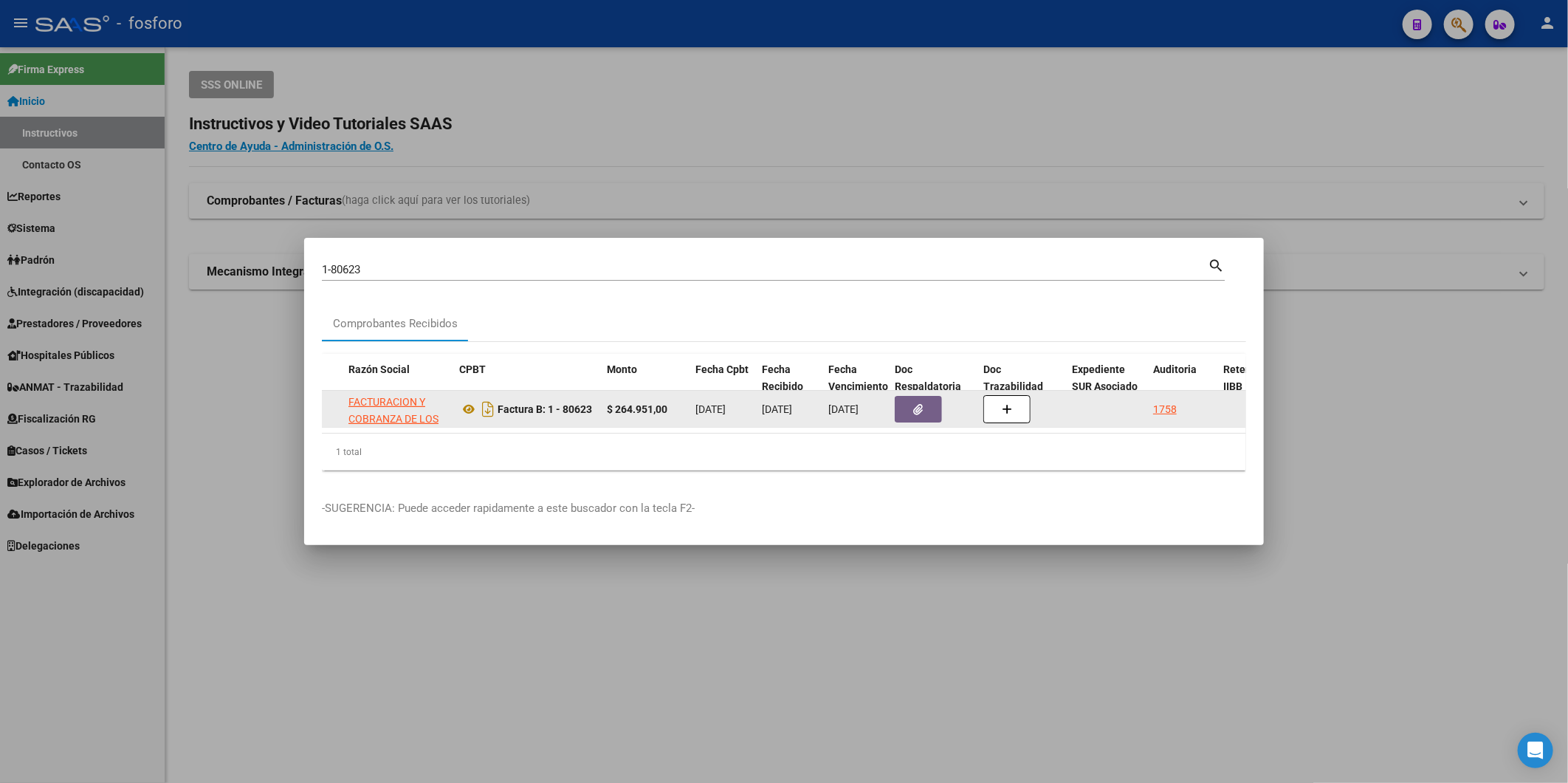
click at [925, 404] on button "button" at bounding box center [918, 408] width 47 height 27
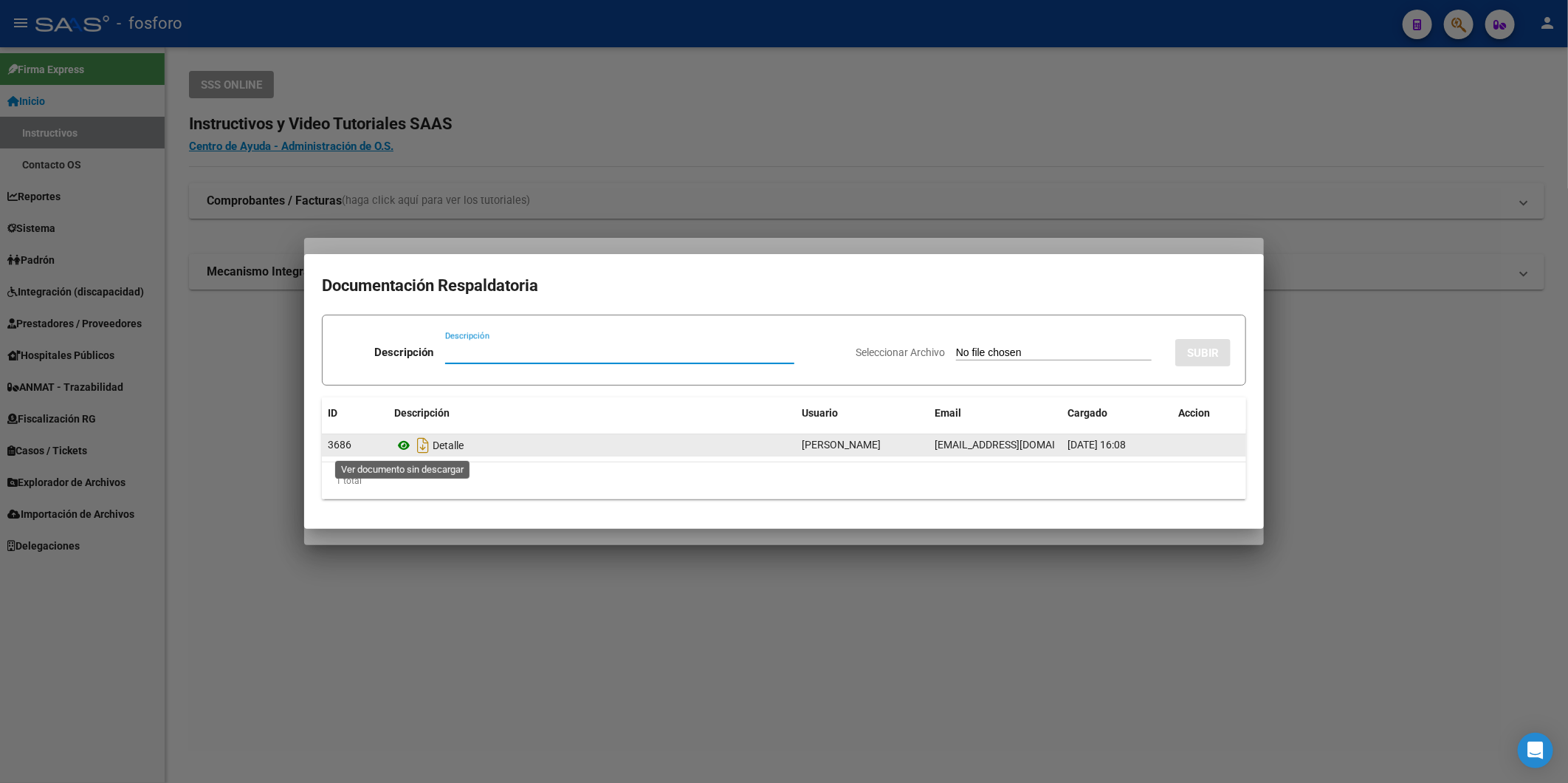
click at [400, 440] on icon at bounding box center [404, 445] width 19 height 17
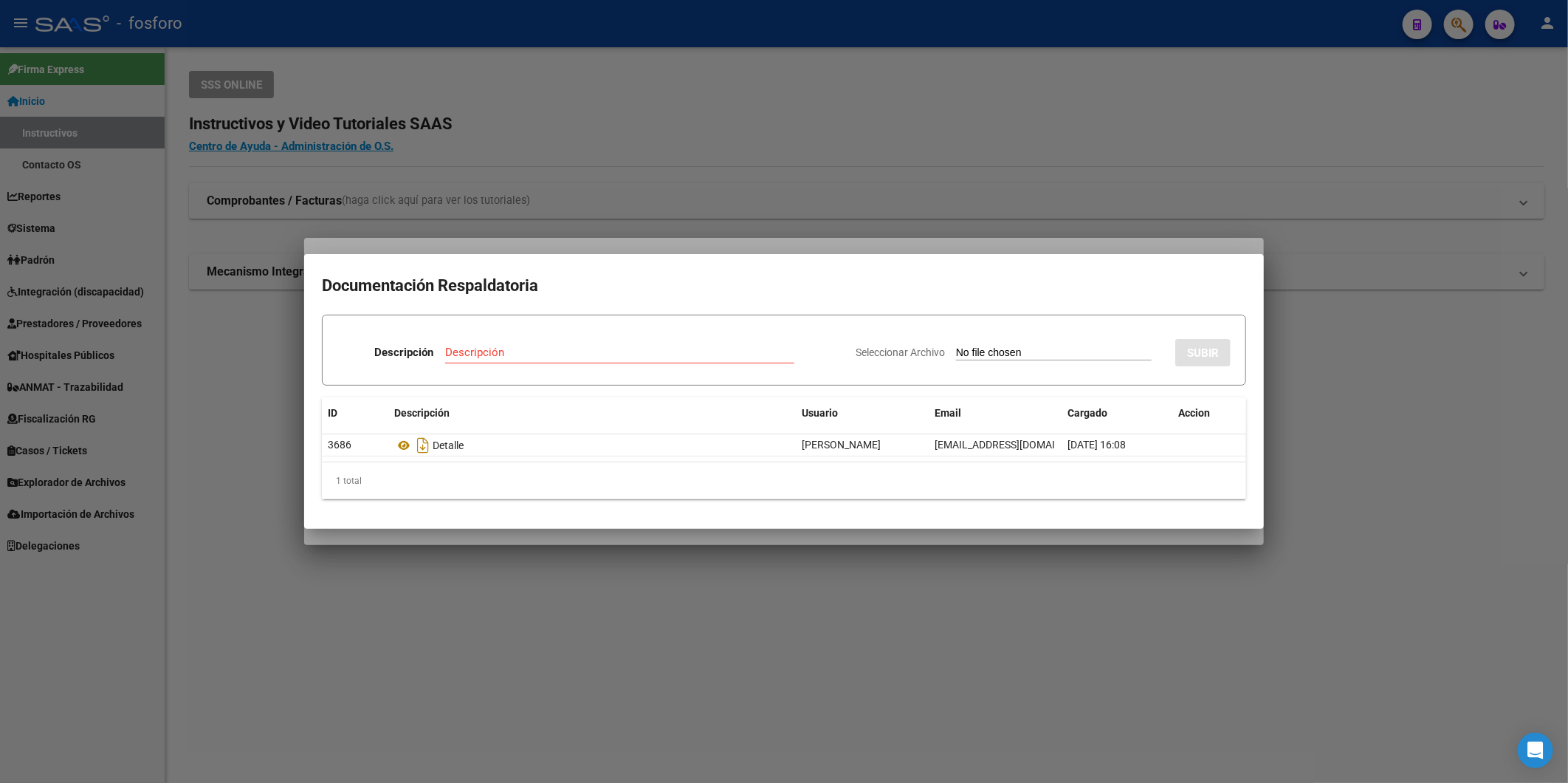
click at [914, 564] on div at bounding box center [784, 391] width 1568 height 783
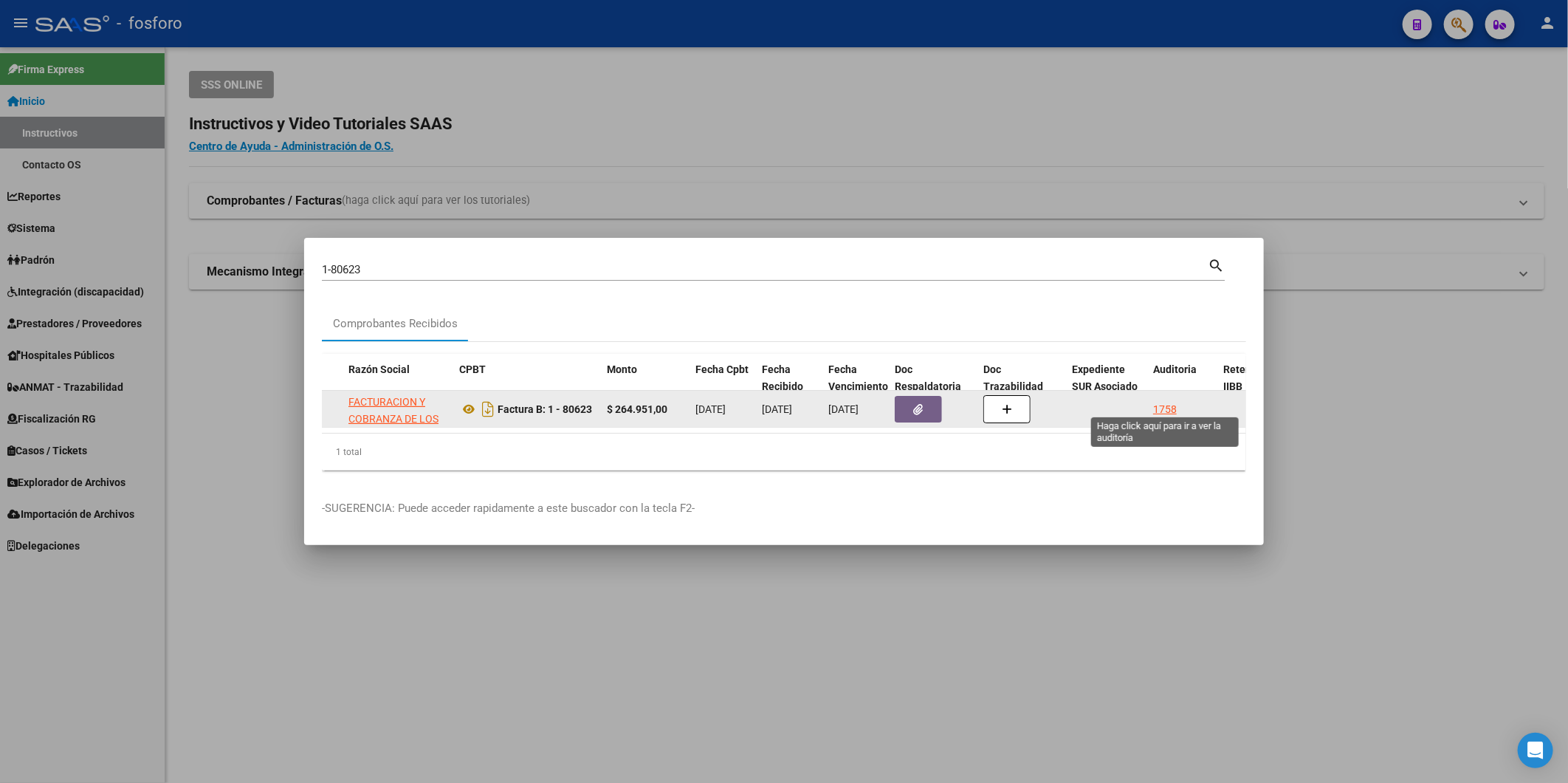
click at [1157, 401] on div "1758" at bounding box center [1165, 409] width 23 height 17
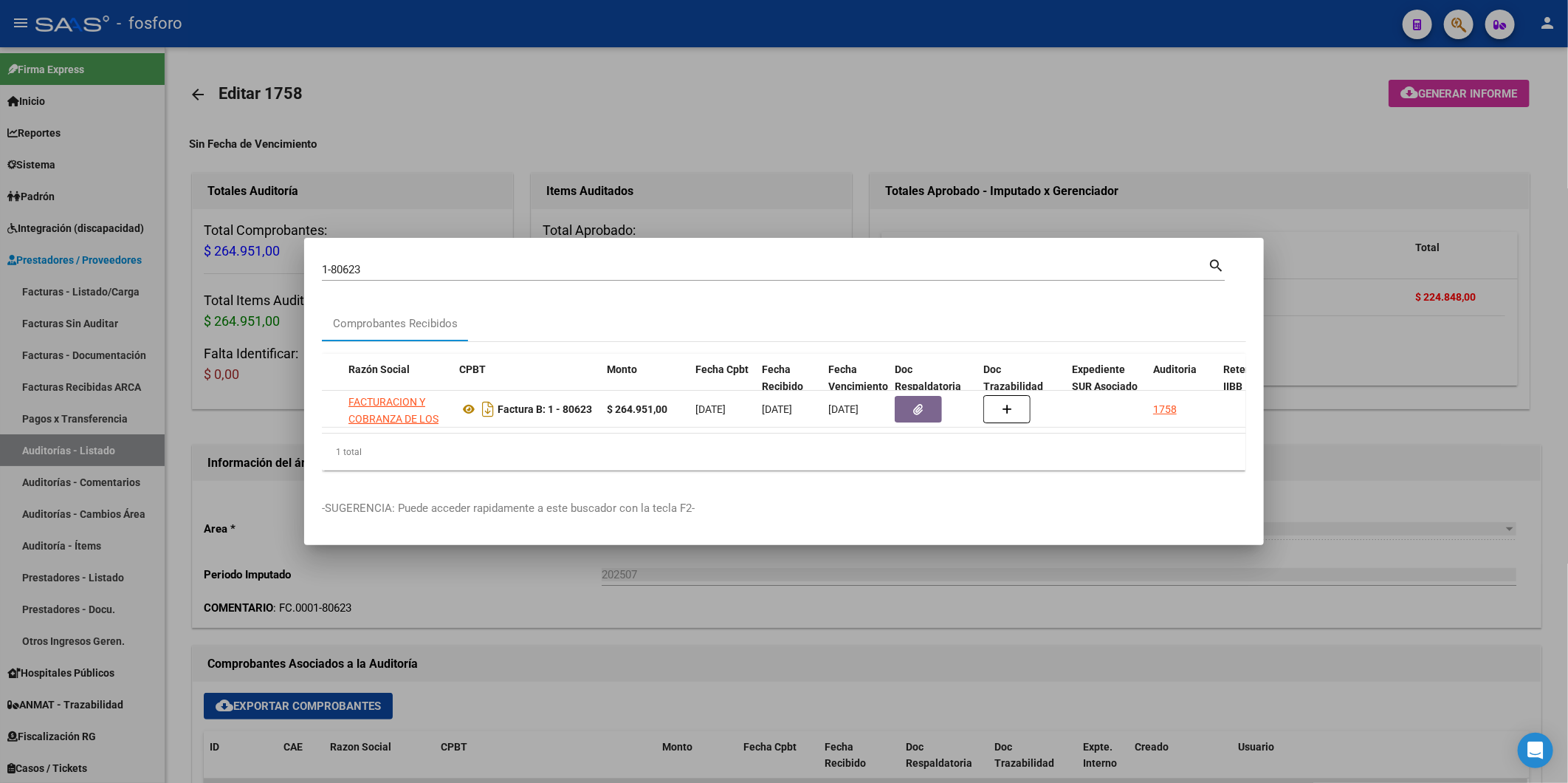
click at [1440, 101] on div at bounding box center [784, 391] width 1568 height 783
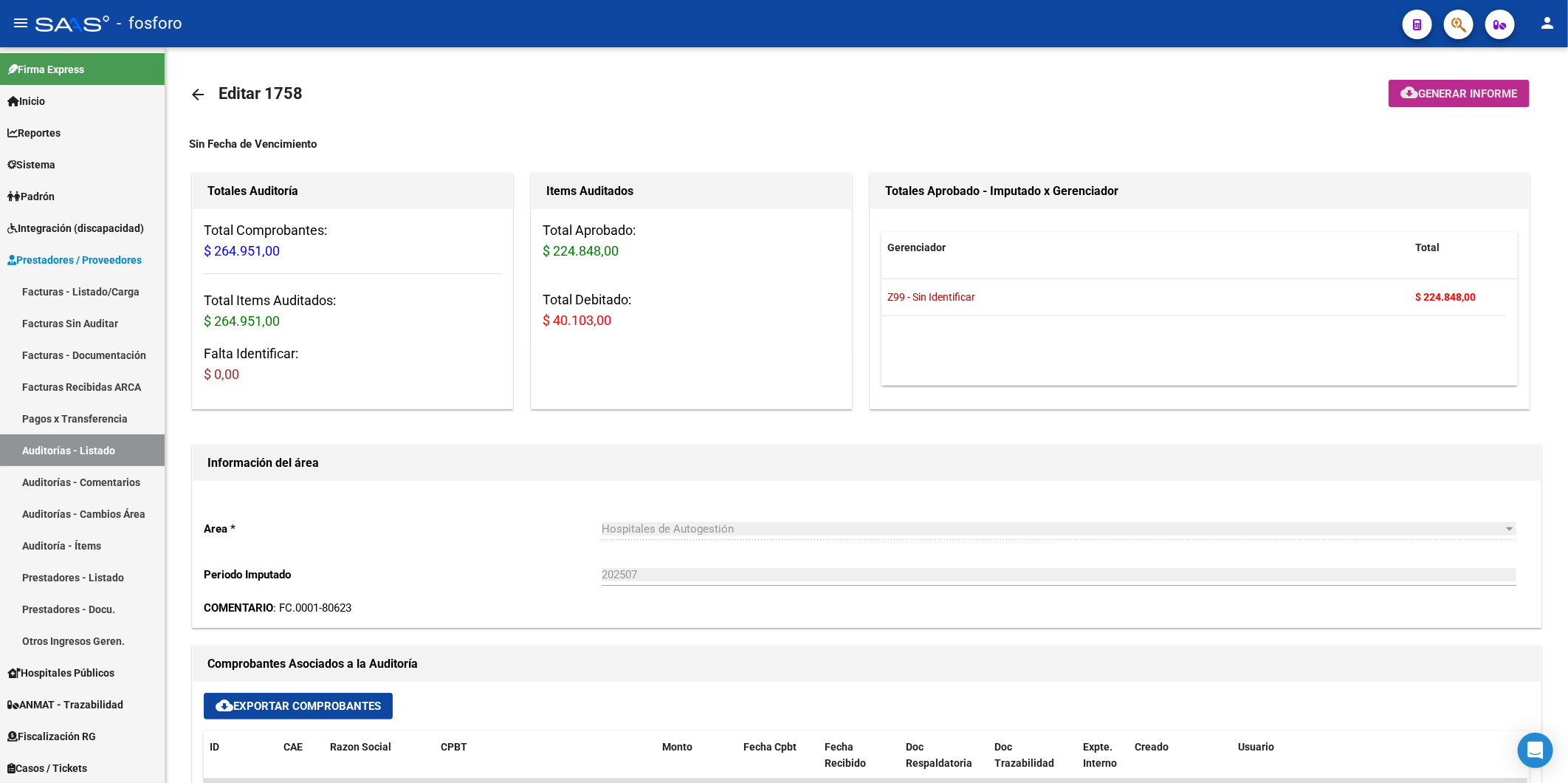
click at [1440, 101] on button "cloud_download Generar informe" at bounding box center [1460, 94] width 141 height 28
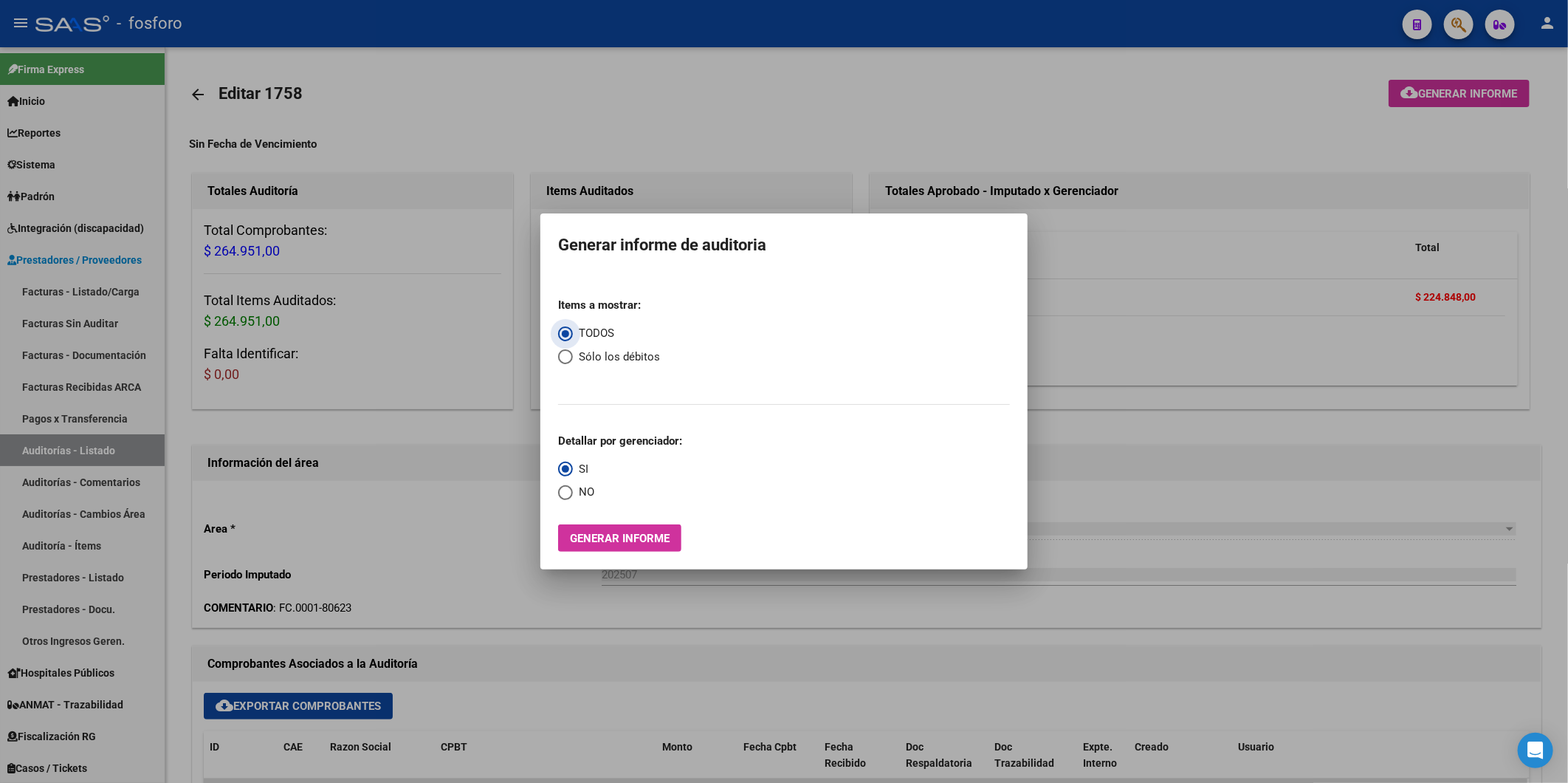
click at [649, 549] on button "Generar informe" at bounding box center [620, 538] width 123 height 28
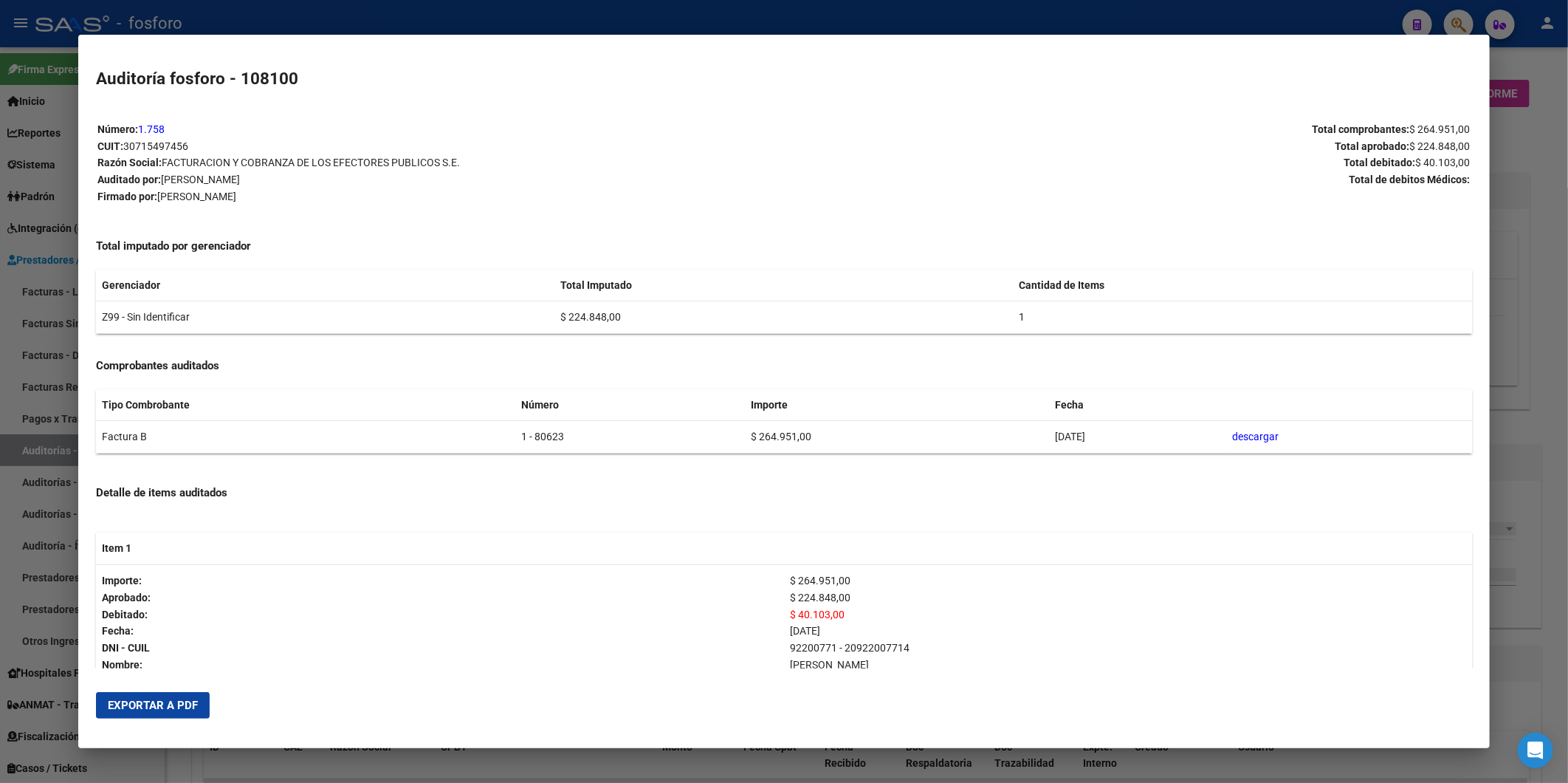
click at [175, 709] on span "Exportar a PDF" at bounding box center [153, 704] width 90 height 13
click at [1519, 230] on div at bounding box center [784, 391] width 1568 height 783
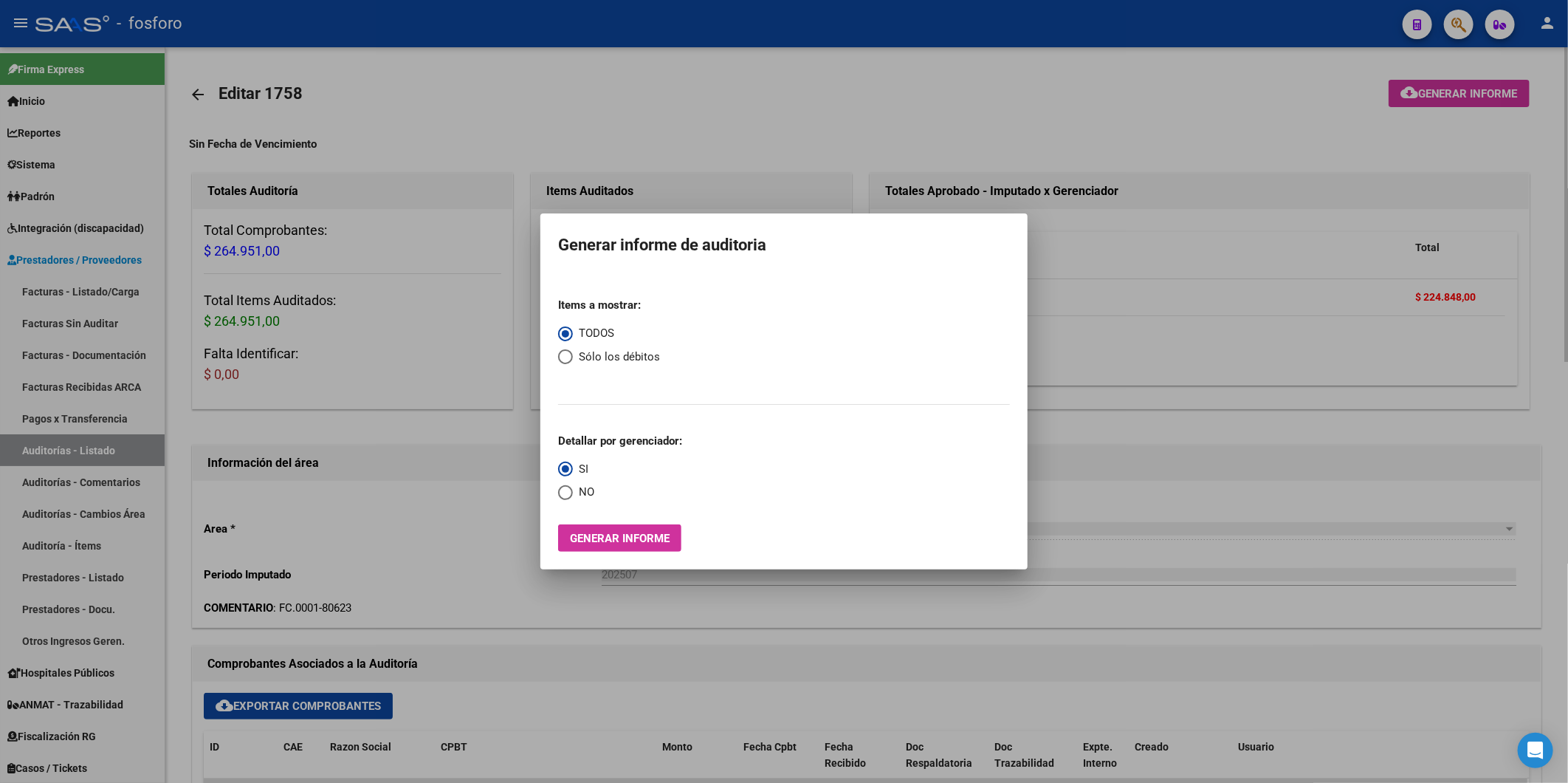
drag, startPoint x: 1102, startPoint y: 87, endPoint x: 1120, endPoint y: 89, distance: 18.1
click at [1103, 87] on div at bounding box center [784, 391] width 1568 height 783
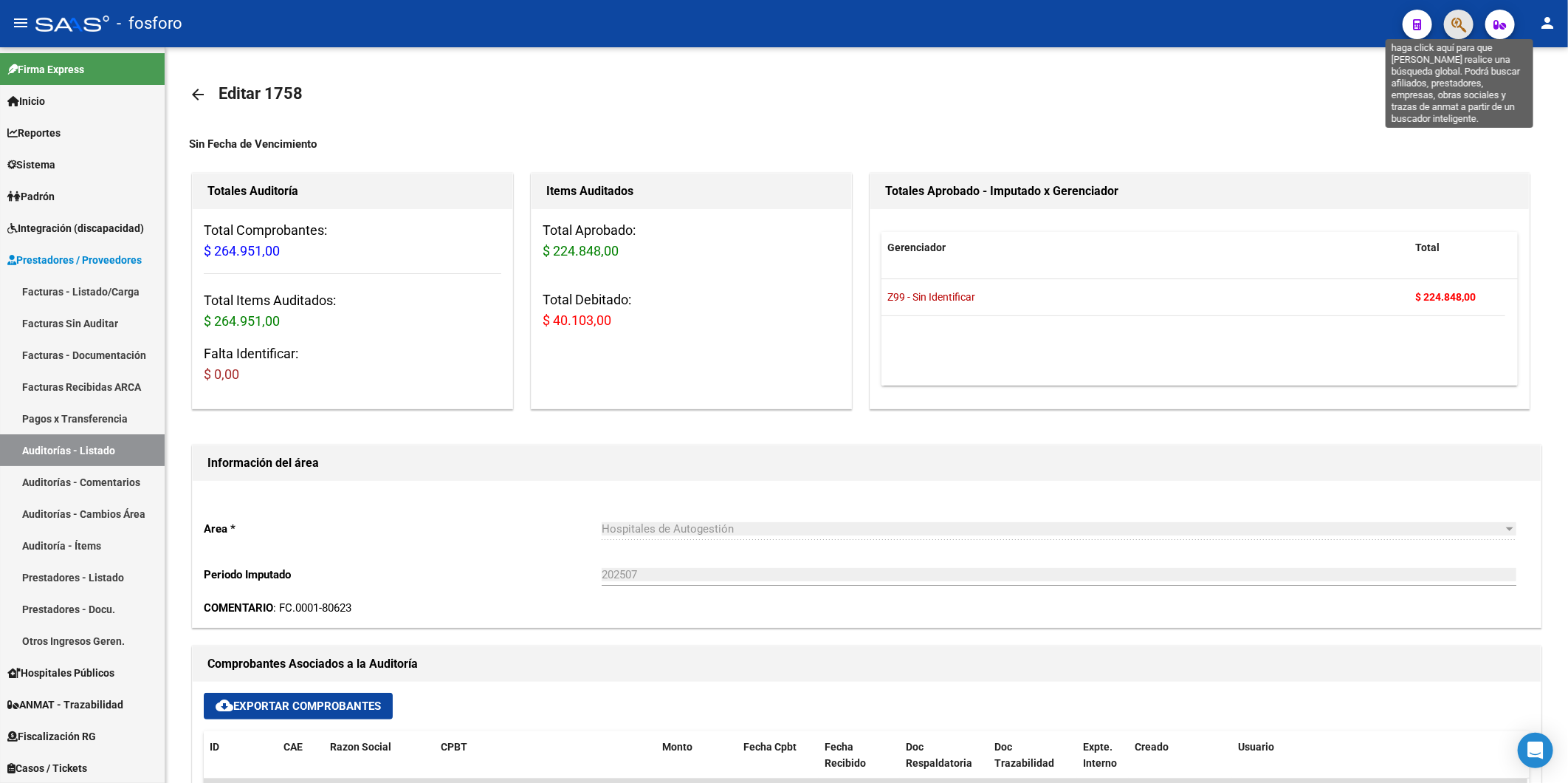
click at [1452, 29] on icon "button" at bounding box center [1459, 25] width 15 height 17
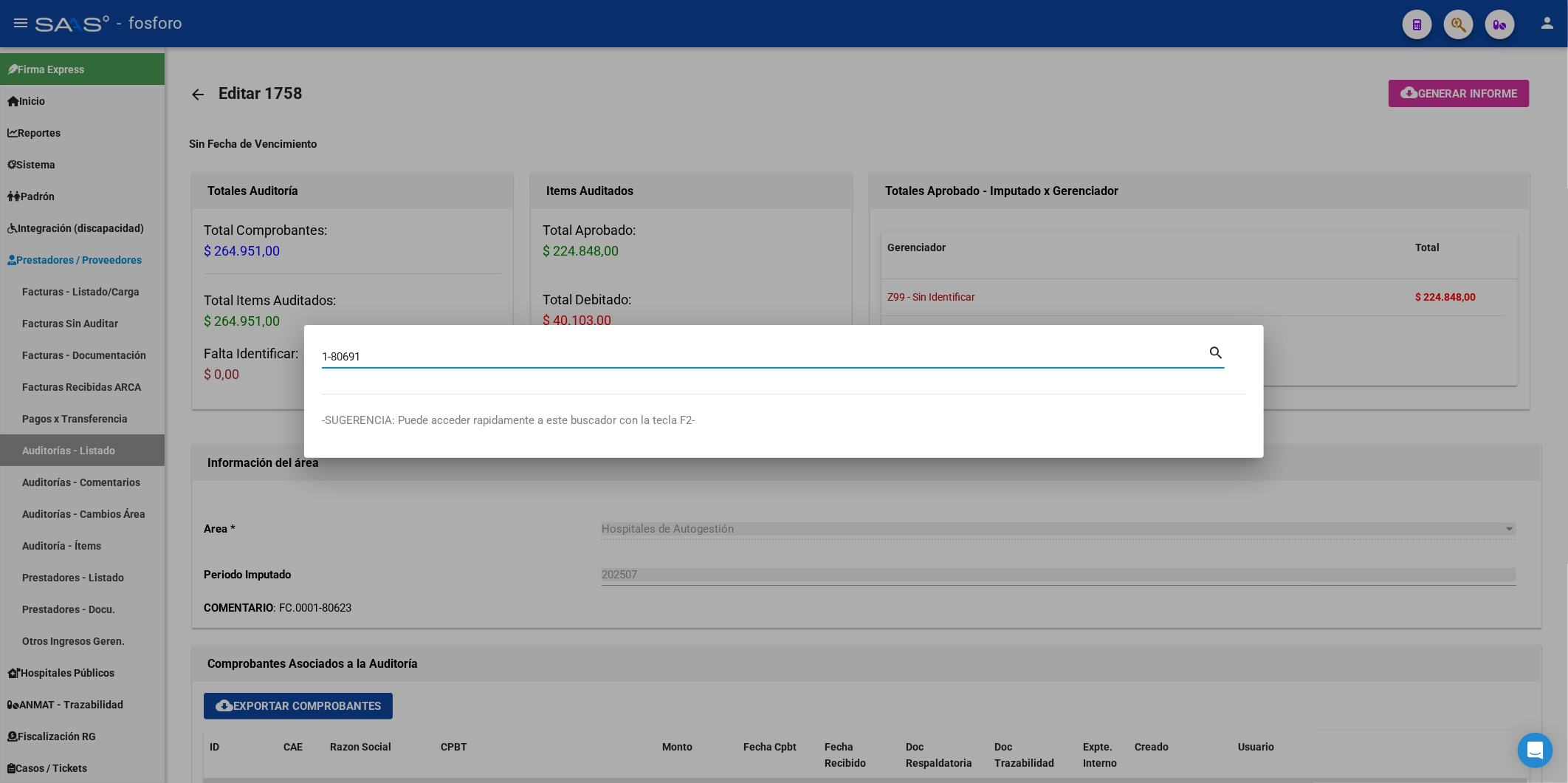
type input "1-80691"
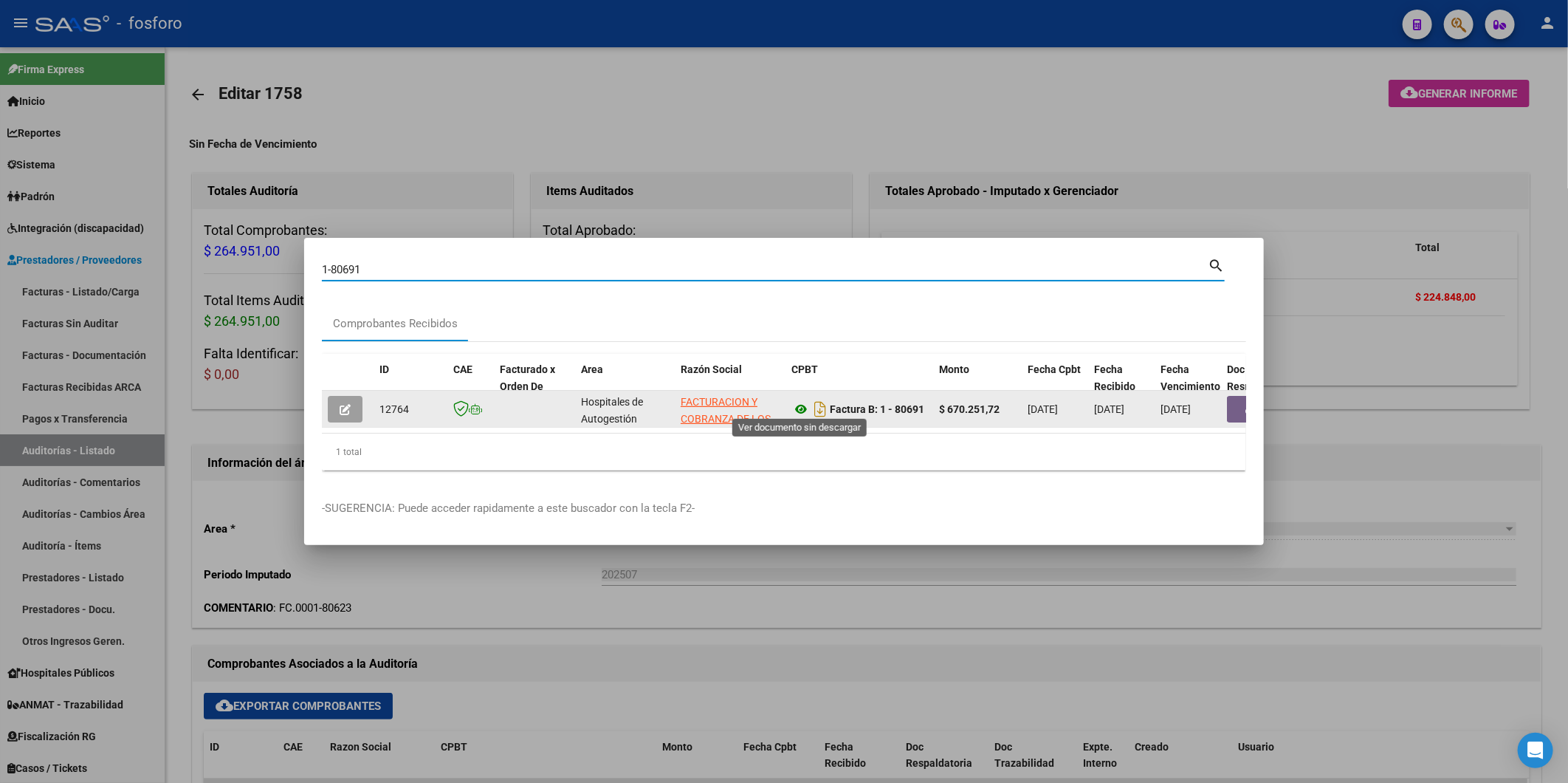
click at [798, 404] on icon at bounding box center [801, 408] width 19 height 17
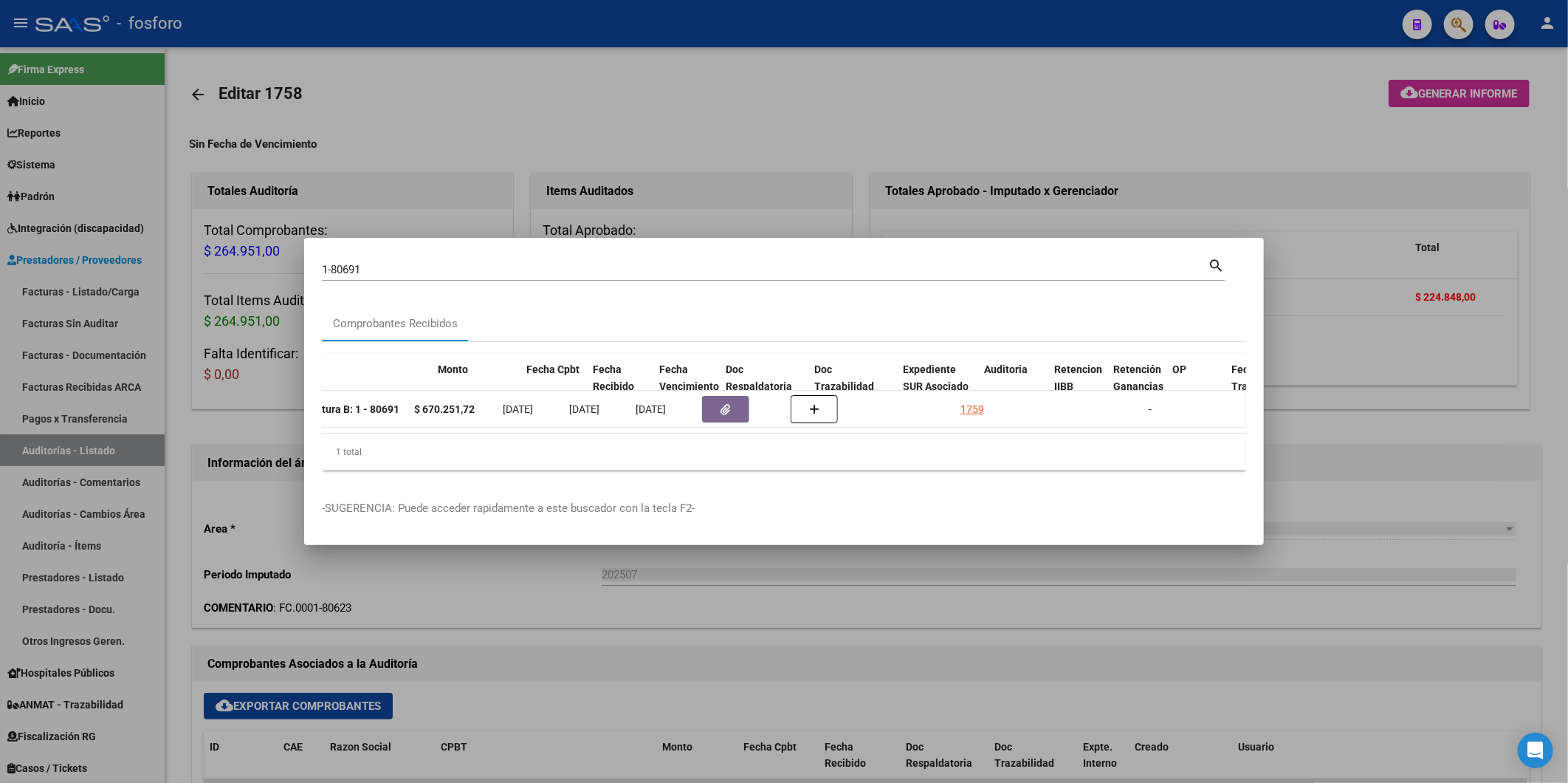
scroll to position [0, 534]
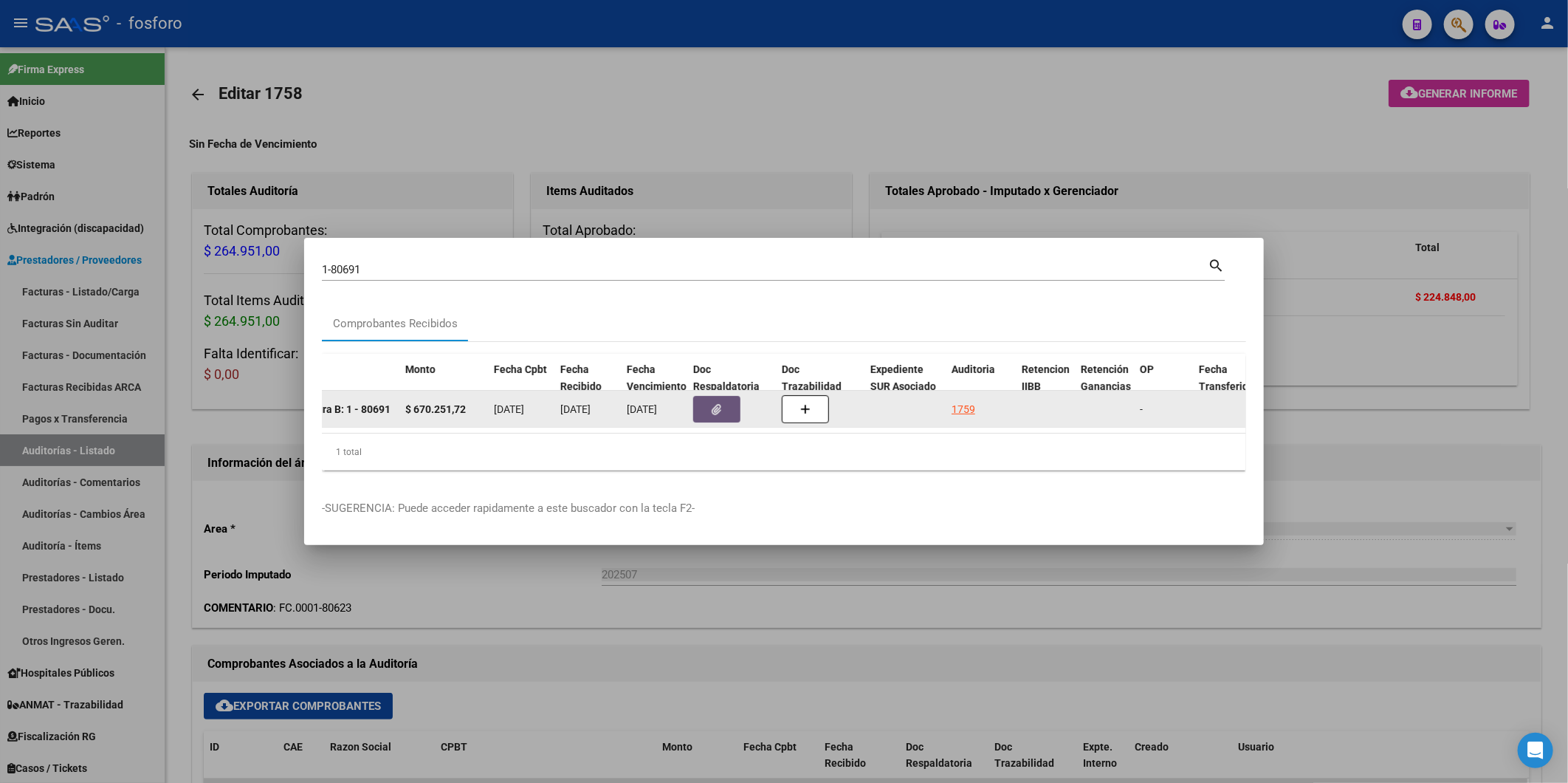
click at [723, 406] on button "button" at bounding box center [716, 408] width 47 height 27
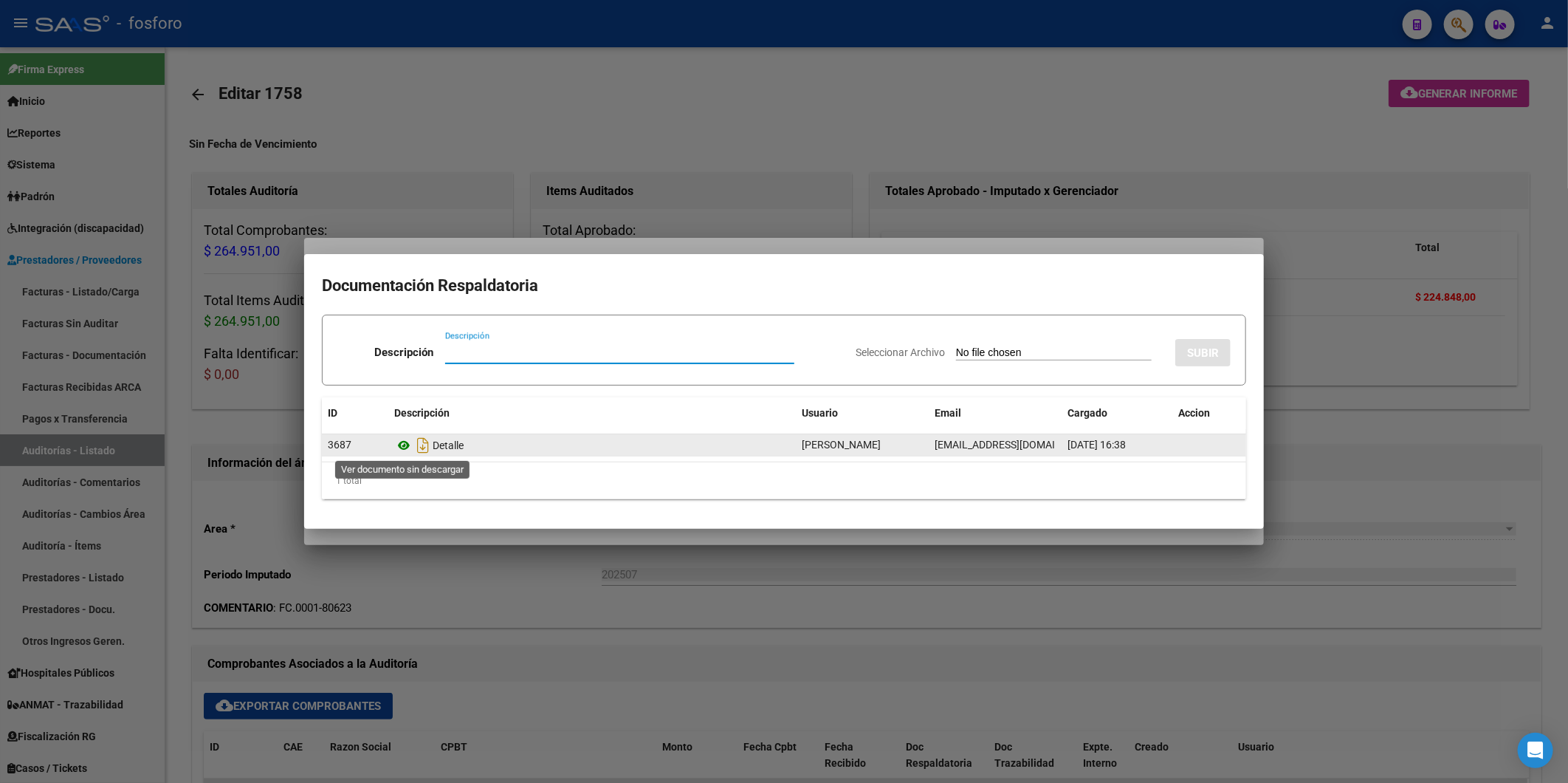
click at [408, 441] on icon at bounding box center [404, 445] width 19 height 17
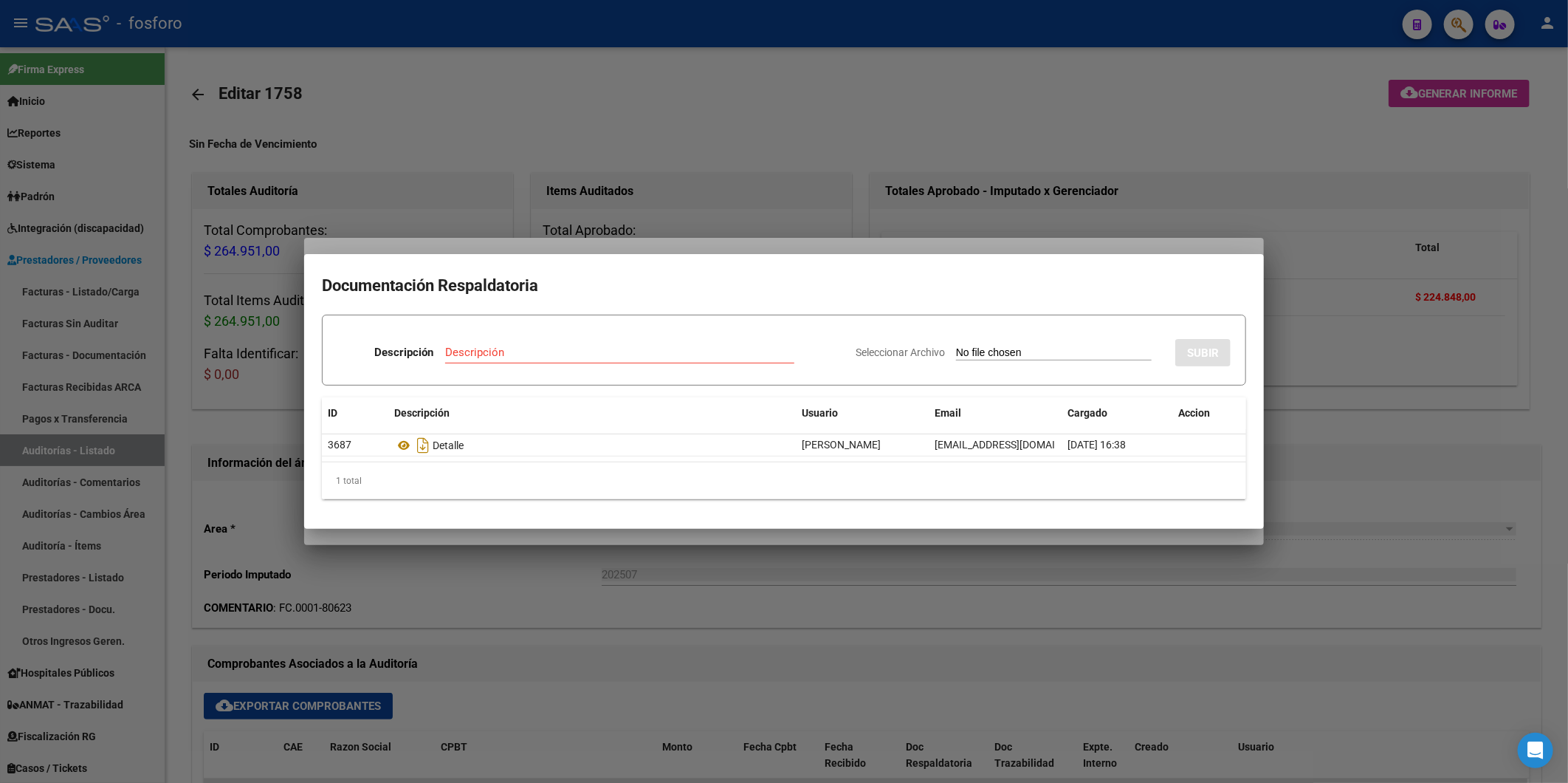
click at [579, 574] on div at bounding box center [784, 391] width 1568 height 783
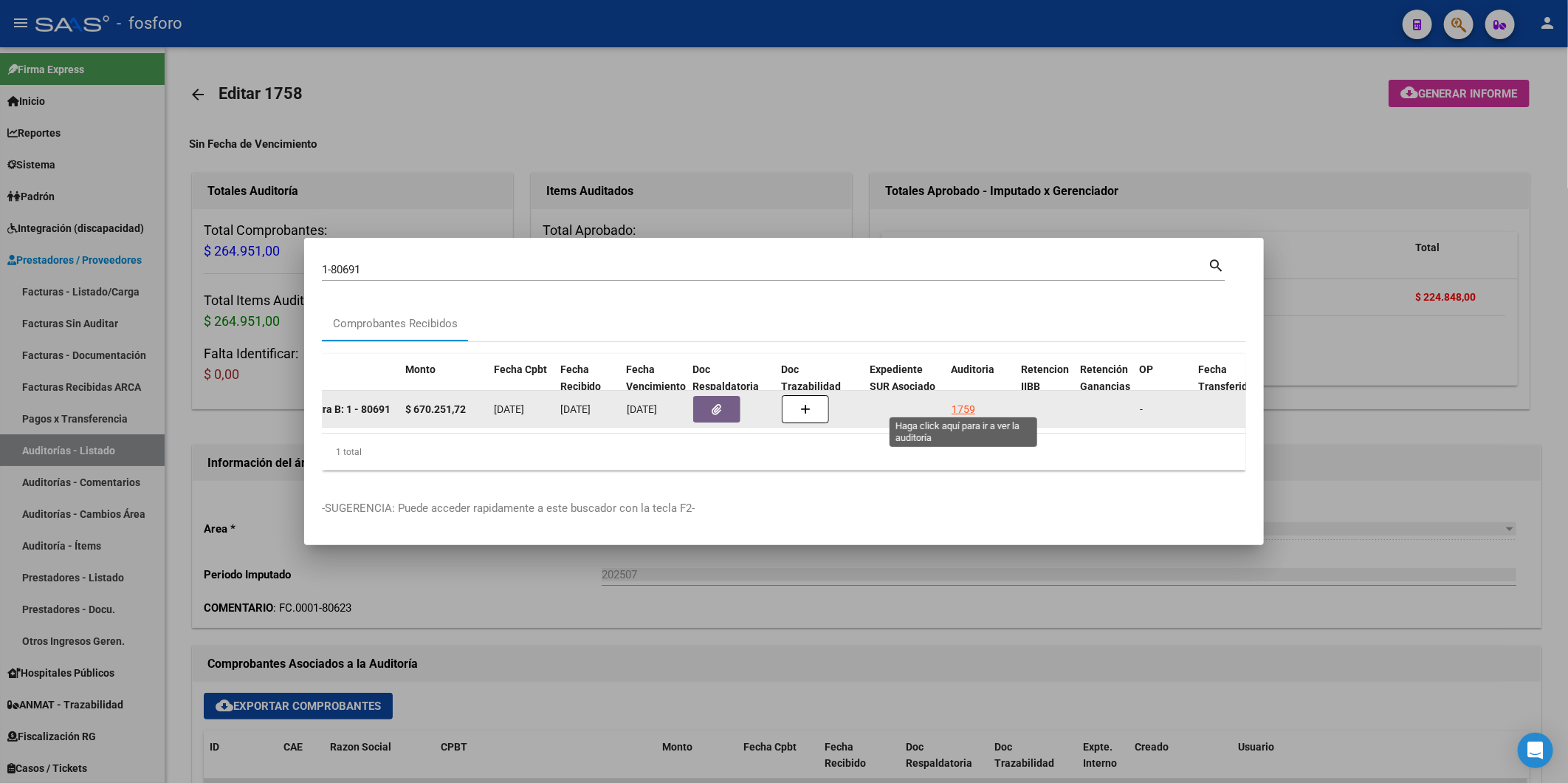
click at [961, 401] on div "1759" at bounding box center [963, 409] width 23 height 17
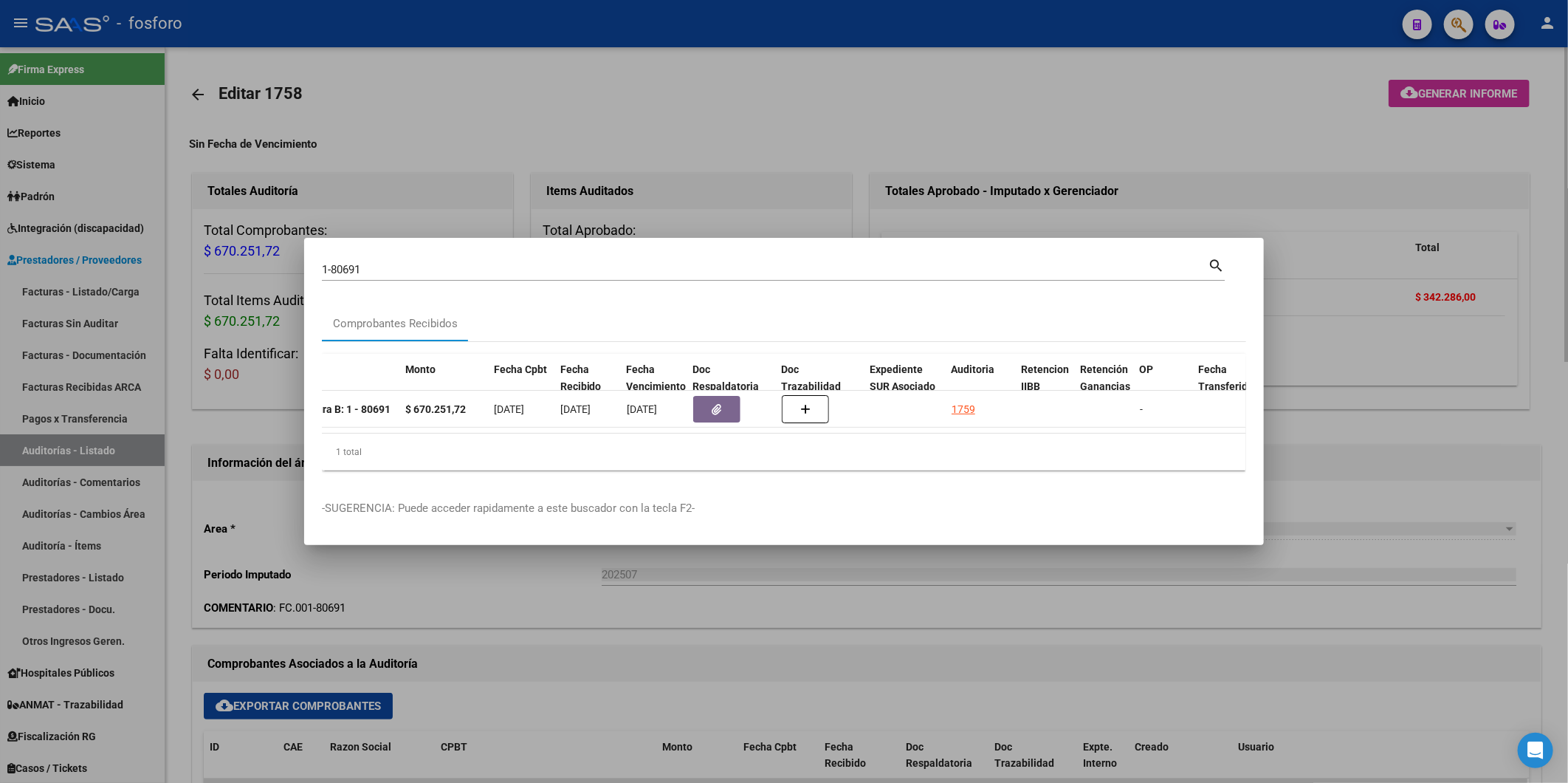
click at [1444, 99] on div at bounding box center [784, 391] width 1568 height 783
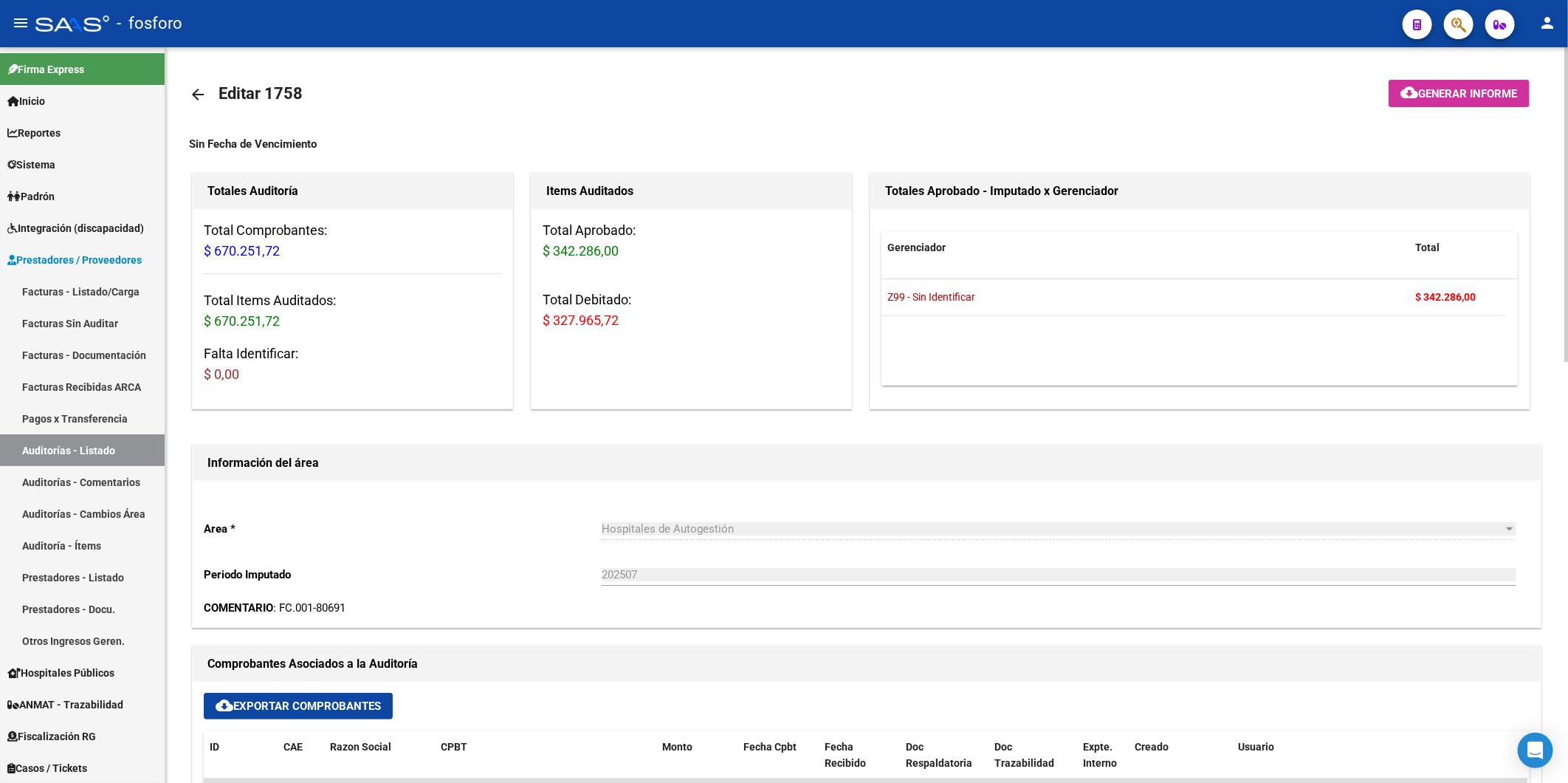
click at [1444, 99] on span "Generar informe" at bounding box center [1468, 93] width 100 height 13
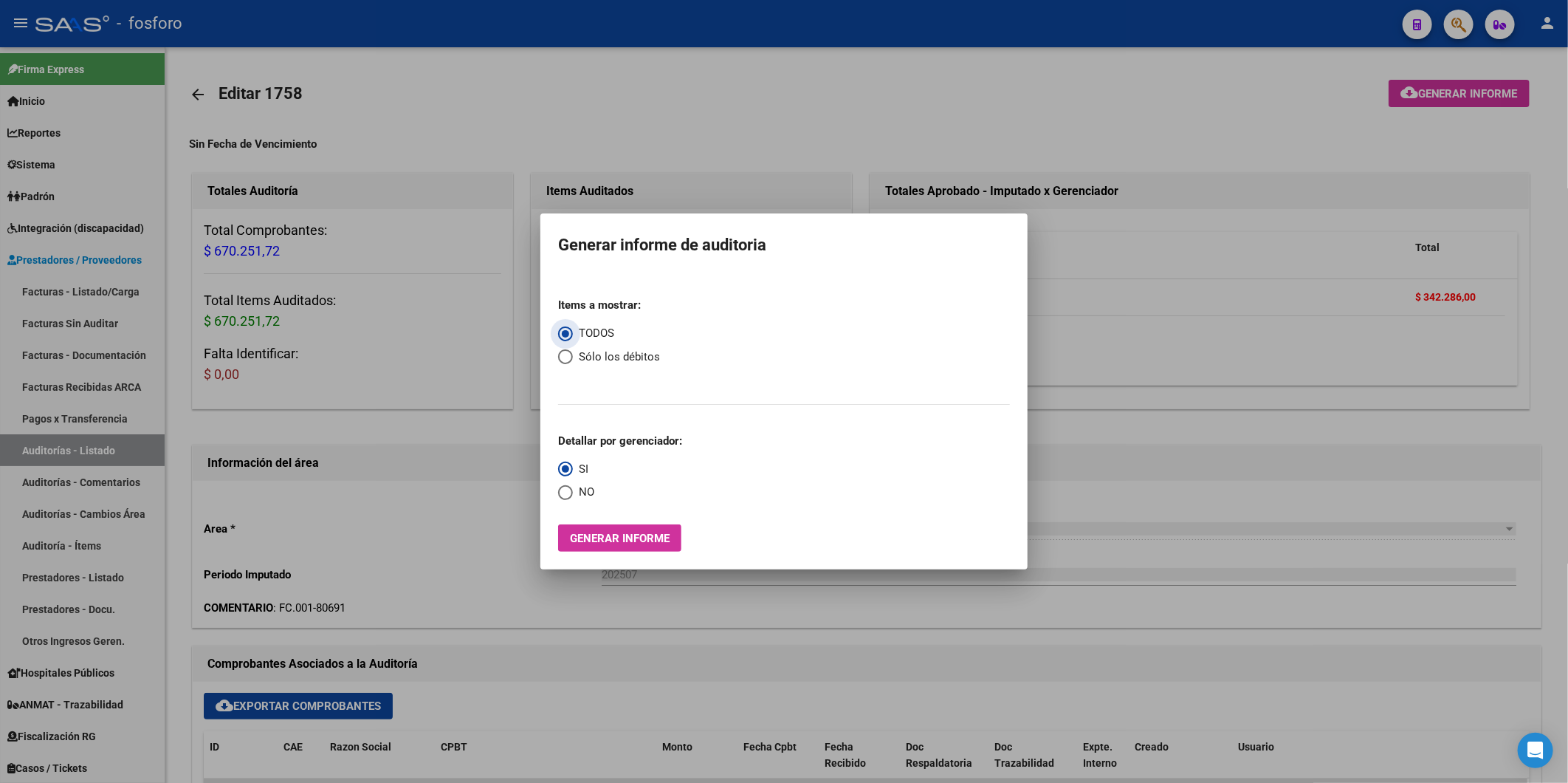
click at [649, 533] on span "Generar informe" at bounding box center [619, 538] width 100 height 13
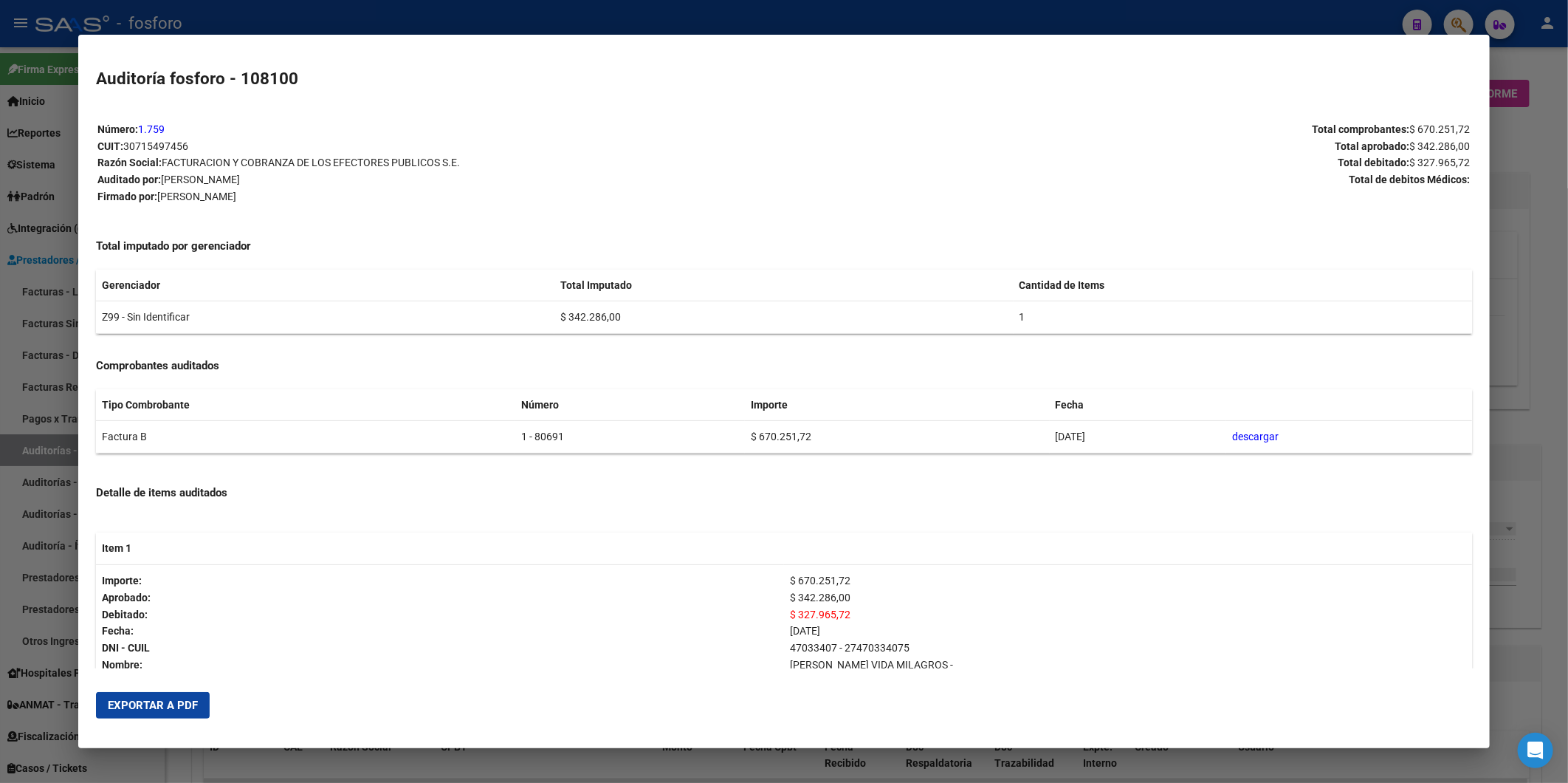
click at [158, 721] on mat-dialog-actions "Exportar a PDF" at bounding box center [784, 705] width 1376 height 50
click at [161, 699] on span "Exportar a PDF" at bounding box center [153, 704] width 90 height 13
click at [1553, 385] on div at bounding box center [784, 391] width 1568 height 783
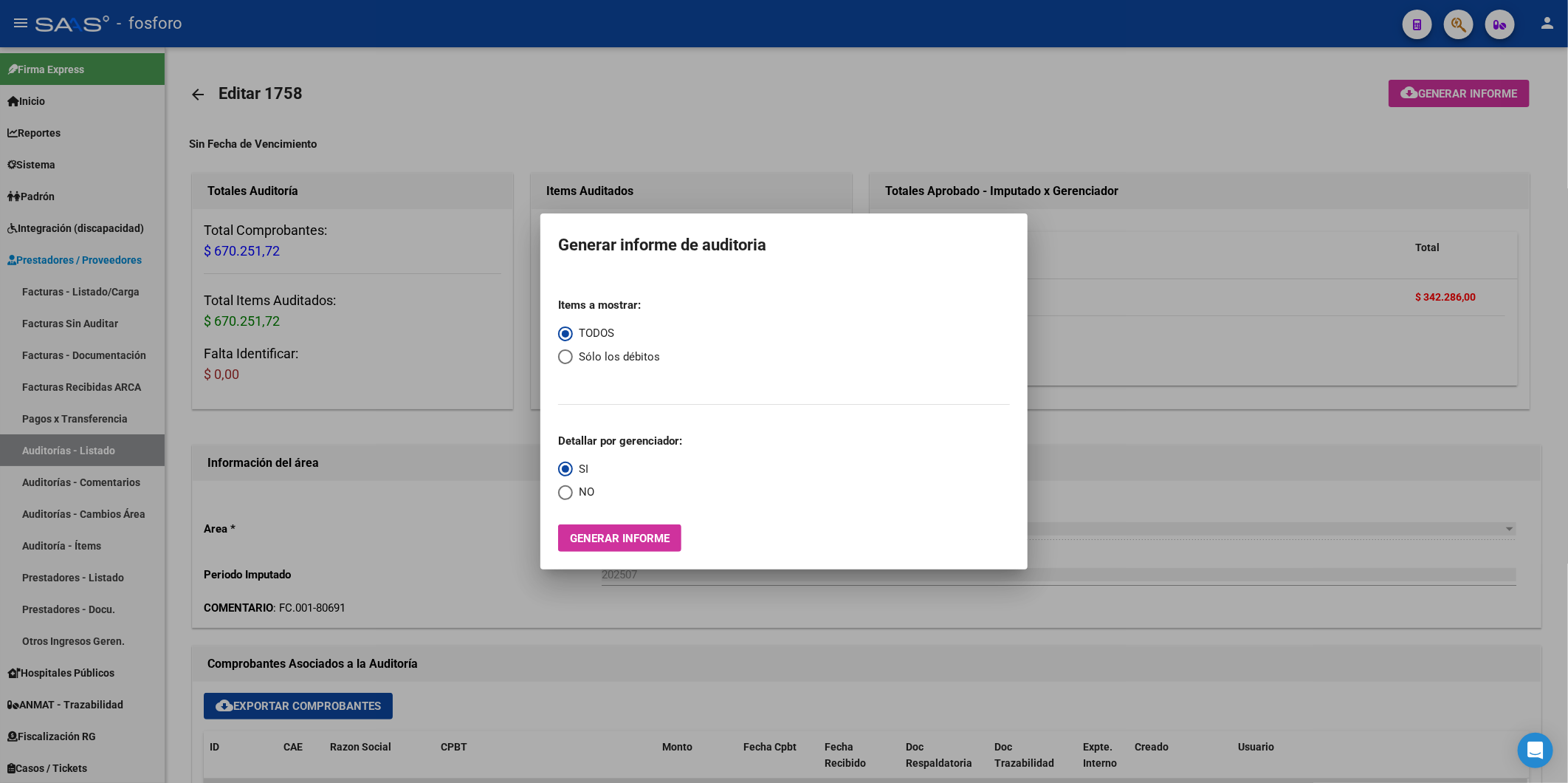
click at [914, 92] on div at bounding box center [784, 391] width 1568 height 783
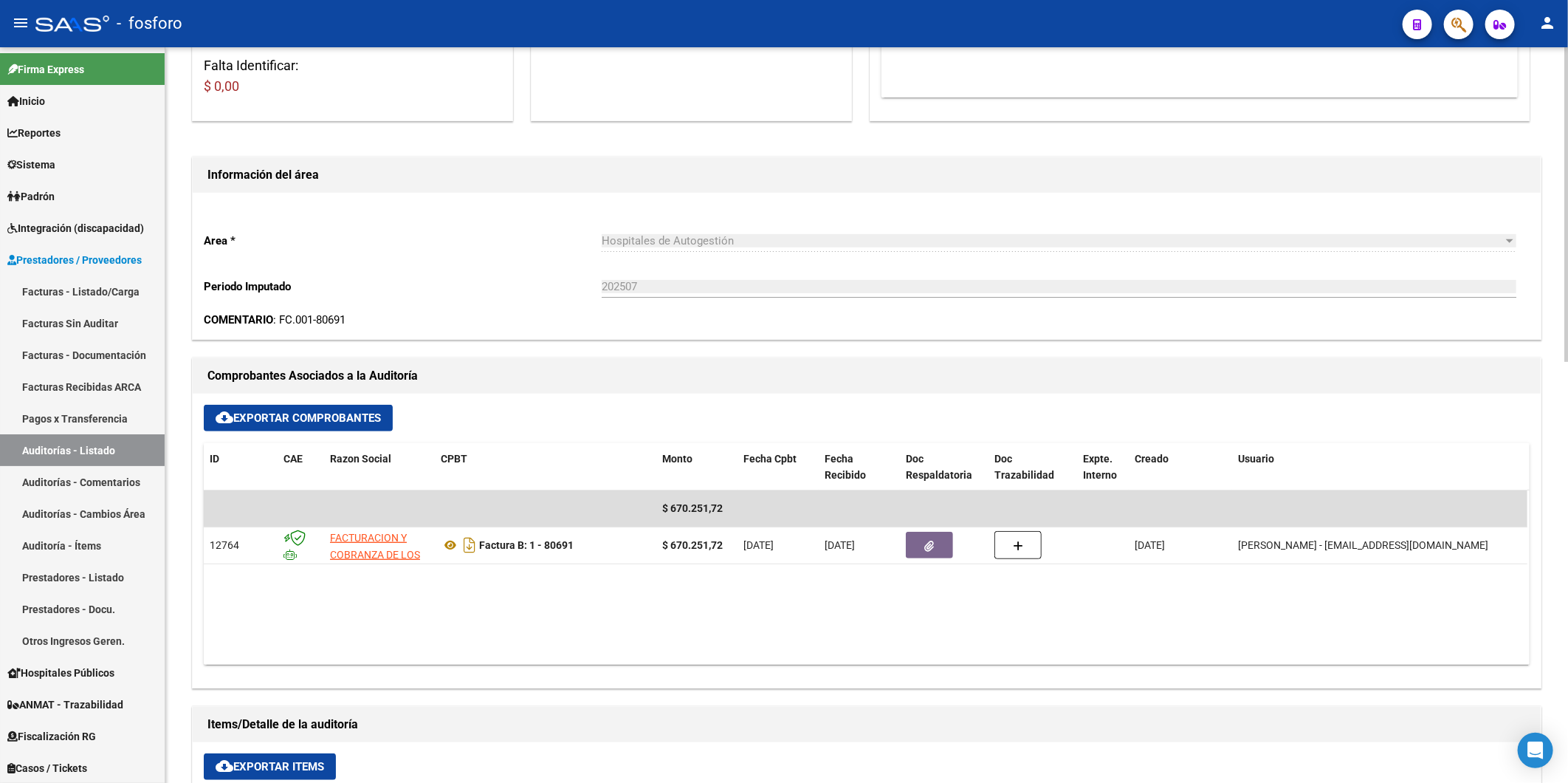
scroll to position [291, 0]
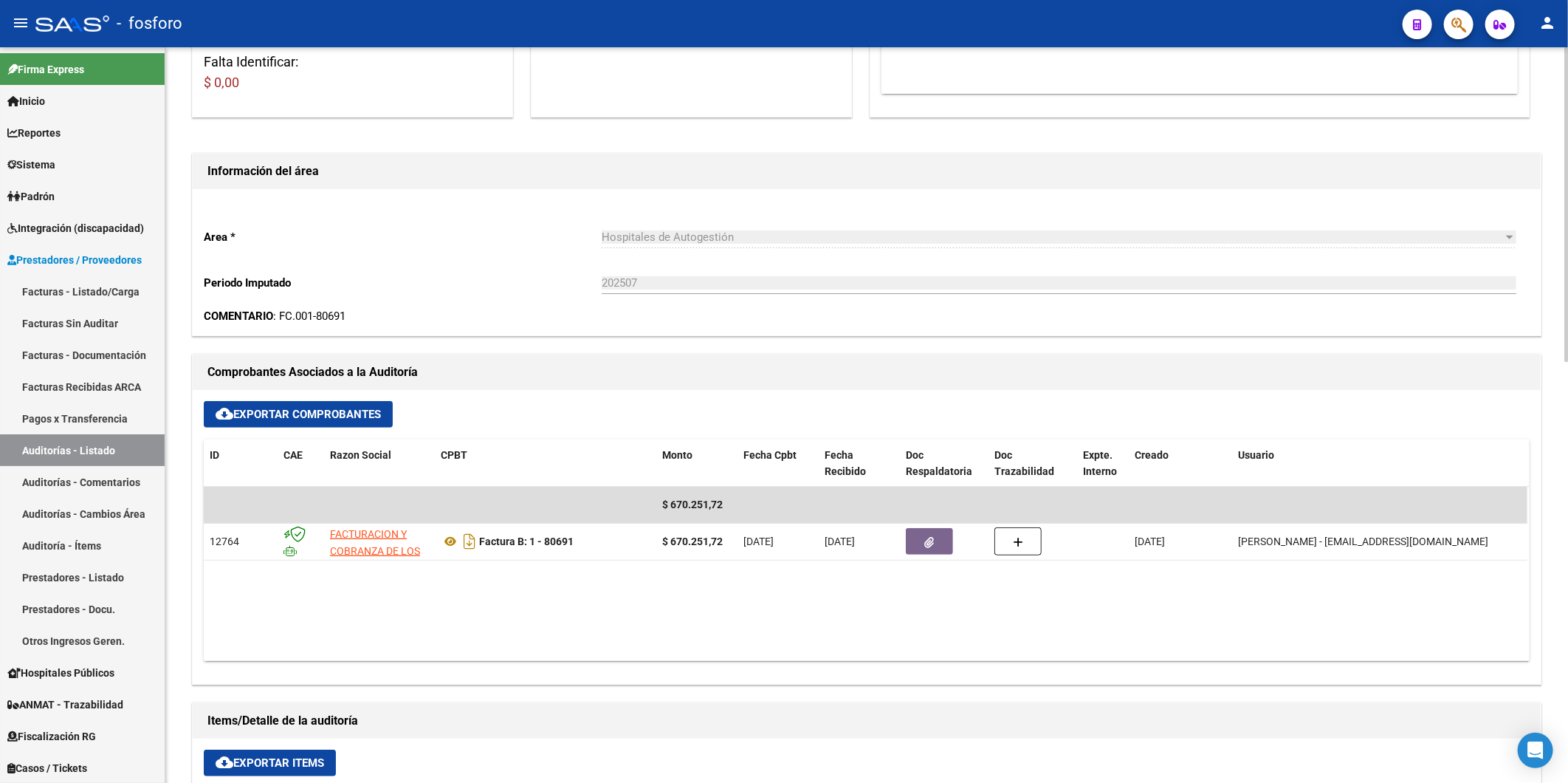
click at [1568, 349] on html "menu - fosforo person Firma Express Inicio Instructivos Contacto OS Reportes In…" at bounding box center [784, 391] width 1568 height 783
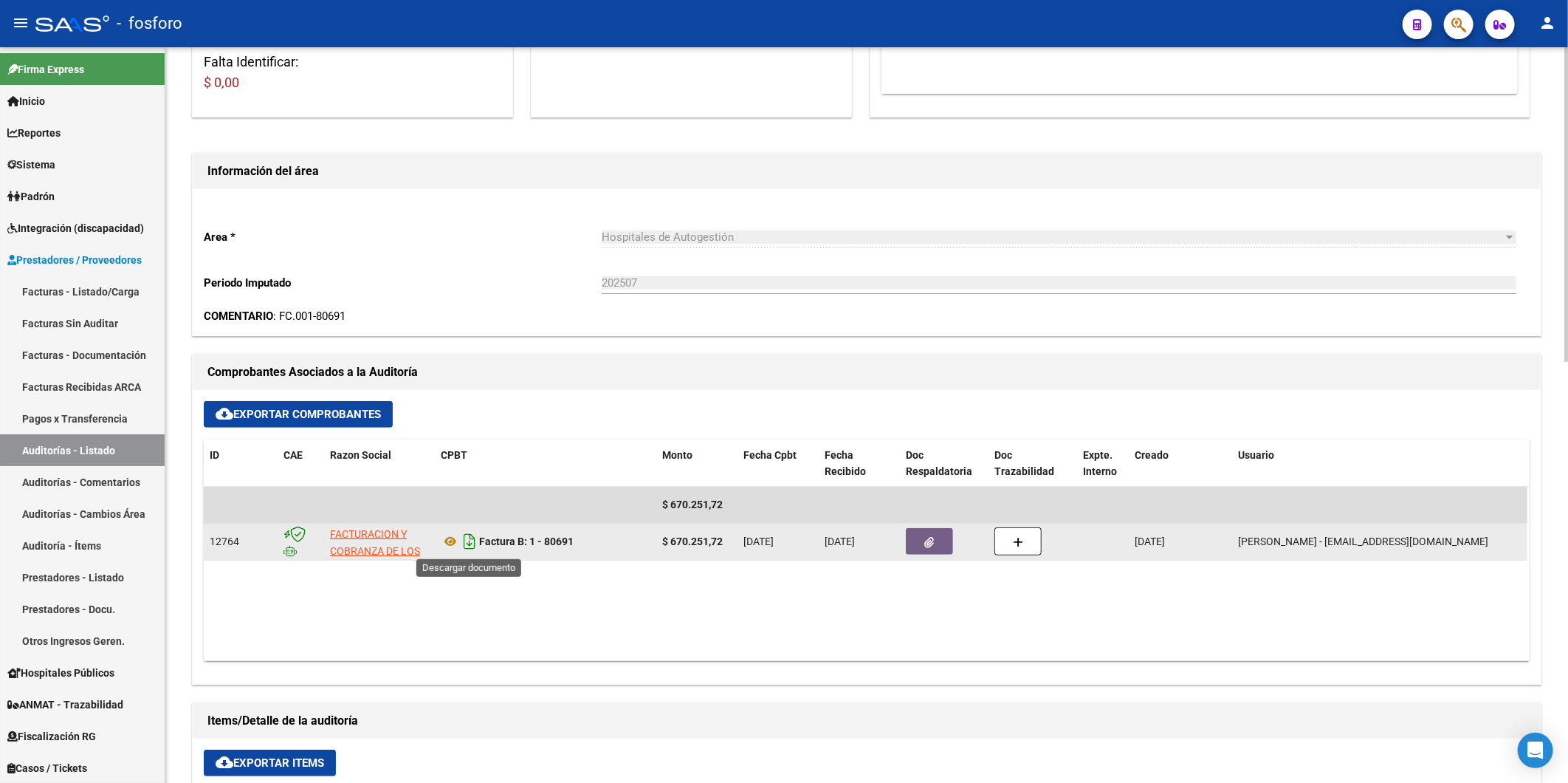
click at [464, 546] on icon "Descargar documento" at bounding box center [469, 540] width 19 height 23
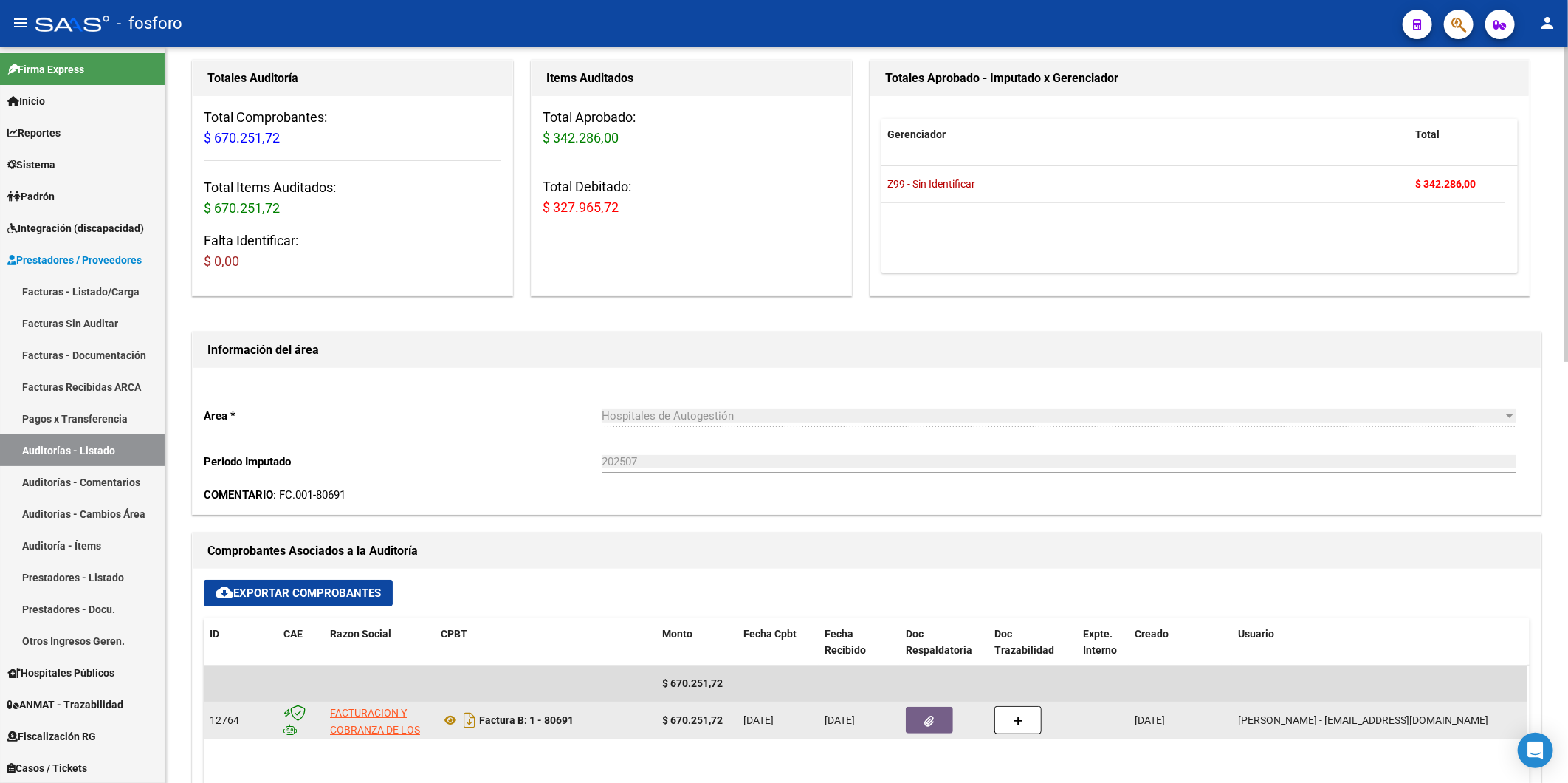
scroll to position [0, 0]
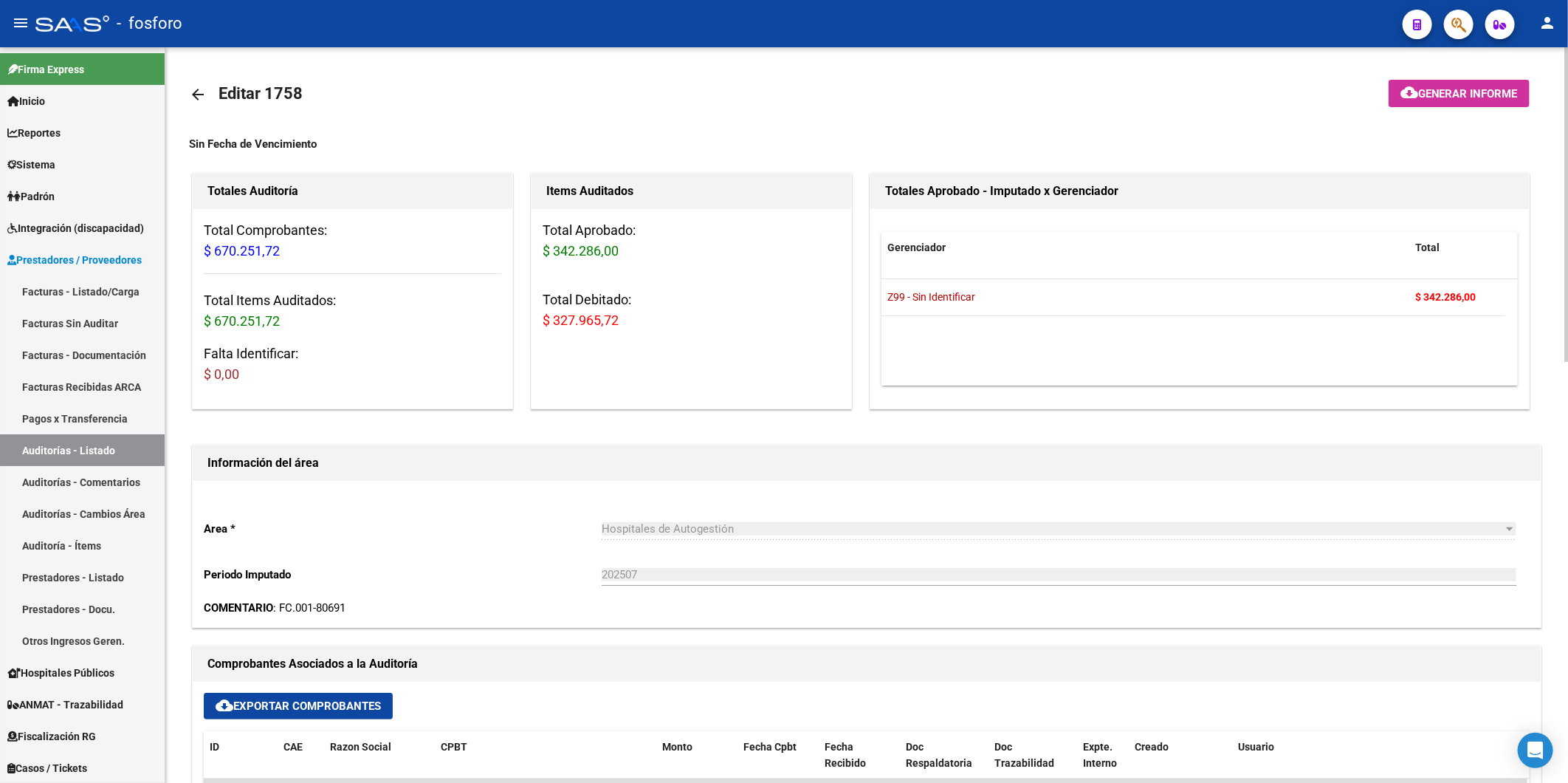
click at [1568, 107] on html "menu - fosforo person Firma Express Inicio Instructivos Contacto OS Reportes In…" at bounding box center [784, 391] width 1568 height 783
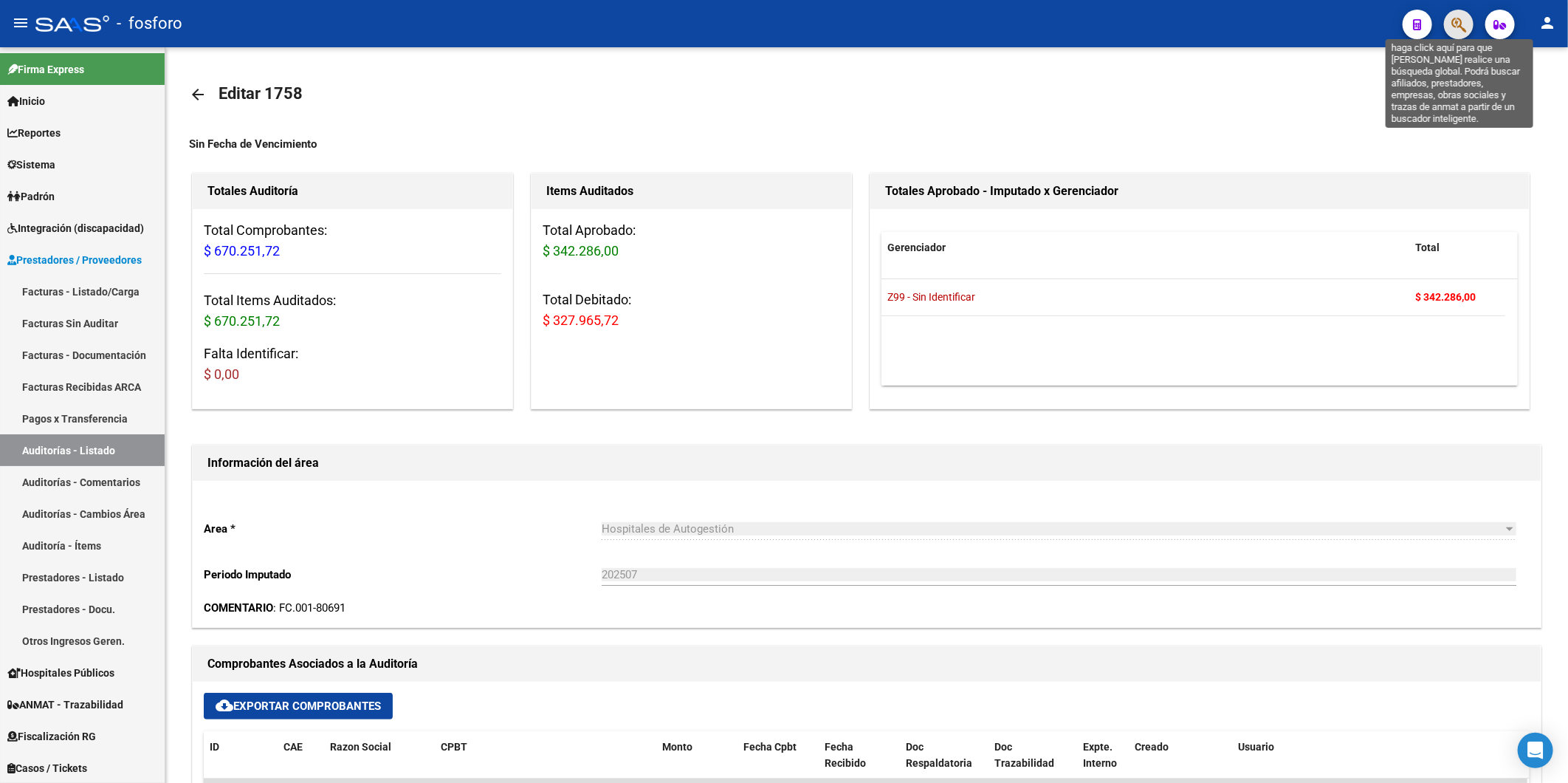
click at [1454, 18] on icon "button" at bounding box center [1459, 25] width 15 height 17
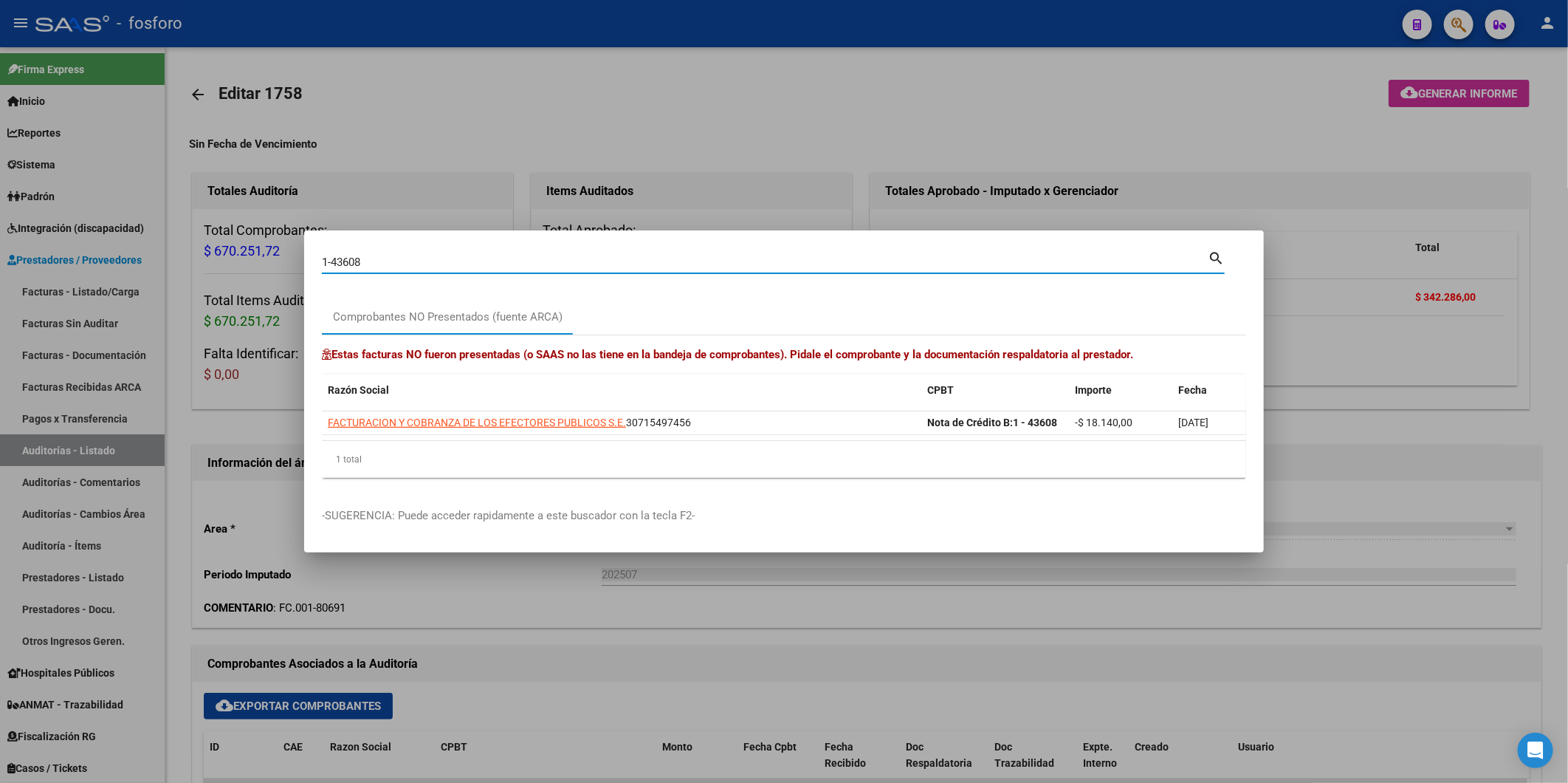
drag, startPoint x: 669, startPoint y: 259, endPoint x: 0, endPoint y: 207, distance: 671.0
click at [0, 212] on html "menu - fosforo person Firma Express Inicio Instructivos Contacto OS Reportes In…" at bounding box center [784, 391] width 1568 height 783
paste input "20406324452"
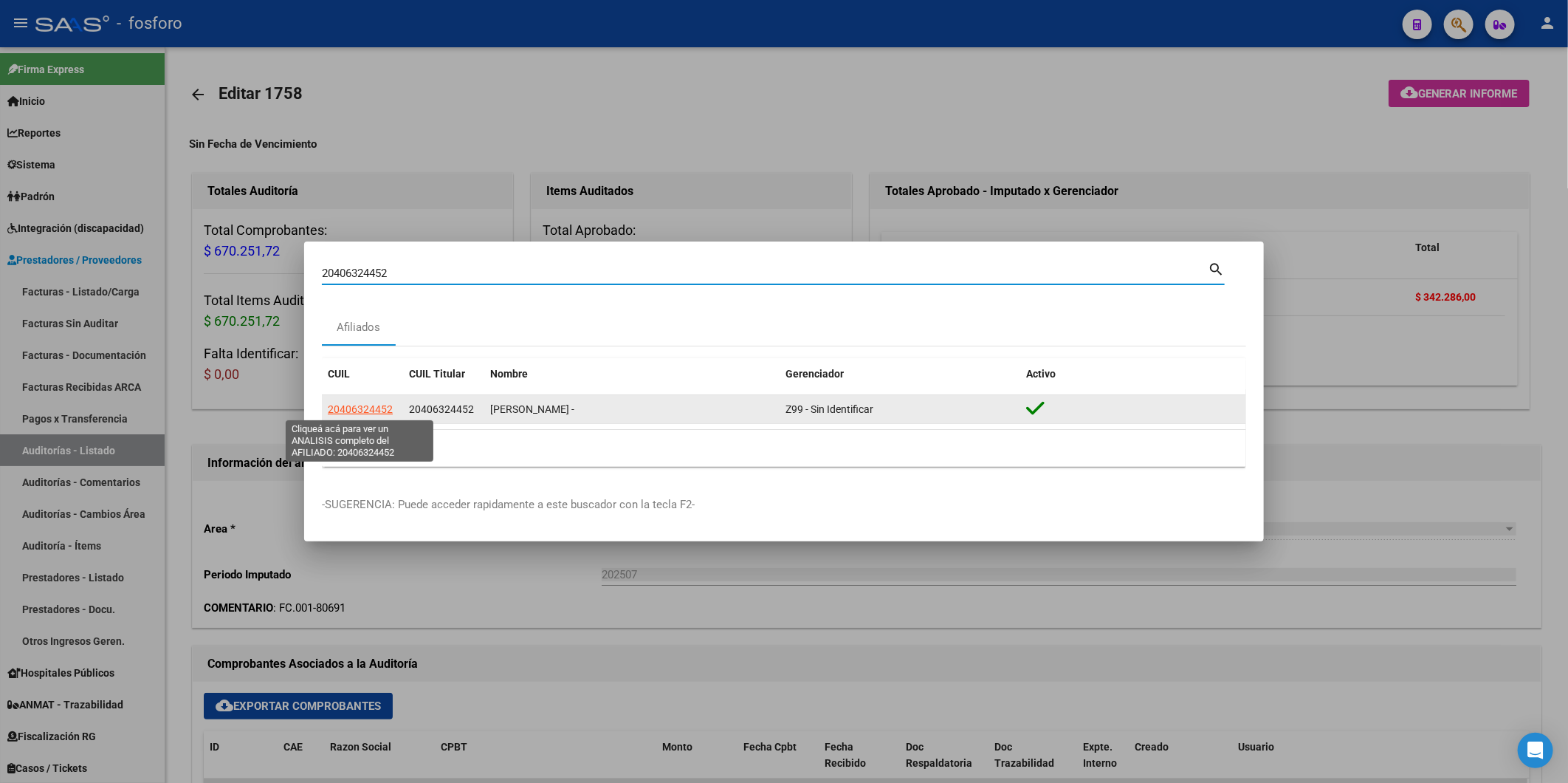
click at [373, 408] on span "20406324452" at bounding box center [360, 409] width 65 height 12
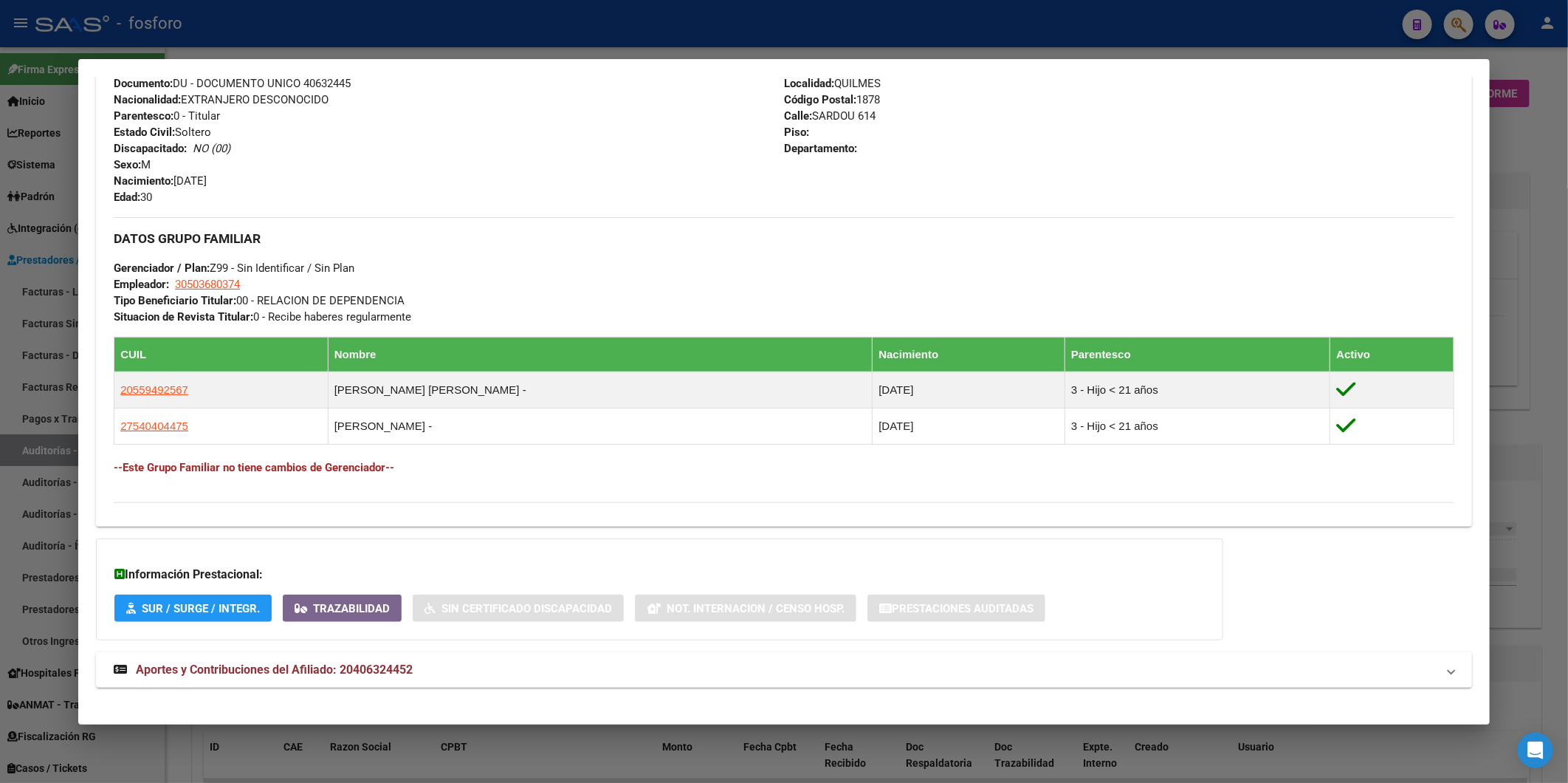
scroll to position [571, 0]
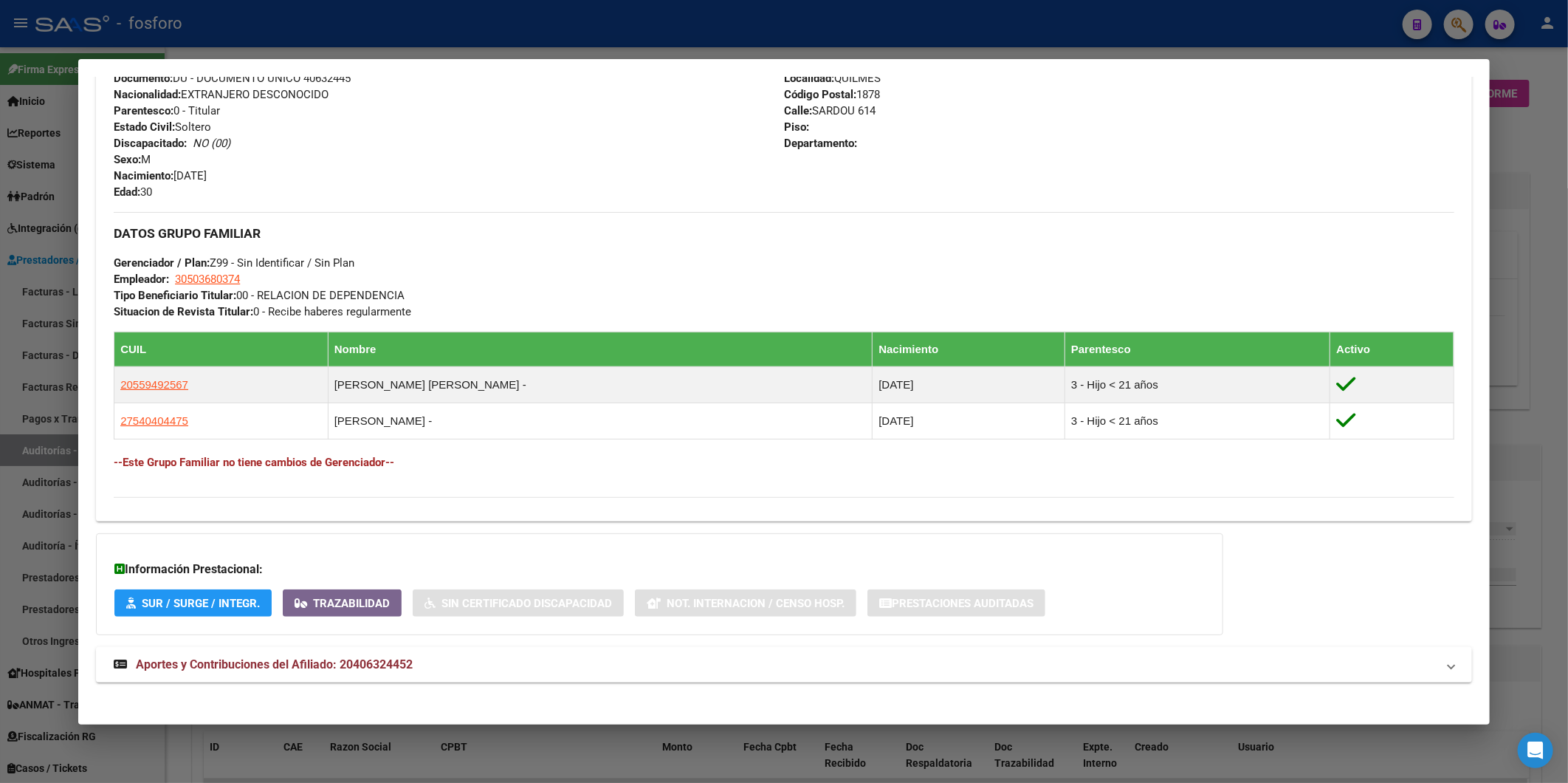
click at [1568, 251] on html "menu - fosforo person Firma Express Inicio Instructivos Contacto OS Reportes In…" at bounding box center [784, 391] width 1568 height 783
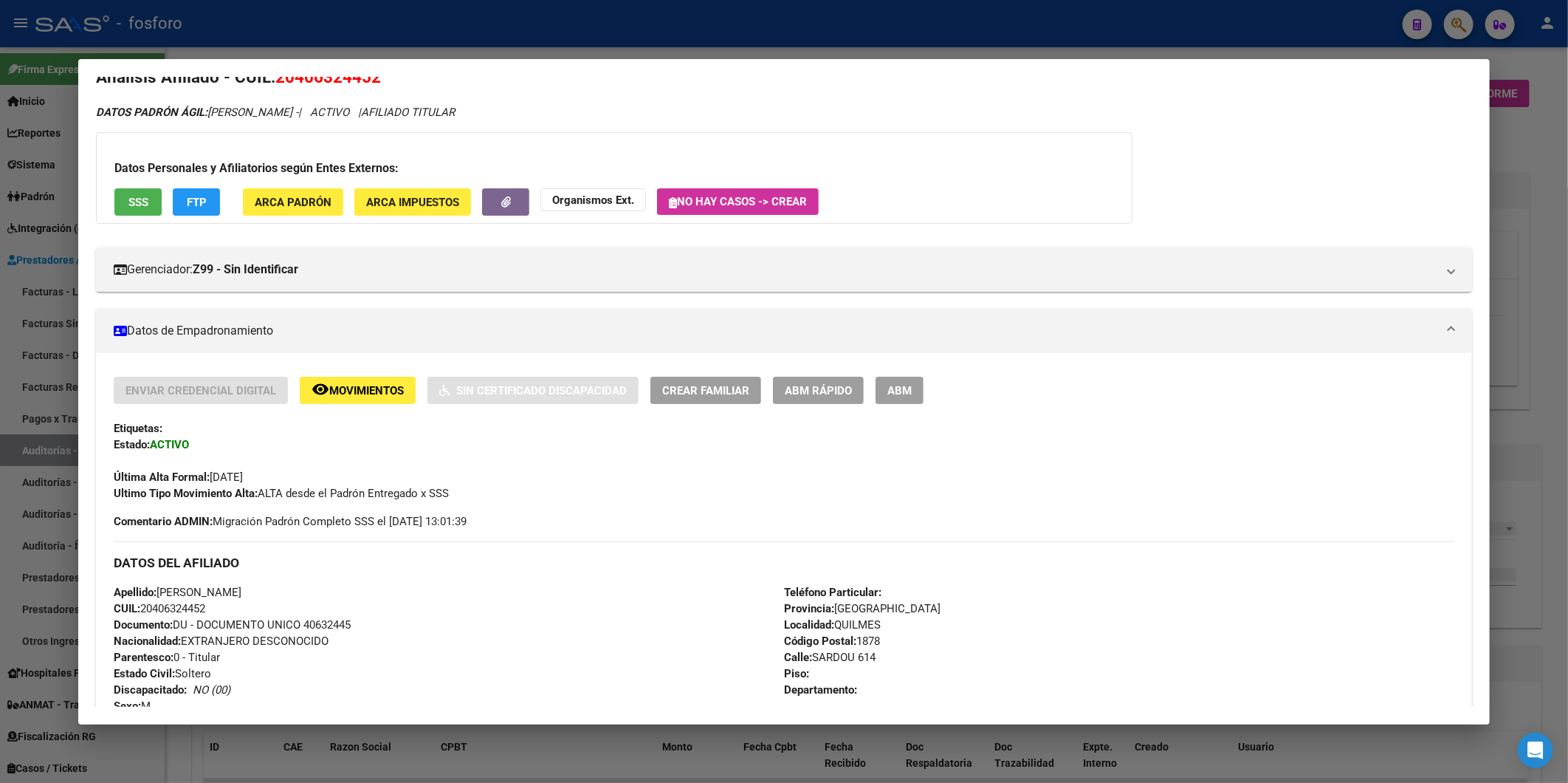
scroll to position [0, 0]
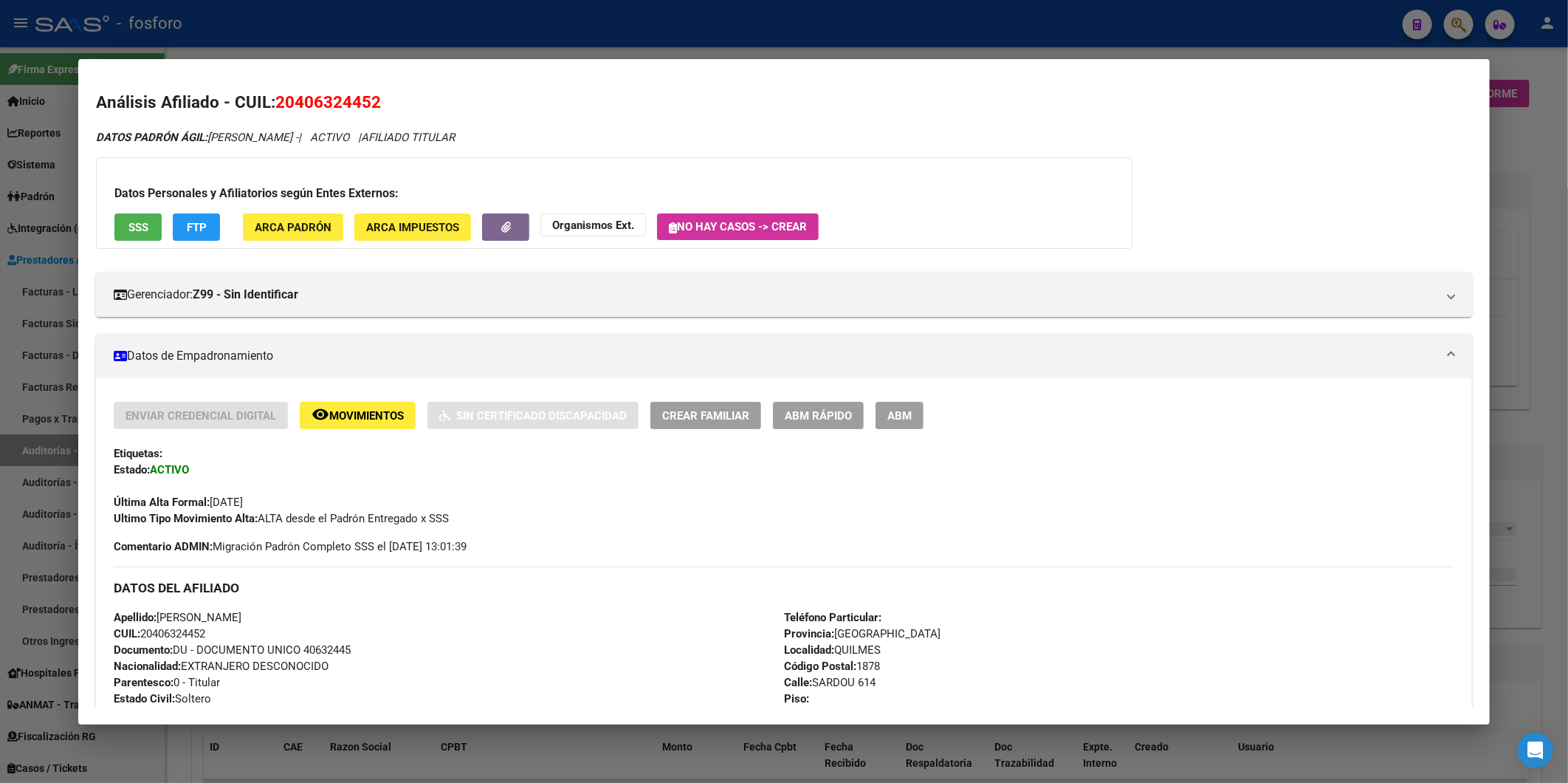
click at [1510, 148] on div at bounding box center [784, 391] width 1568 height 783
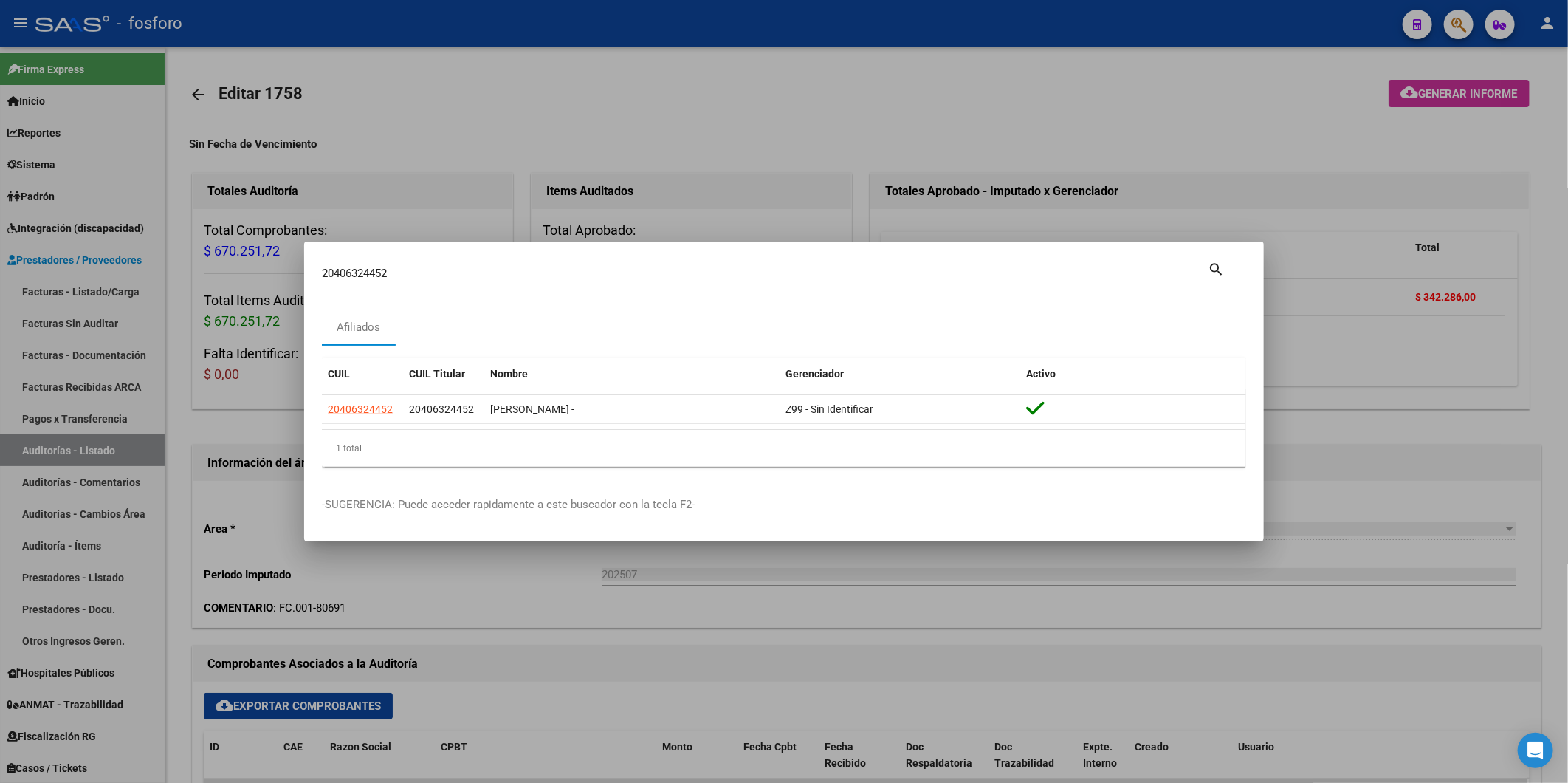
drag, startPoint x: 405, startPoint y: 271, endPoint x: 206, endPoint y: 281, distance: 199.3
click at [220, 281] on div "20406324452 Buscar (apellido, dni, cuil, nro traspaso, cuit, obra social) searc…" at bounding box center [784, 391] width 1568 height 783
paste input "296092755"
type input "20296092755"
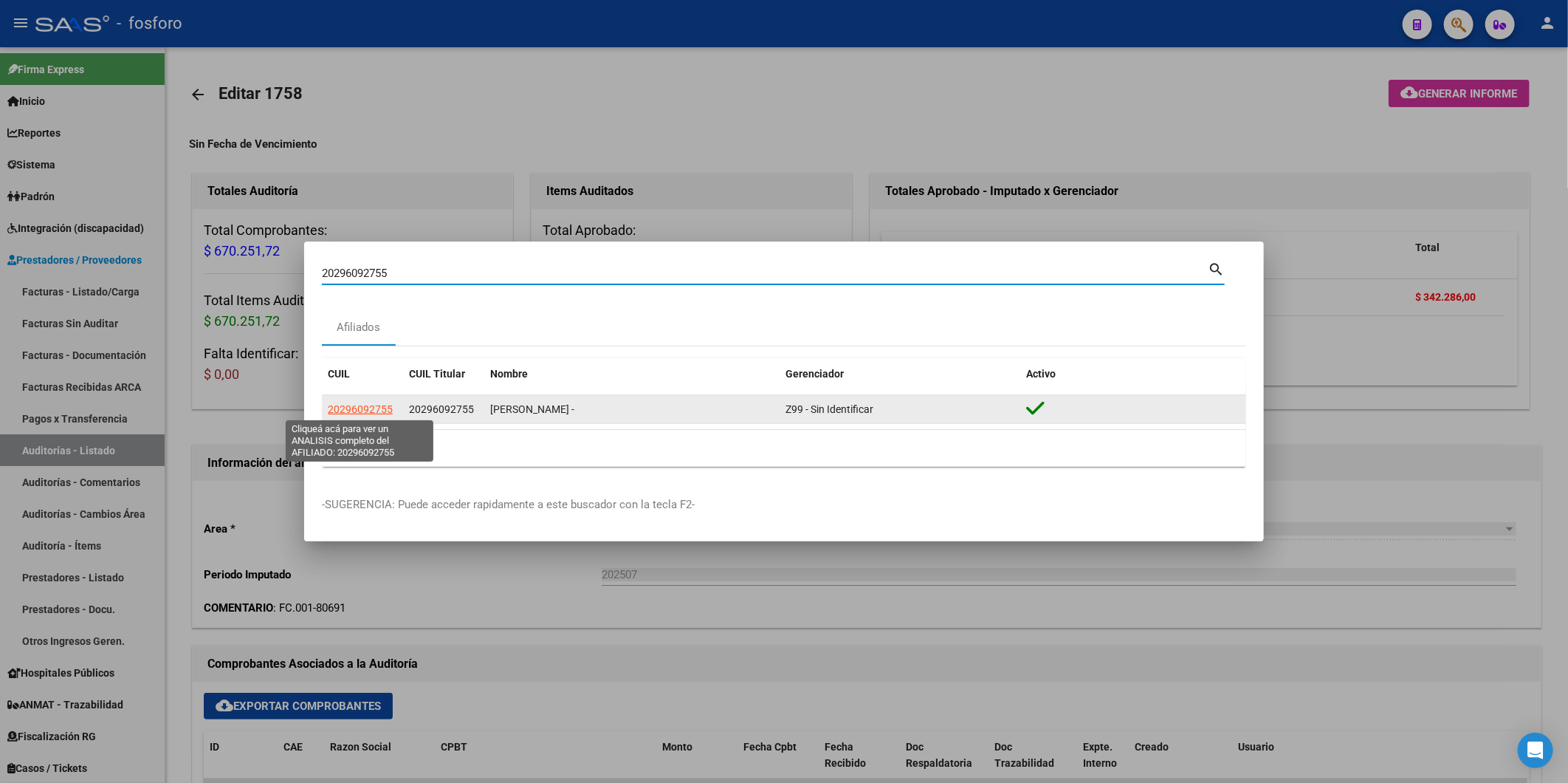
click at [352, 405] on span "20296092755" at bounding box center [360, 409] width 65 height 12
type textarea "20296092755"
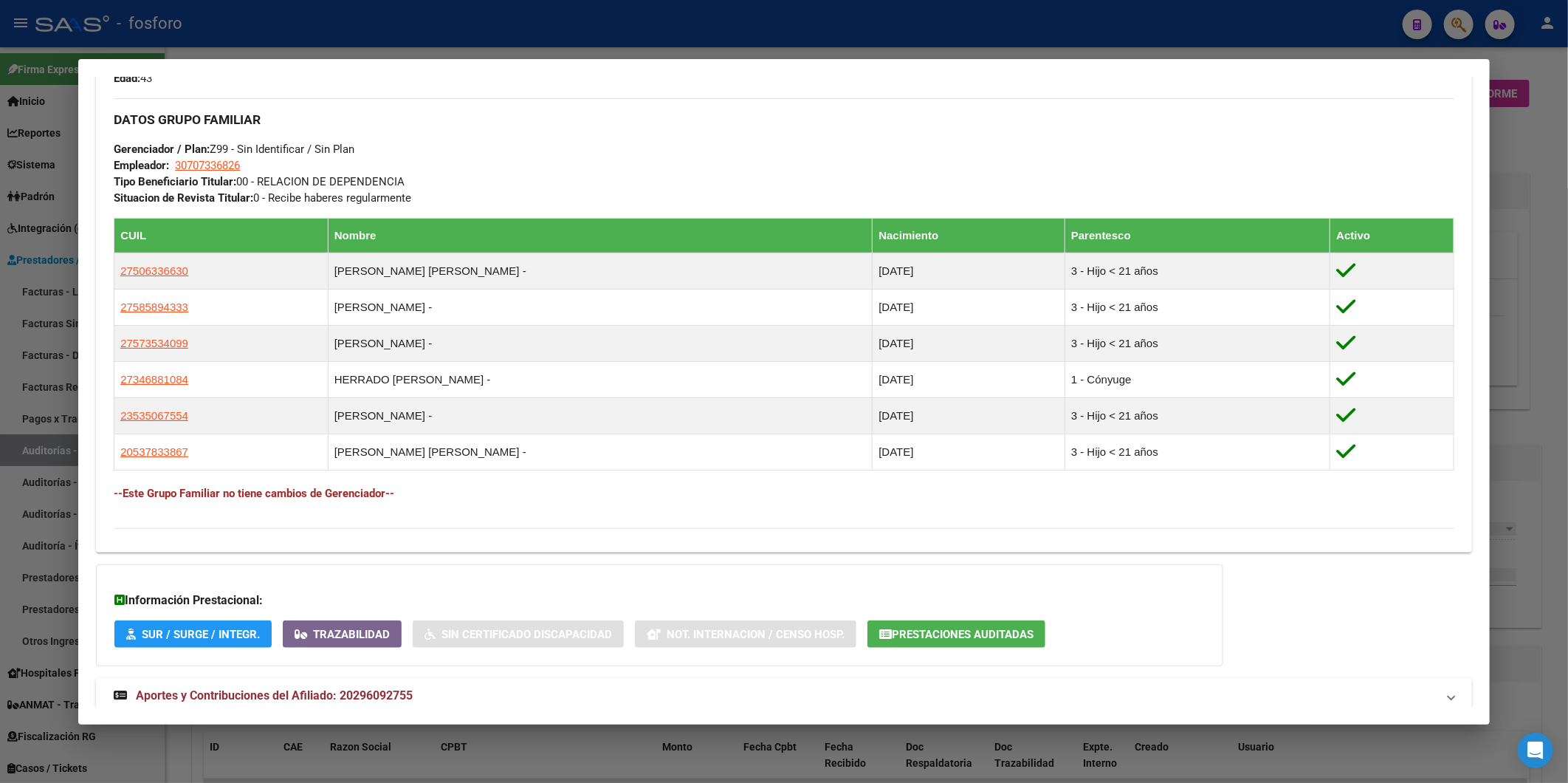
scroll to position [712, 0]
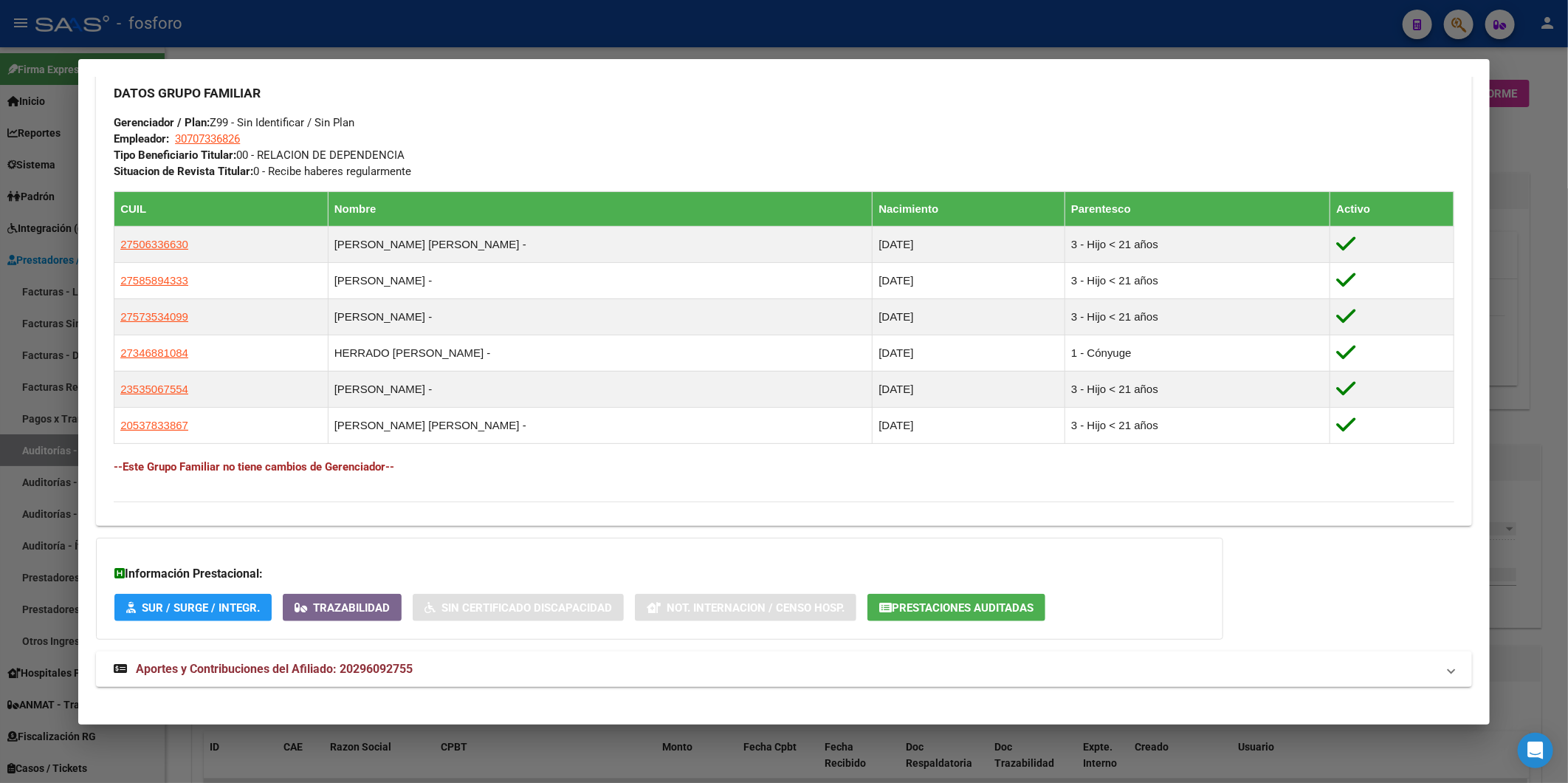
click at [1521, 181] on div at bounding box center [784, 391] width 1568 height 783
